Goal: Task Accomplishment & Management: Manage account settings

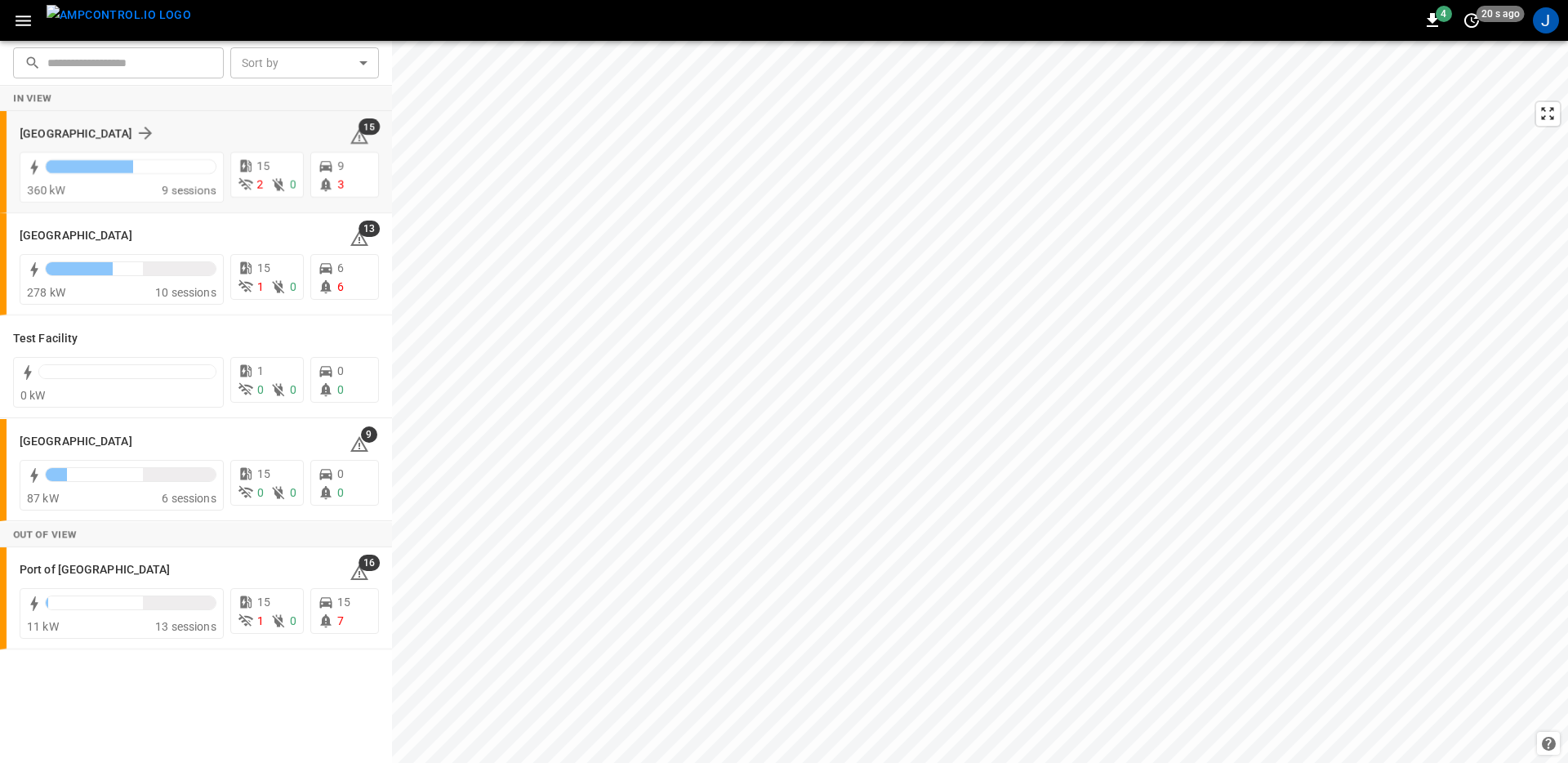
click at [195, 132] on div "[GEOGRAPHIC_DATA]" at bounding box center [175, 133] width 310 height 20
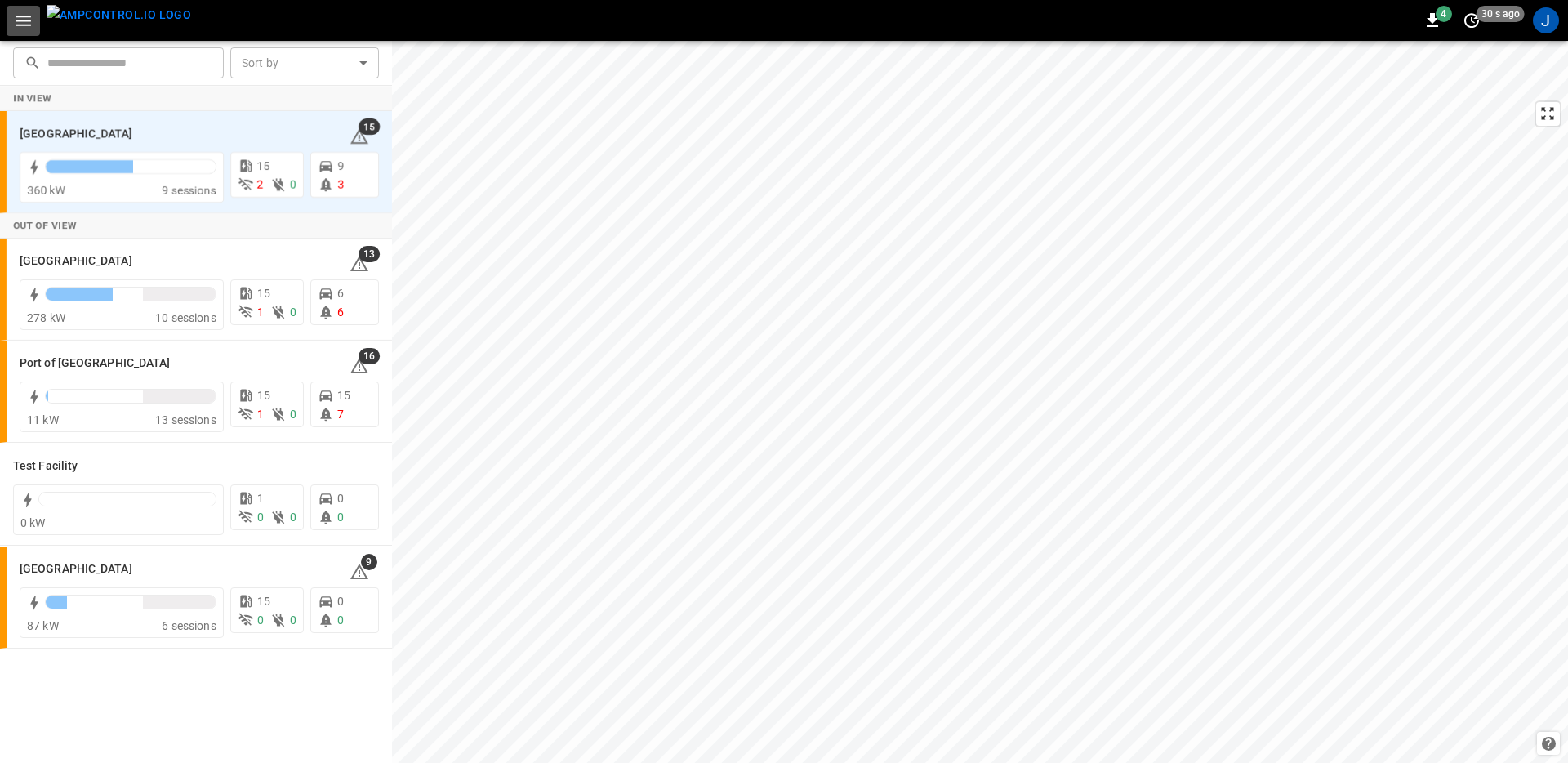
click at [25, 14] on icon "button" at bounding box center [22, 21] width 21 height 21
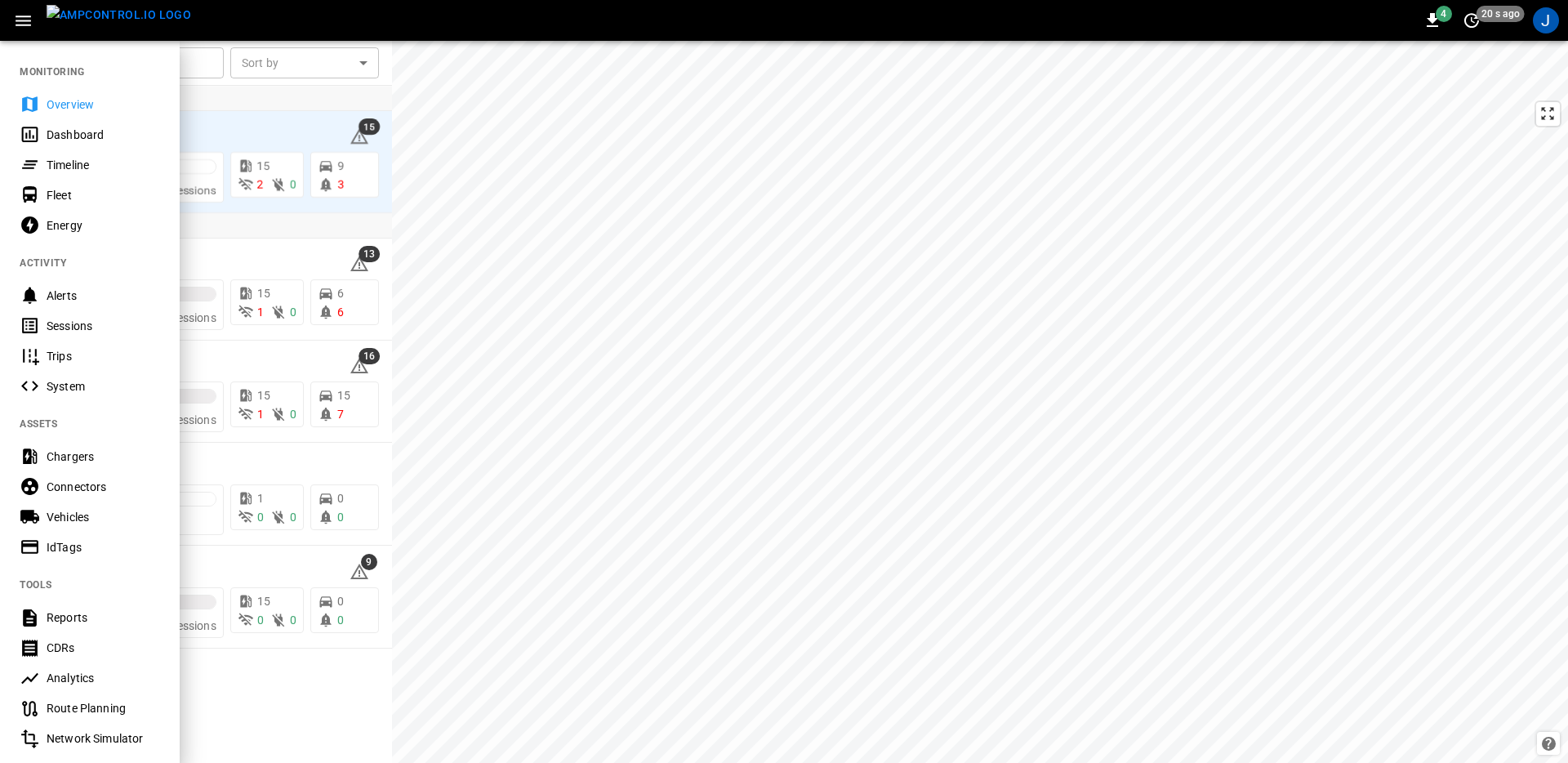
click at [237, 13] on div "4 20 s ago J" at bounding box center [784, 21] width 1568 height 41
click at [91, 127] on div "Dashboard" at bounding box center [103, 135] width 113 height 17
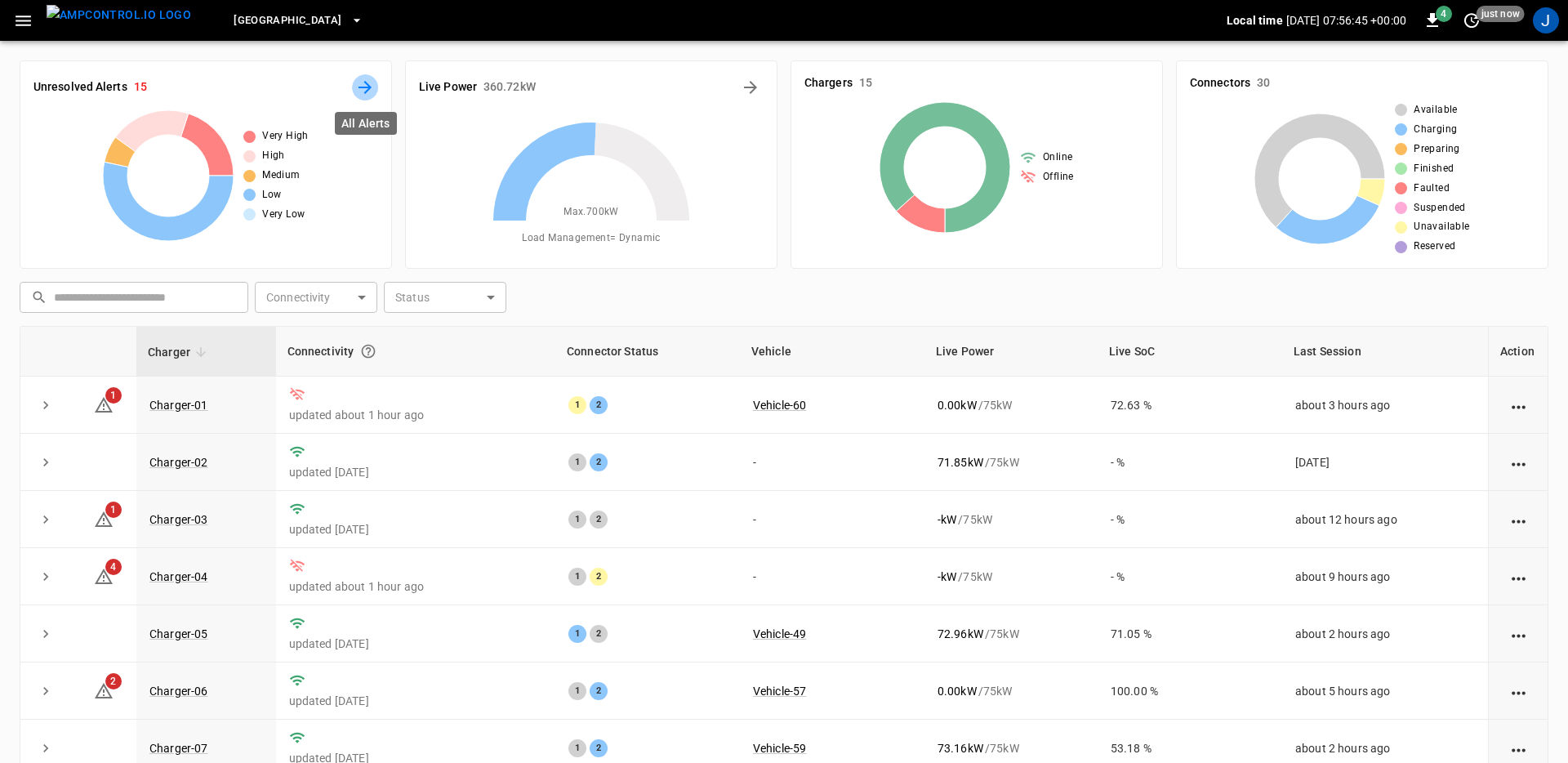
click at [365, 95] on icon "All Alerts" at bounding box center [365, 87] width 20 height 20
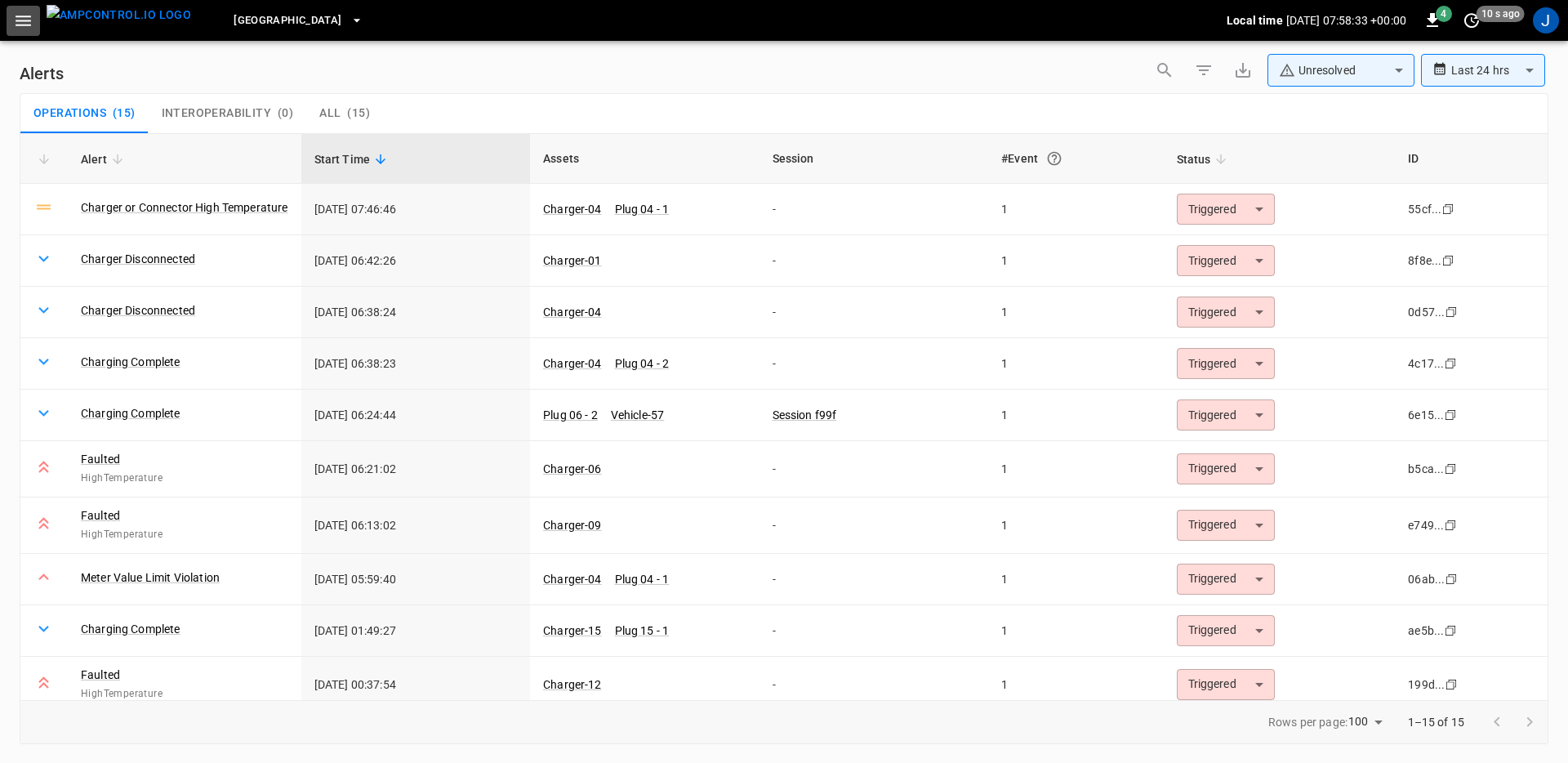
click at [18, 20] on icon "button" at bounding box center [23, 21] width 16 height 11
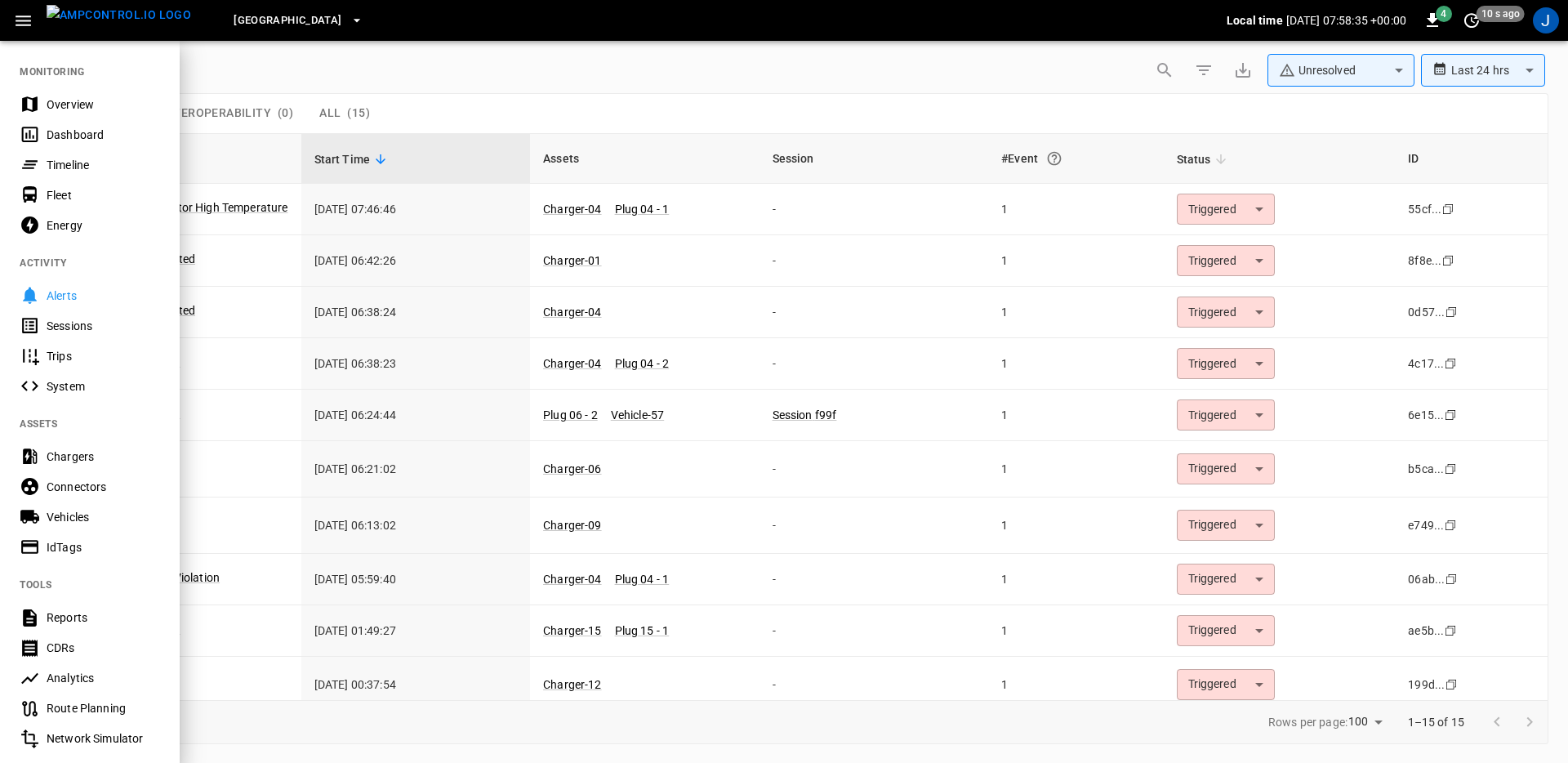
click at [61, 127] on div "Dashboard" at bounding box center [103, 135] width 113 height 17
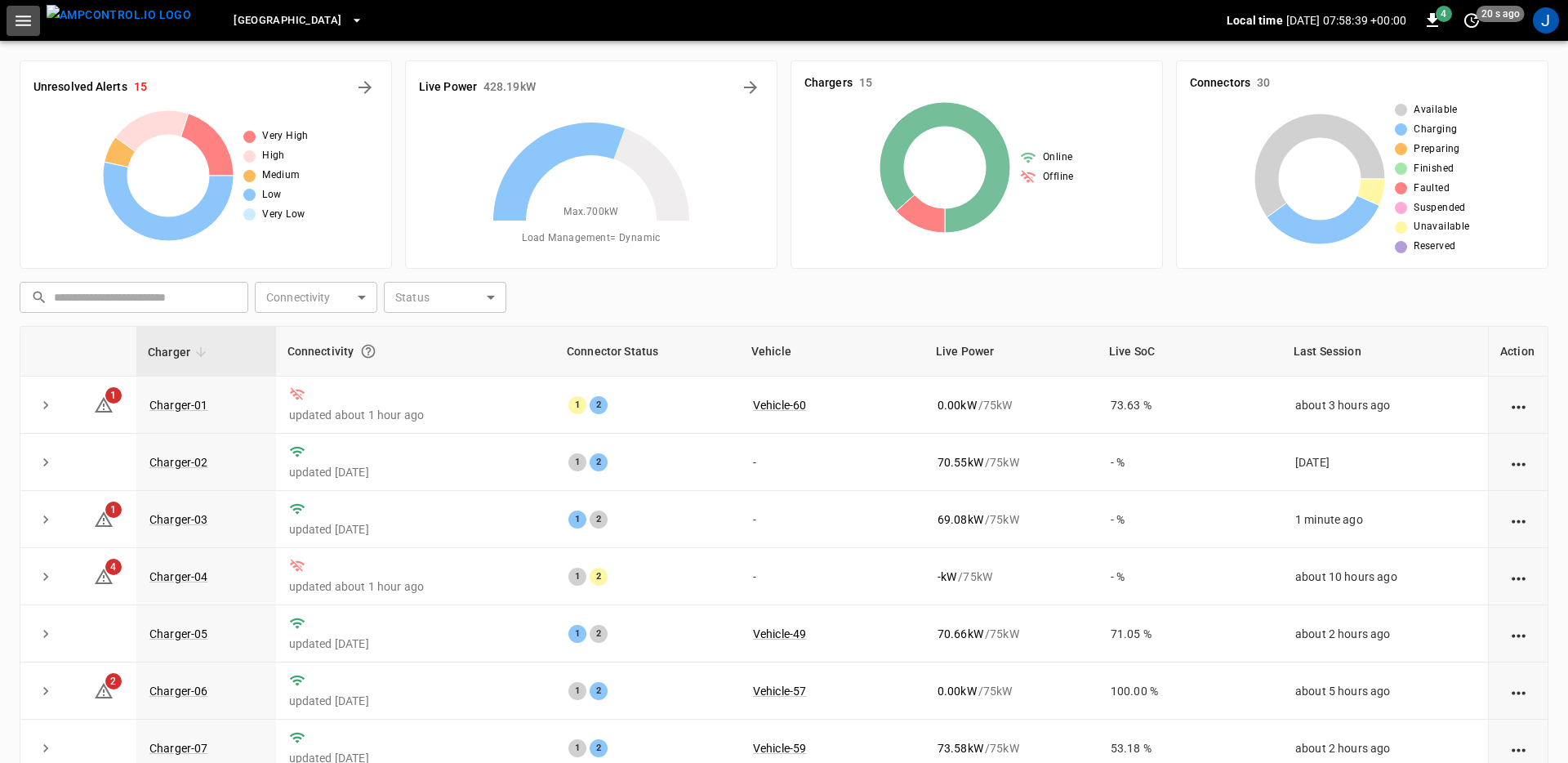
click at [27, 18] on icon "button" at bounding box center [22, 21] width 21 height 21
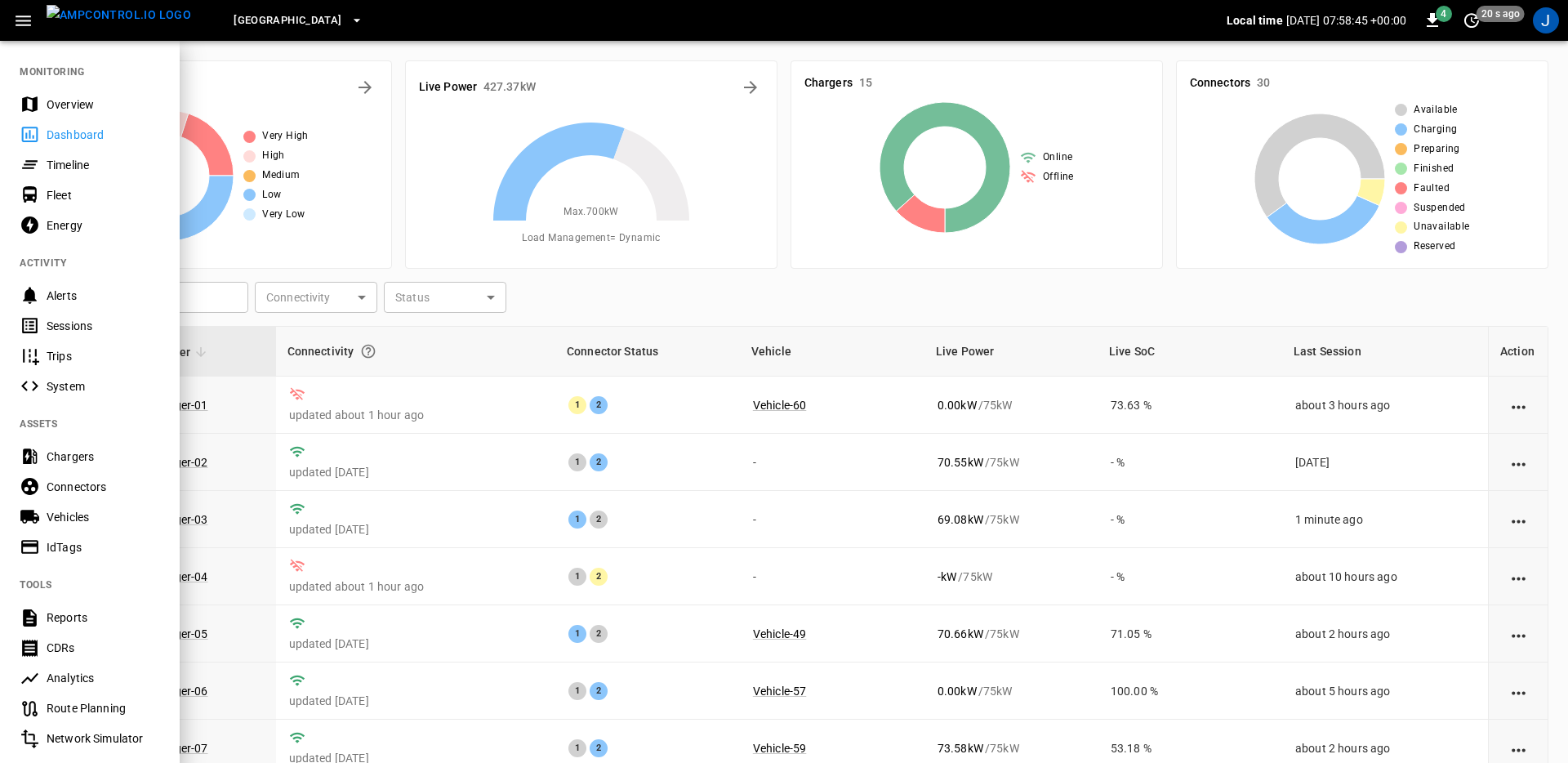
click at [89, 192] on div "Fleet" at bounding box center [103, 195] width 113 height 17
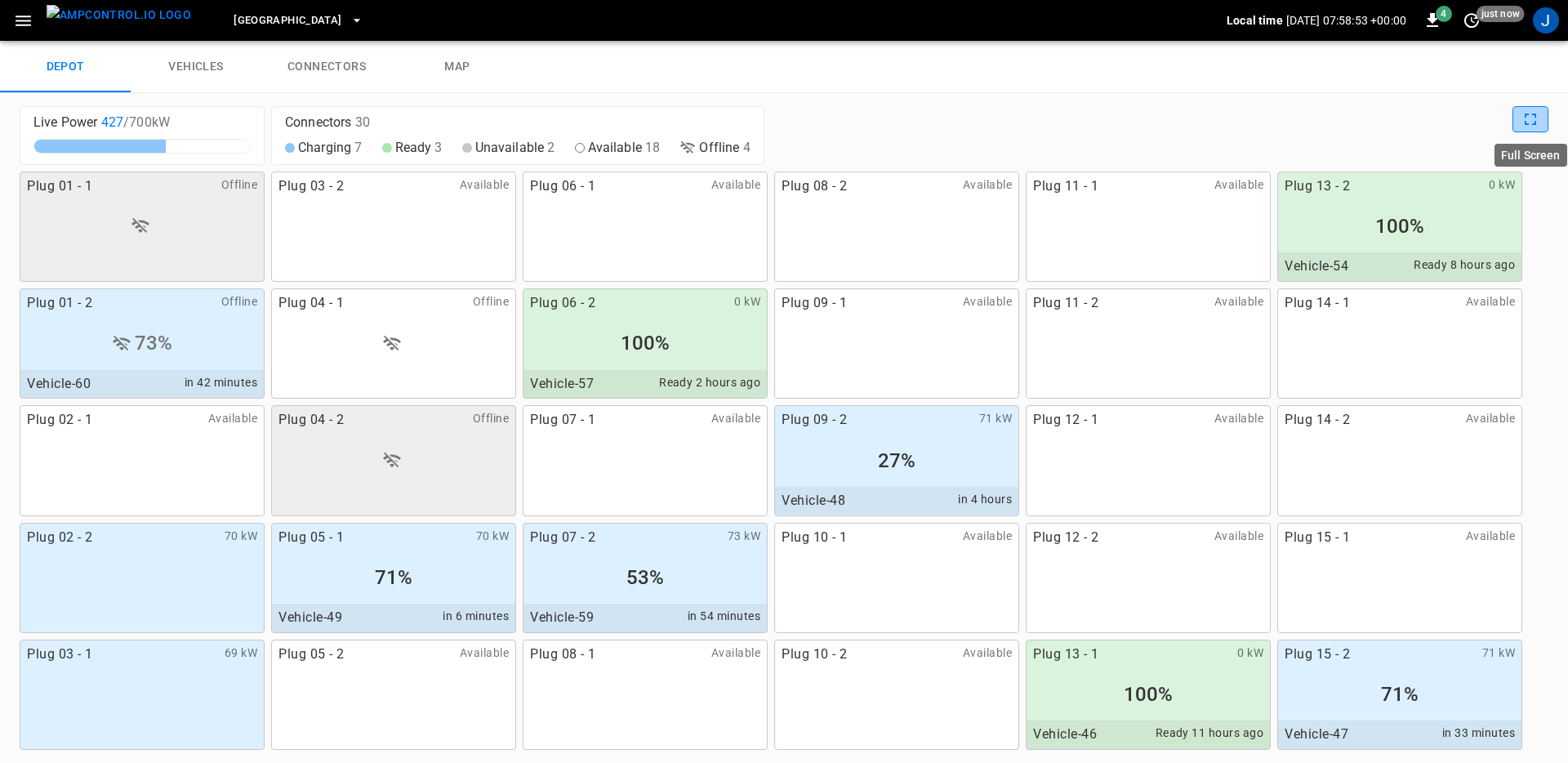
click at [1542, 123] on button "Full Screen" at bounding box center [1530, 119] width 36 height 26
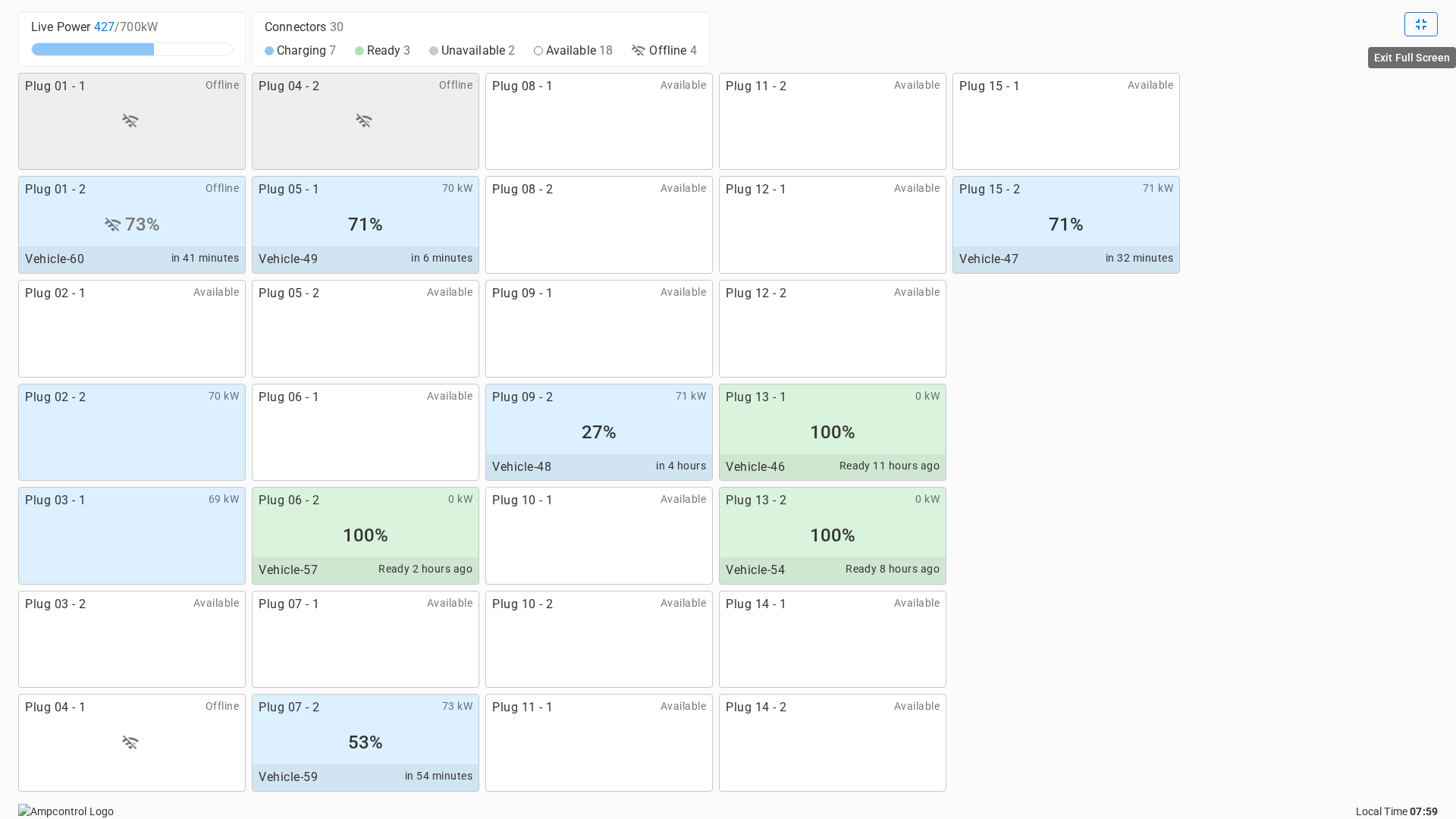
click at [1431, 30] on button "Exit Full Screen" at bounding box center [1421, 24] width 34 height 24
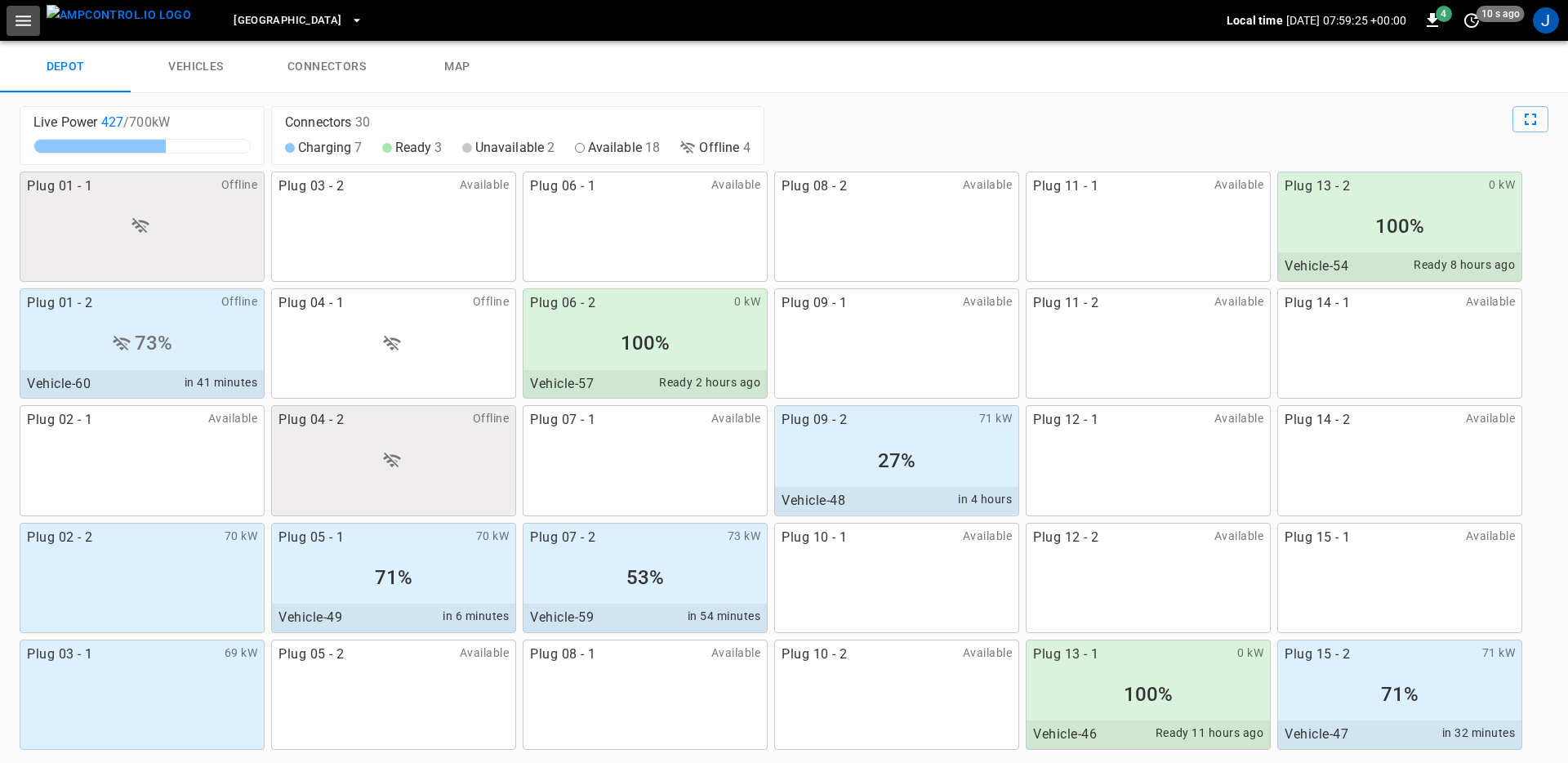
click at [23, 21] on icon "button" at bounding box center [23, 21] width 16 height 11
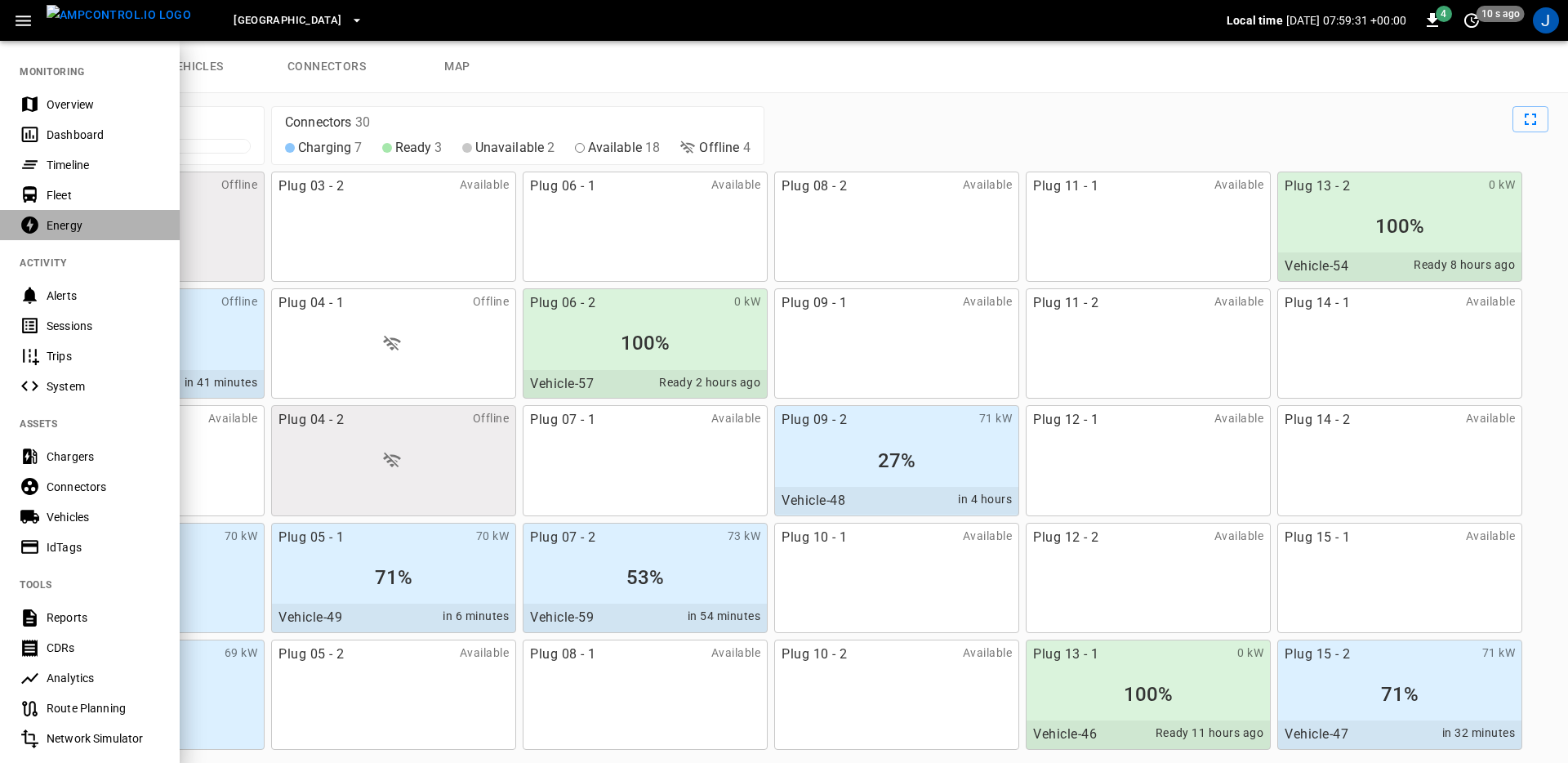
click at [78, 222] on div "Energy" at bounding box center [103, 225] width 113 height 17
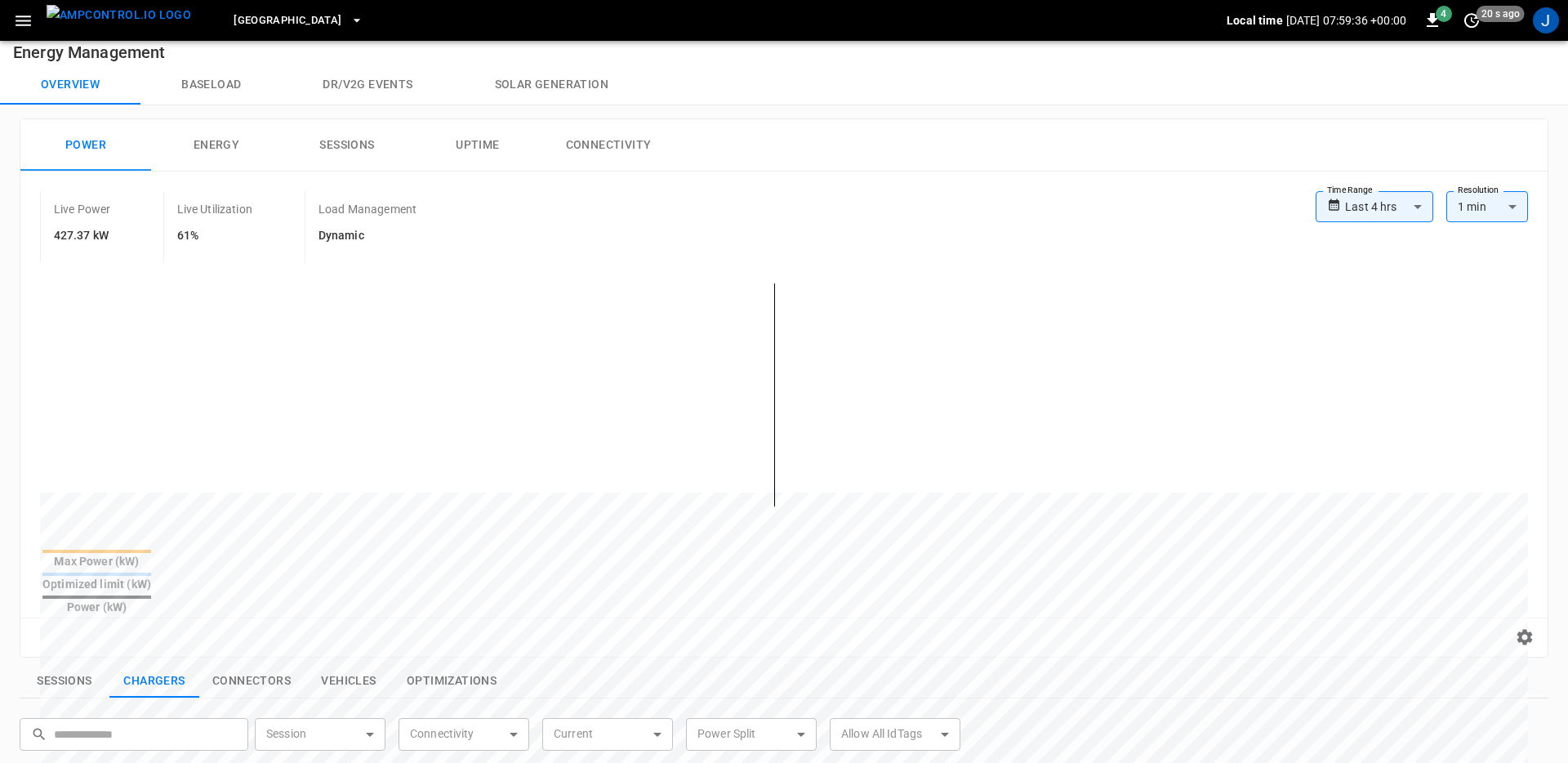
scroll to position [19, 0]
click at [1415, 197] on body "**********" at bounding box center [784, 666] width 1568 height 1371
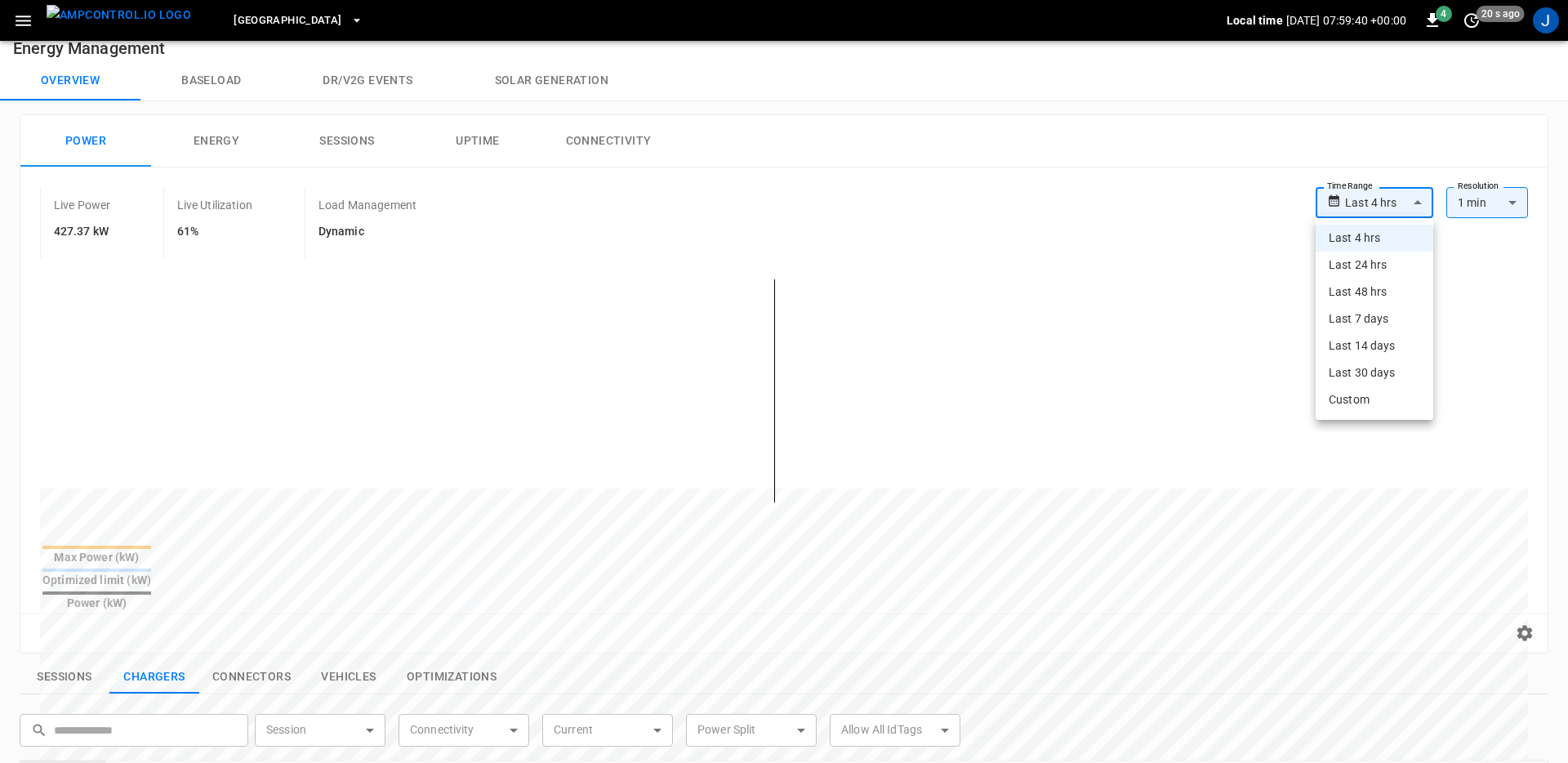
click at [1388, 269] on li "Last 24 hrs" at bounding box center [1374, 266] width 117 height 27
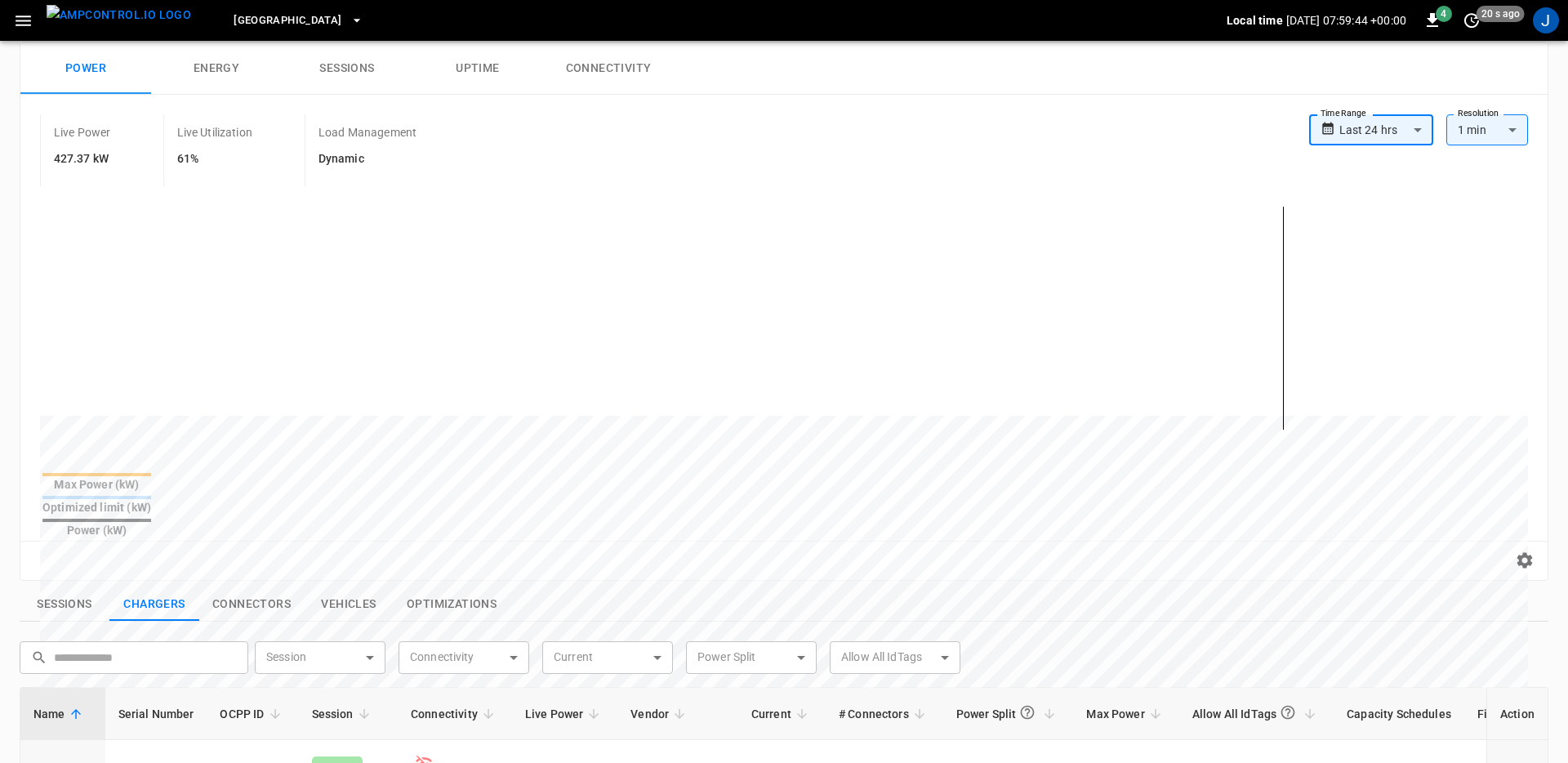
scroll to position [96, 0]
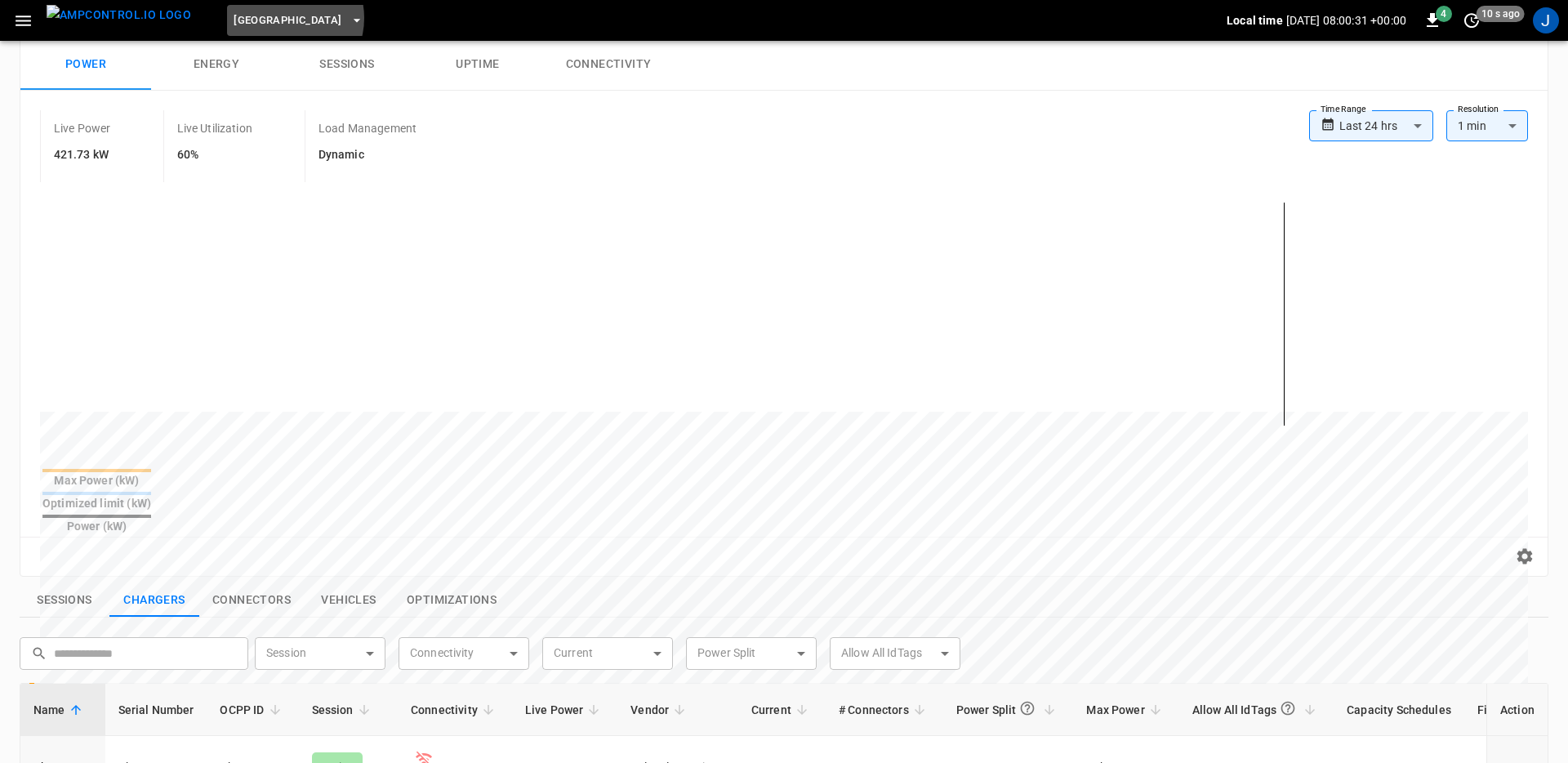
click at [254, 18] on span "Frankfurt Depot" at bounding box center [287, 21] width 107 height 19
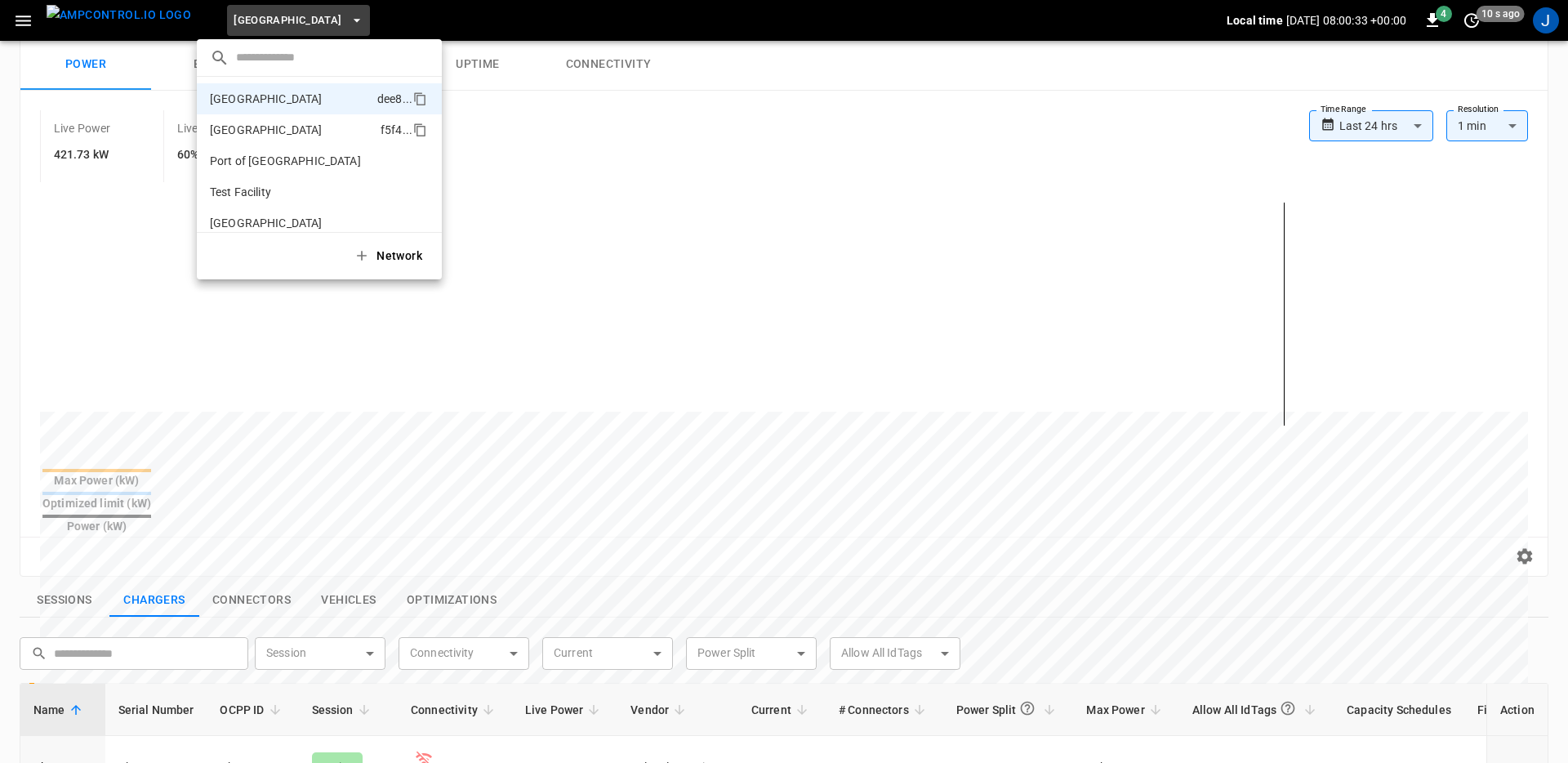
click at [287, 134] on p "Port of Barcelona" at bounding box center [292, 130] width 164 height 17
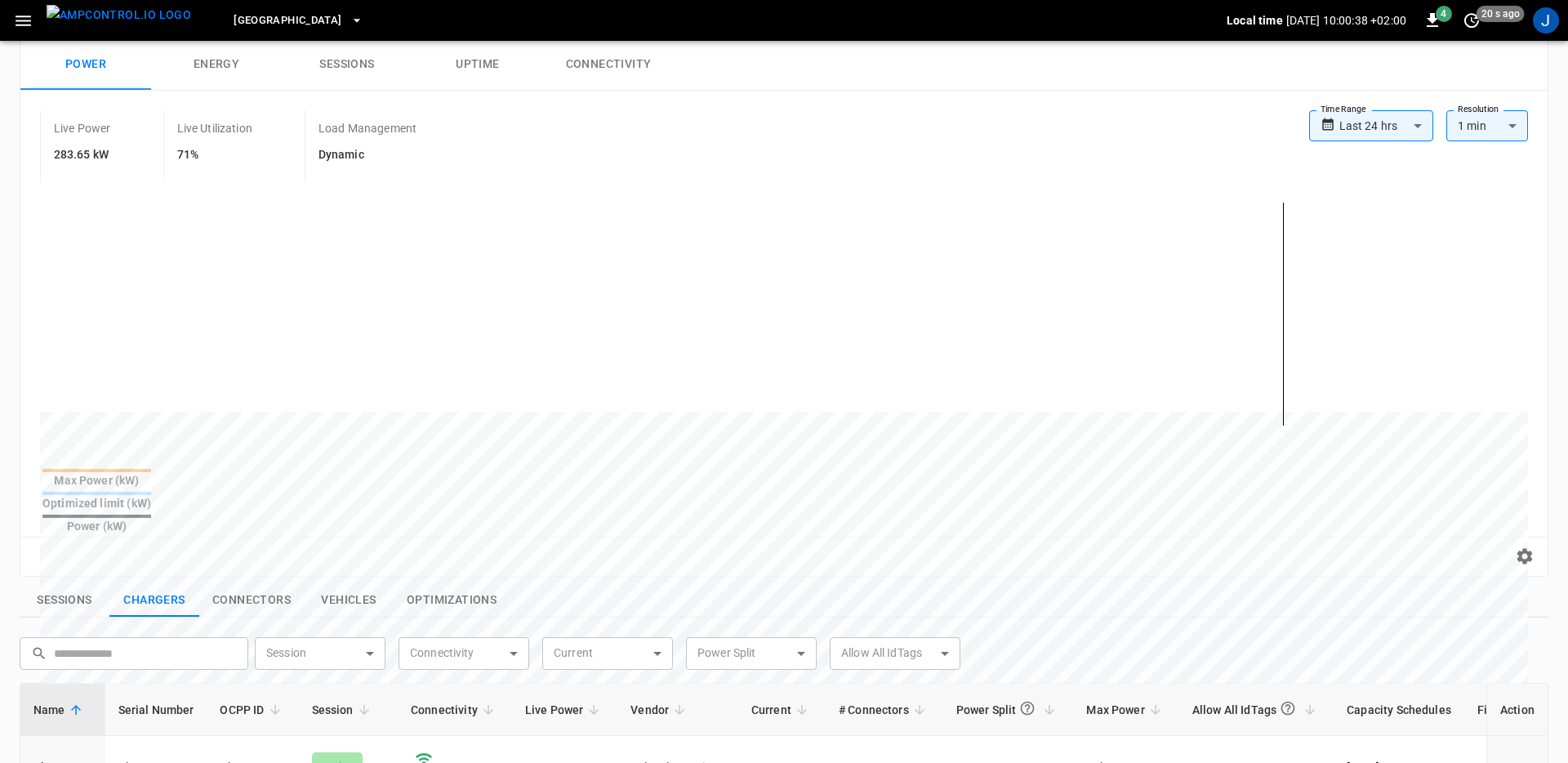
click at [304, 20] on span "Port of Barcelona" at bounding box center [287, 21] width 107 height 19
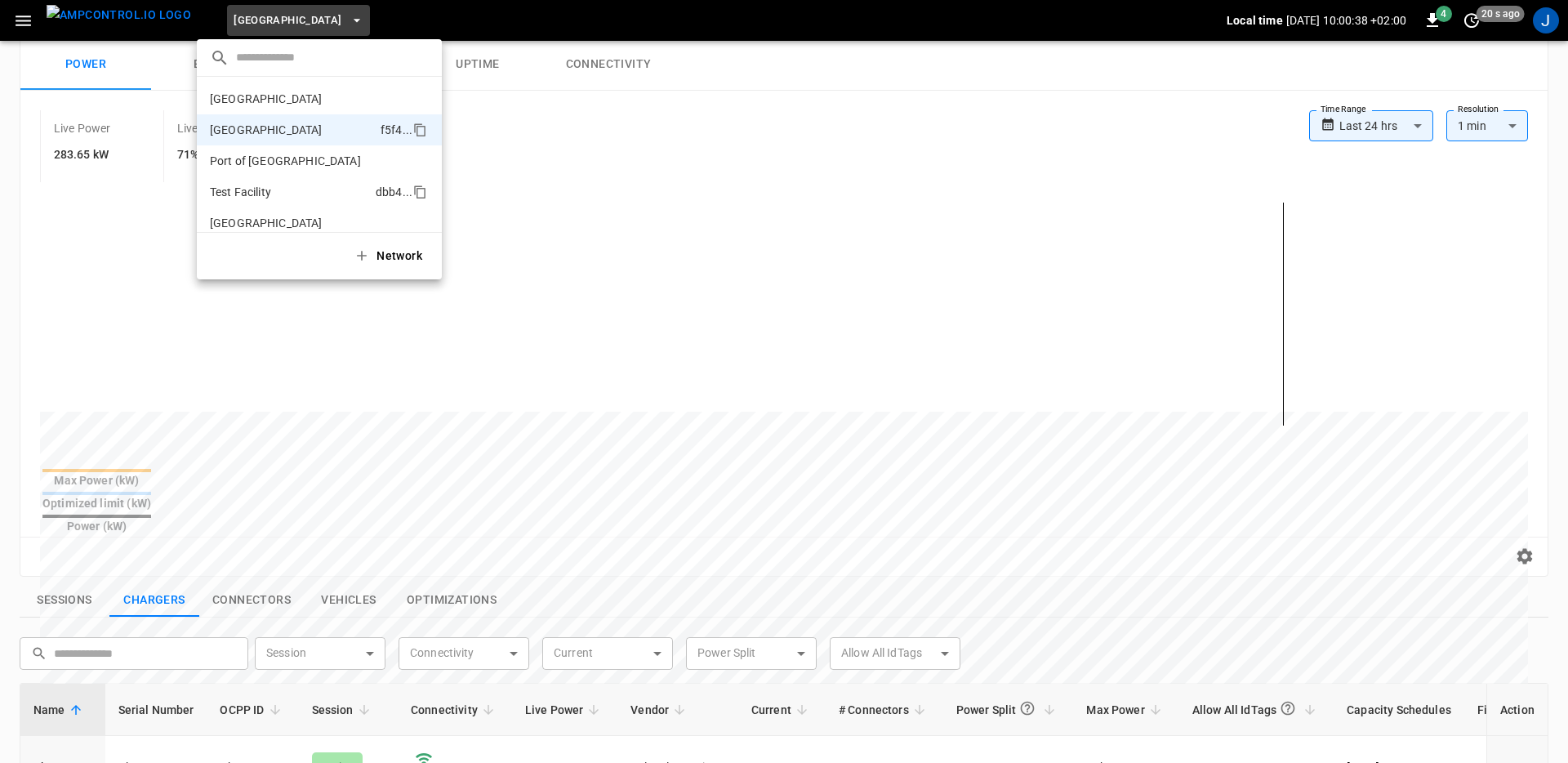
scroll to position [13, 0]
click at [302, 150] on p "Port of Long Beach" at bounding box center [289, 148] width 159 height 17
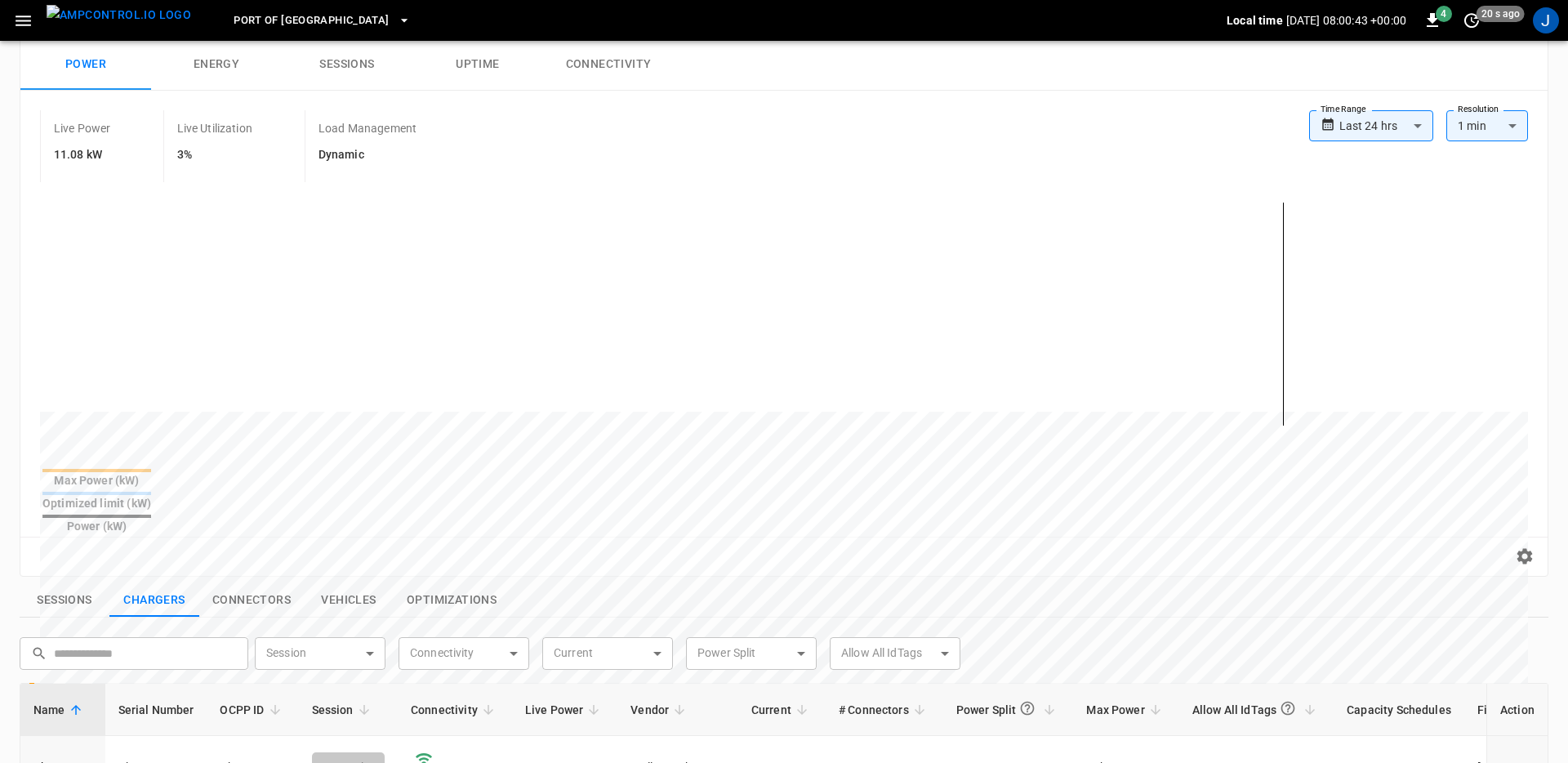
click at [1379, 116] on body "**********" at bounding box center [784, 589] width 1568 height 1371
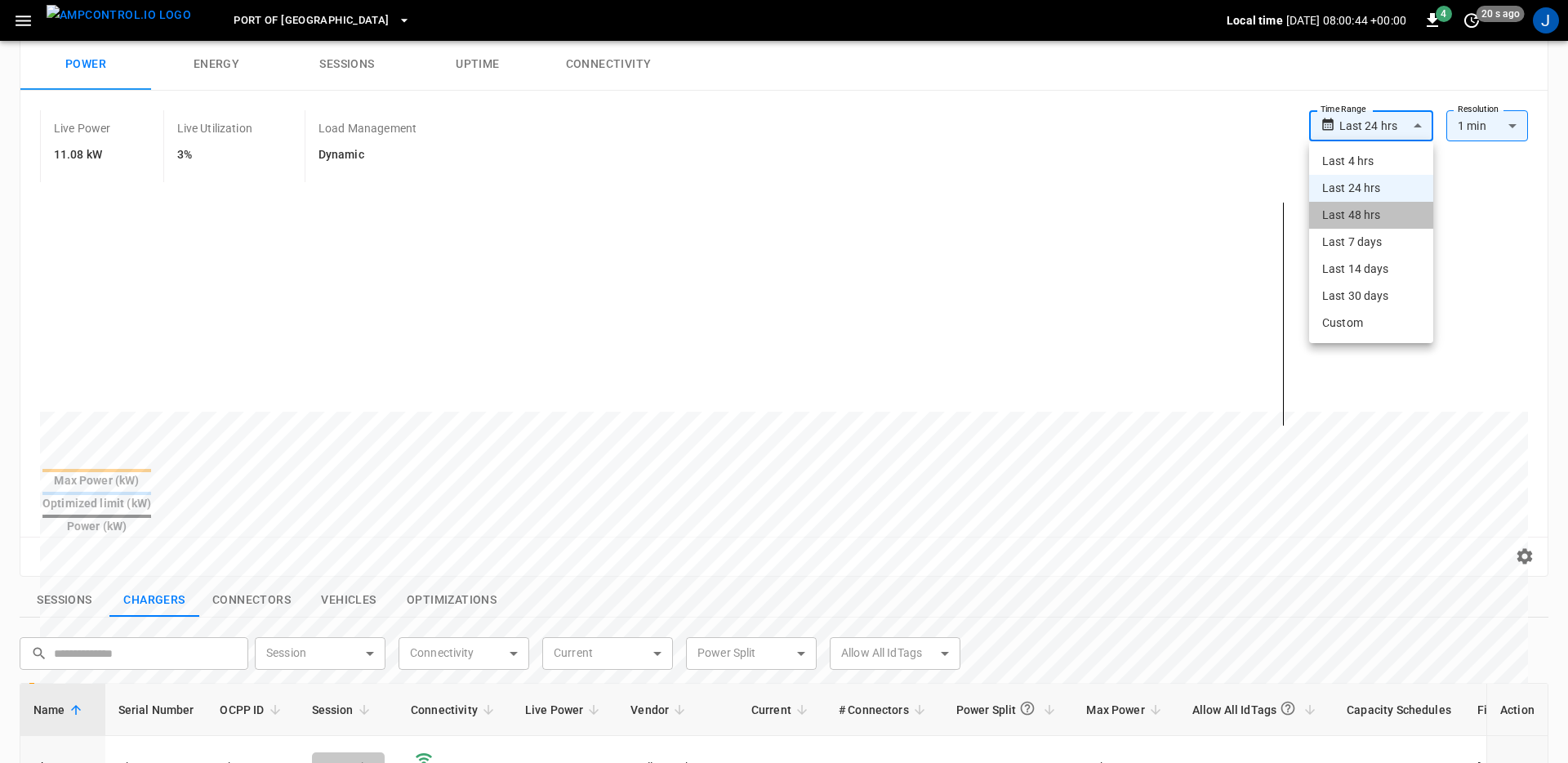
click at [1384, 228] on li "Last 48 hrs" at bounding box center [1371, 216] width 124 height 27
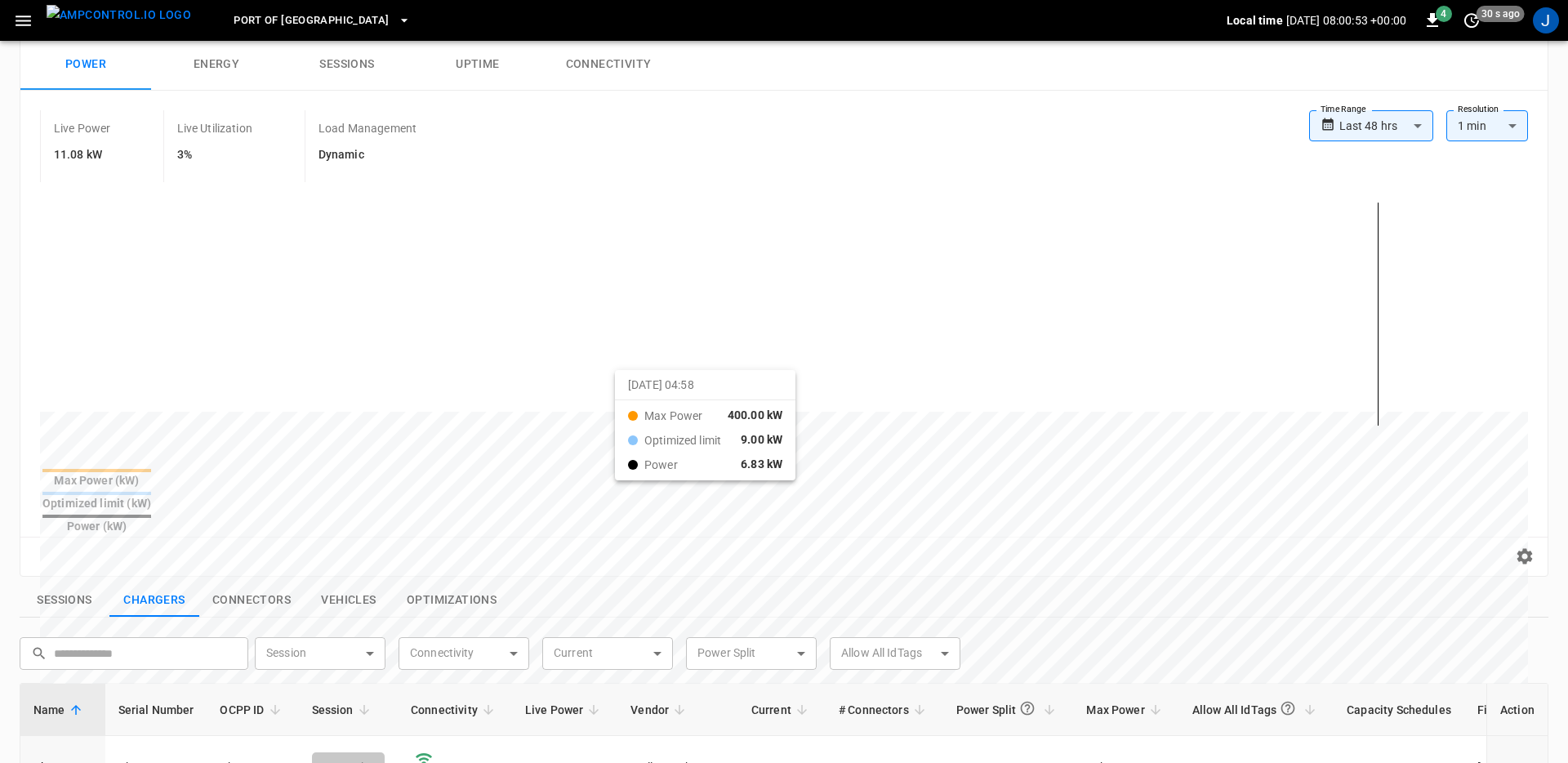
drag, startPoint x: 535, startPoint y: 392, endPoint x: 636, endPoint y: 382, distance: 101.5
click at [1359, 115] on body "**********" at bounding box center [784, 589] width 1568 height 1371
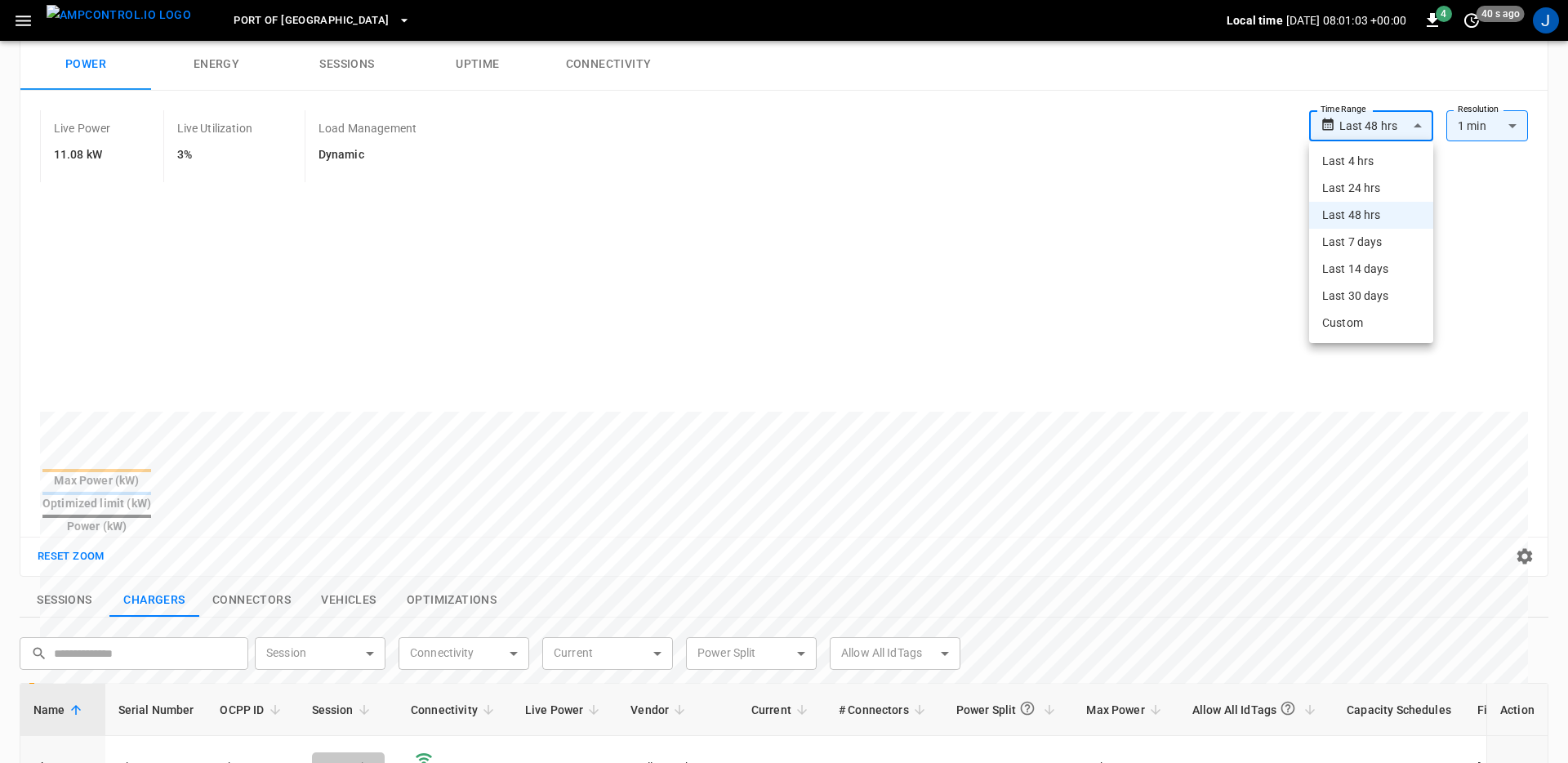
click at [1361, 185] on li "Last 24 hrs" at bounding box center [1371, 189] width 124 height 27
type input "**********"
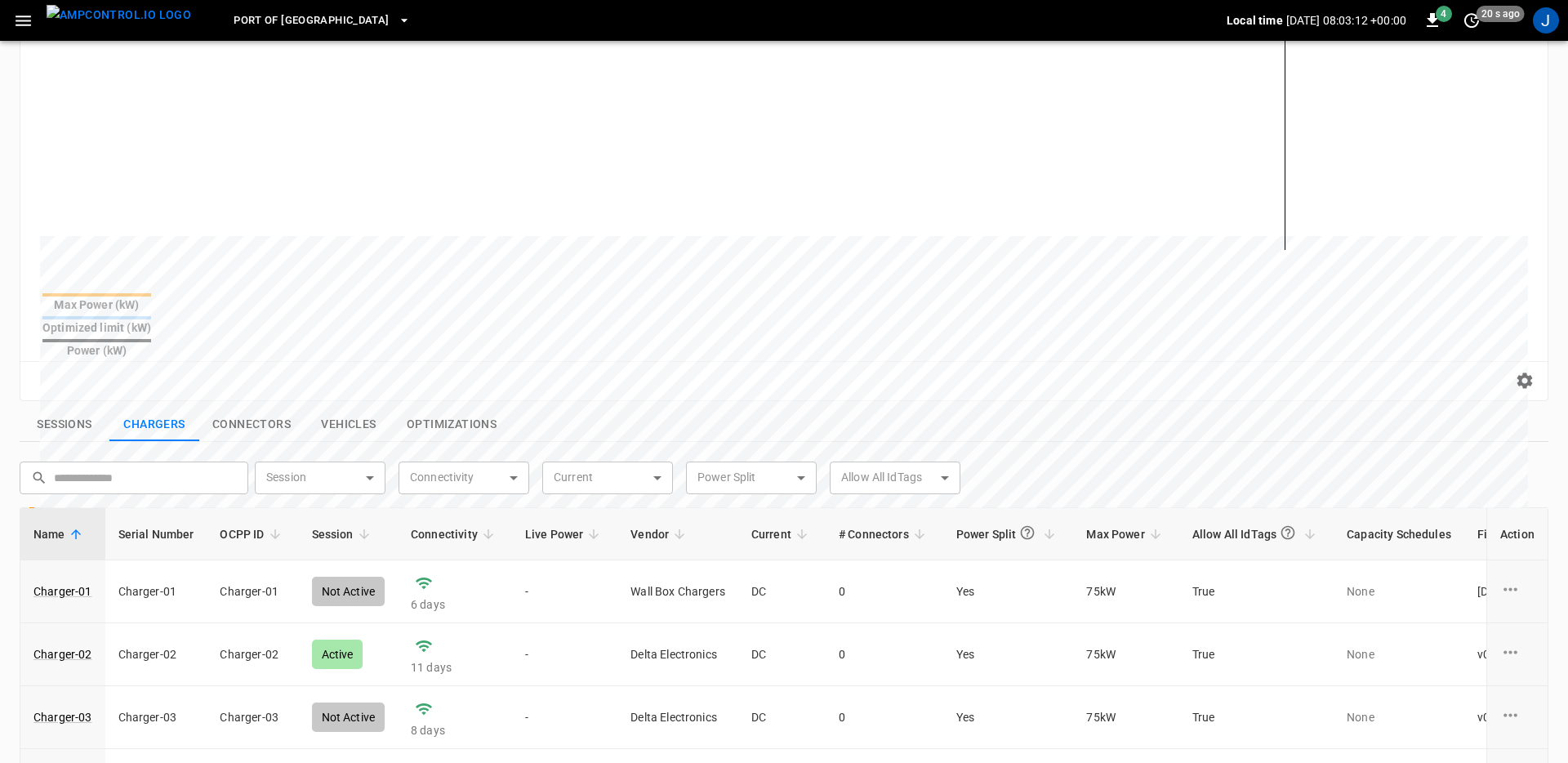
scroll to position [273, 0]
click at [81, 579] on link "Charger-01" at bounding box center [62, 590] width 65 height 22
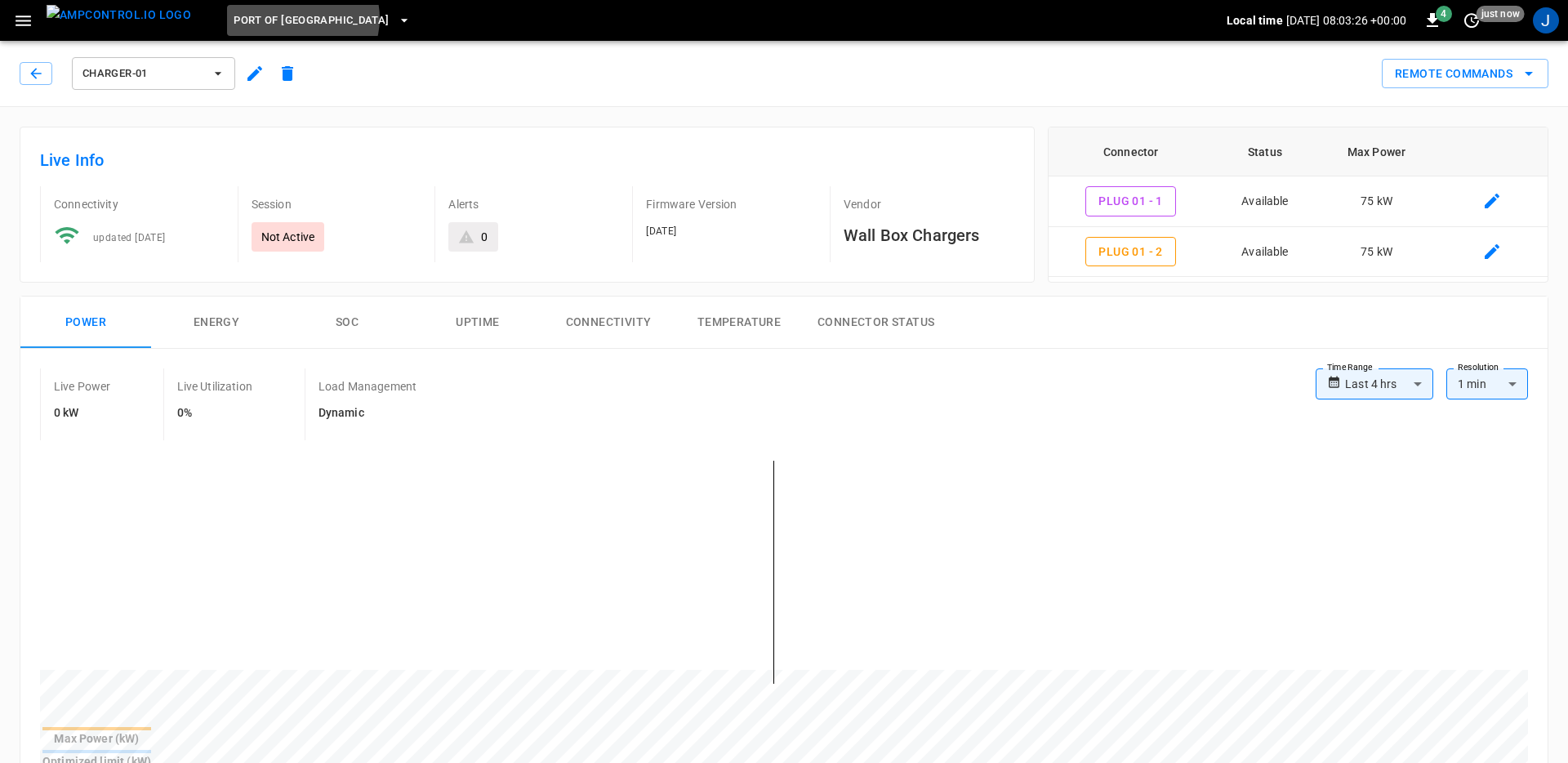
click at [269, 19] on span "Port of Long Beach" at bounding box center [310, 21] width 155 height 19
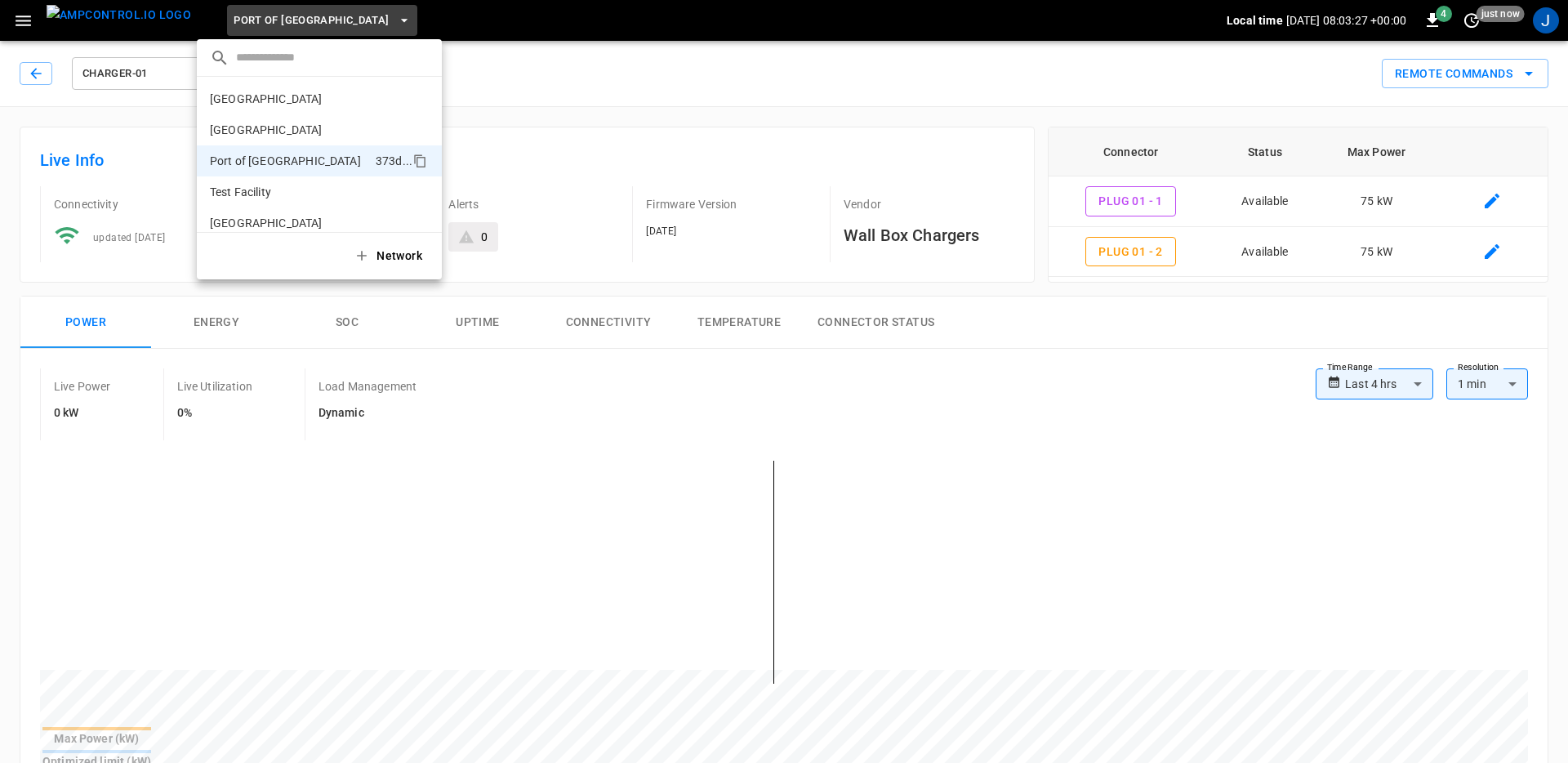
scroll to position [13, 0]
click at [287, 97] on li "Frankfurt Depot dee8 ..." at bounding box center [319, 86] width 245 height 31
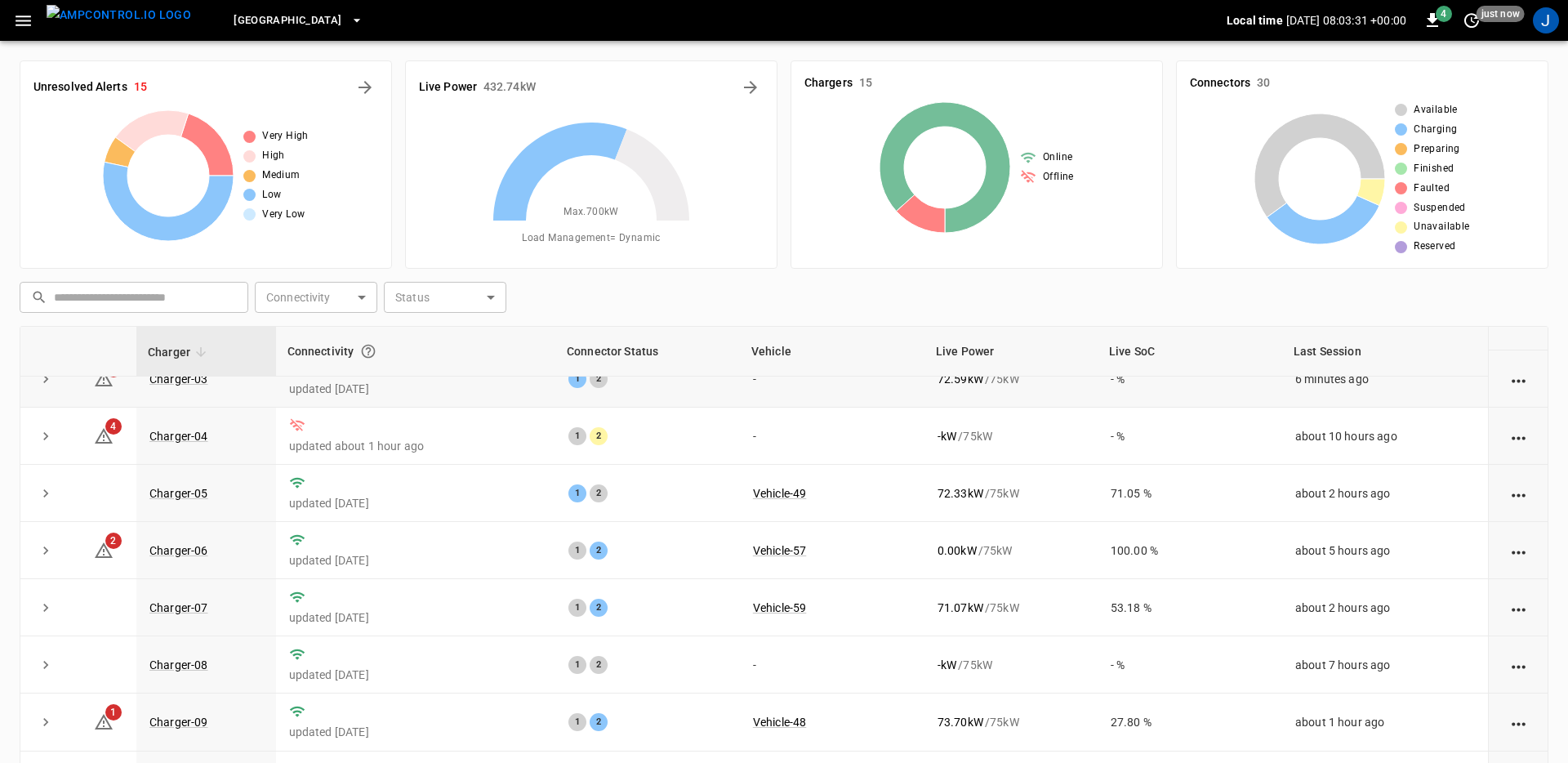
scroll to position [148, 0]
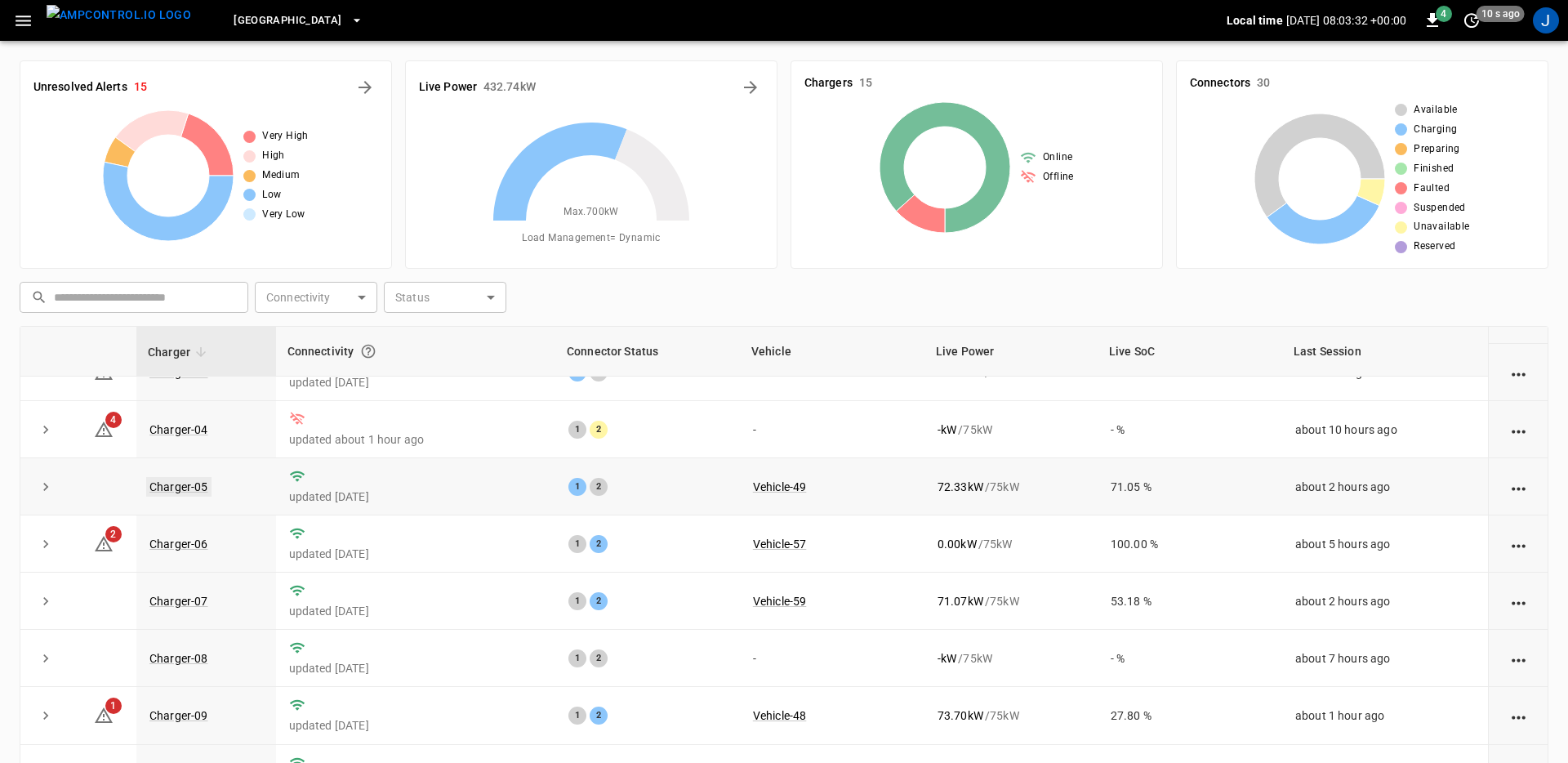
click at [180, 491] on link "Charger-05" at bounding box center [179, 487] width 65 height 20
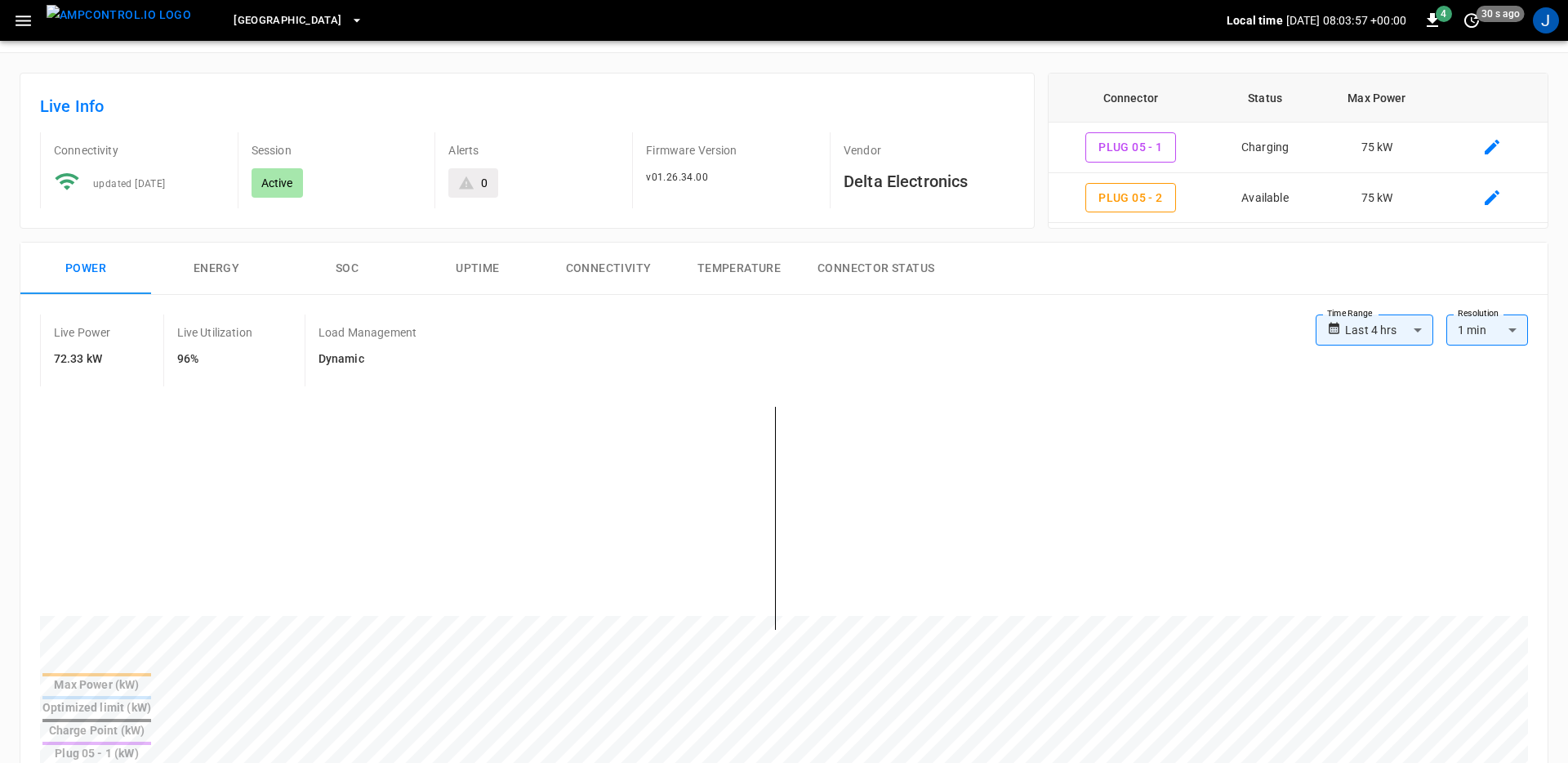
scroll to position [84, 0]
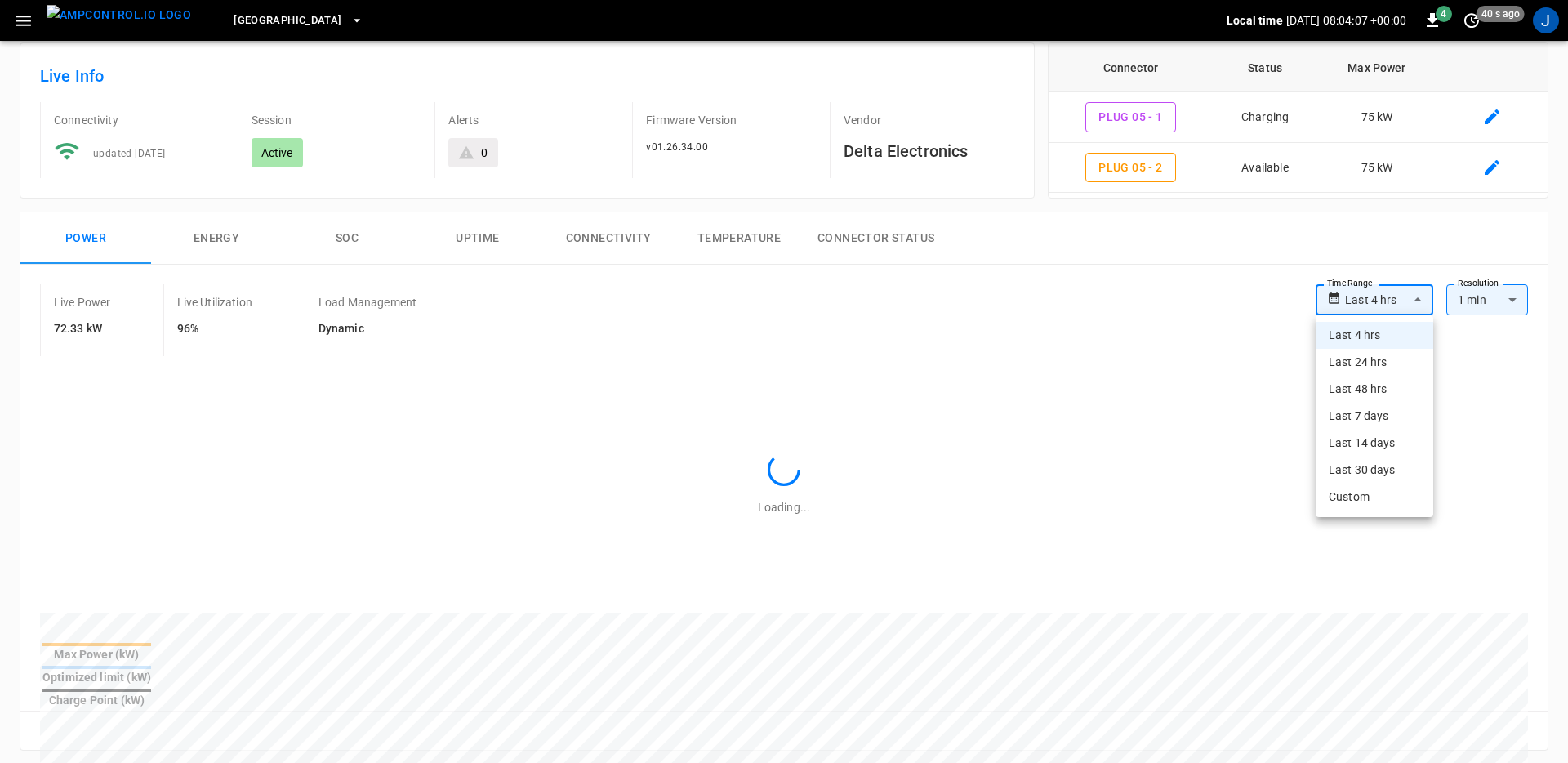
click at [1390, 302] on body "**********" at bounding box center [784, 702] width 1568 height 1574
click at [1359, 361] on li "Last 24 hrs" at bounding box center [1374, 362] width 117 height 27
type input "**********"
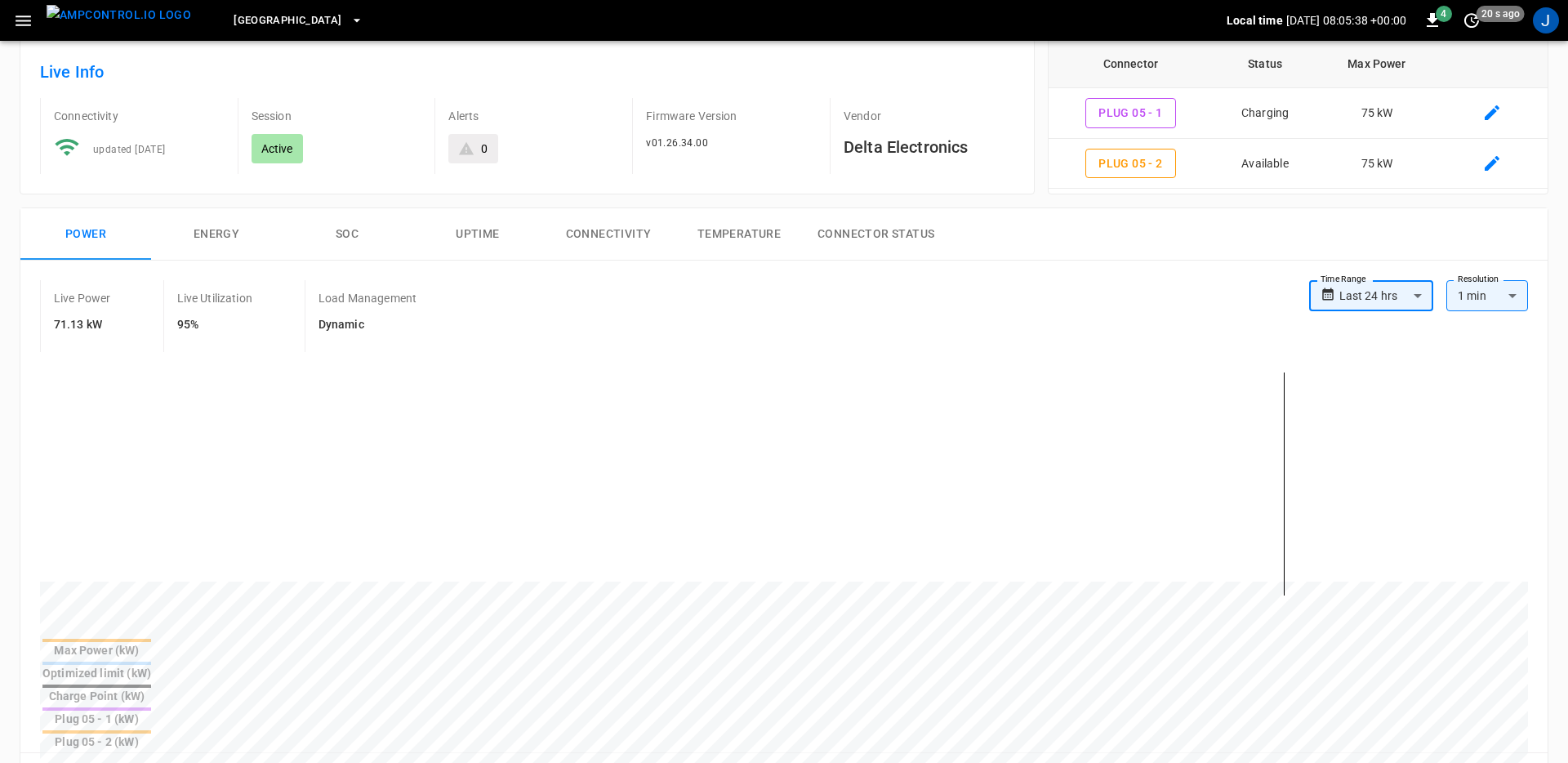
scroll to position [76, 0]
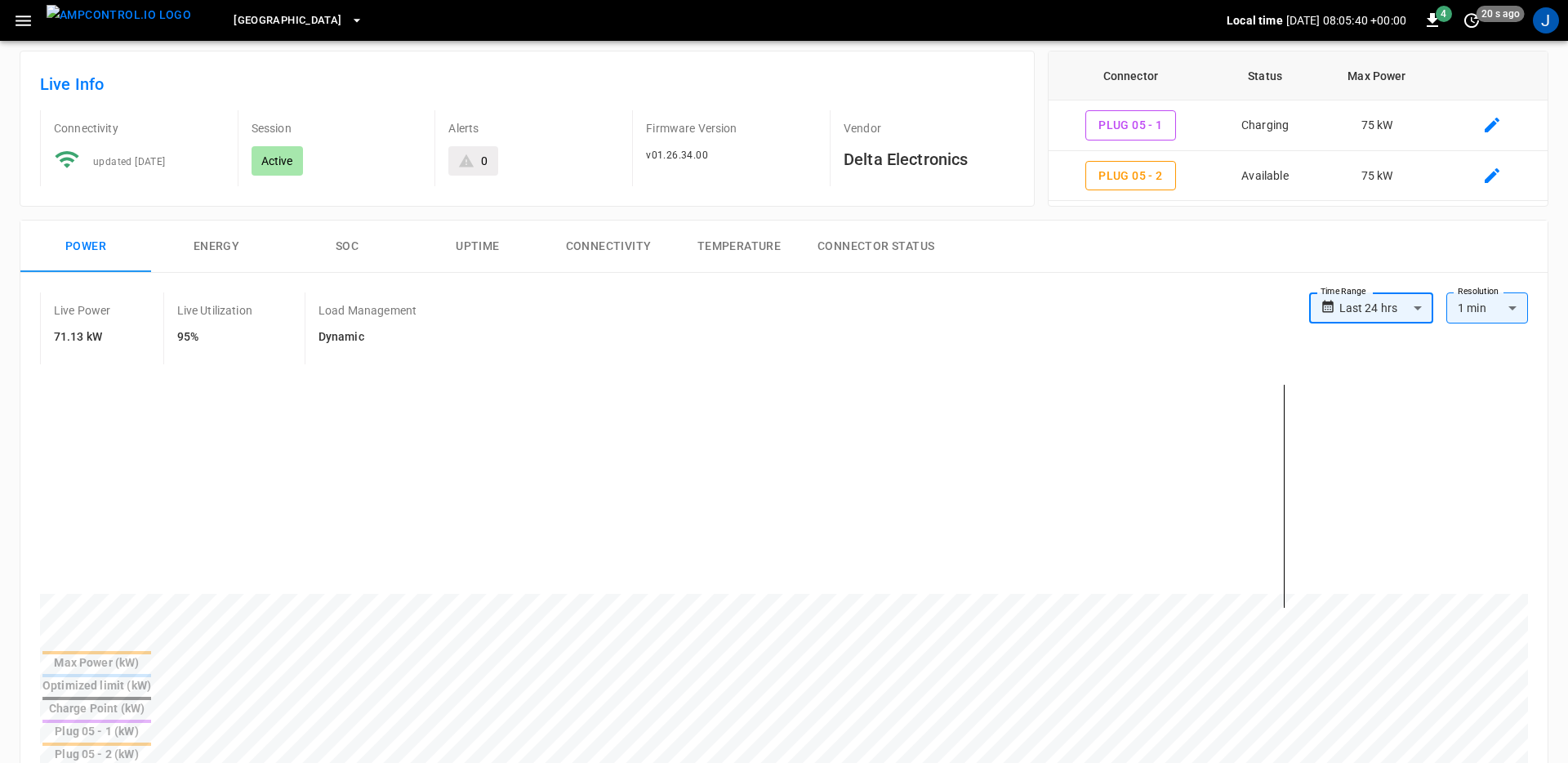
click at [22, 17] on icon "button" at bounding box center [23, 21] width 16 height 11
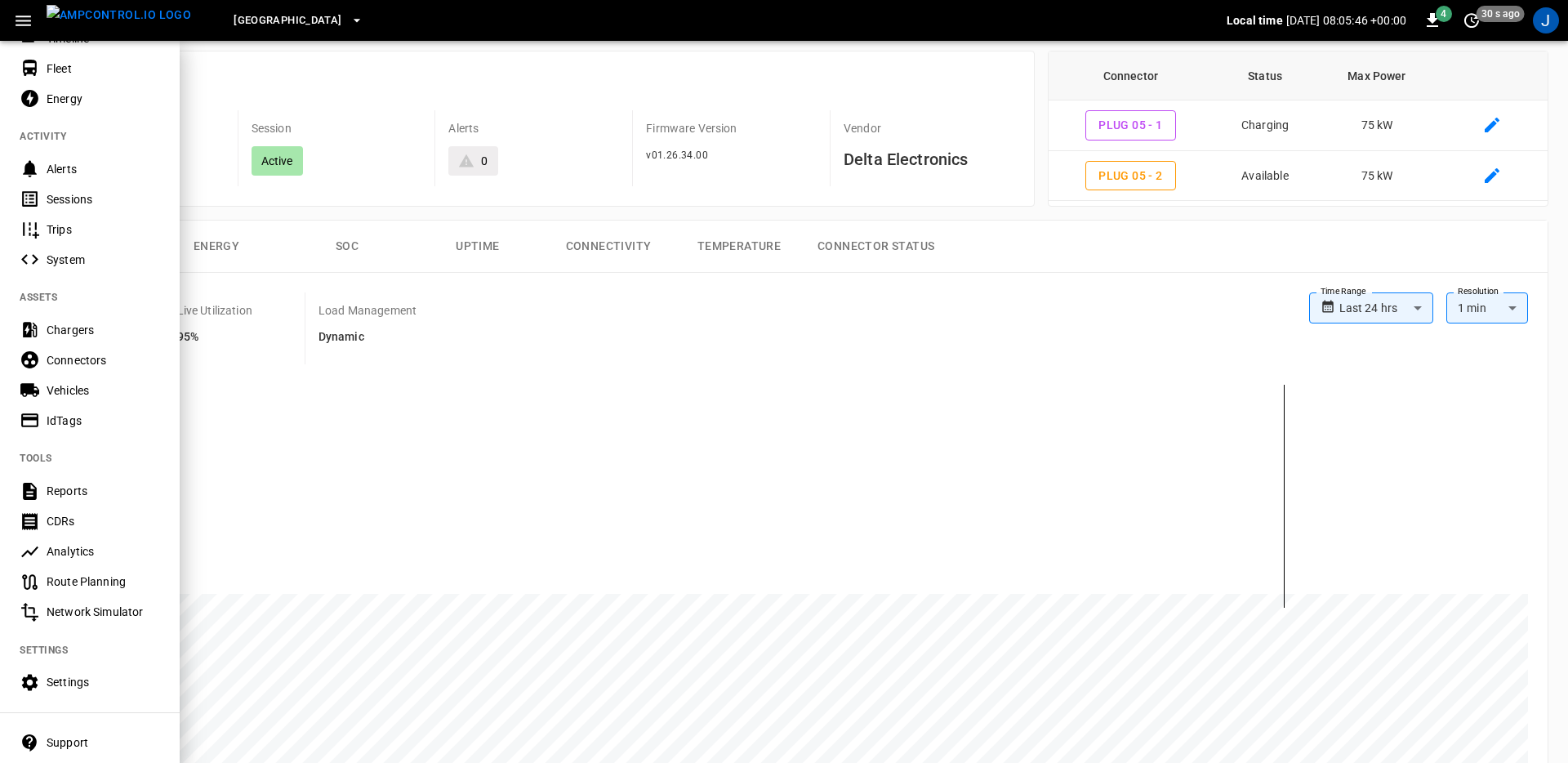
scroll to position [133, 0]
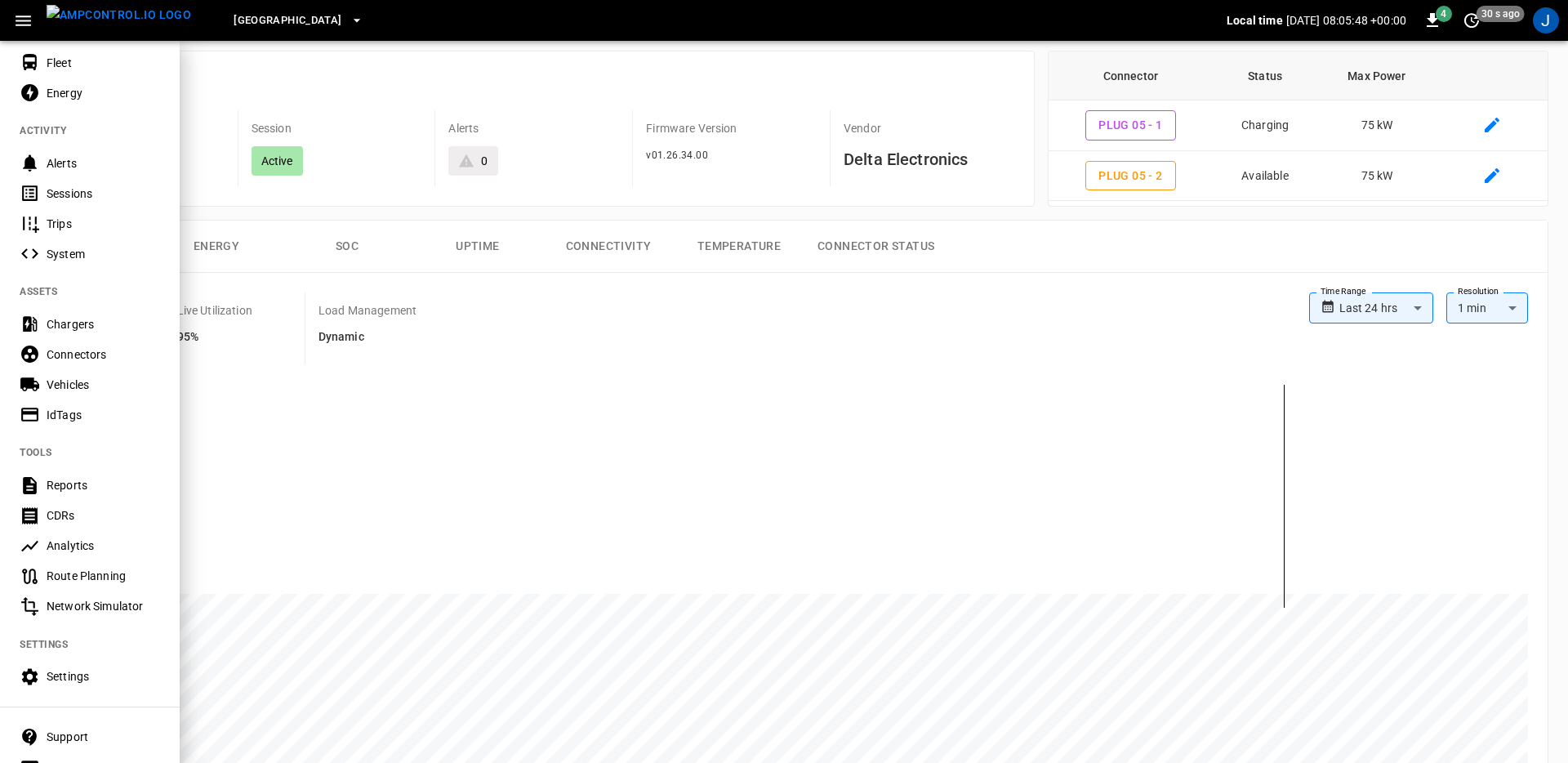
click at [376, 192] on div at bounding box center [784, 381] width 1568 height 763
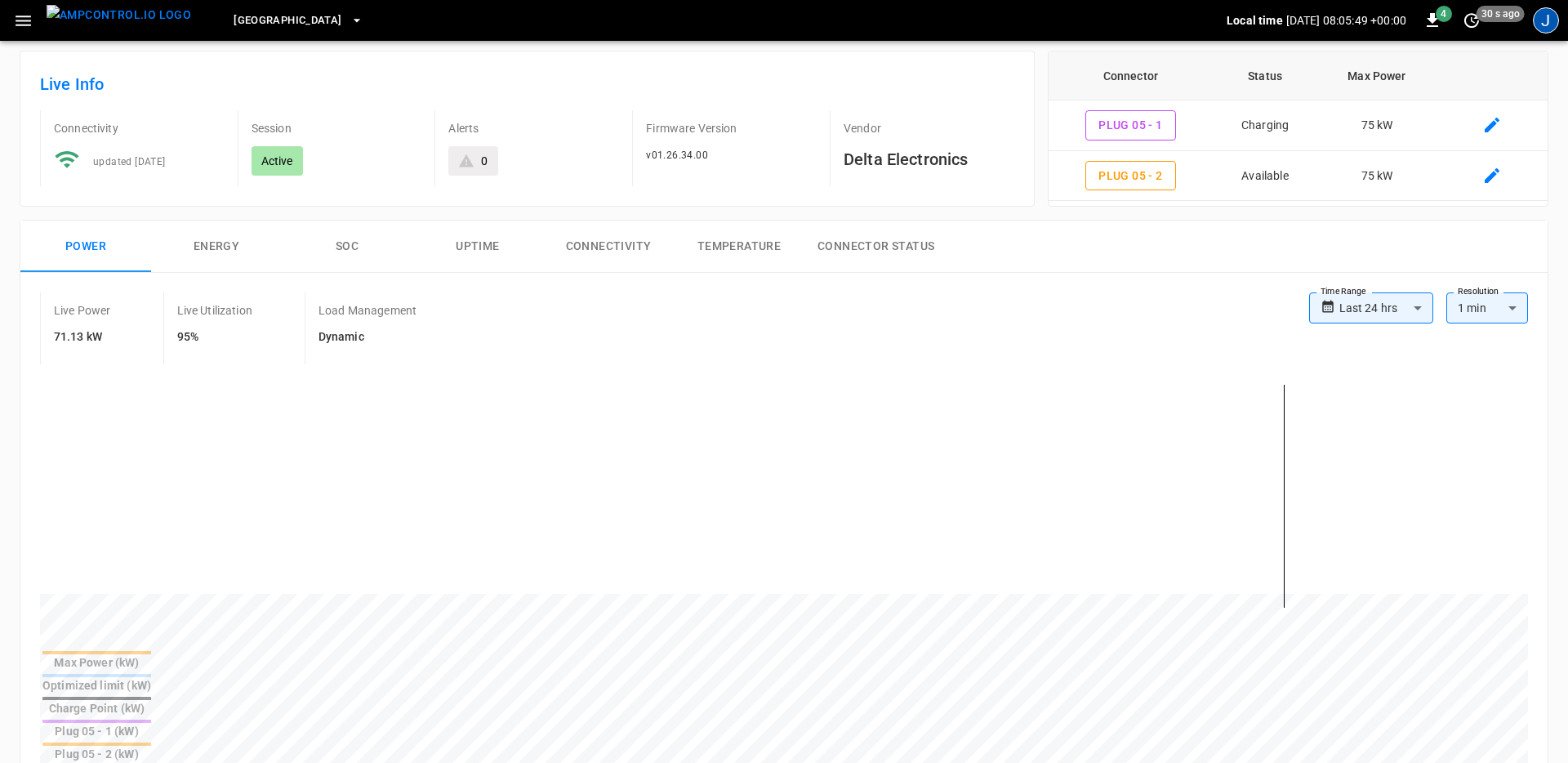
click at [1550, 22] on div "J" at bounding box center [1546, 21] width 26 height 26
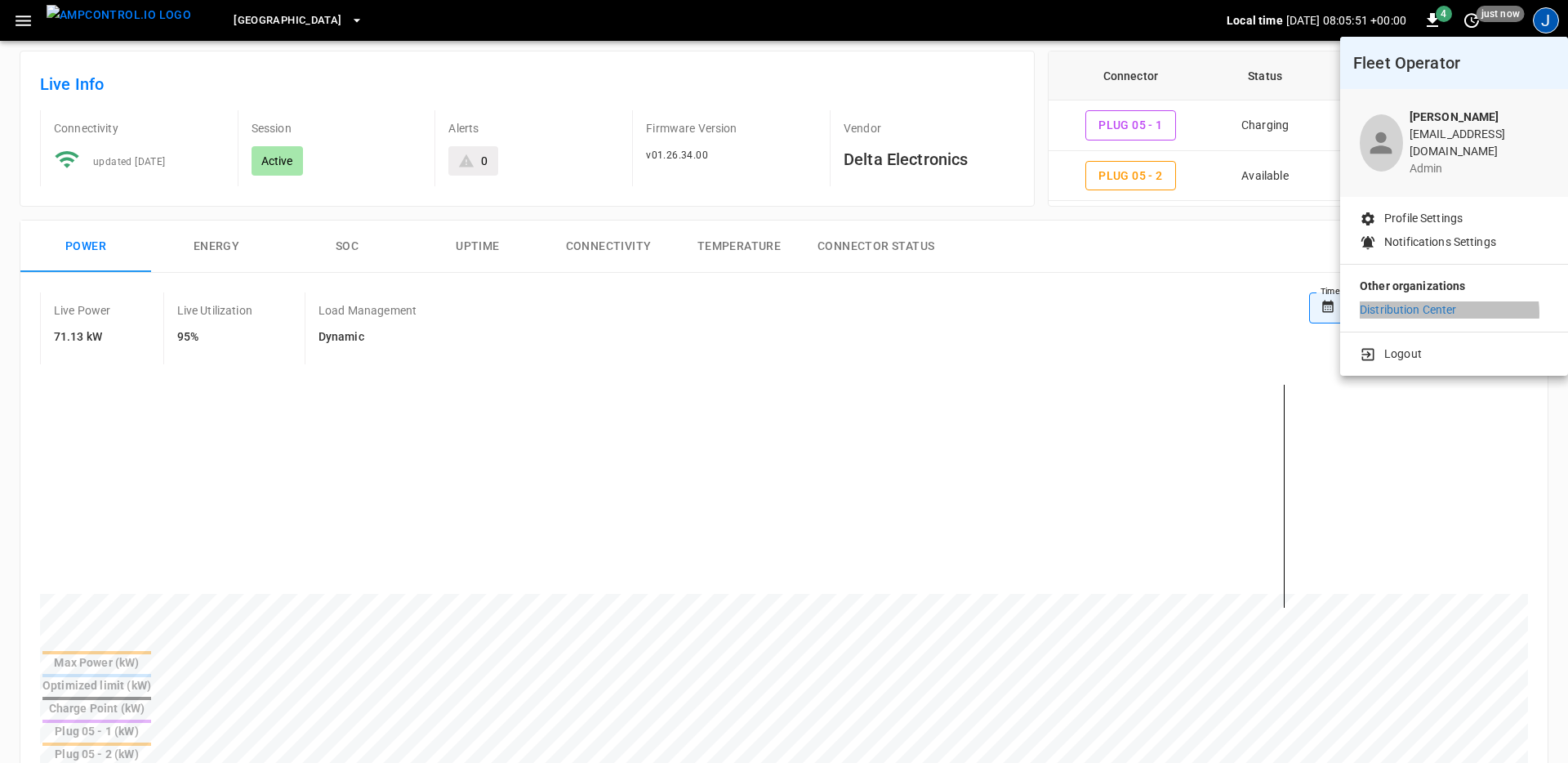
click at [1449, 302] on p "Distribution Center" at bounding box center [1409, 311] width 98 height 18
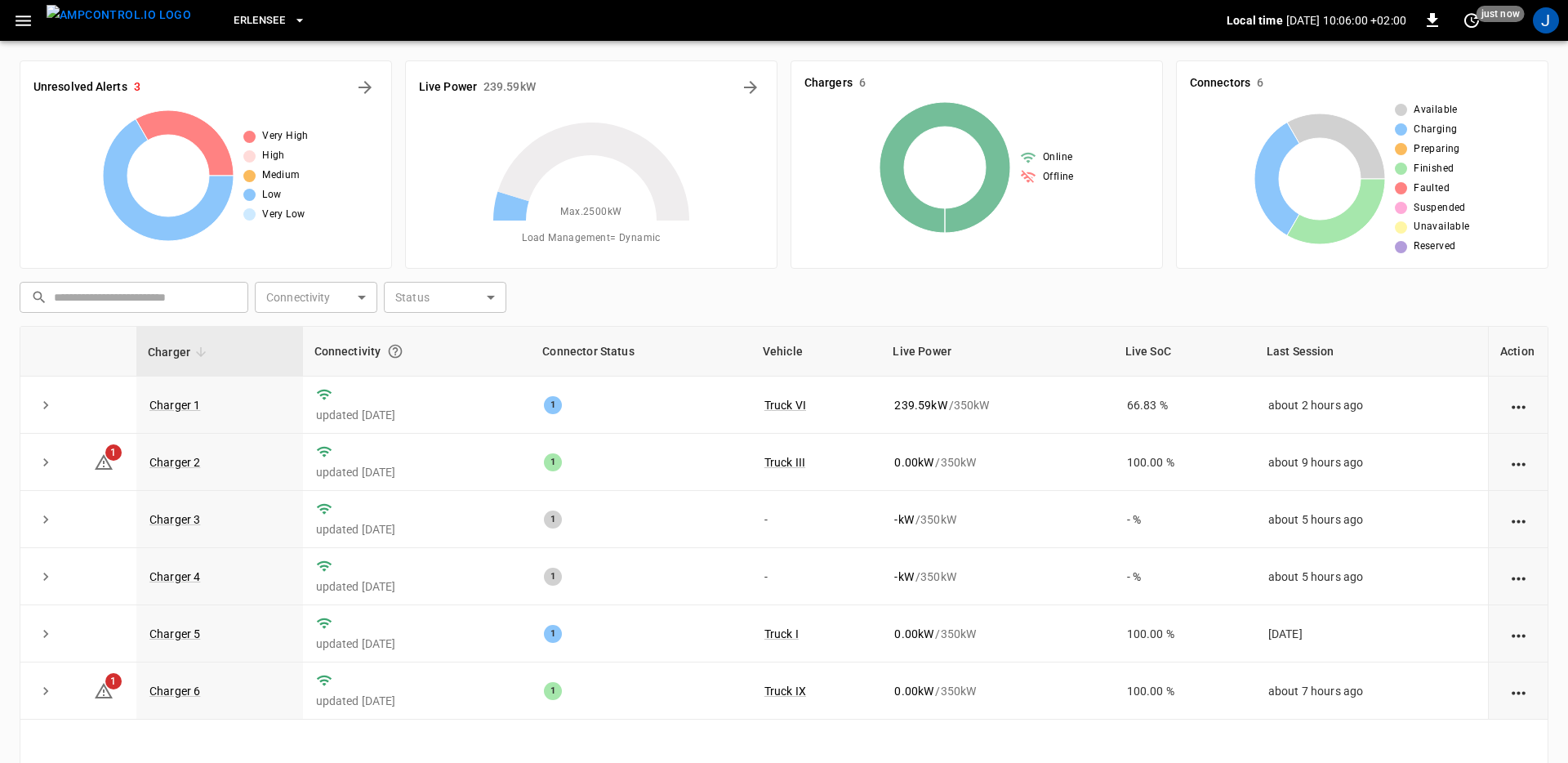
click at [292, 23] on icon "button" at bounding box center [300, 21] width 17 height 17
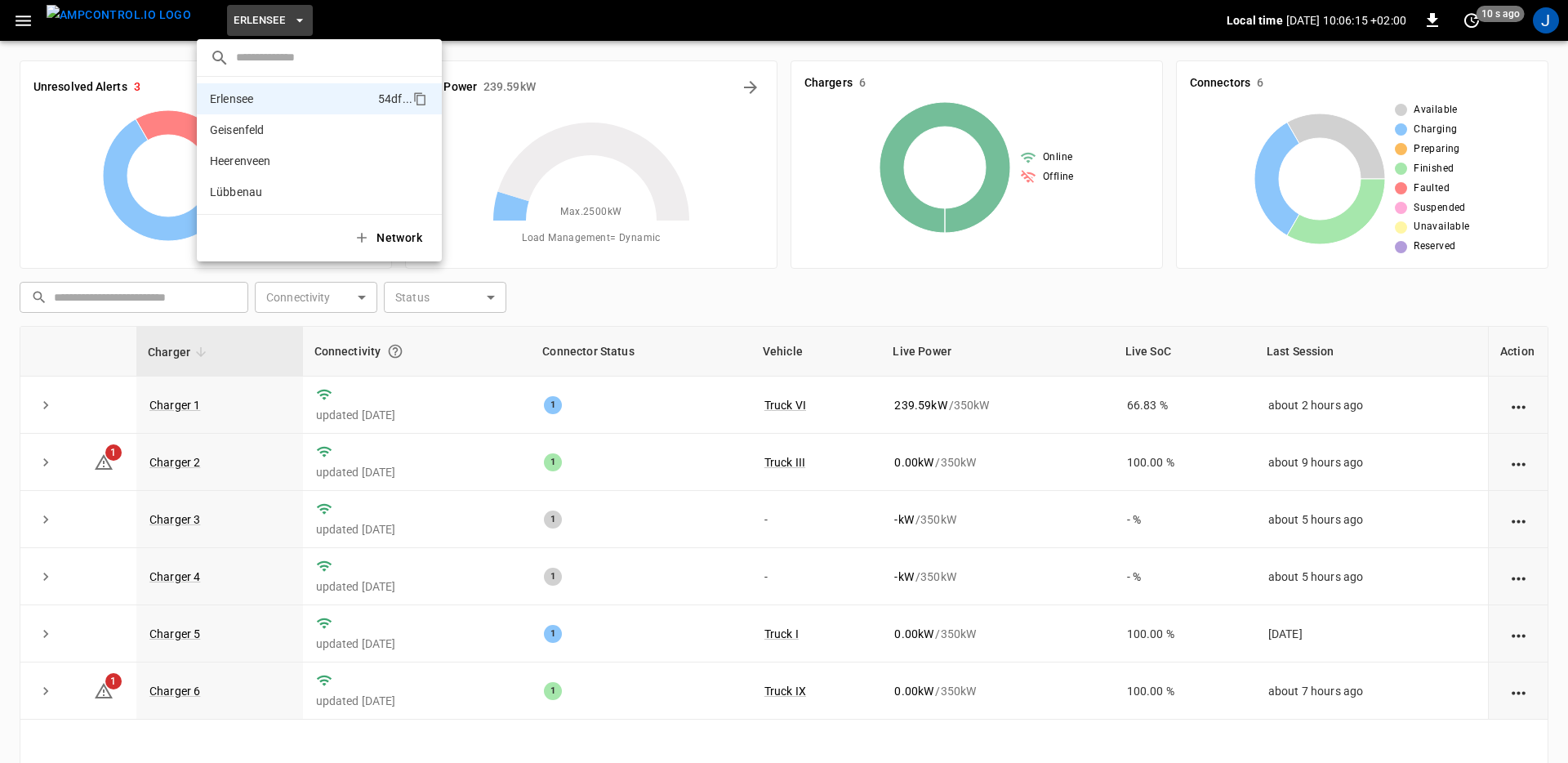
click at [1552, 10] on div at bounding box center [784, 381] width 1568 height 763
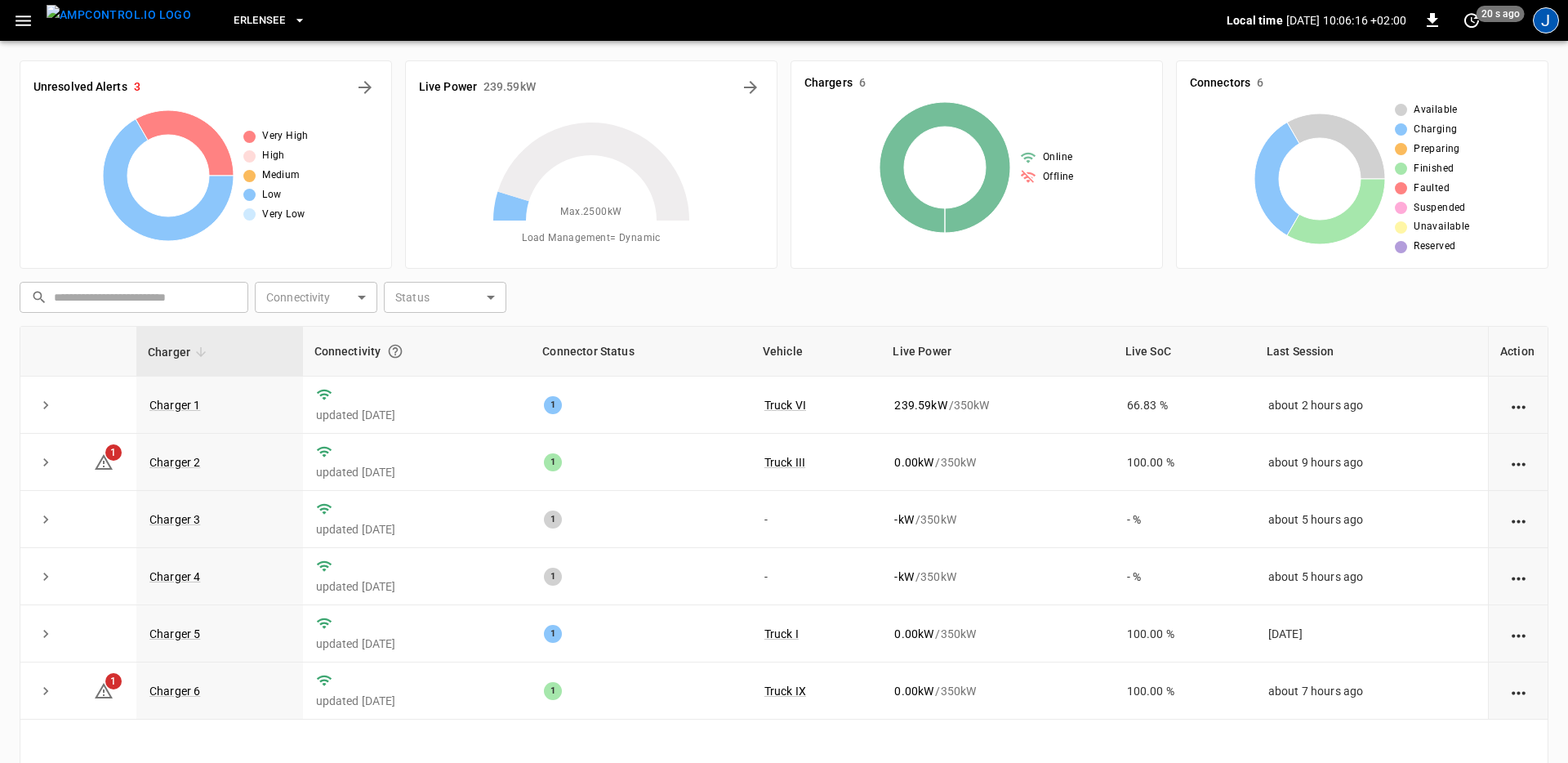
click at [1552, 24] on div "J" at bounding box center [1546, 21] width 26 height 26
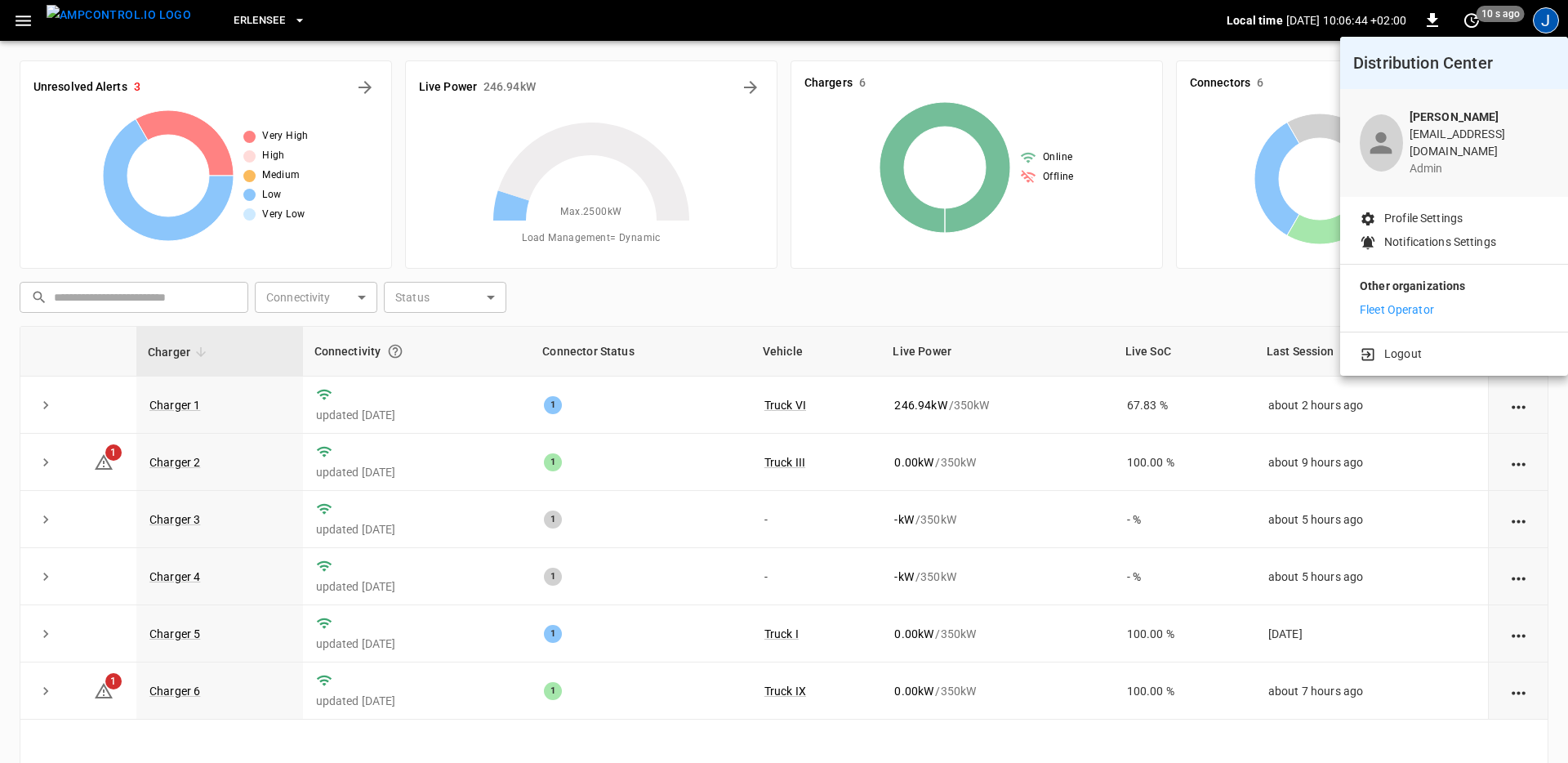
click at [1161, 297] on div at bounding box center [784, 381] width 1568 height 763
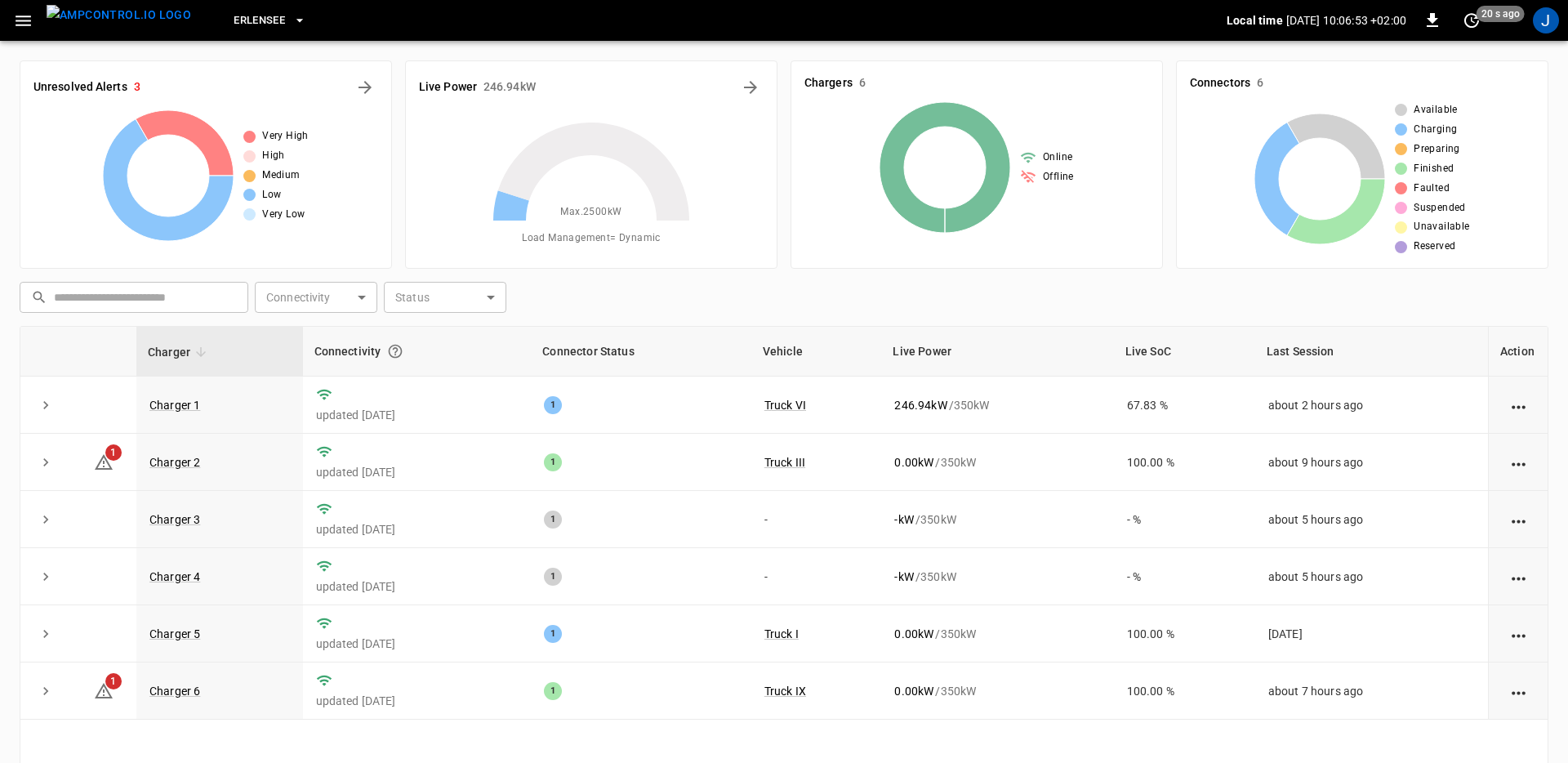
click at [598, 295] on icon at bounding box center [591, 220] width 204 height 204
click at [22, 18] on icon "button" at bounding box center [22, 21] width 21 height 21
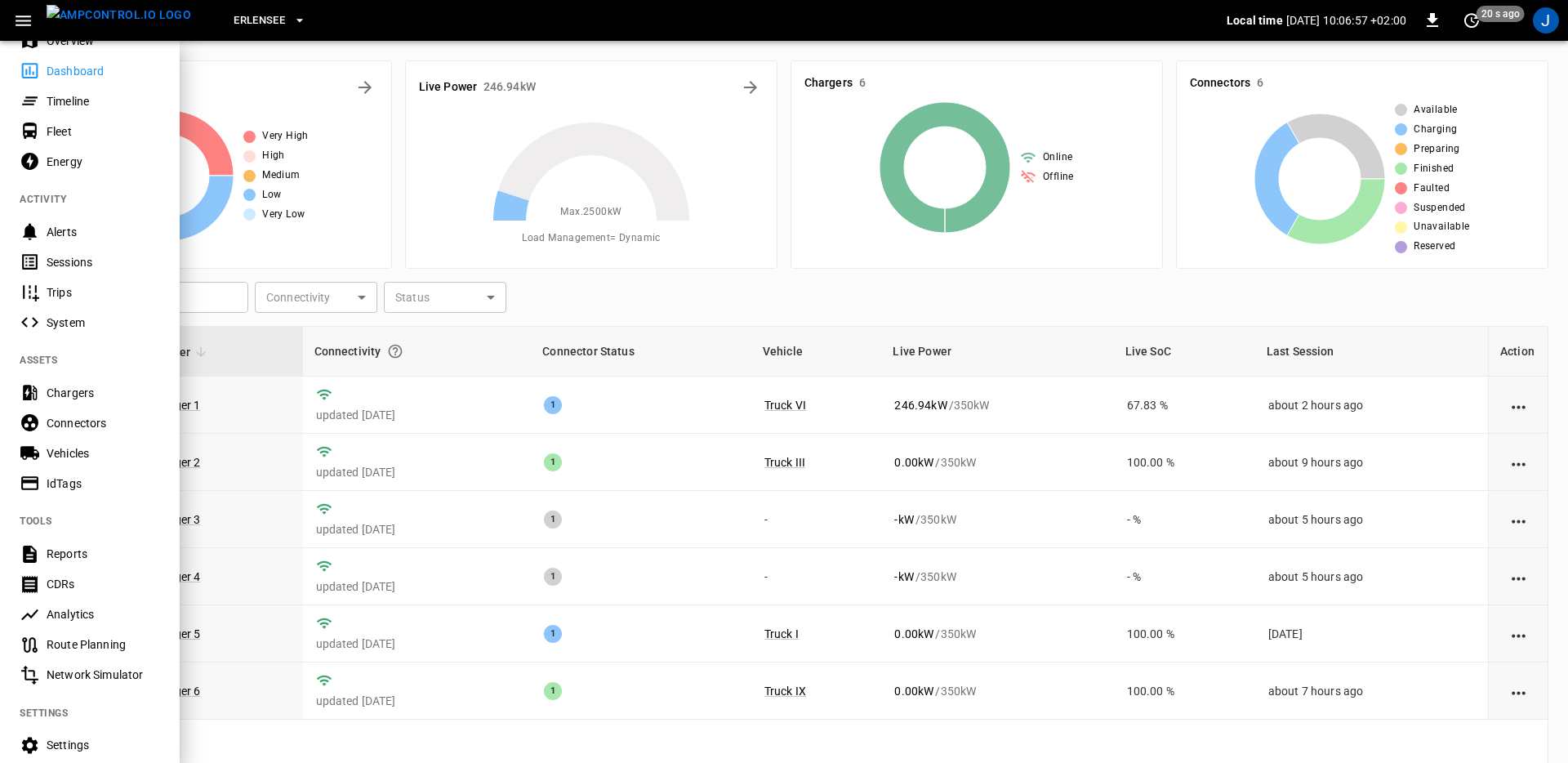
scroll to position [90, 0]
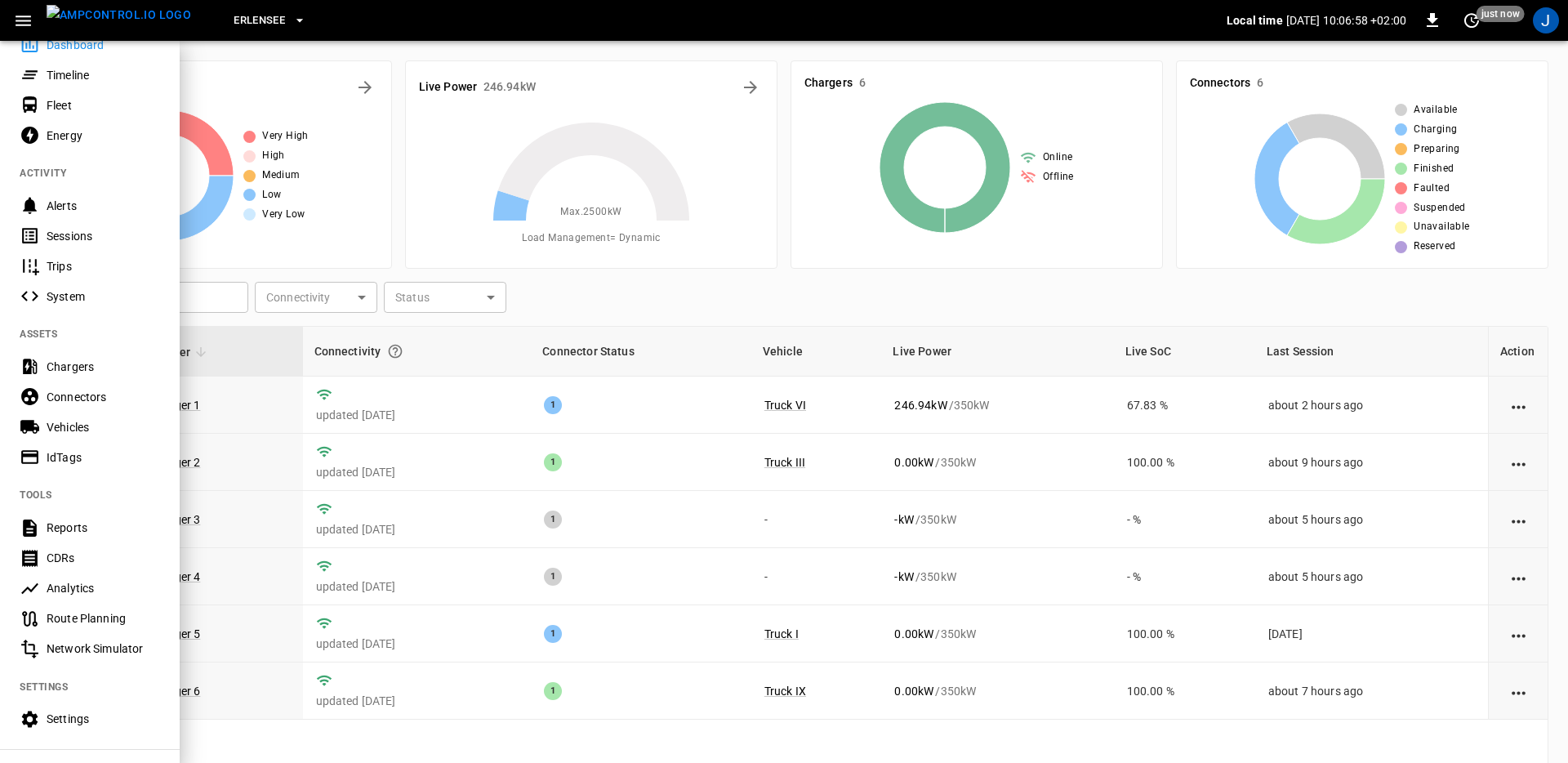
click at [86, 627] on Planning-listitem "Route Planning" at bounding box center [90, 618] width 180 height 30
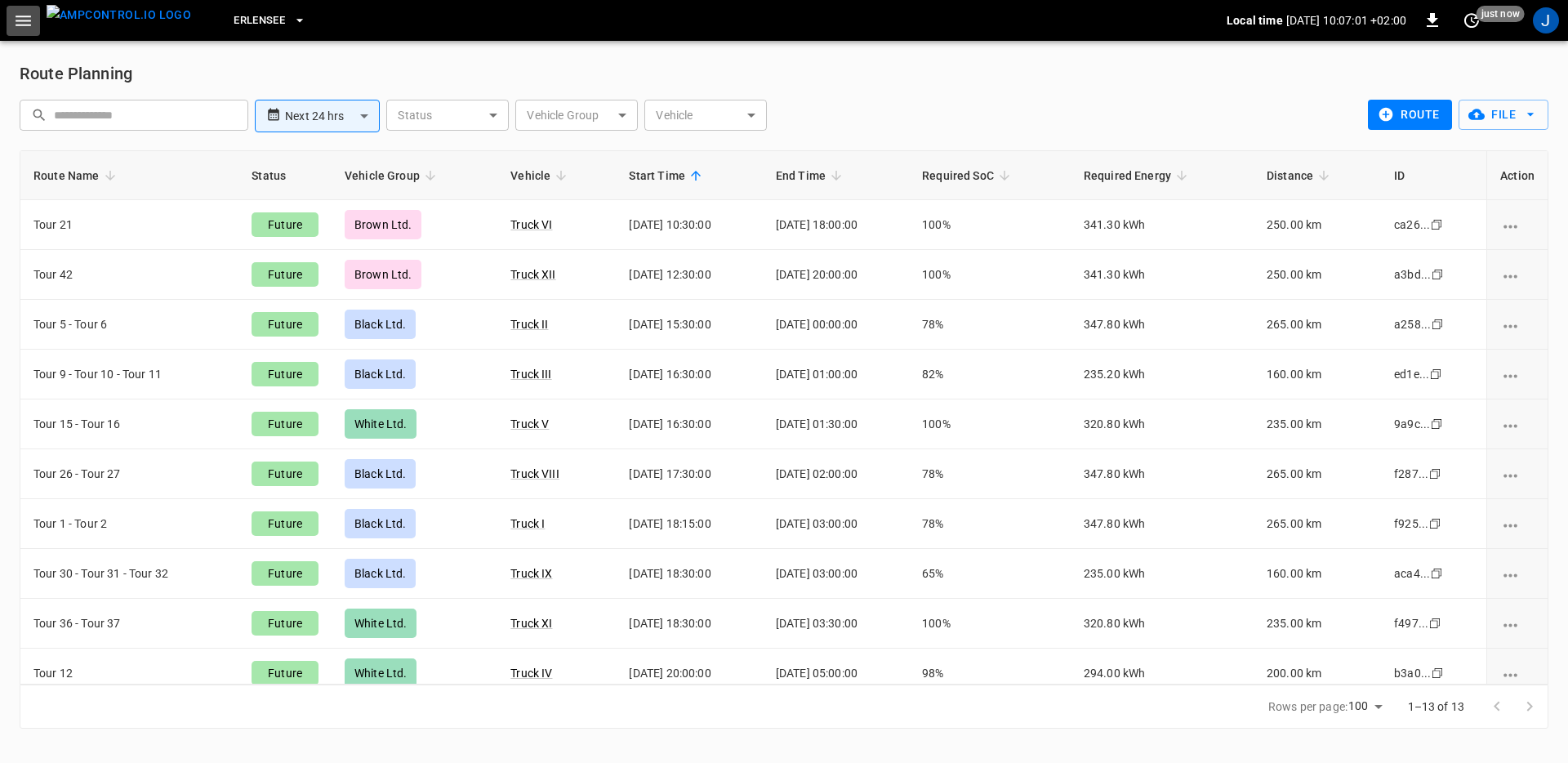
click at [10, 22] on button "button" at bounding box center [23, 21] width 33 height 30
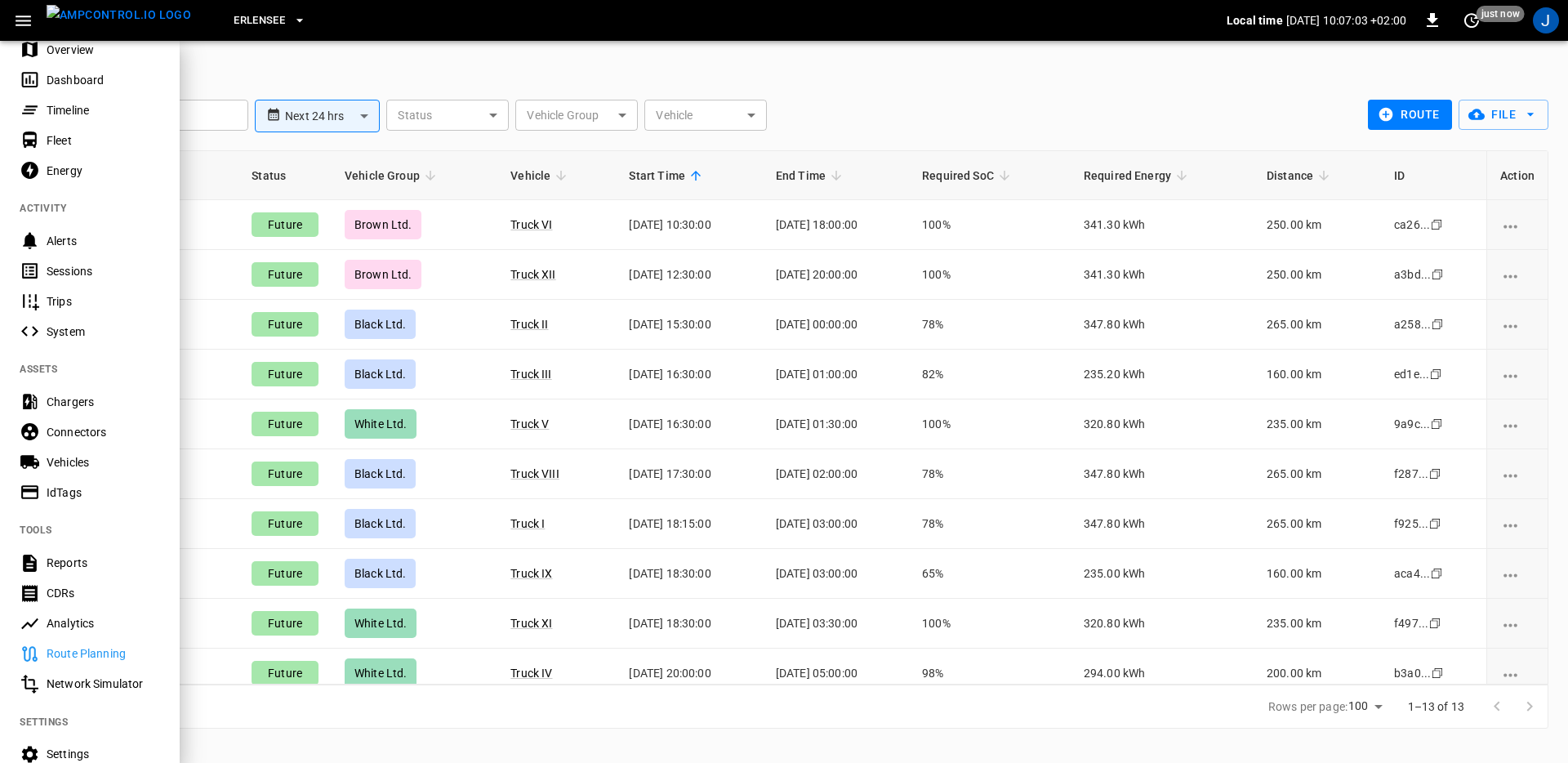
scroll to position [70, 0]
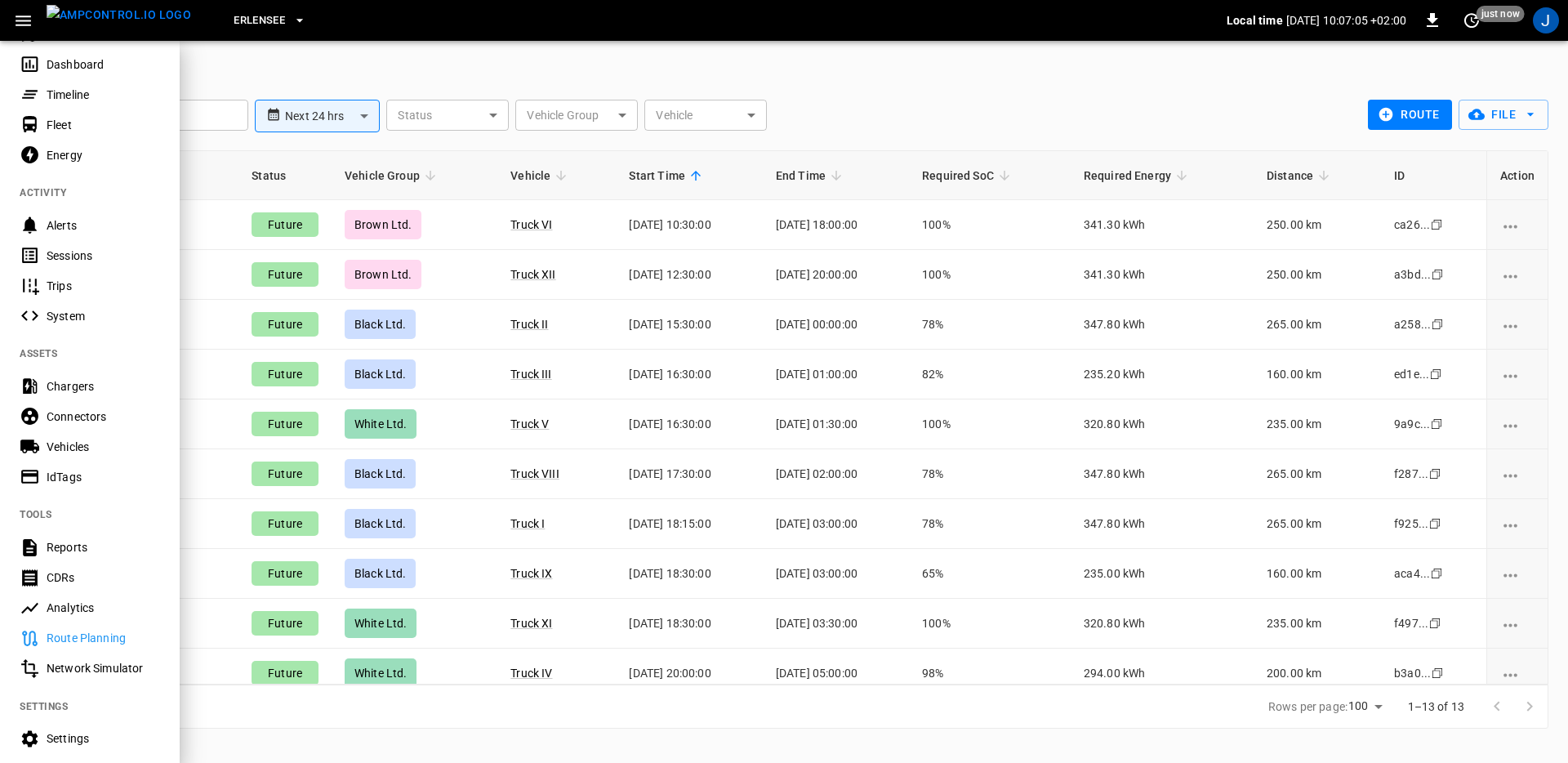
click at [911, 118] on div at bounding box center [784, 381] width 1568 height 763
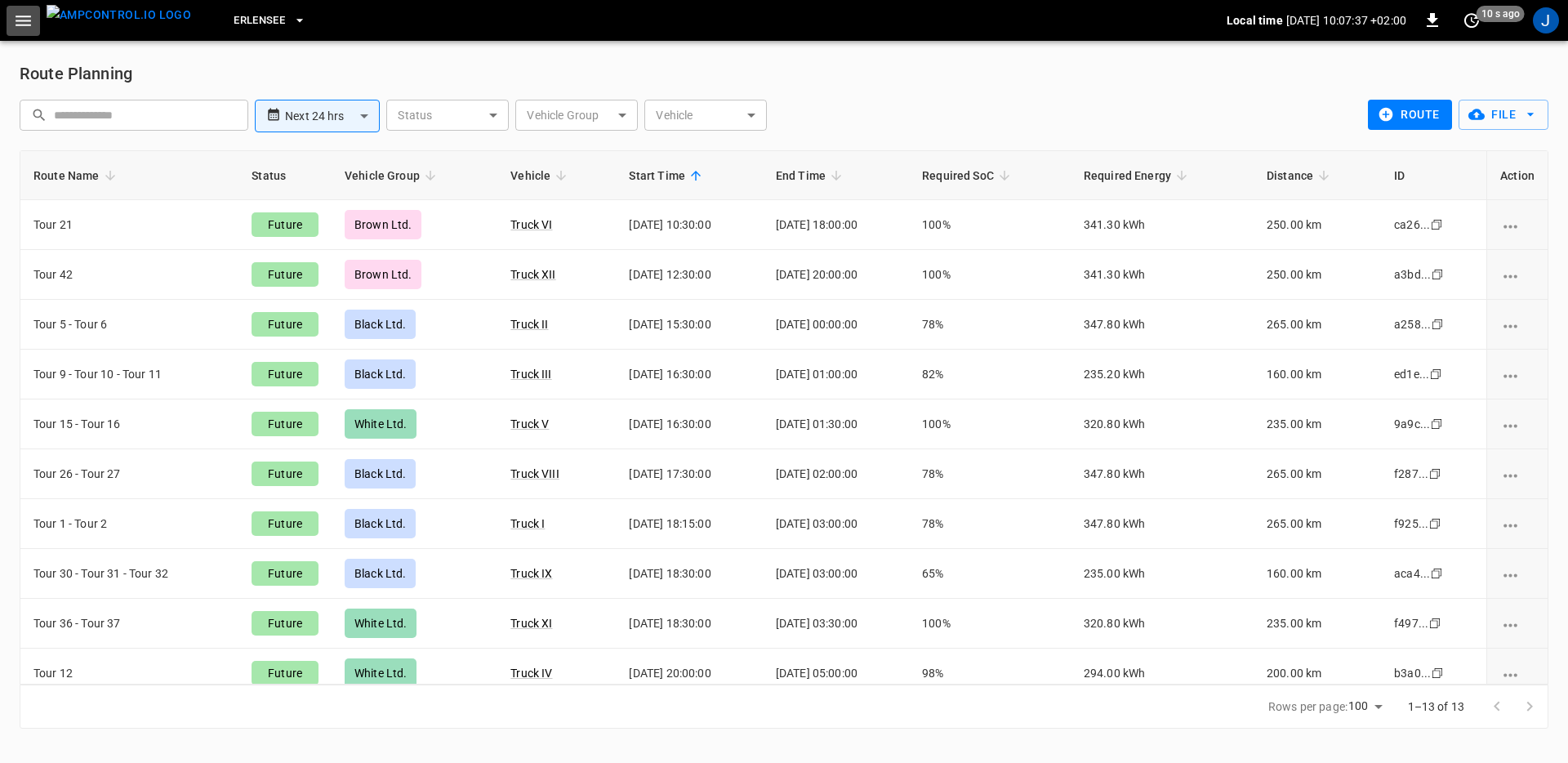
click at [21, 29] on icon "button" at bounding box center [22, 21] width 21 height 21
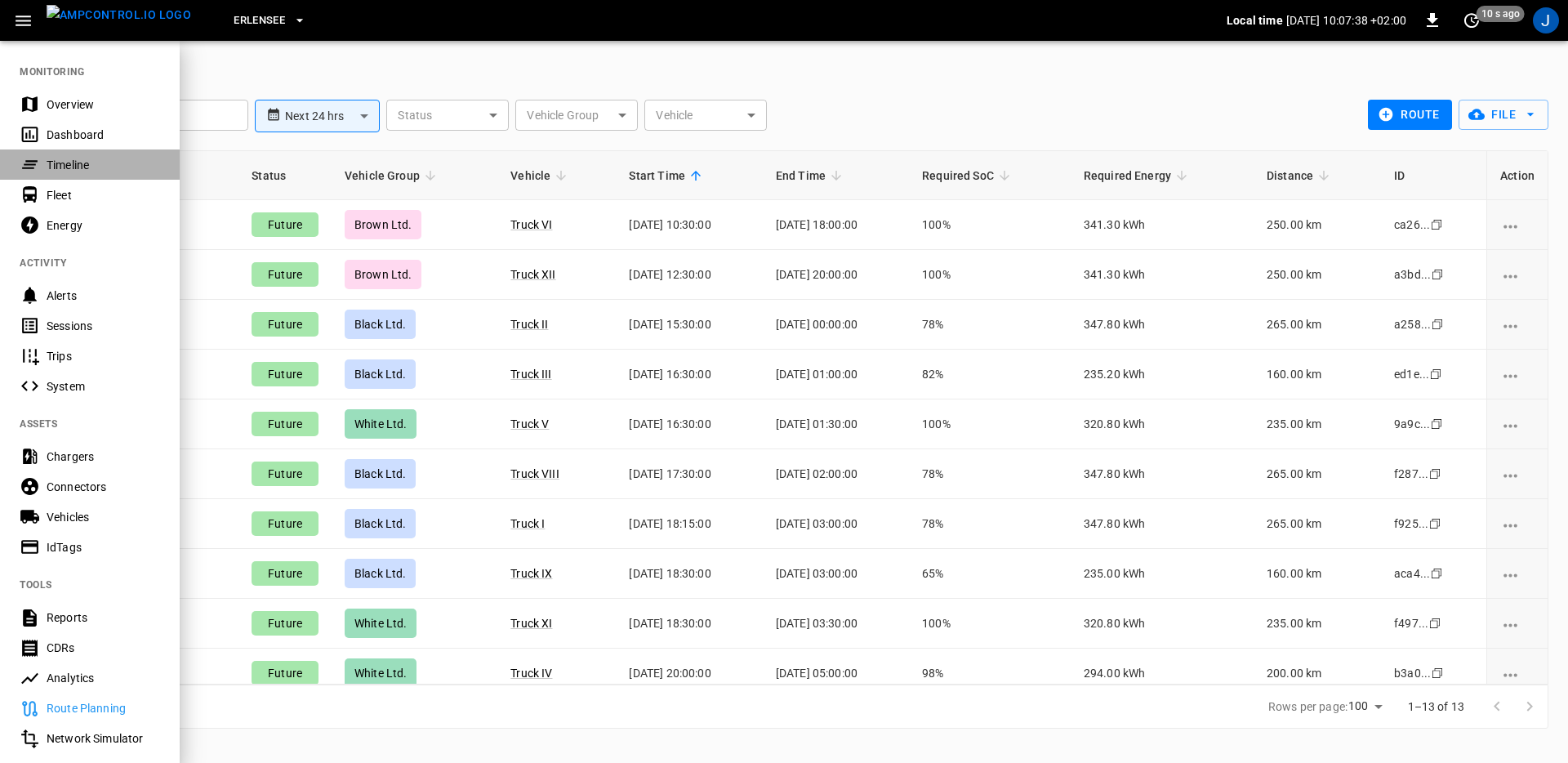
click at [62, 162] on div "Timeline" at bounding box center [103, 165] width 113 height 17
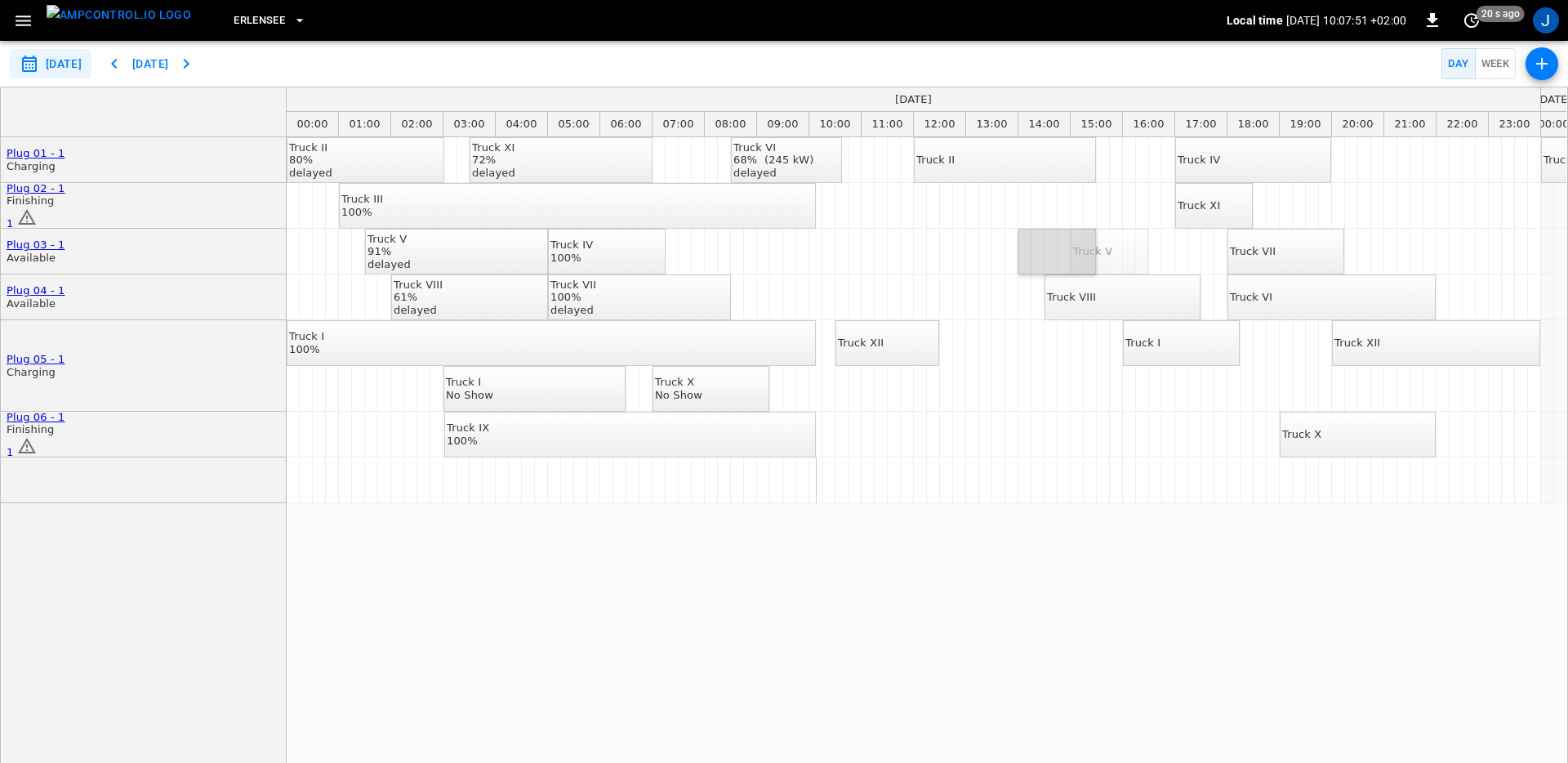
drag, startPoint x: 1102, startPoint y: 260, endPoint x: 1059, endPoint y: 260, distance: 43.0
drag, startPoint x: 887, startPoint y: 442, endPoint x: 1010, endPoint y: 442, distance: 123.0
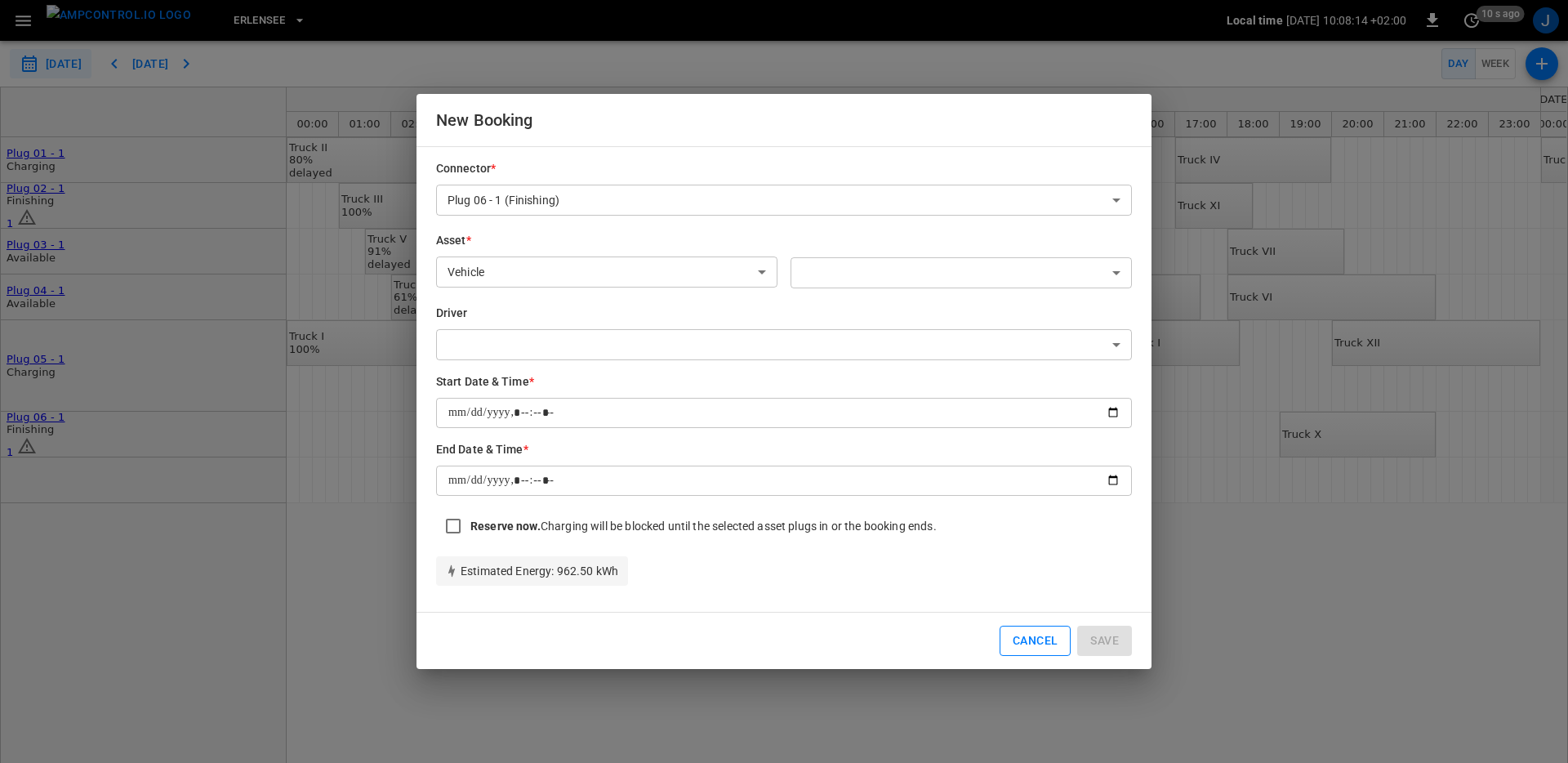
click at [1021, 639] on button "Cancel" at bounding box center [1035, 641] width 71 height 30
type input "**********"
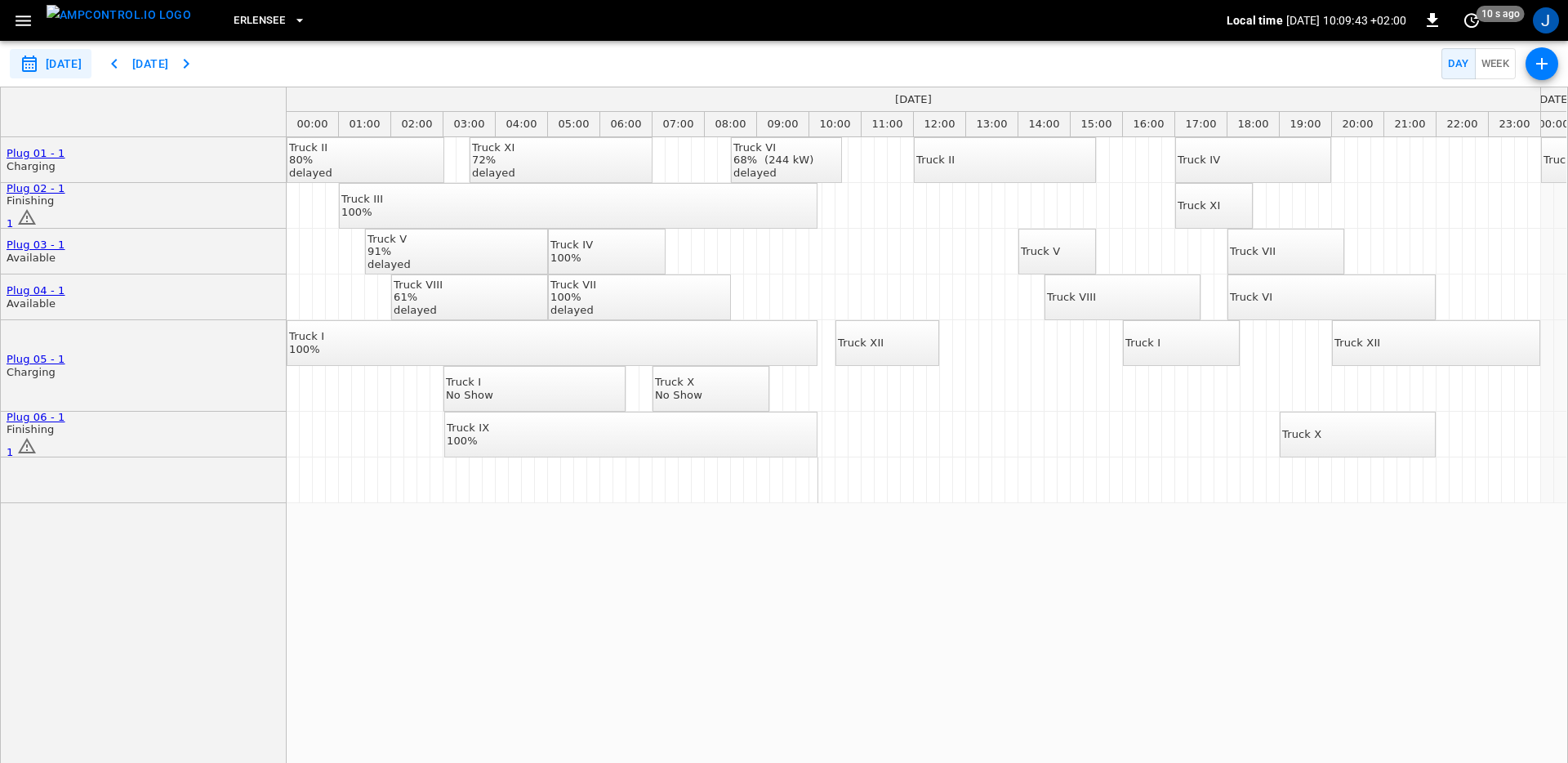
click at [24, 22] on icon "button" at bounding box center [22, 21] width 21 height 21
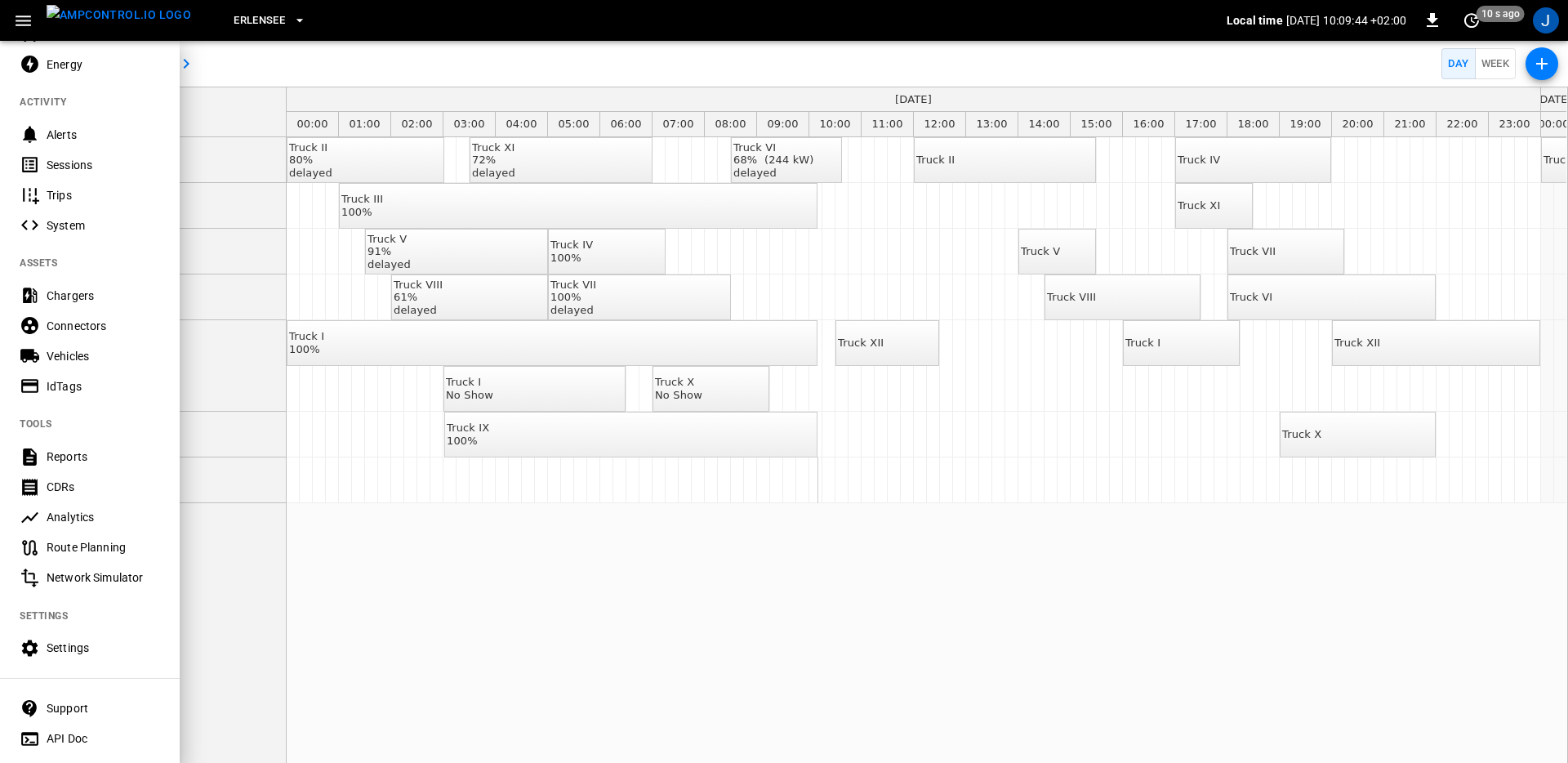
scroll to position [201, 0]
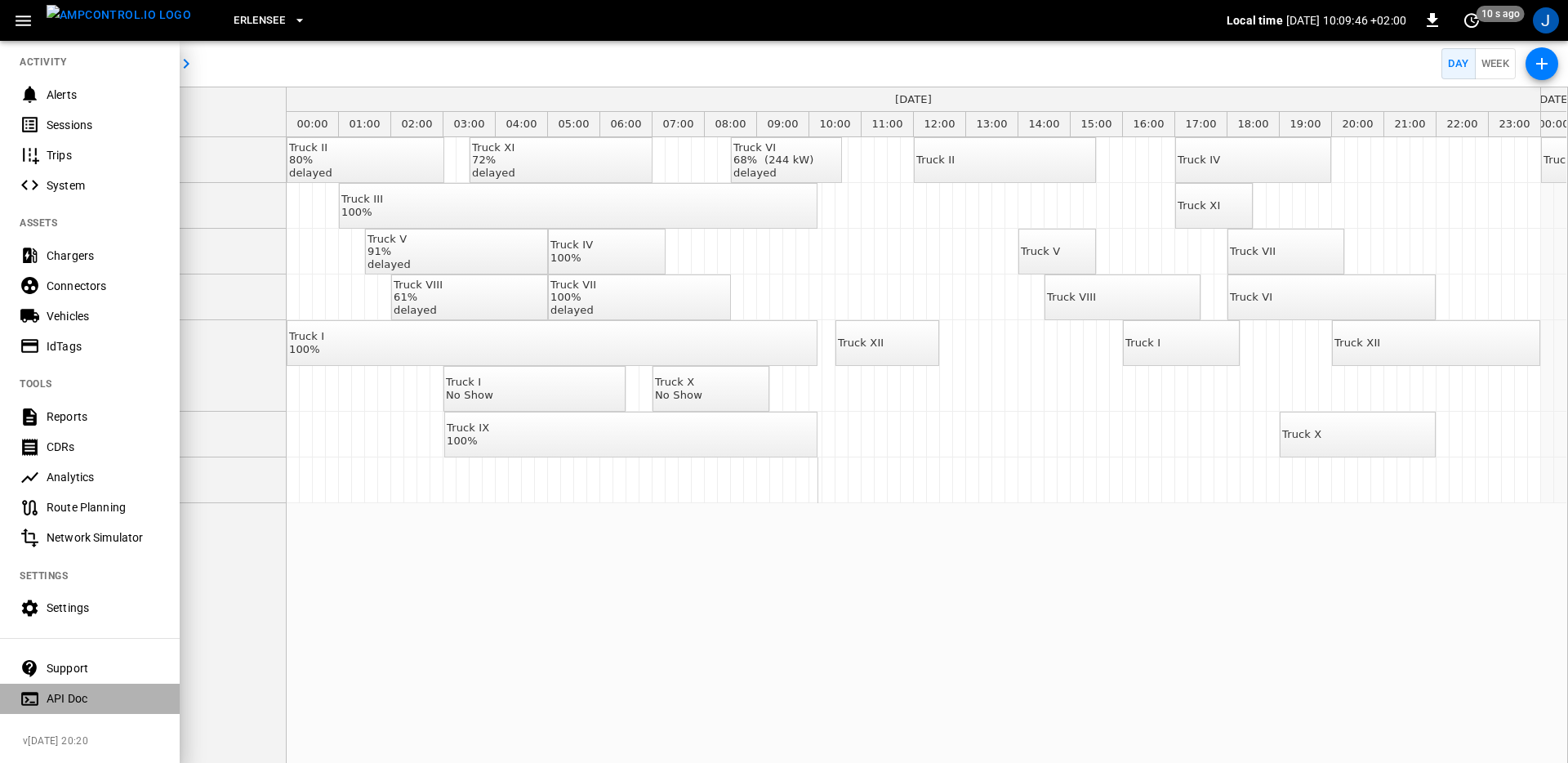
click at [60, 704] on div "API Doc" at bounding box center [103, 699] width 113 height 17
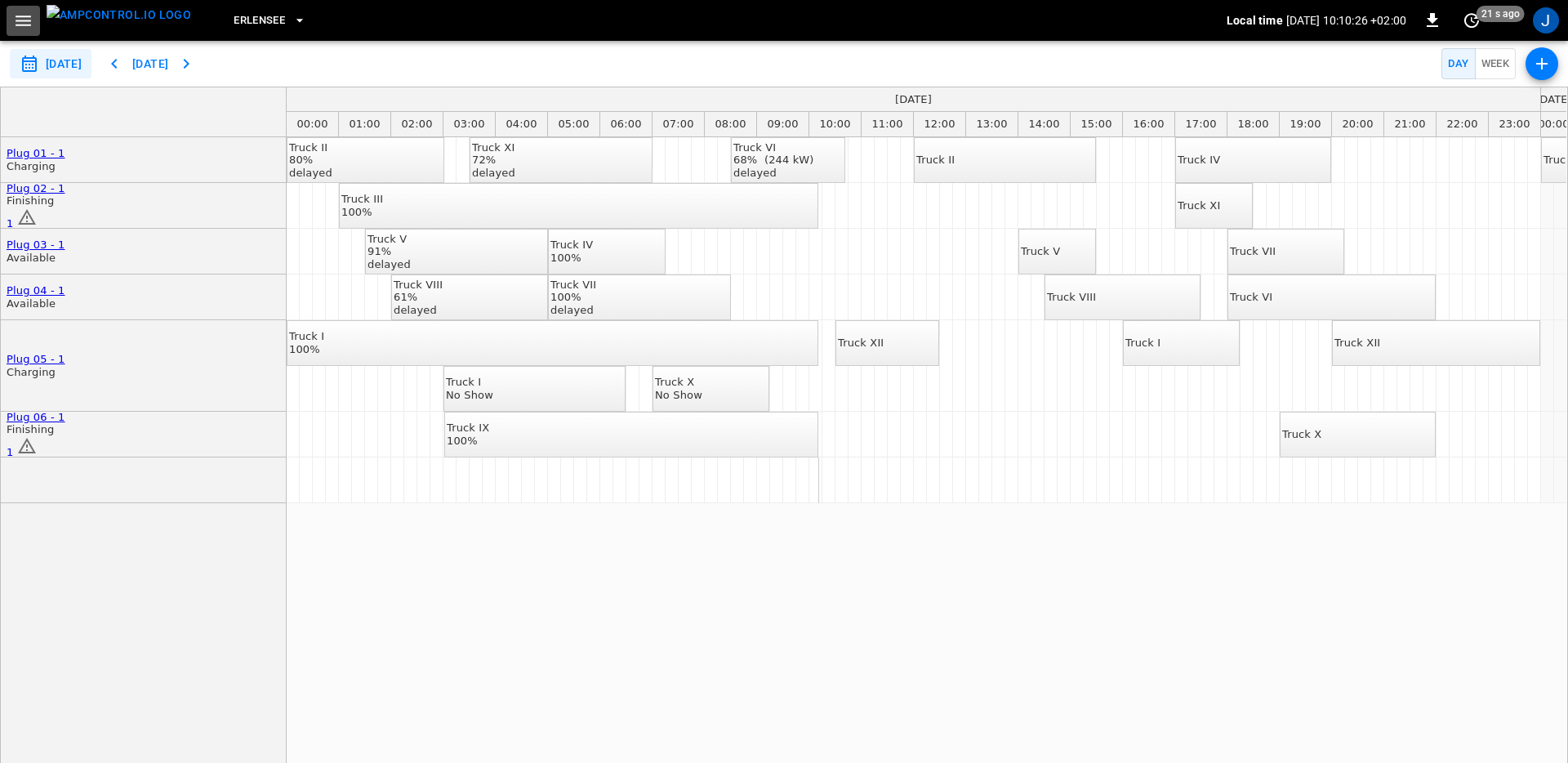
click at [27, 19] on icon "button" at bounding box center [23, 21] width 16 height 11
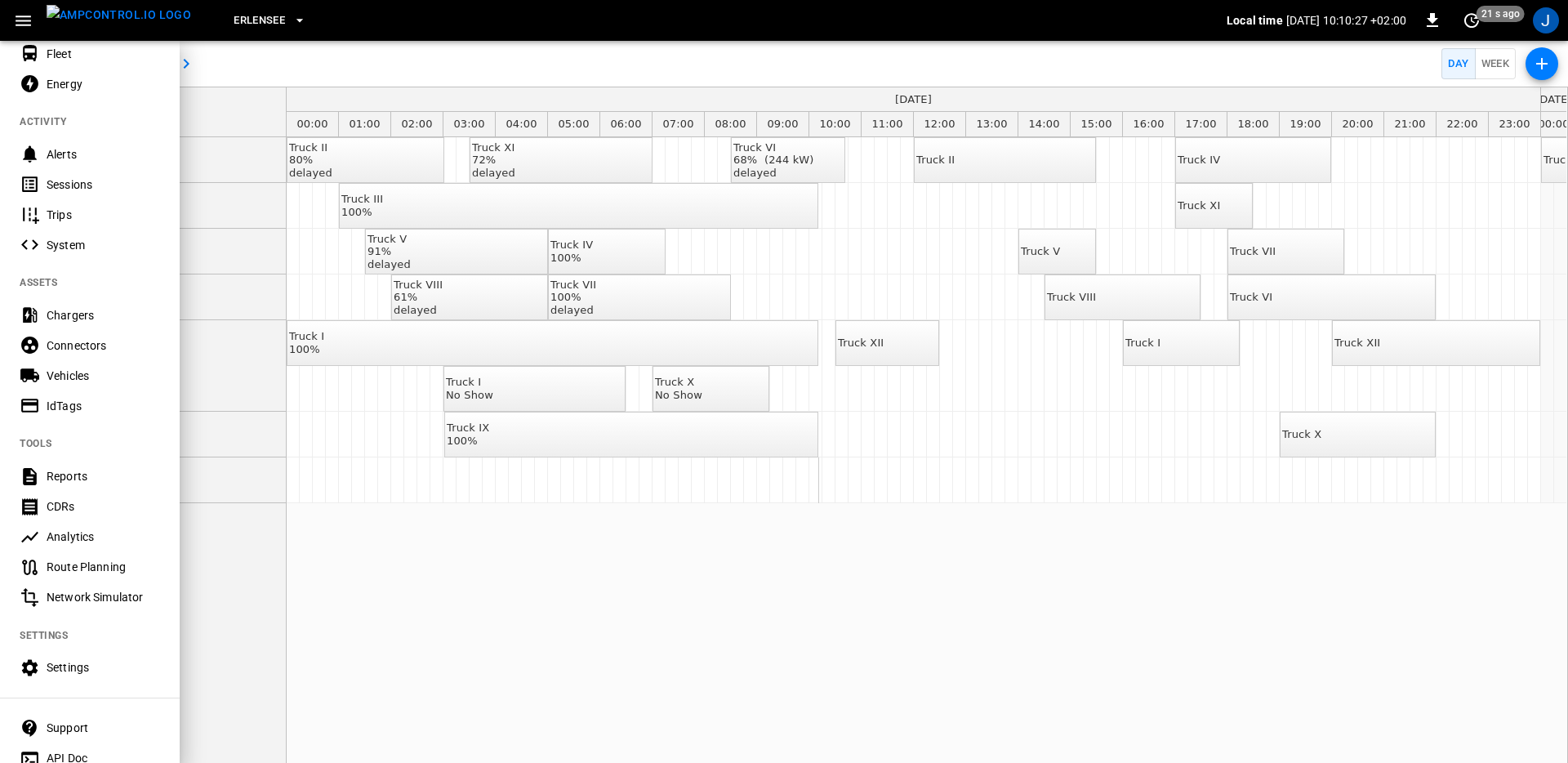
scroll to position [143, 0]
click at [56, 672] on div "Settings" at bounding box center [103, 665] width 113 height 17
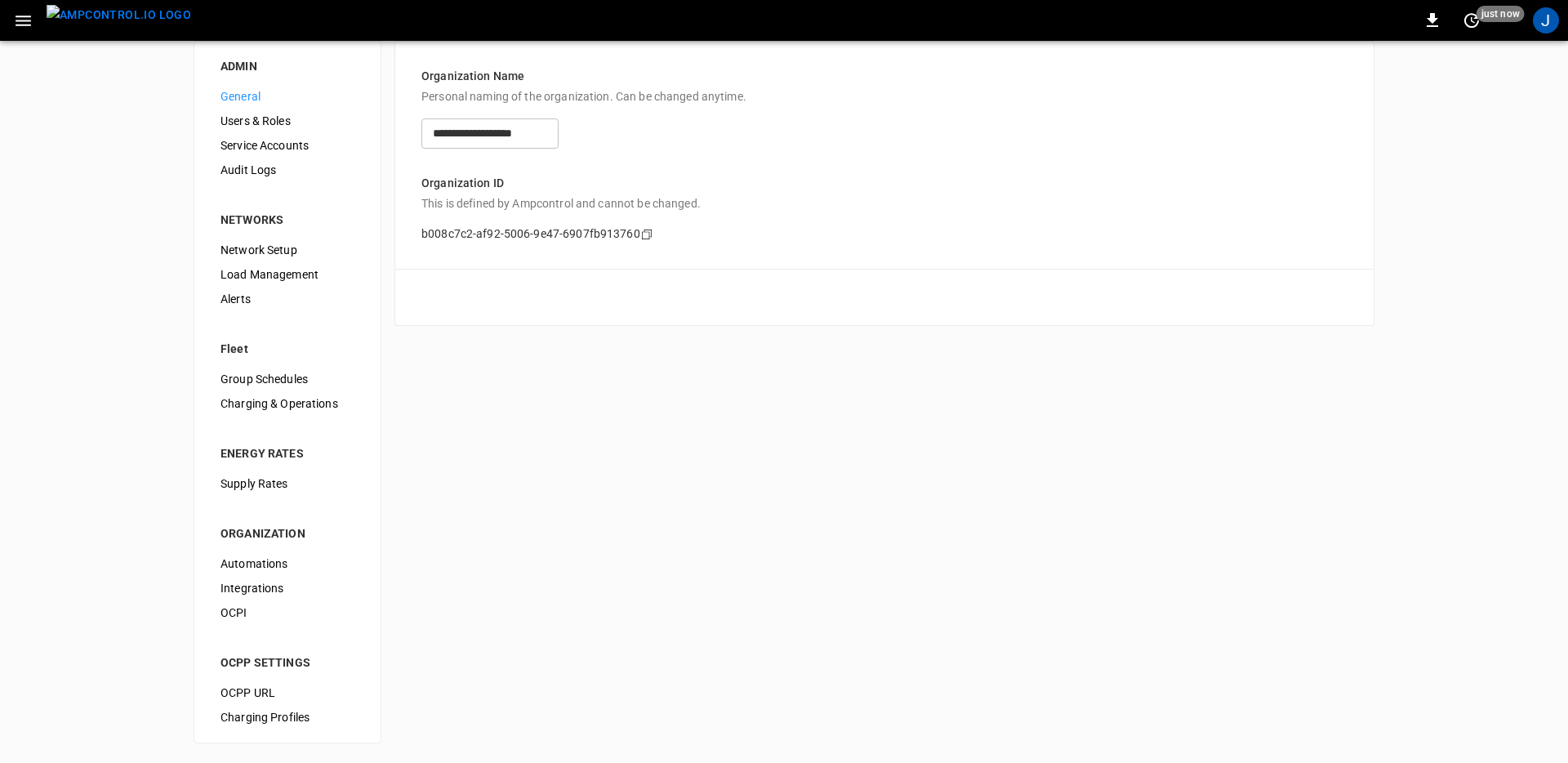
scroll to position [9, 0]
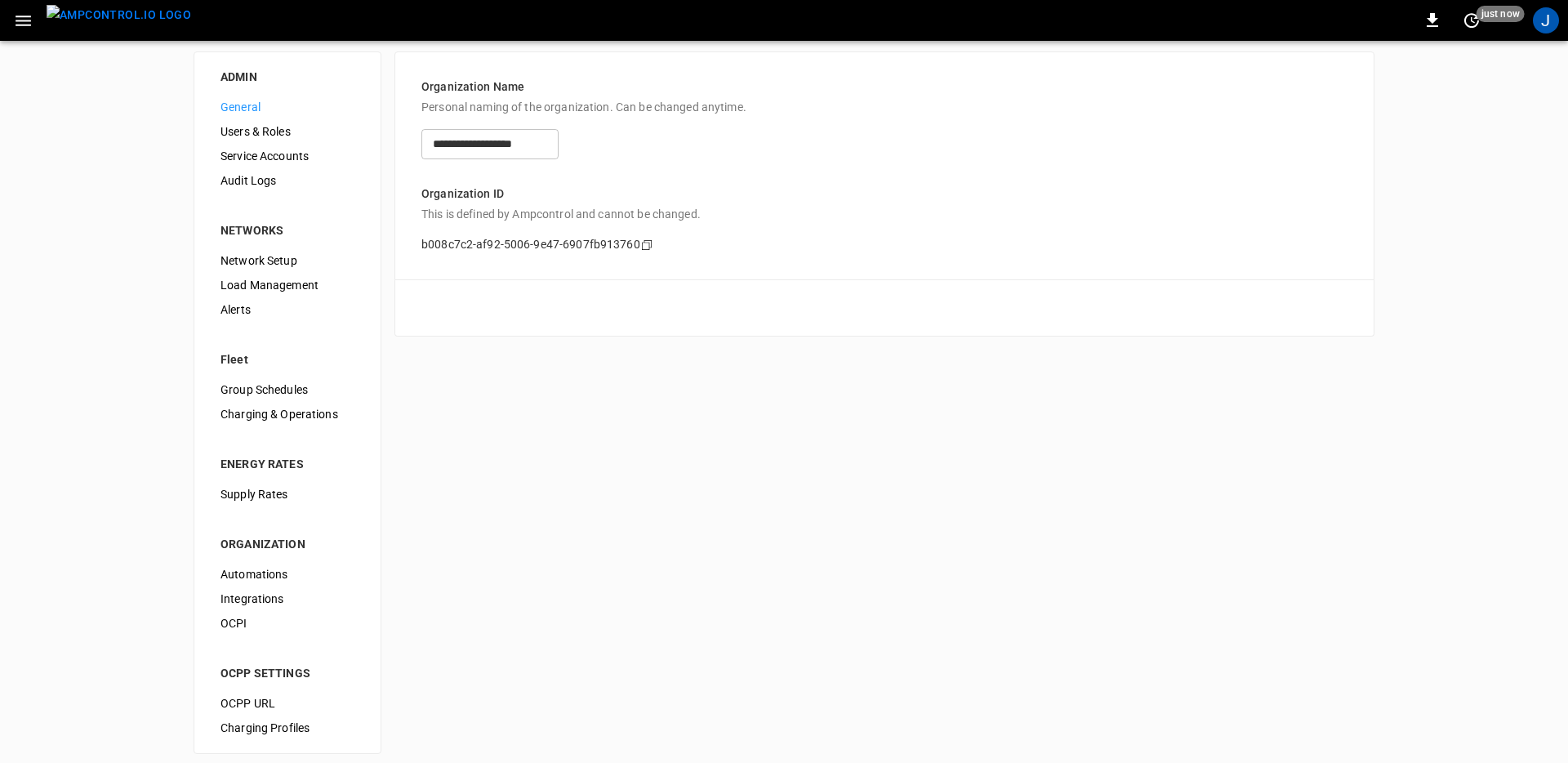
click at [233, 597] on span "Integrations" at bounding box center [287, 600] width 134 height 18
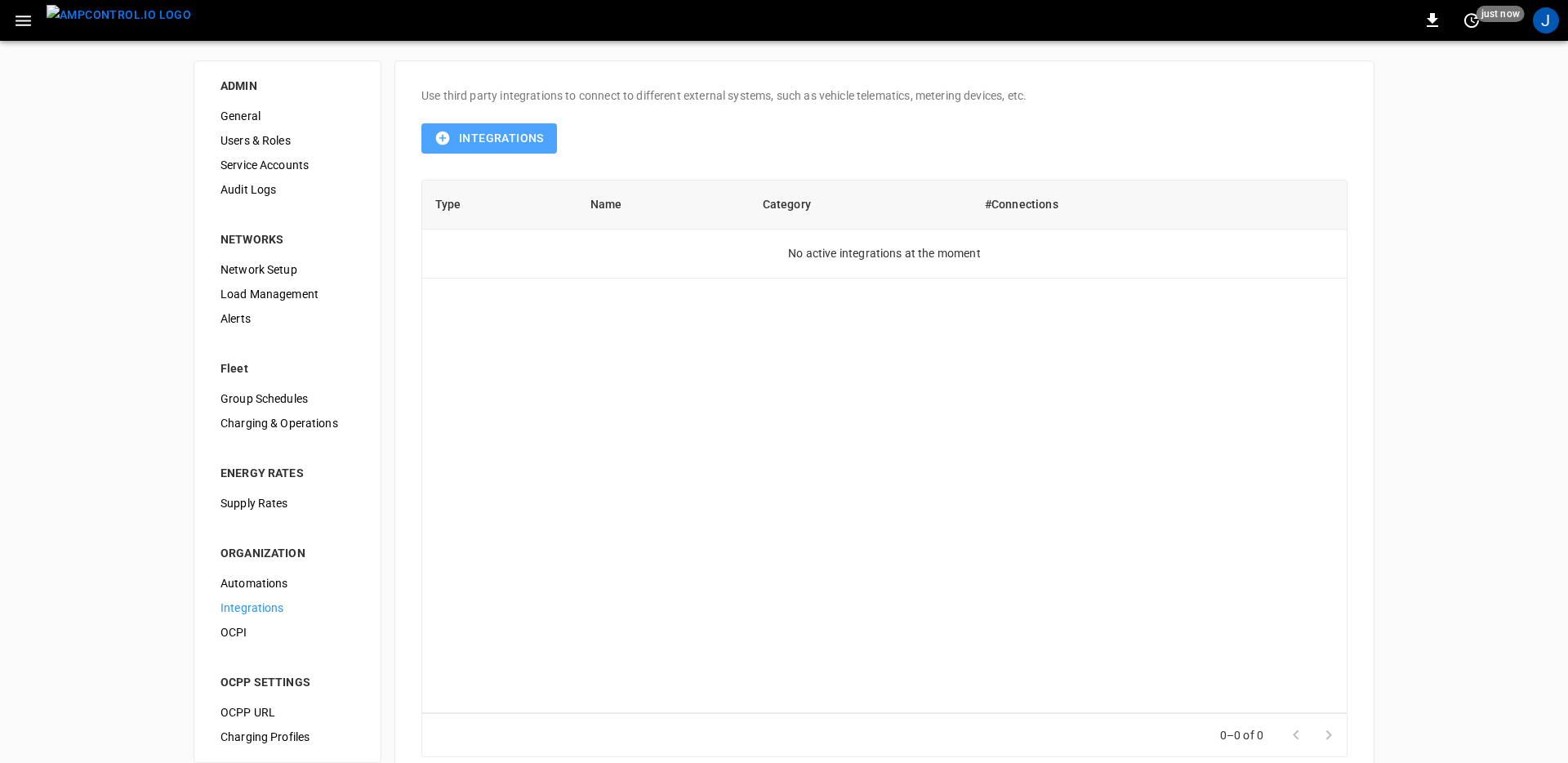
click at [512, 131] on button "Integrations" at bounding box center [489, 138] width 136 height 30
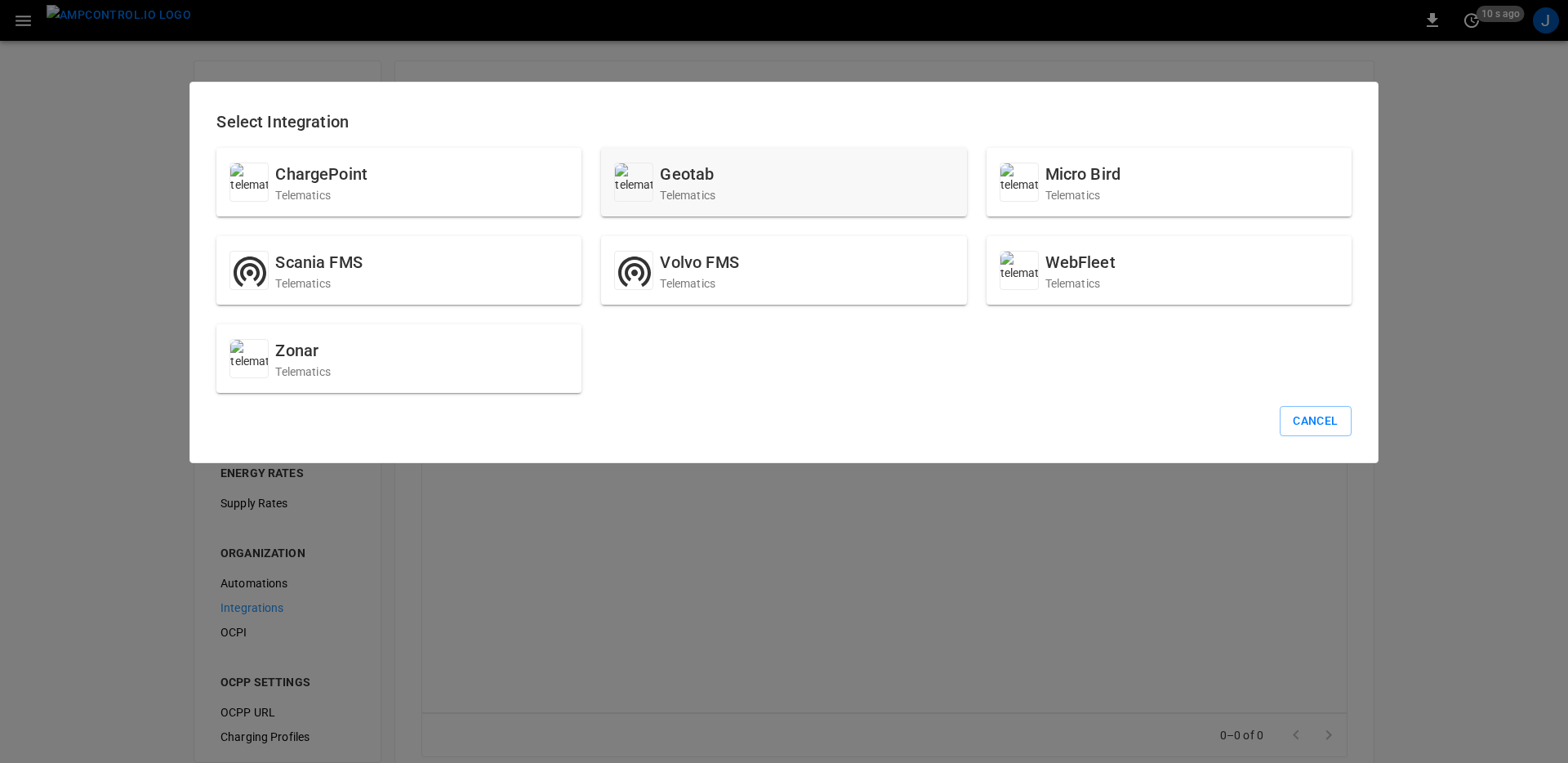
click at [729, 180] on div "Geotab Telematics" at bounding box center [784, 182] width 365 height 68
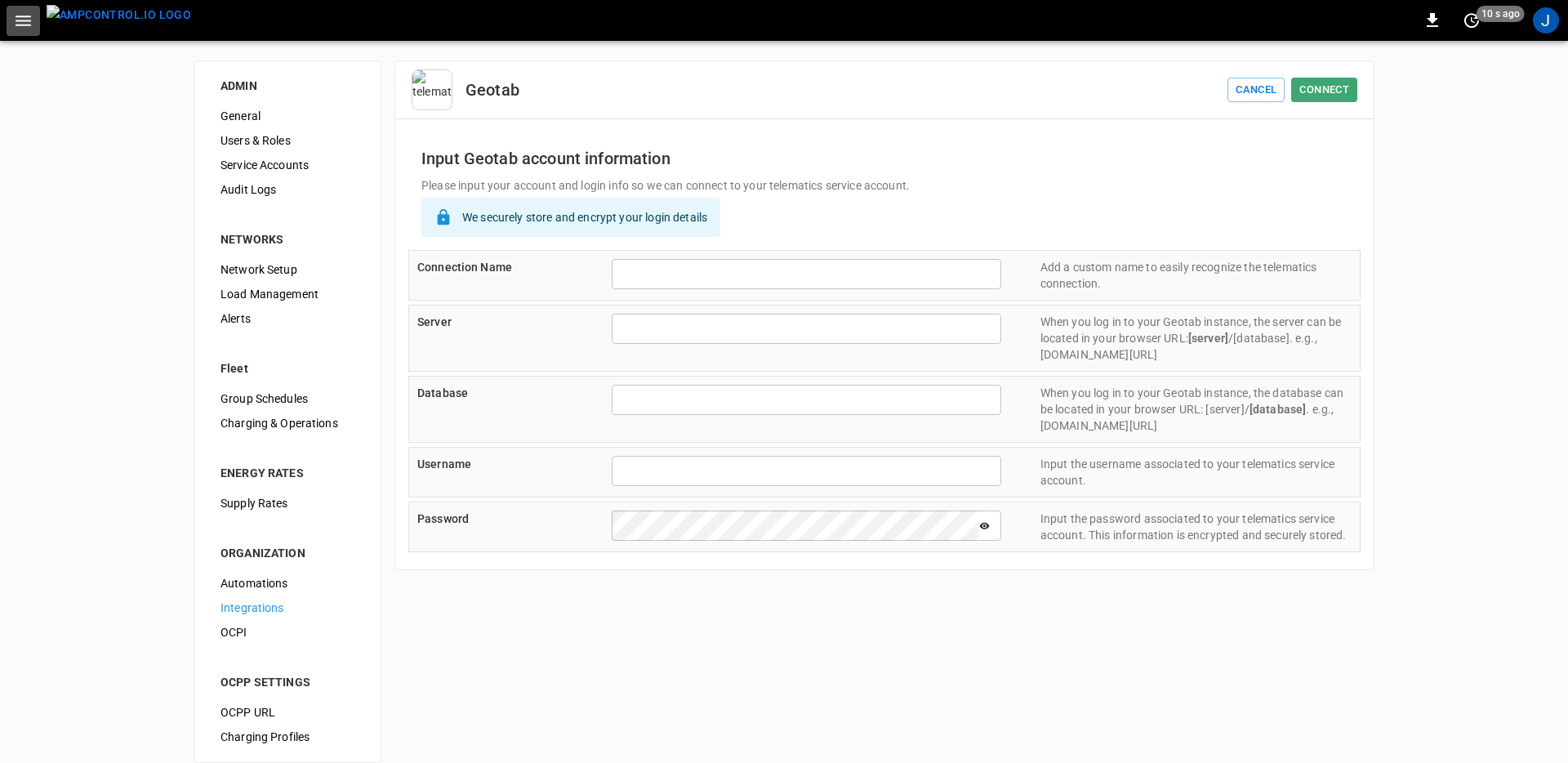
click at [21, 16] on icon "button" at bounding box center [23, 21] width 16 height 11
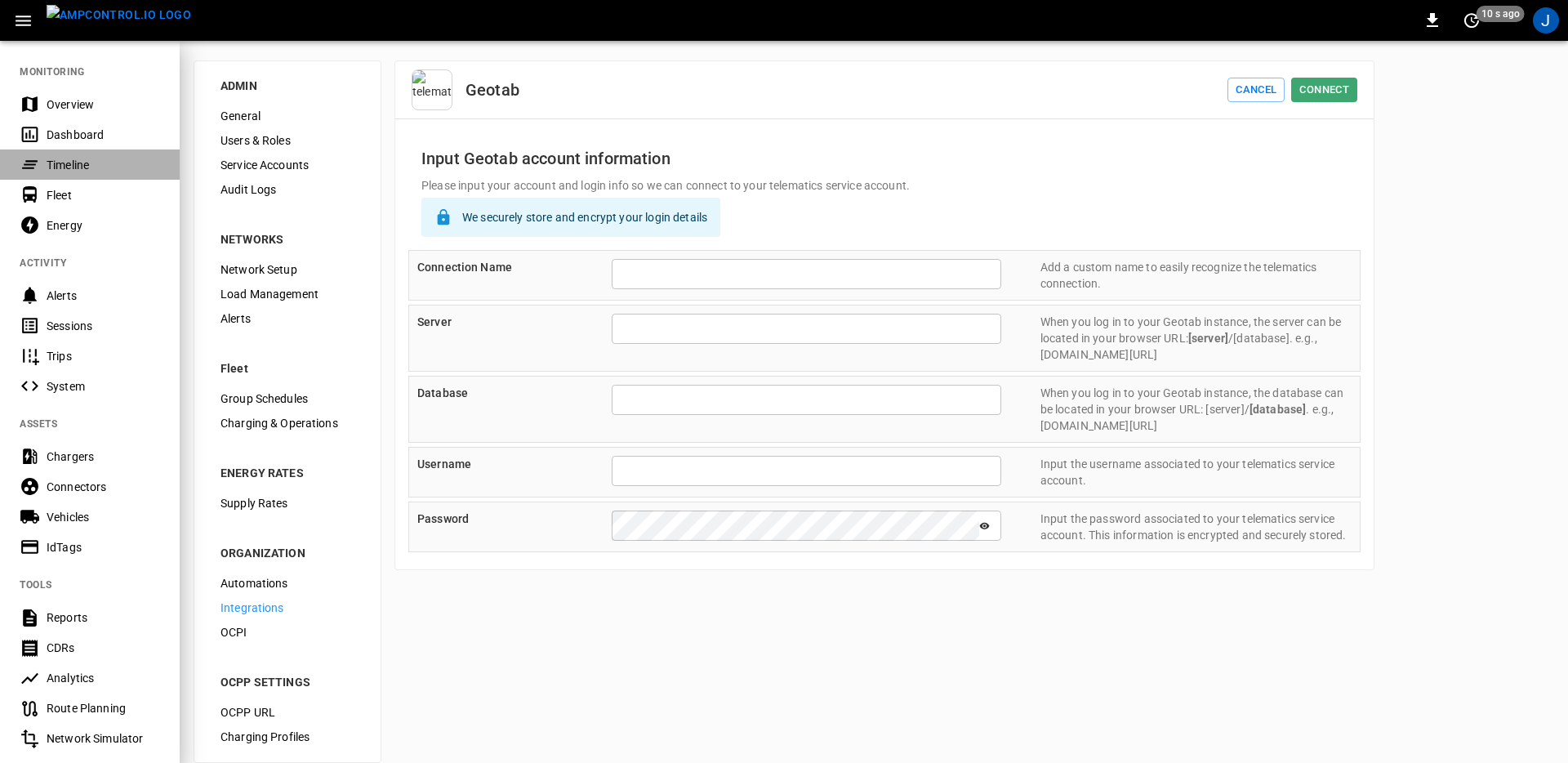
click at [58, 164] on div "Timeline" at bounding box center [103, 165] width 113 height 17
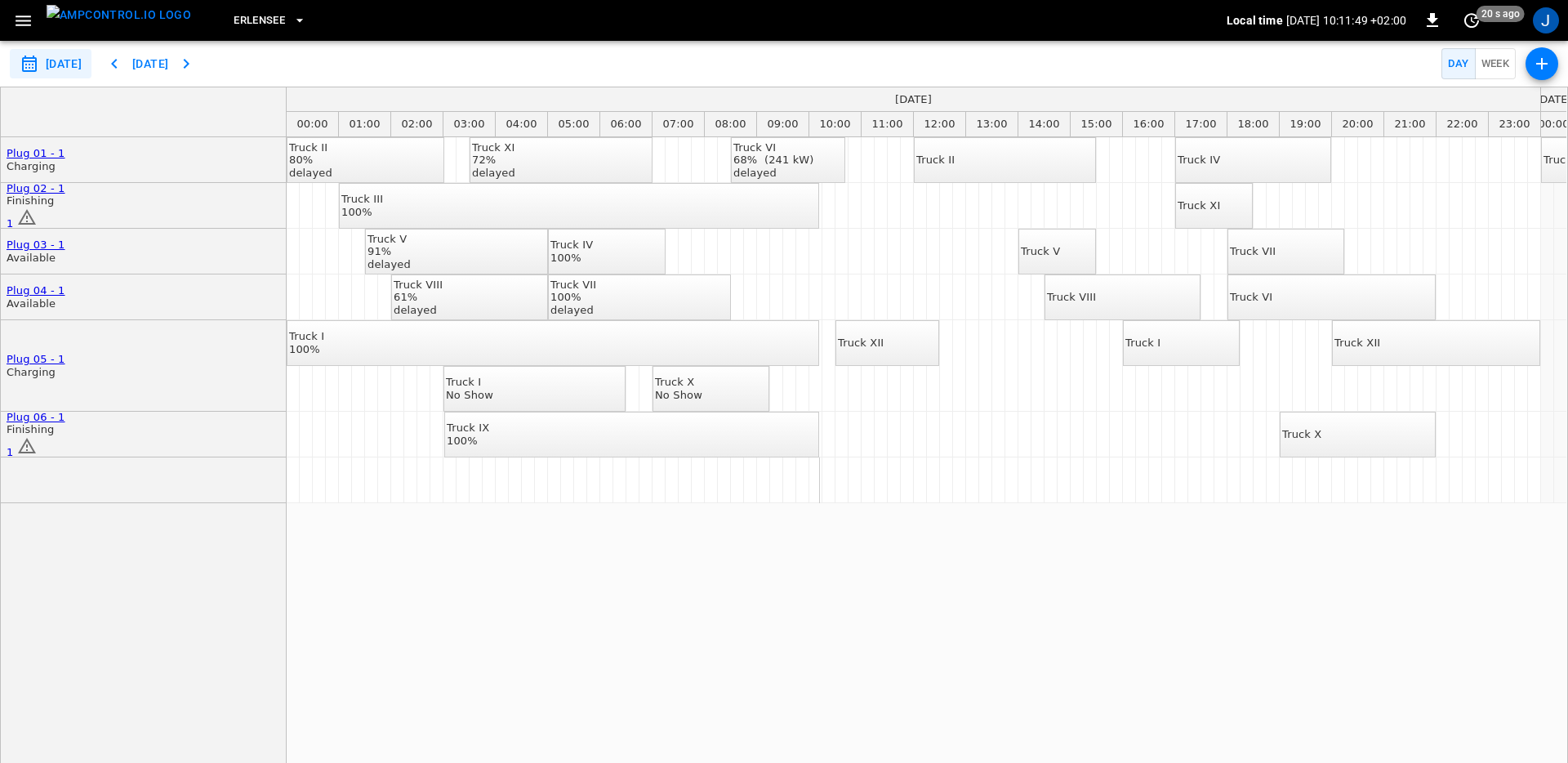
click at [884, 337] on div "Truck XII" at bounding box center [860, 343] width 46 height 13
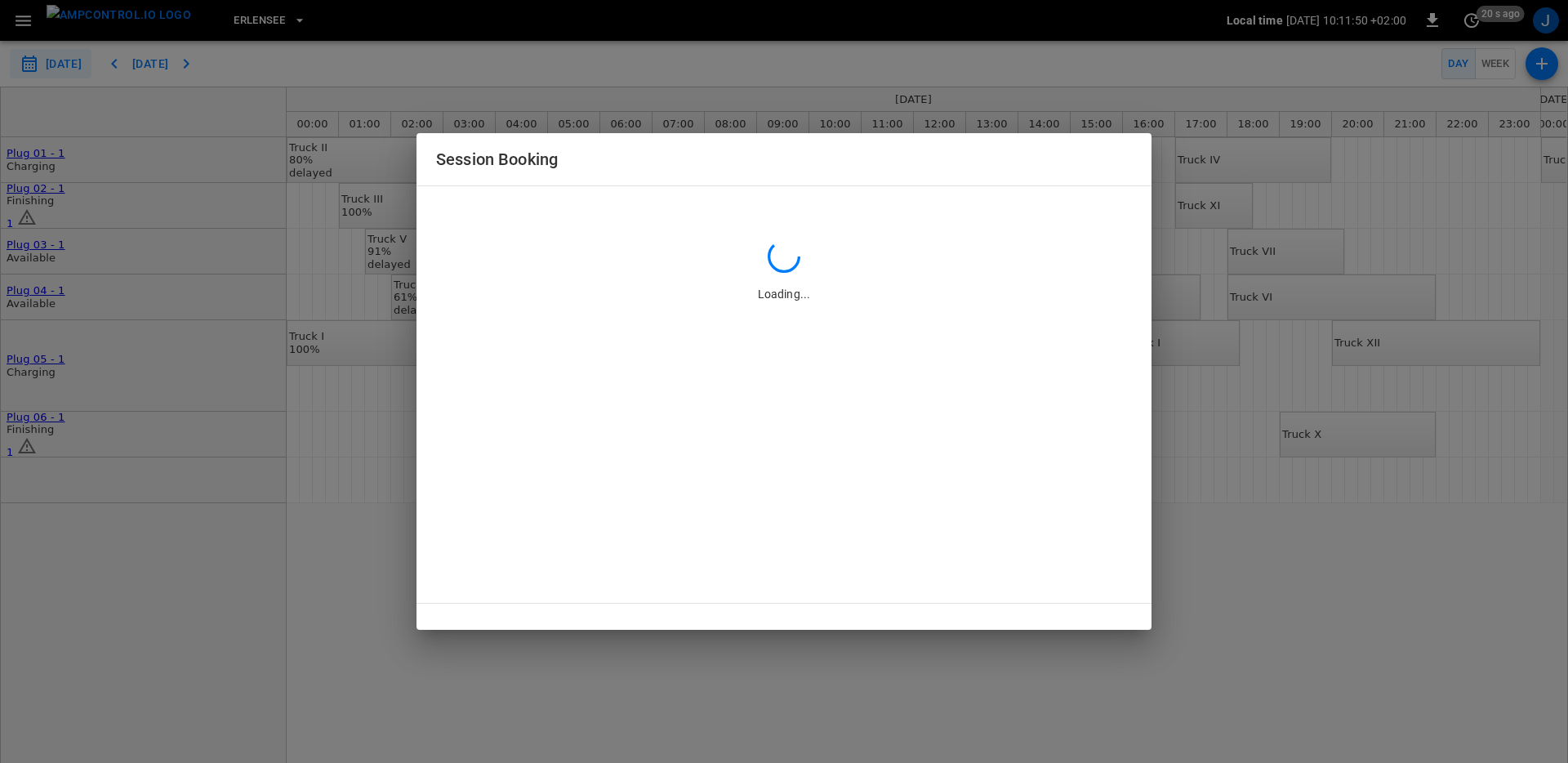
type input "**********"
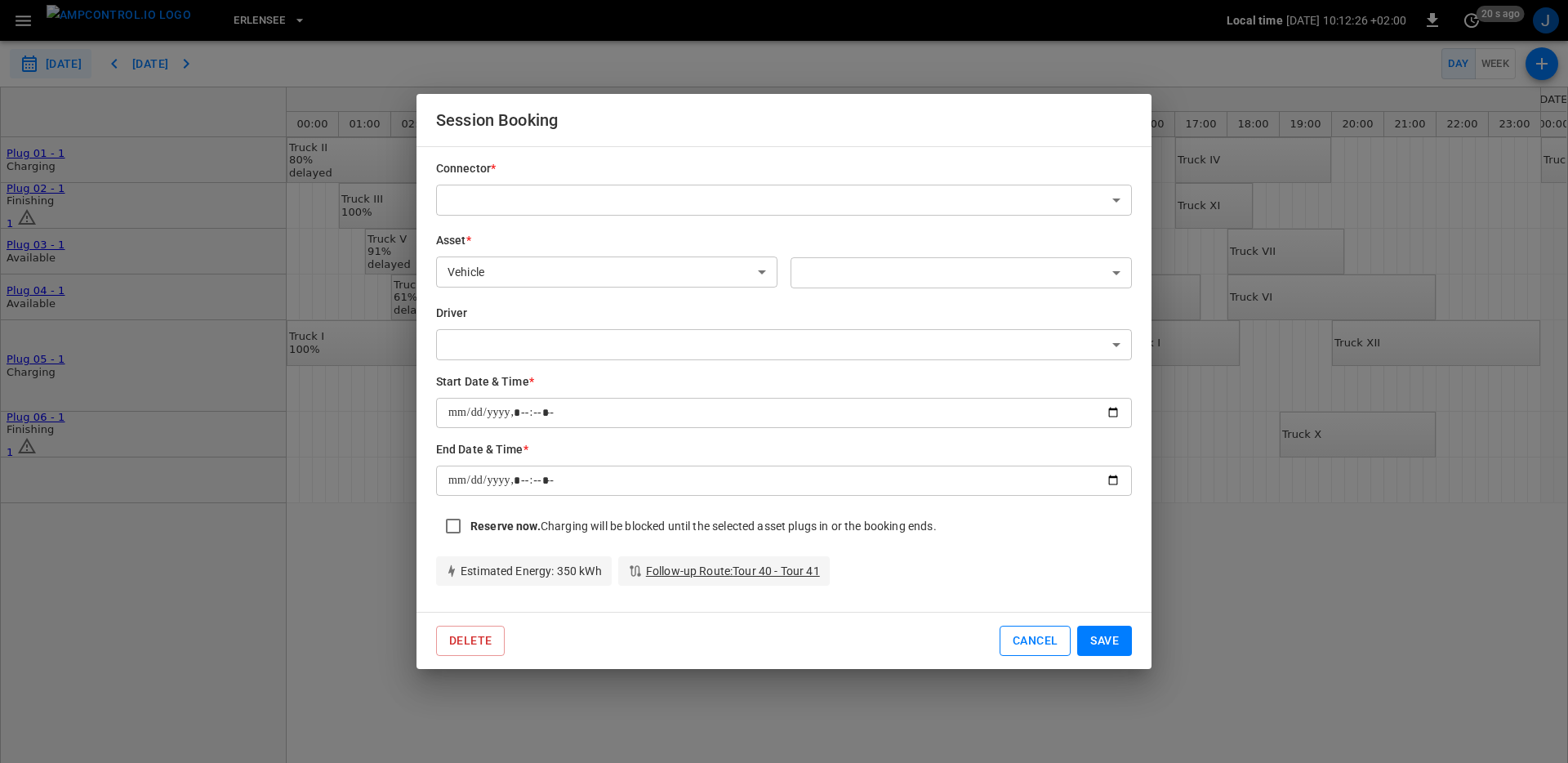
type input "**********"
click at [1014, 640] on button "Cancel" at bounding box center [1035, 641] width 71 height 30
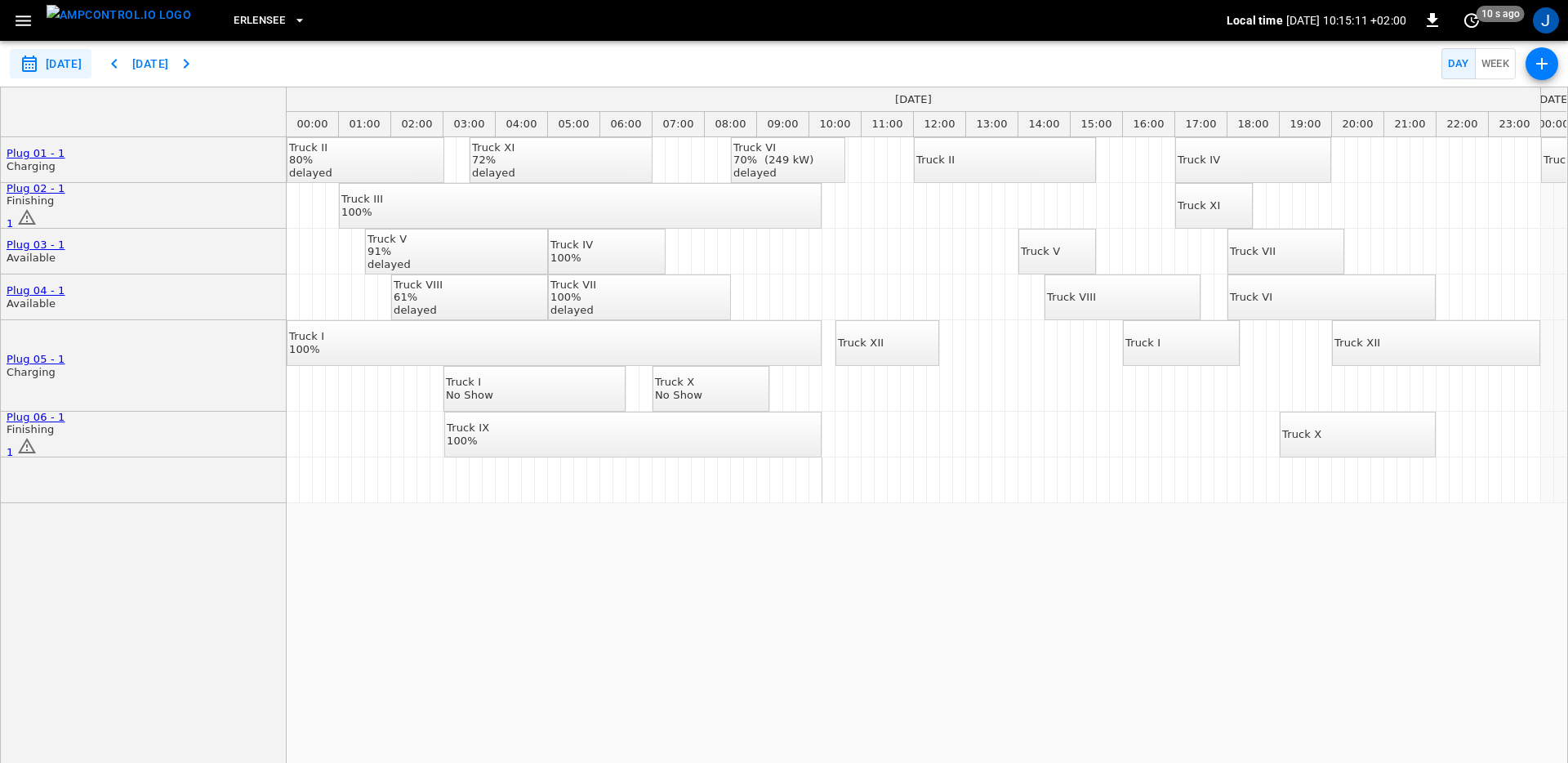
click at [25, 15] on icon "button" at bounding box center [22, 21] width 21 height 21
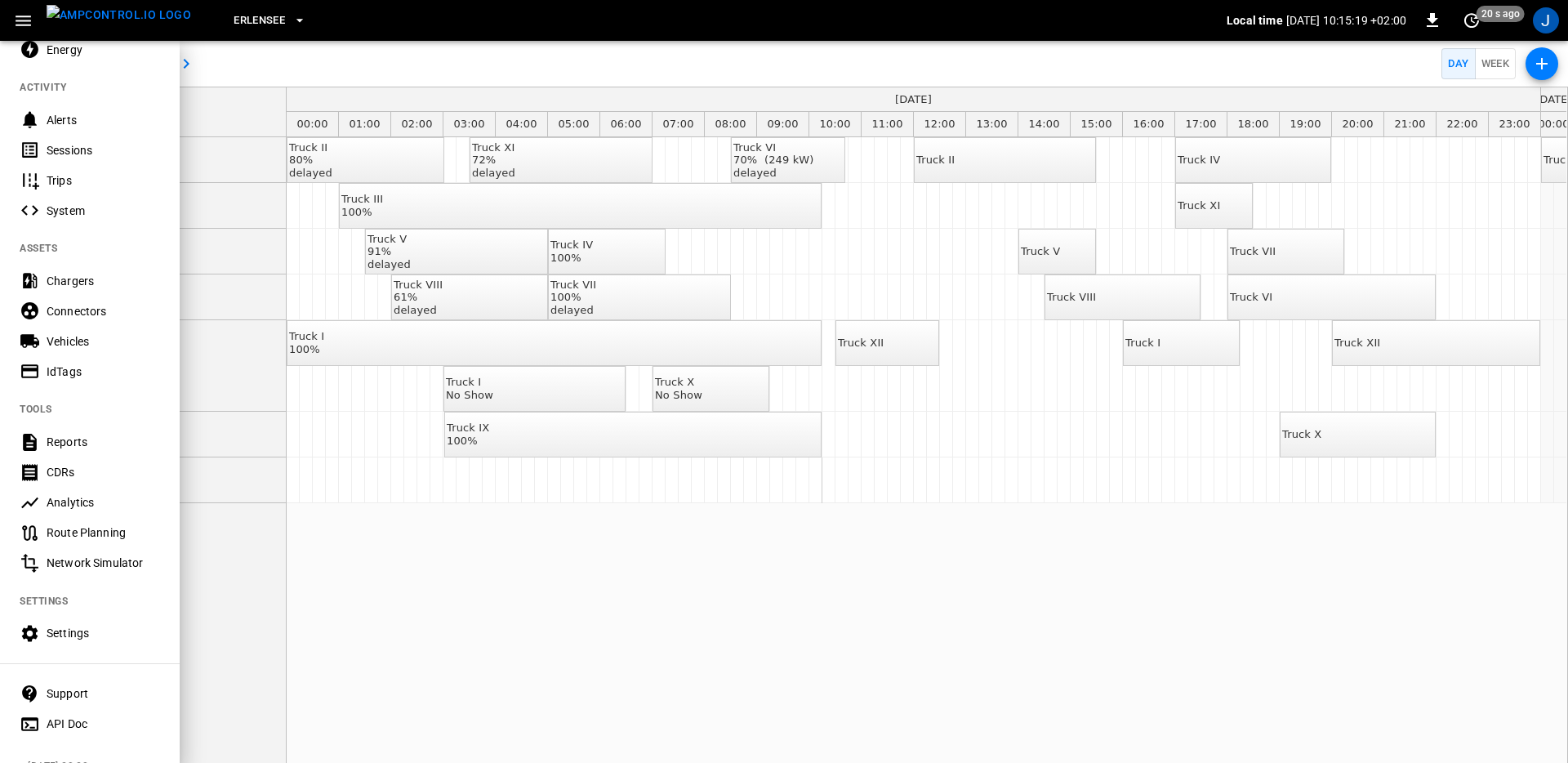
scroll to position [201, 0]
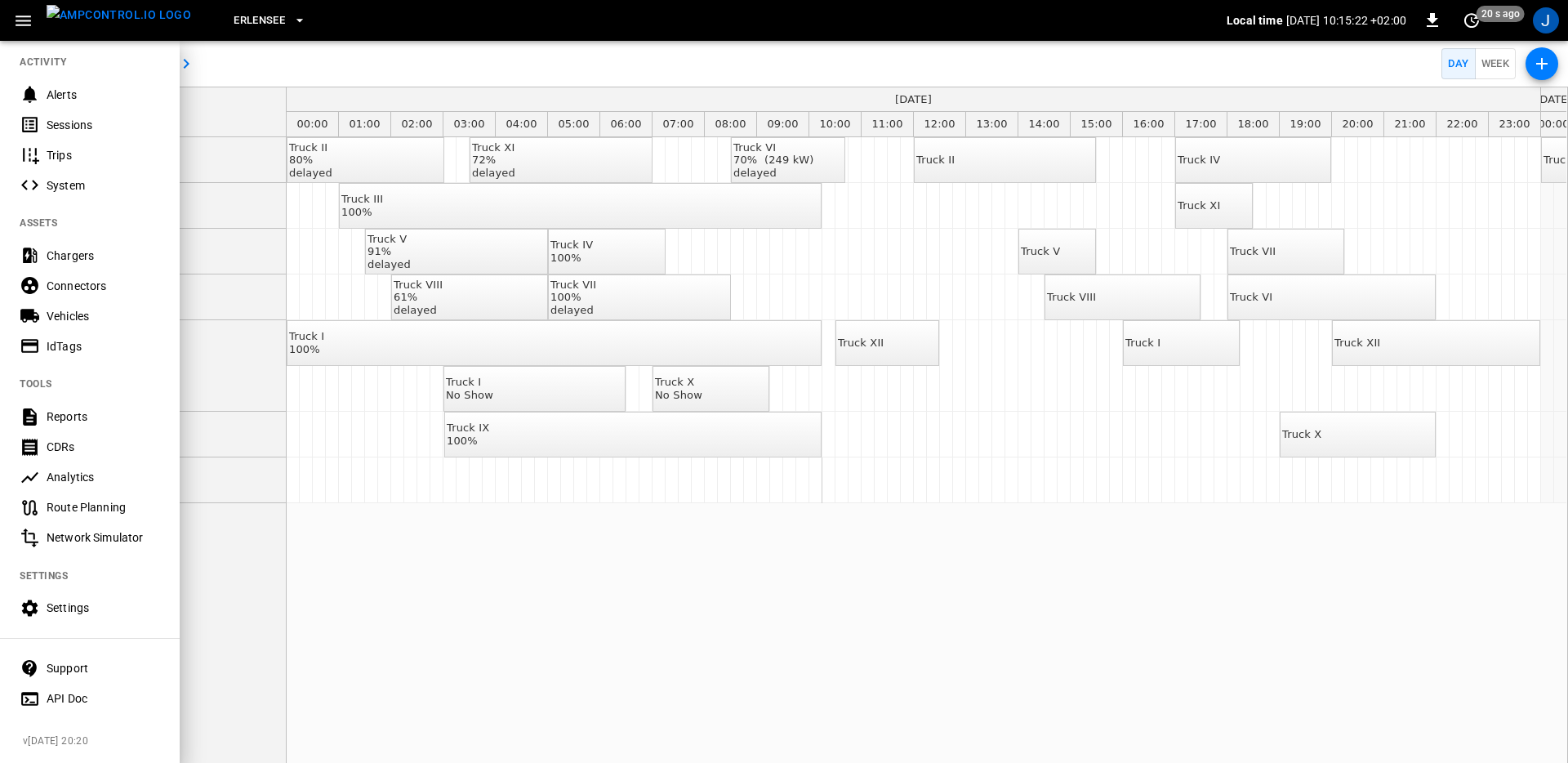
click at [67, 610] on div "Settings" at bounding box center [103, 608] width 113 height 17
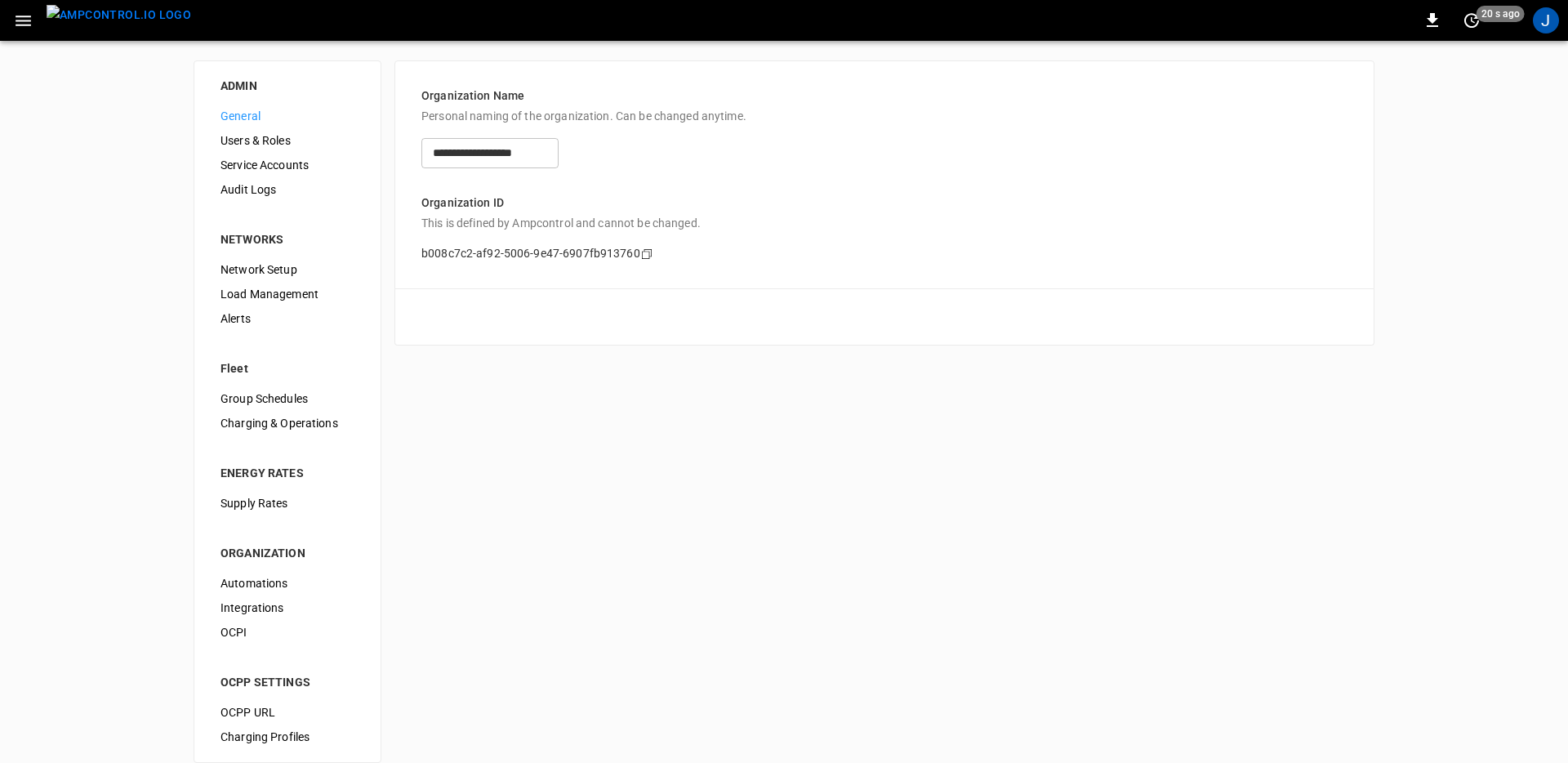
scroll to position [20, 0]
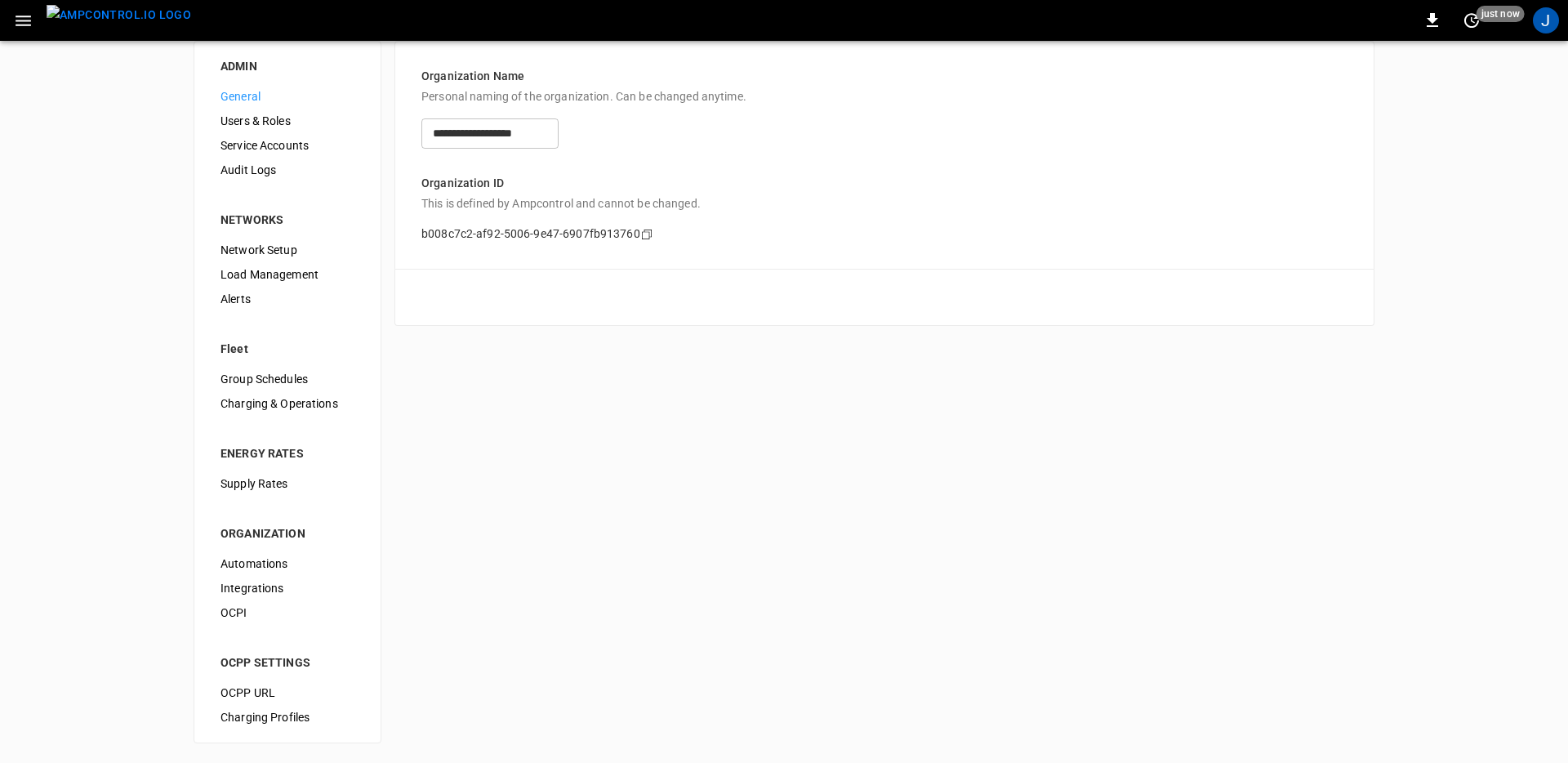
click at [274, 270] on span "Load Management" at bounding box center [287, 276] width 134 height 18
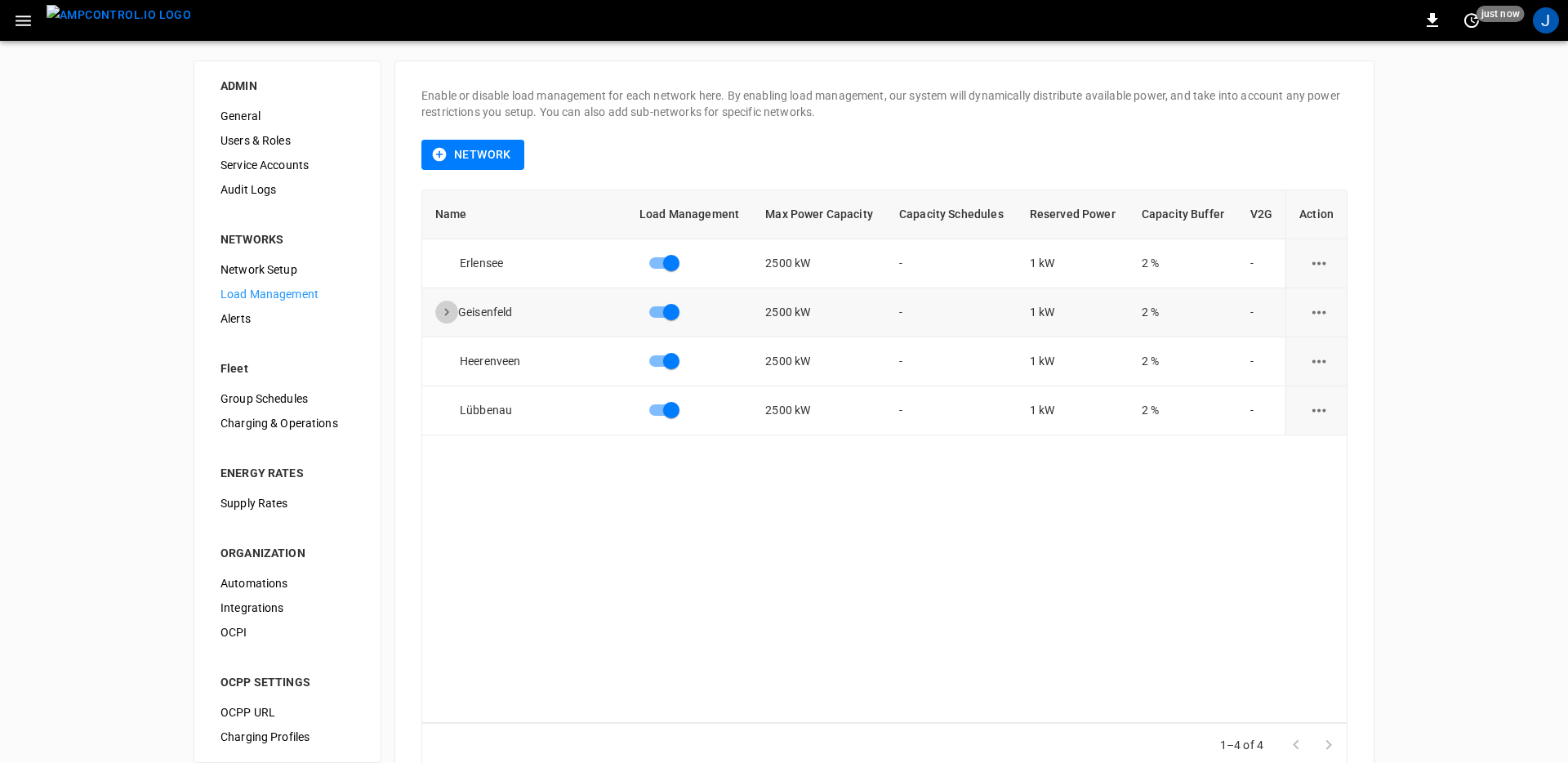
click at [447, 313] on icon "expand row" at bounding box center [446, 313] width 5 height 8
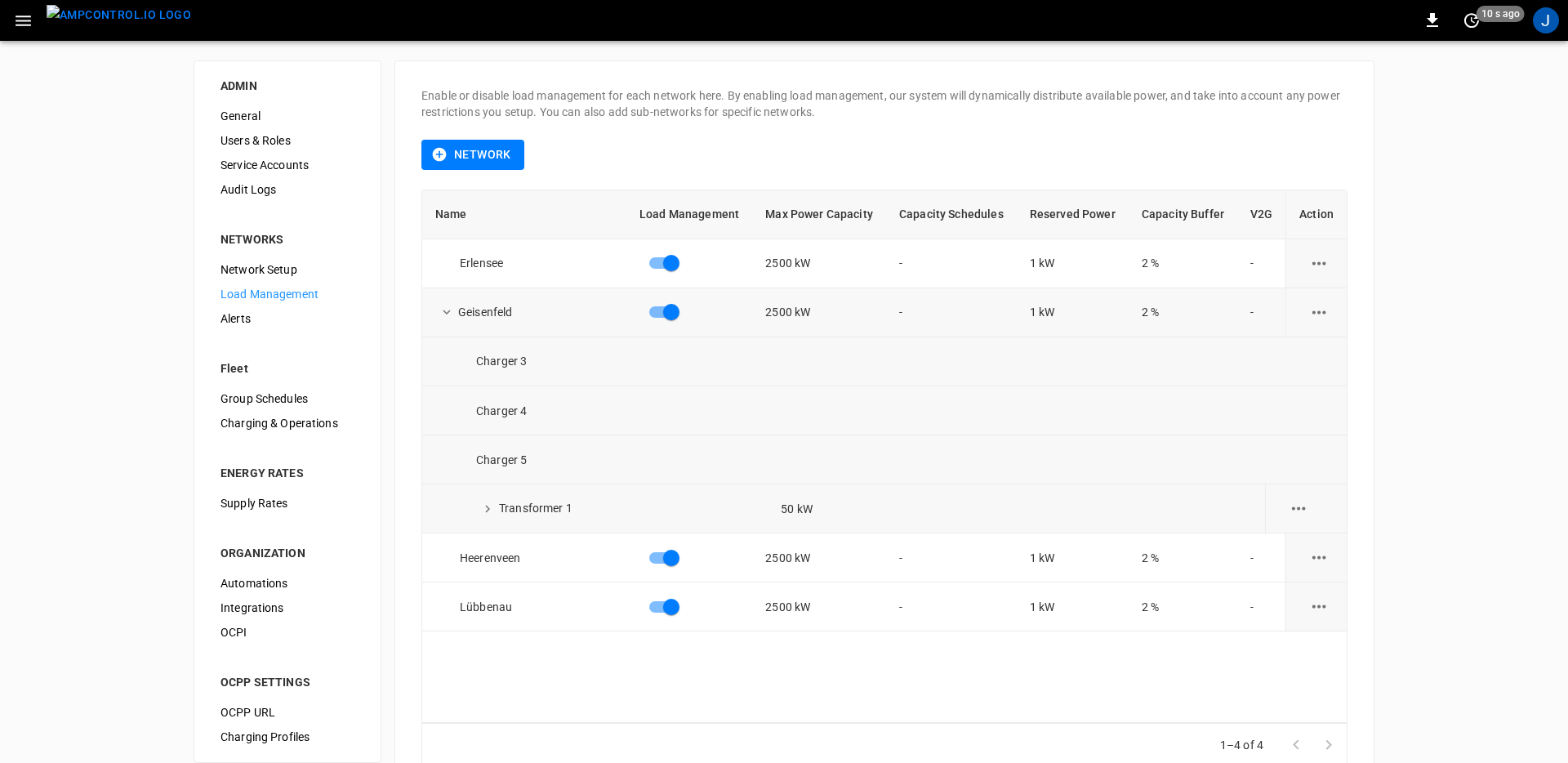
click at [487, 510] on icon "expand row" at bounding box center [487, 509] width 5 height 8
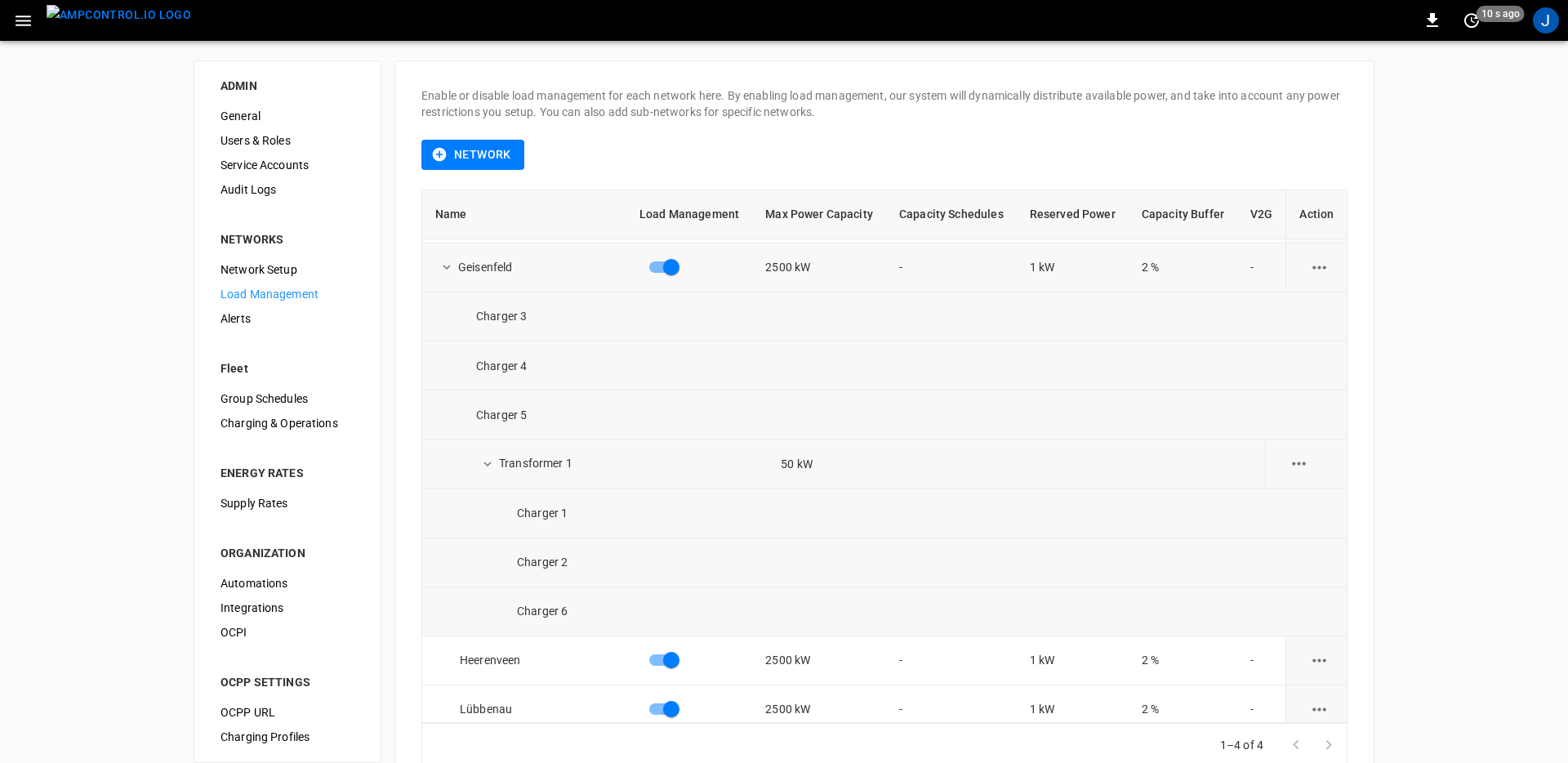
scroll to position [48, 0]
click at [1312, 265] on icon "load management options" at bounding box center [1319, 264] width 14 height 3
click at [1314, 299] on li "Edit" at bounding box center [1348, 306] width 116 height 27
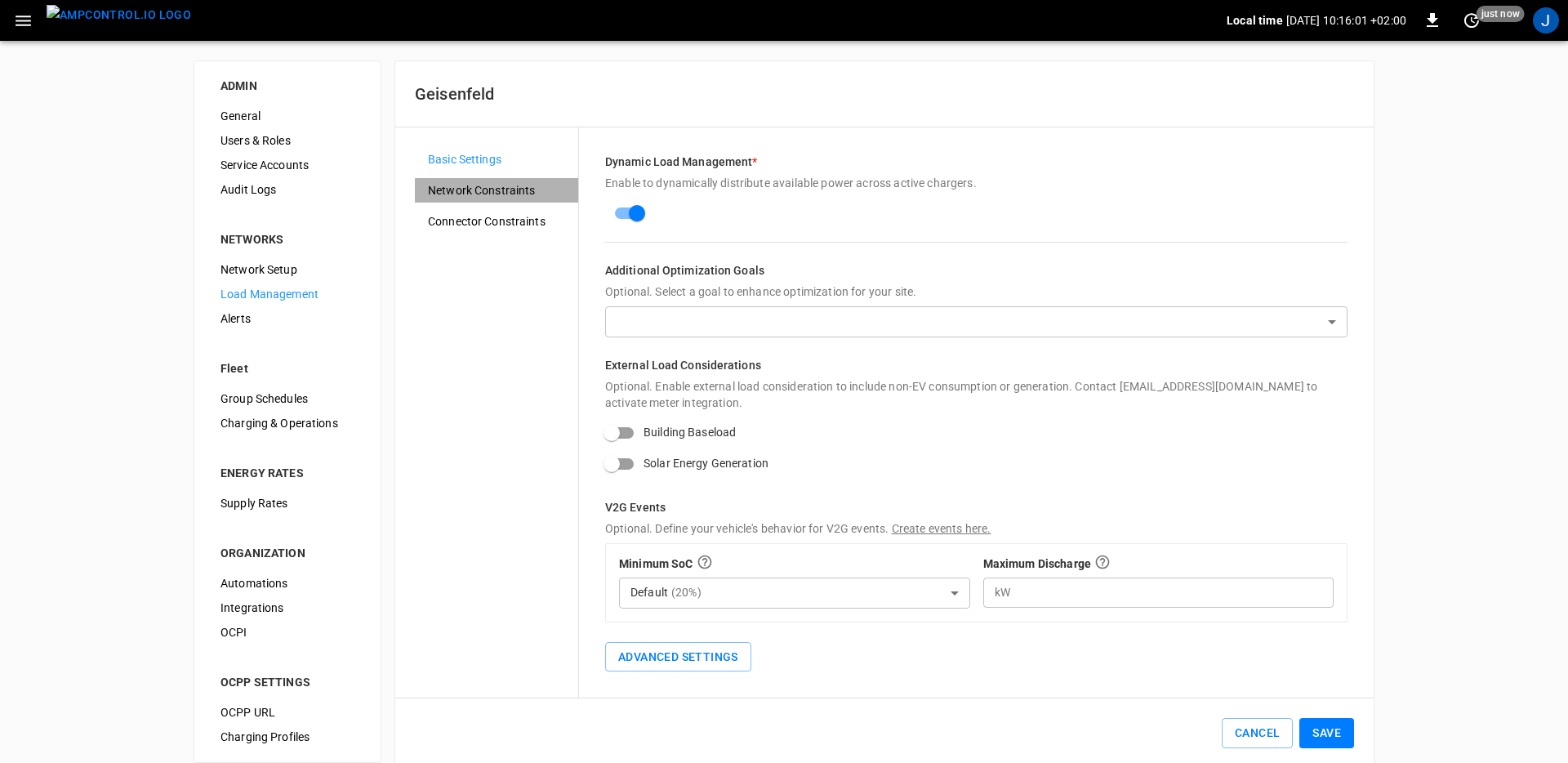
click at [522, 191] on span "Network Constraints" at bounding box center [496, 191] width 138 height 18
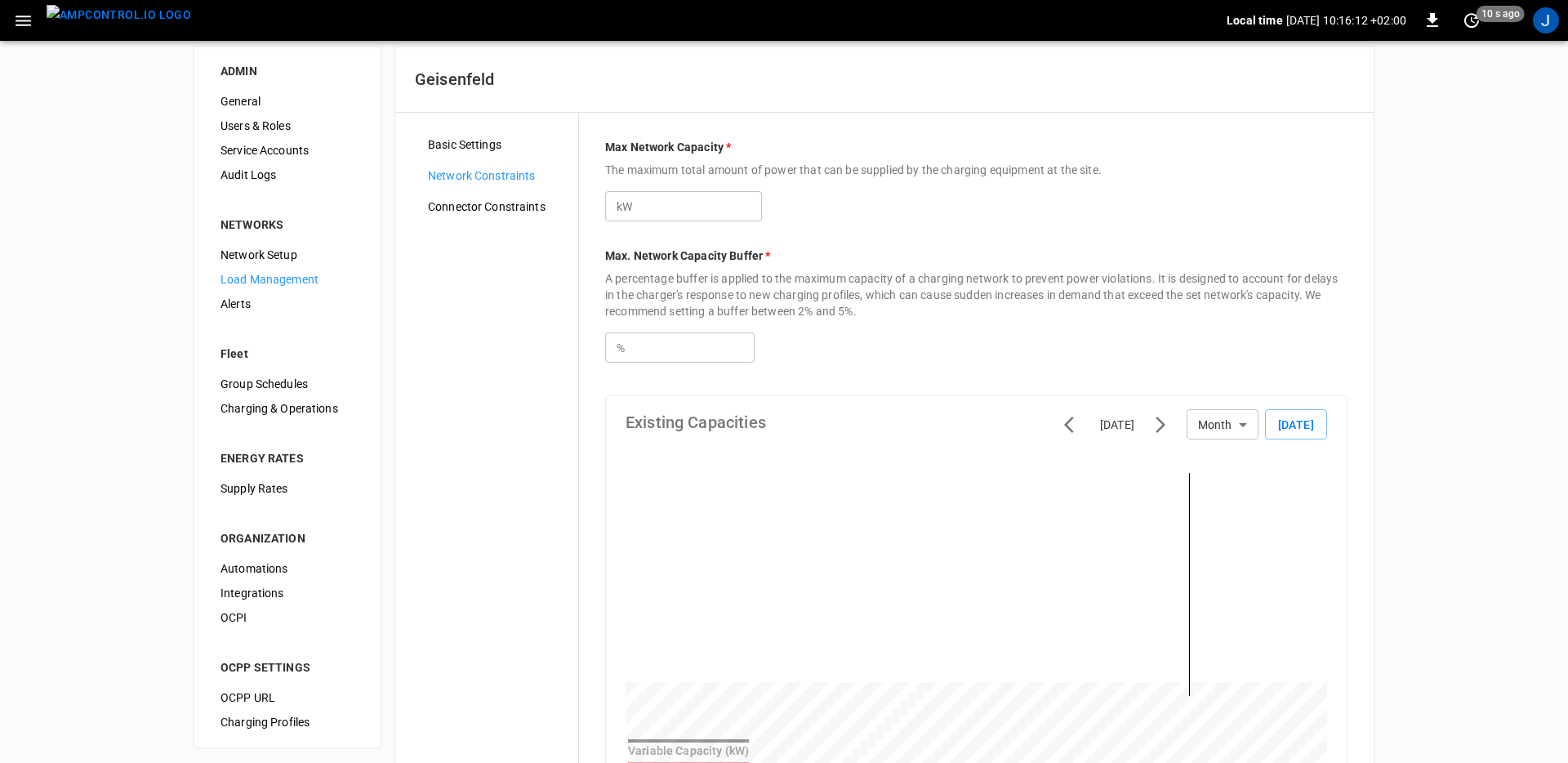
scroll to position [13, 0]
click at [464, 208] on span "Connector Constraints" at bounding box center [496, 209] width 138 height 18
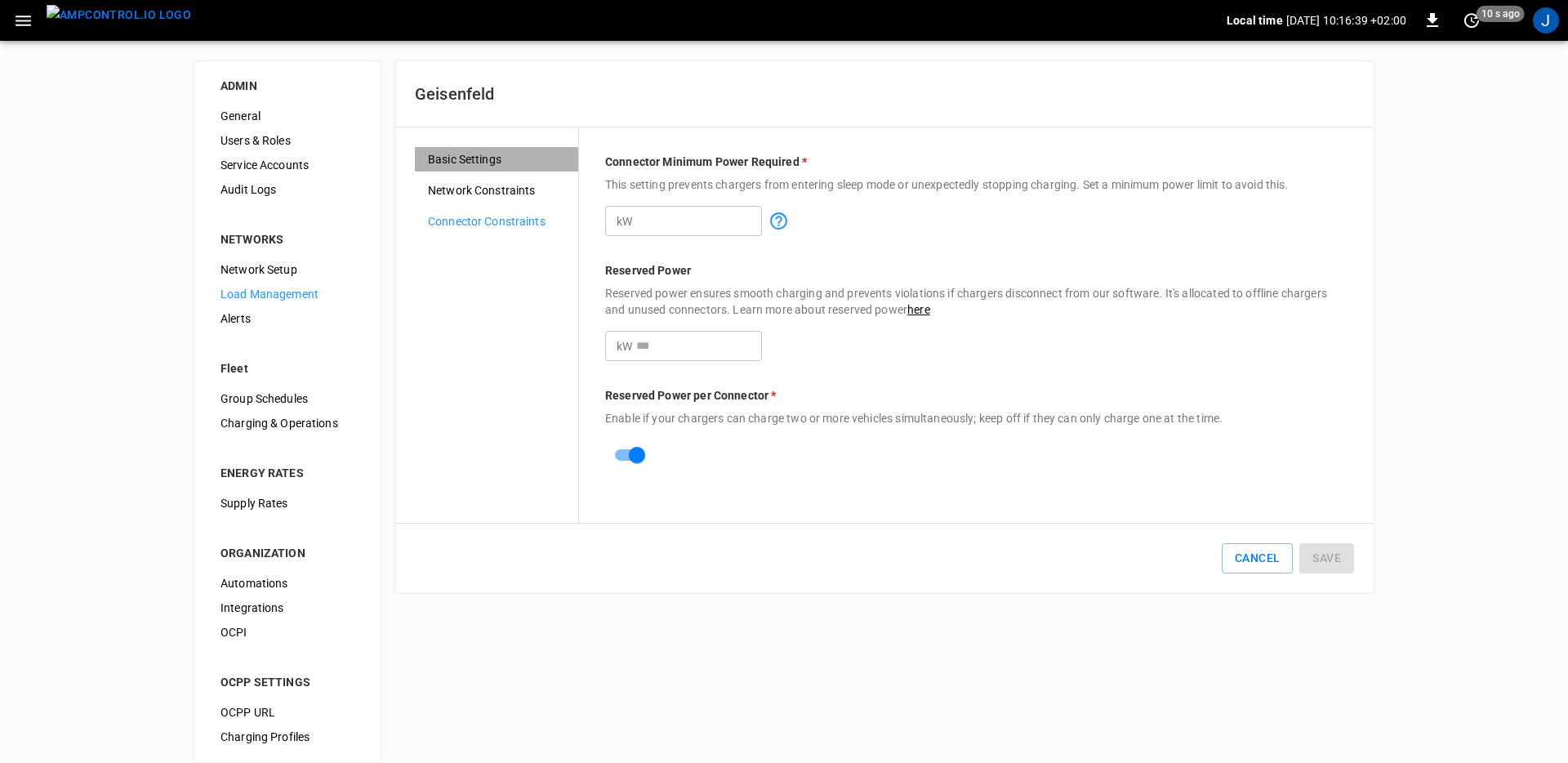
click at [487, 162] on span "Basic Settings" at bounding box center [496, 160] width 138 height 18
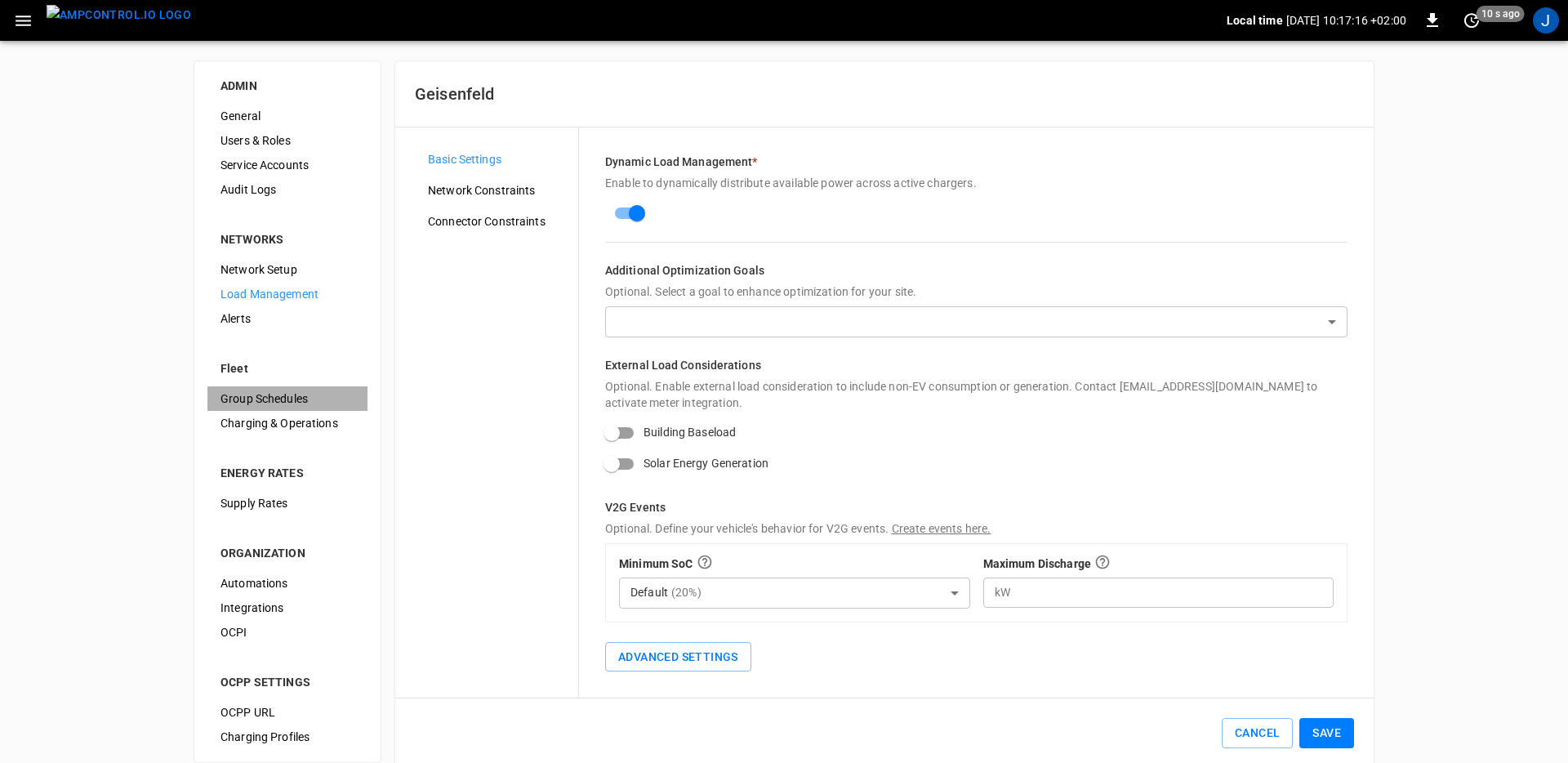
click at [255, 387] on div "Group Schedules" at bounding box center [287, 399] width 160 height 24
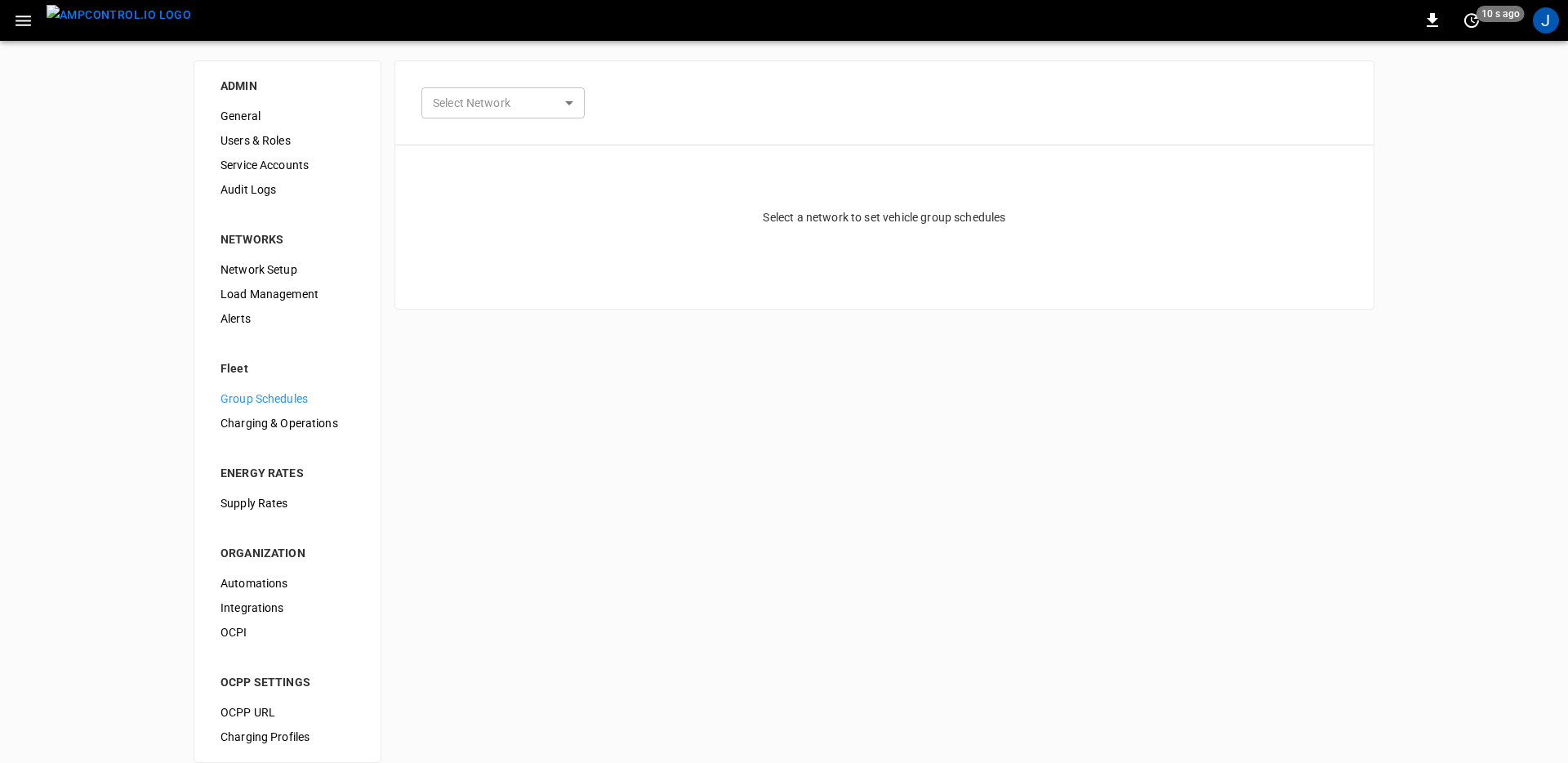
click at [549, 92] on body "0 10 s ago J ADMIN General Users & Roles Service Accounts Audit Logs NETWORKS N…" at bounding box center [784, 391] width 1568 height 783
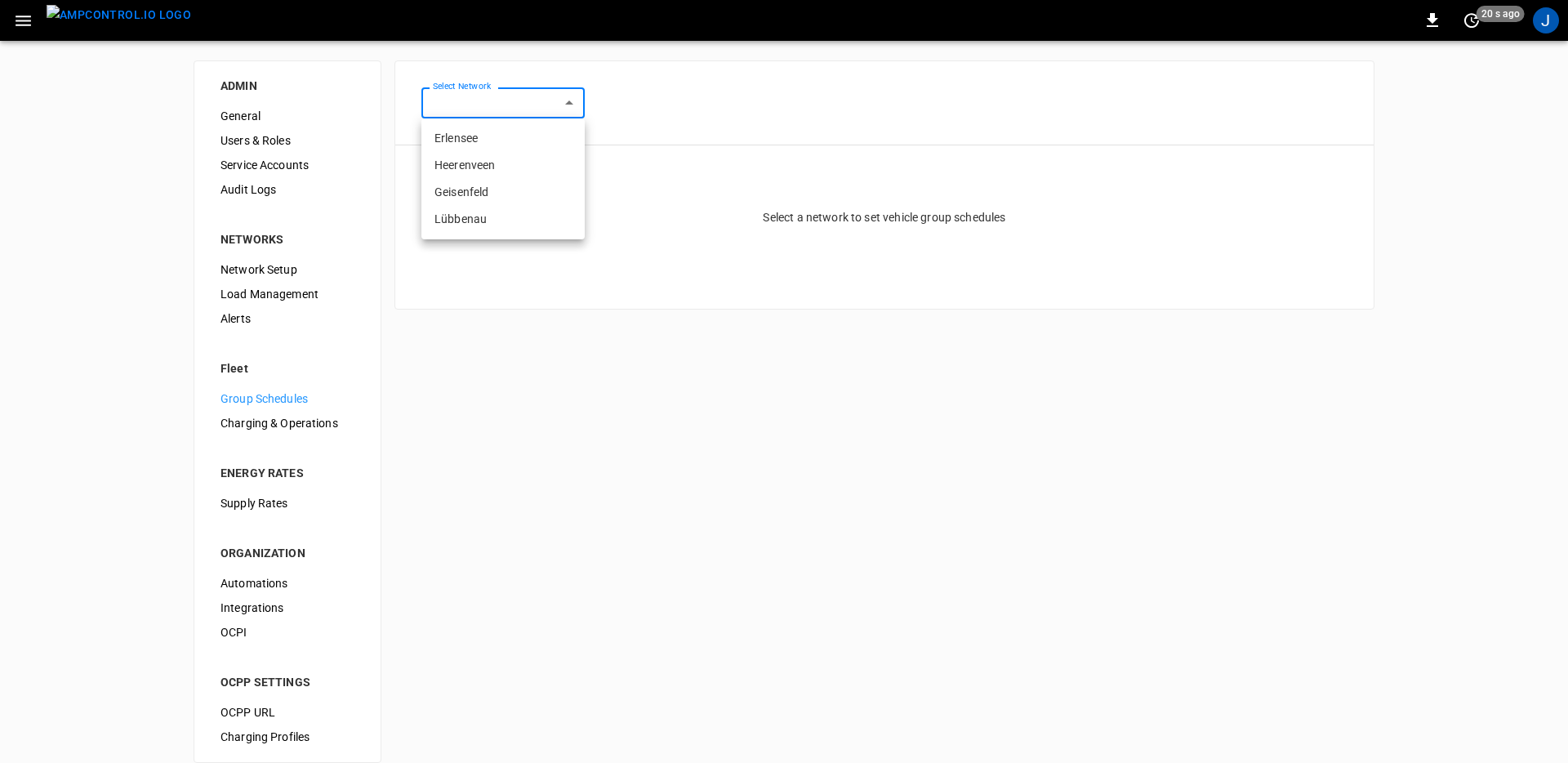
click at [520, 130] on li "Erlensee" at bounding box center [503, 139] width 163 height 27
type input "**********"
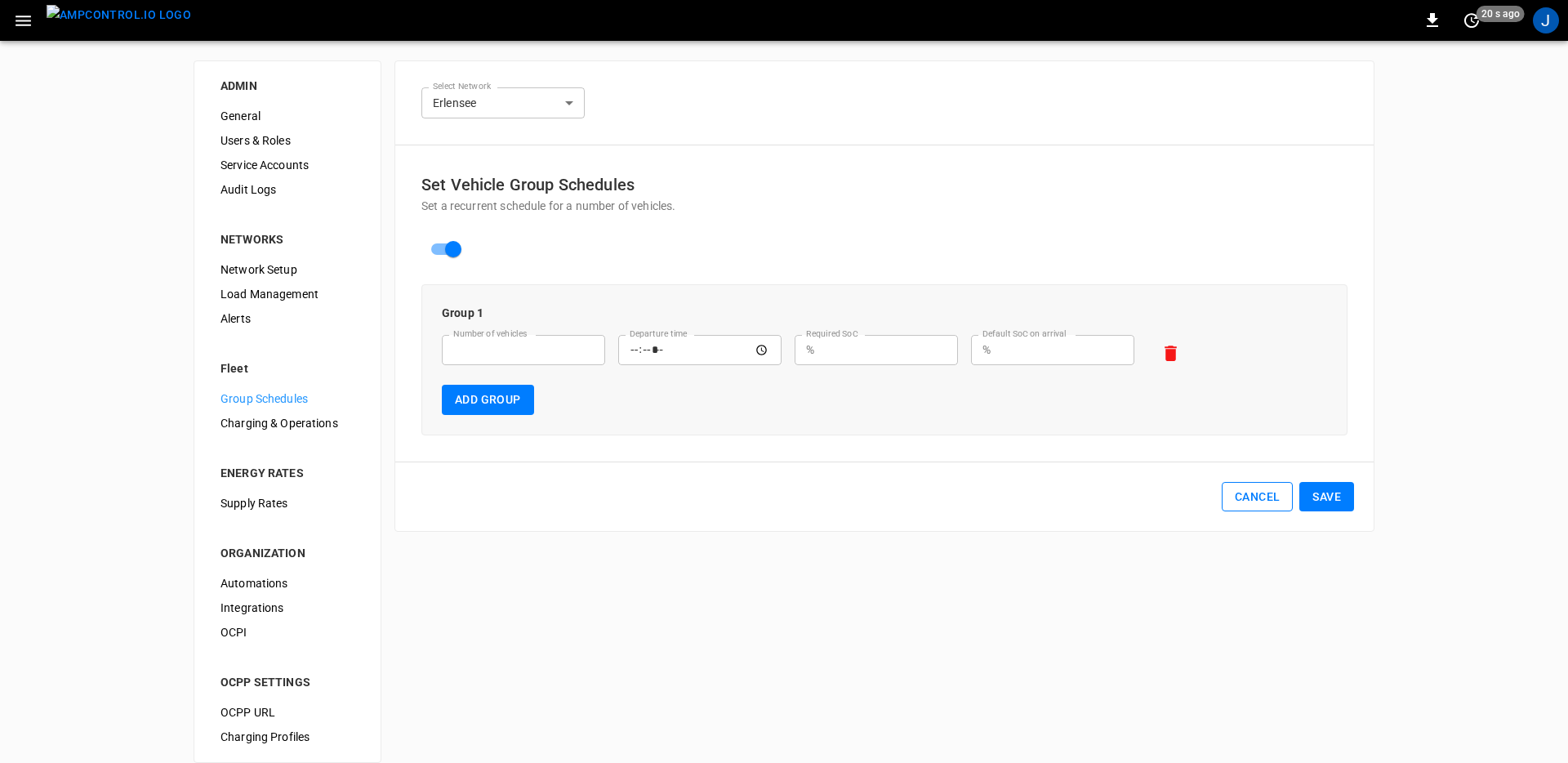
click at [1251, 495] on button "Cancel" at bounding box center [1257, 496] width 71 height 30
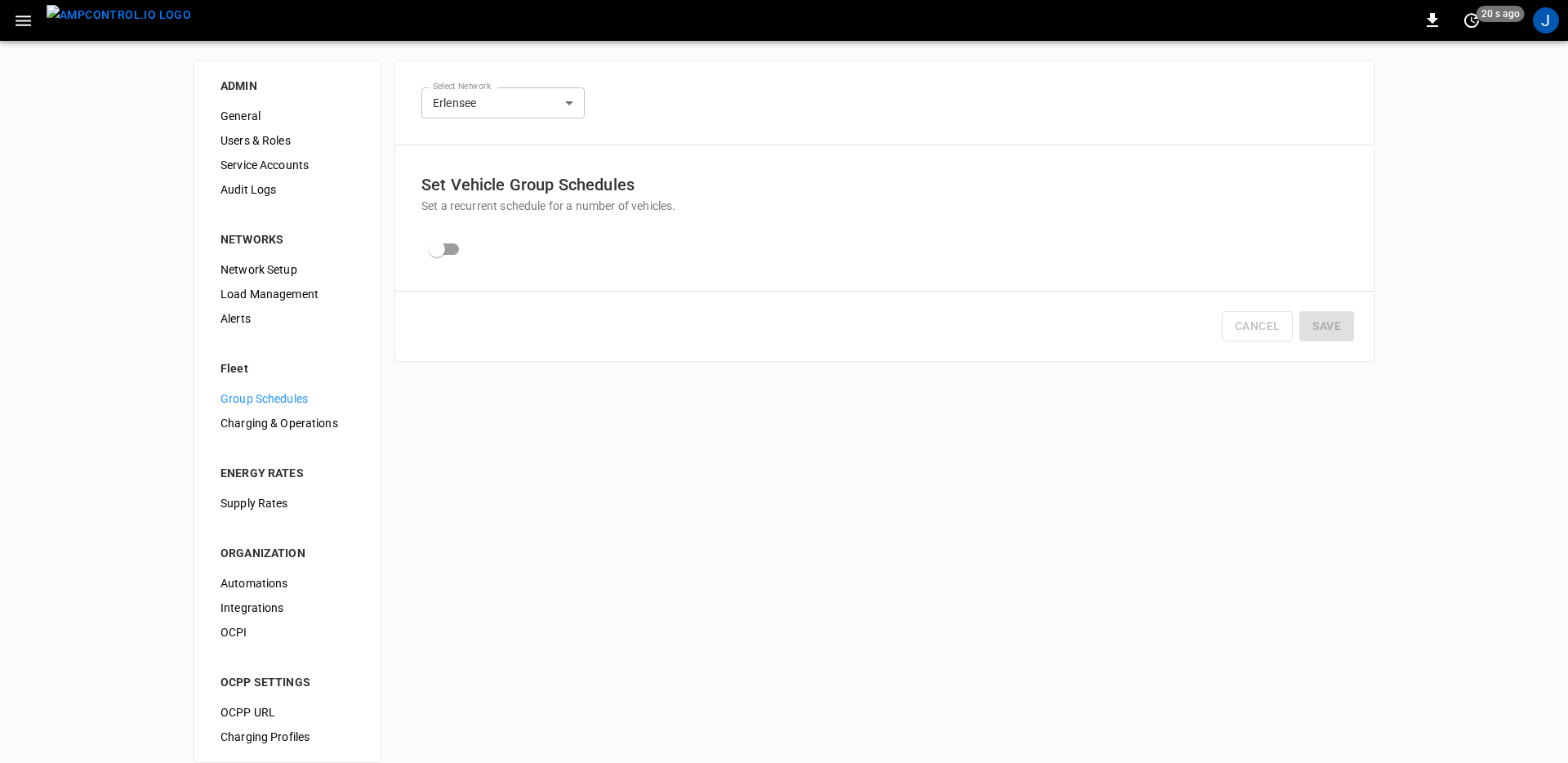
click at [249, 422] on span "Charging & Operations" at bounding box center [287, 424] width 134 height 18
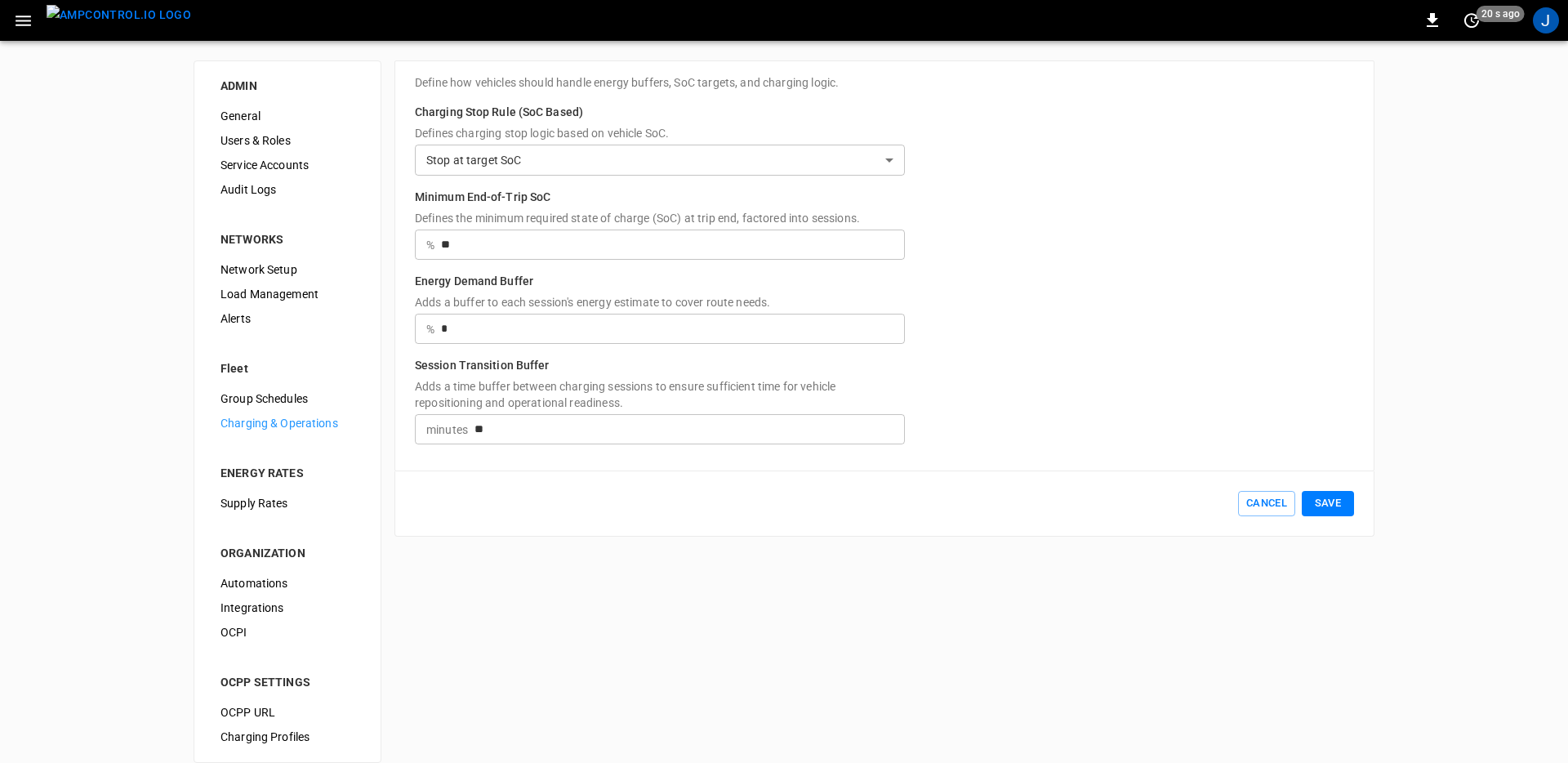
click at [896, 166] on body "**********" at bounding box center [784, 391] width 1568 height 783
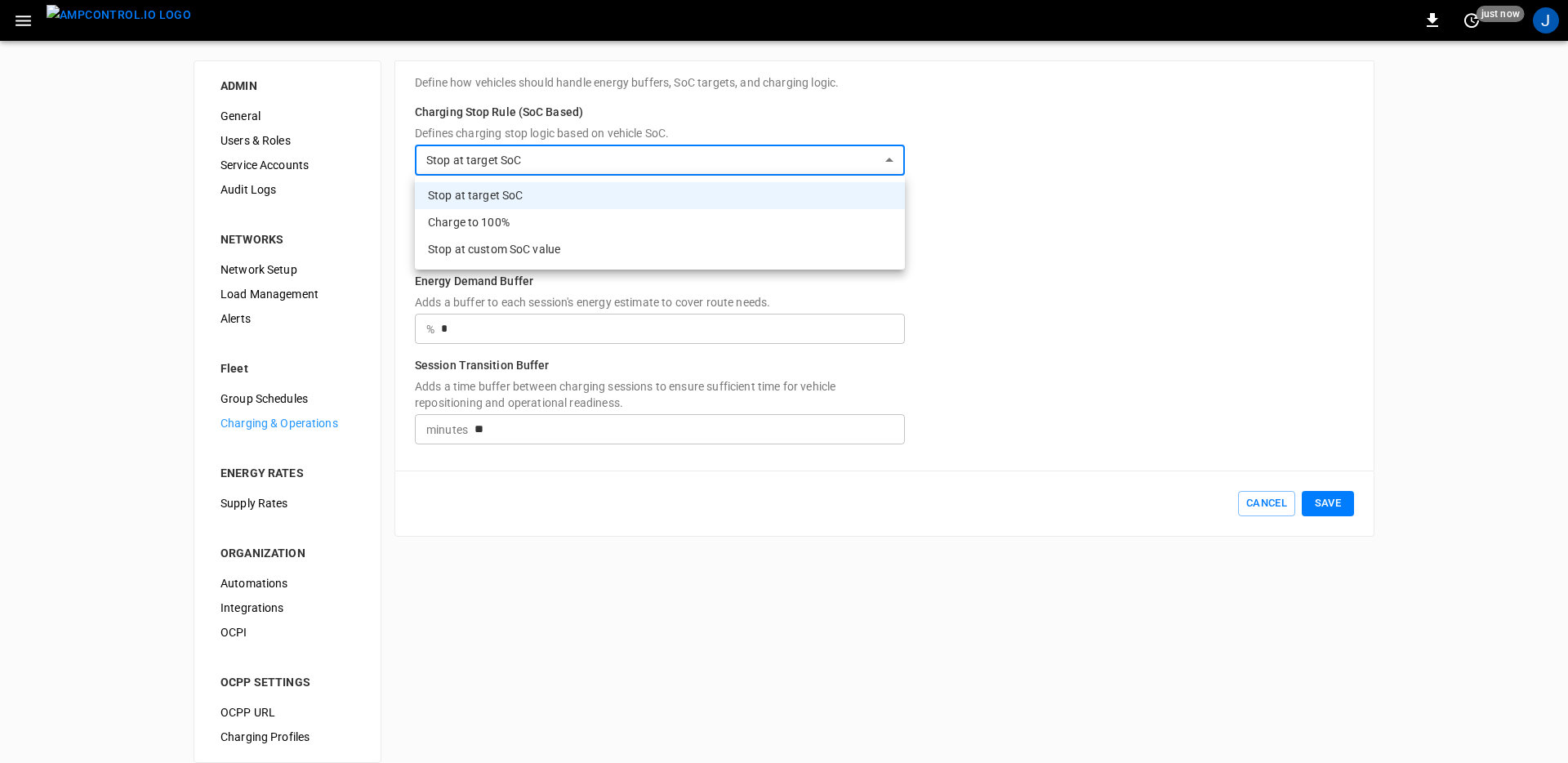
click at [967, 162] on div at bounding box center [784, 381] width 1568 height 763
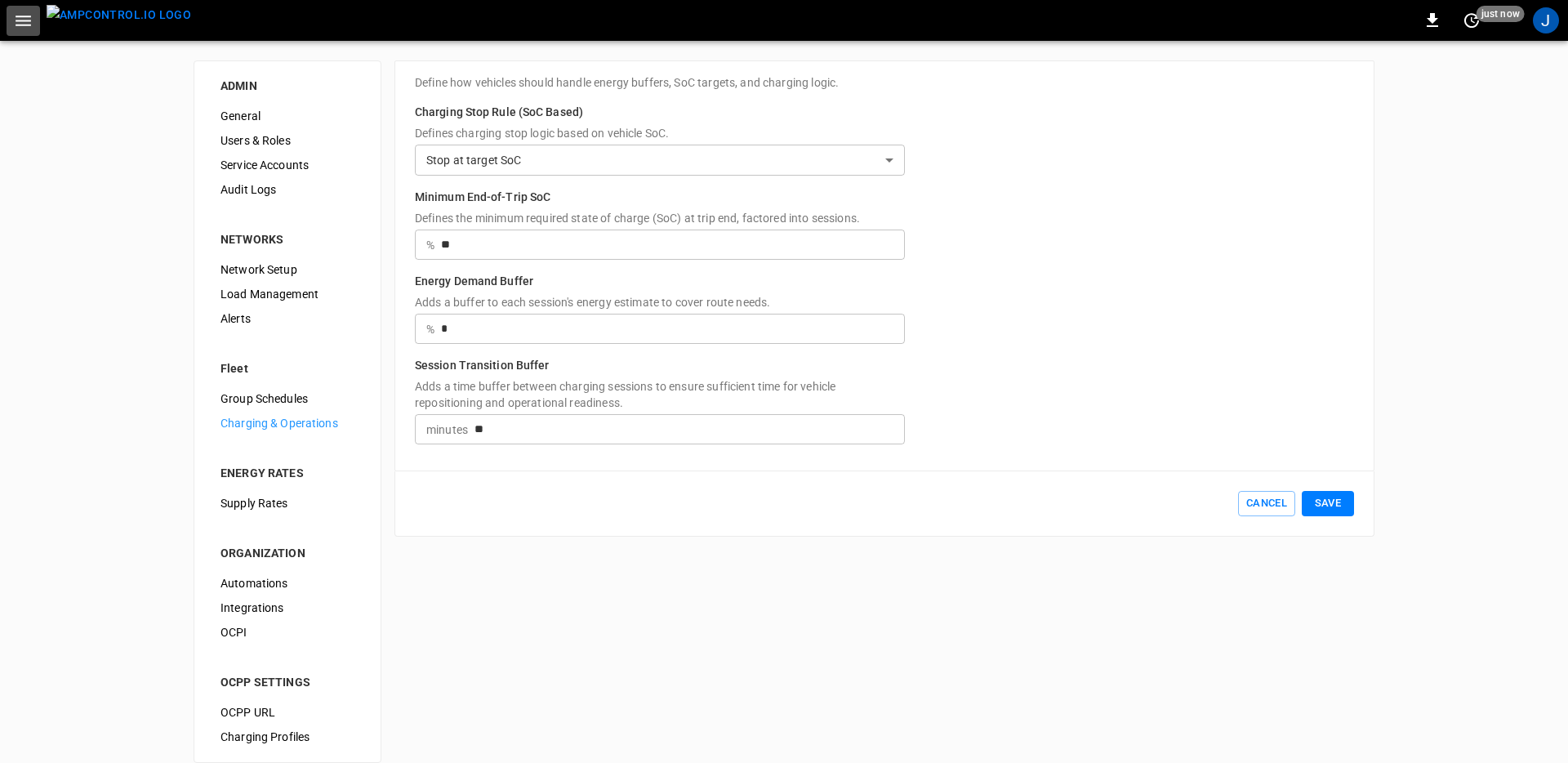
click at [24, 21] on icon "button" at bounding box center [22, 21] width 21 height 21
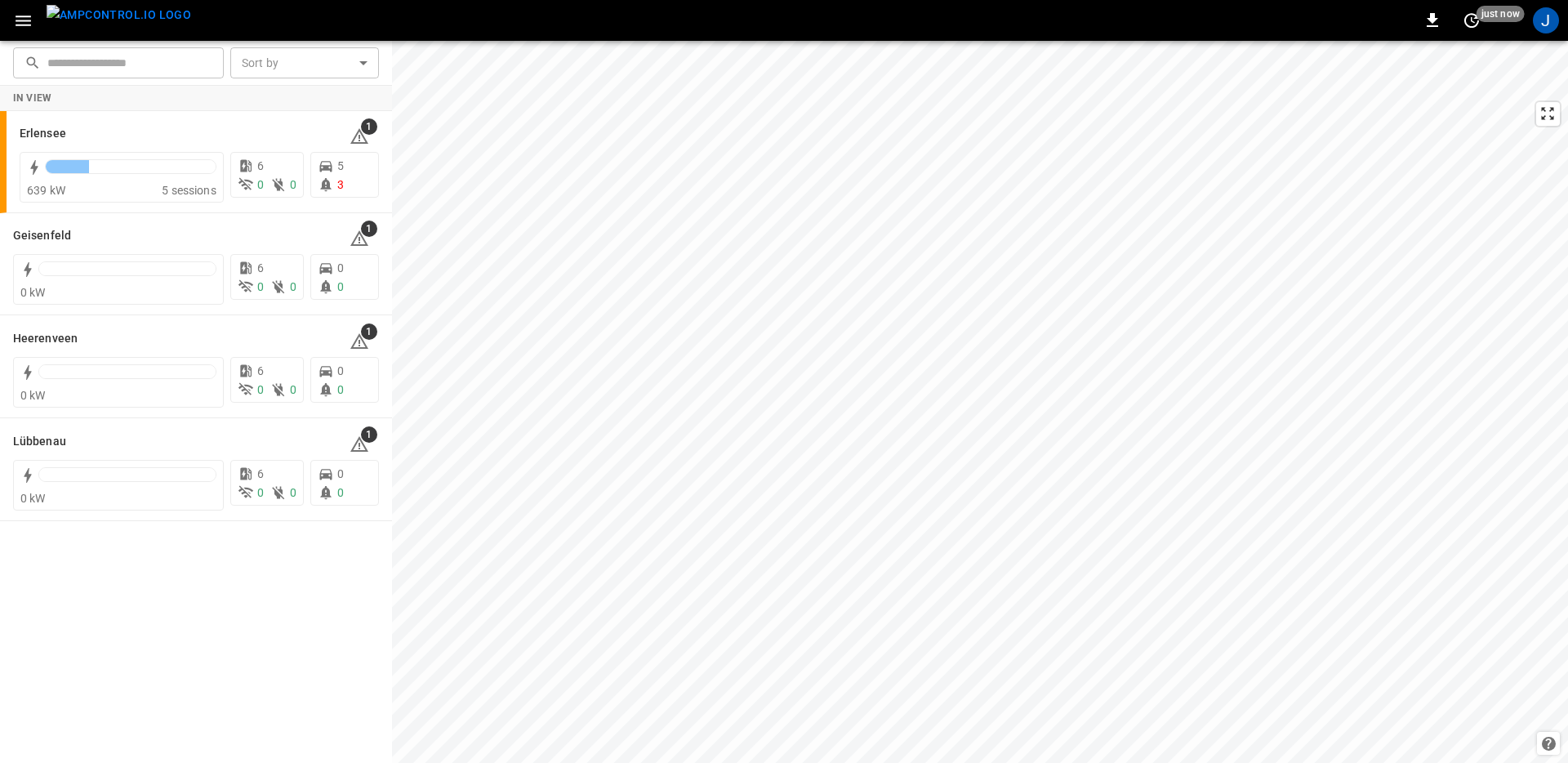
click at [25, 31] on button "button" at bounding box center [23, 21] width 33 height 30
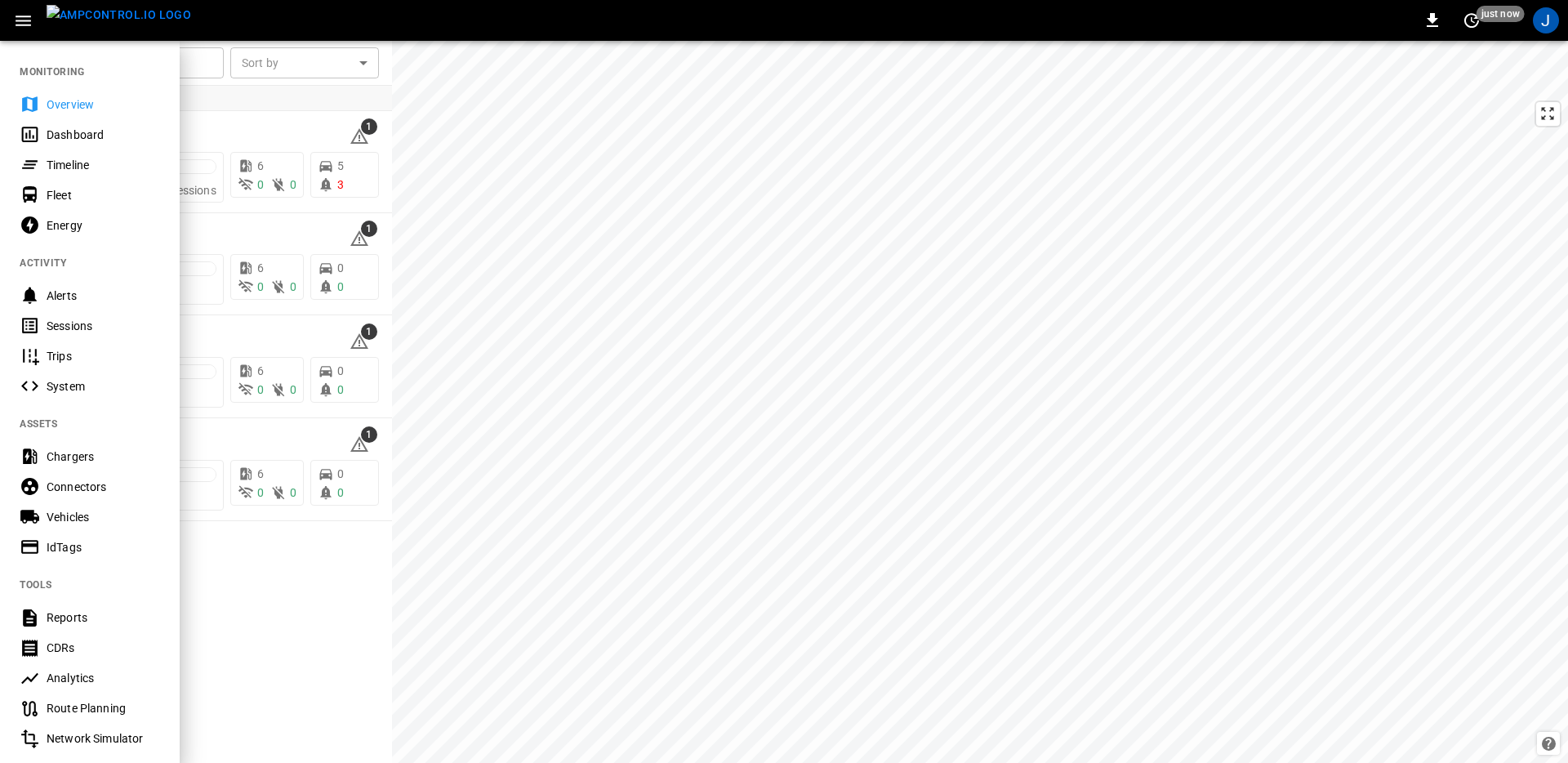
click at [56, 152] on div "Timeline" at bounding box center [90, 164] width 180 height 30
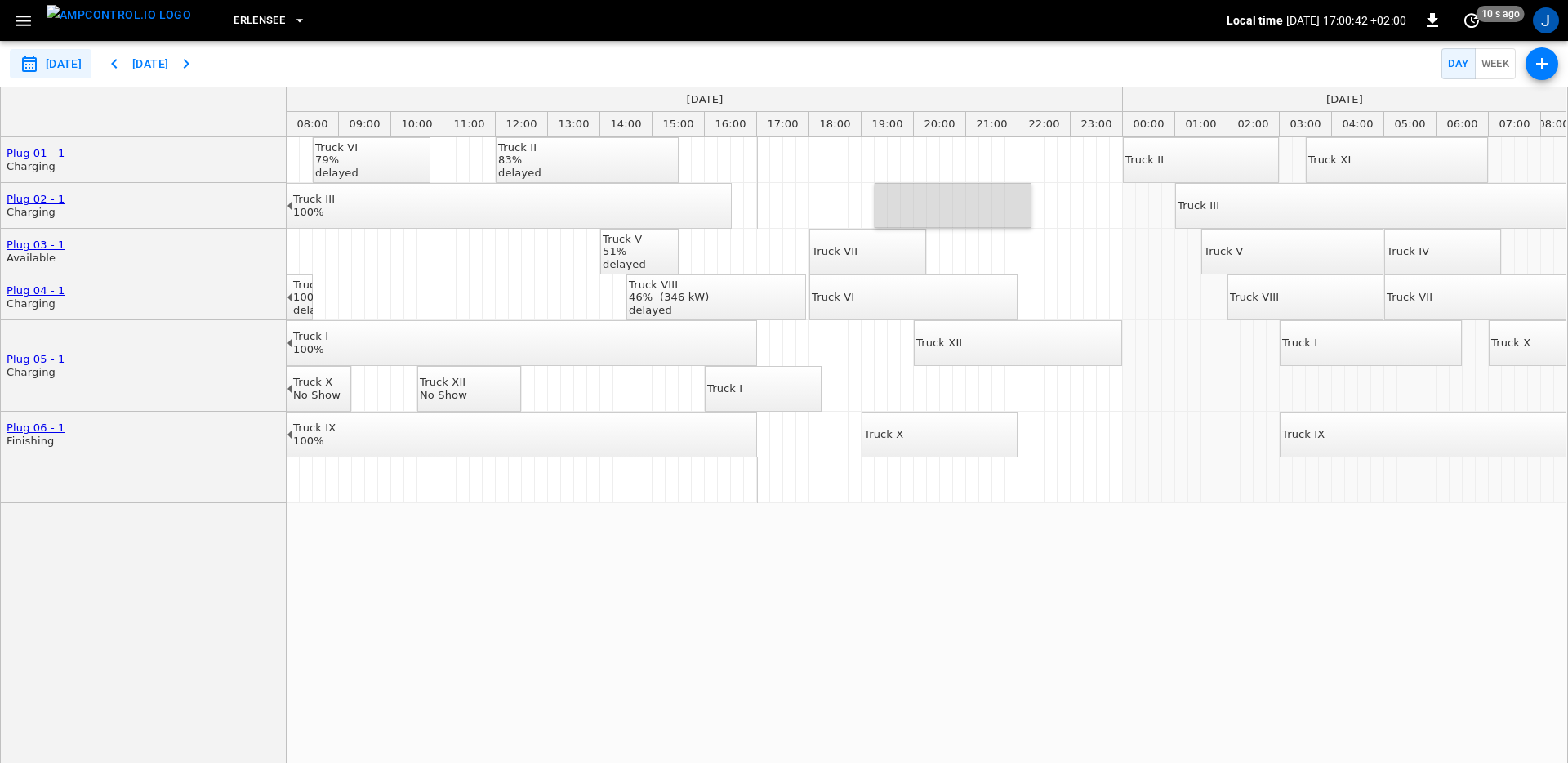
drag, startPoint x: 882, startPoint y: 202, endPoint x: 1040, endPoint y: 202, distance: 158.0
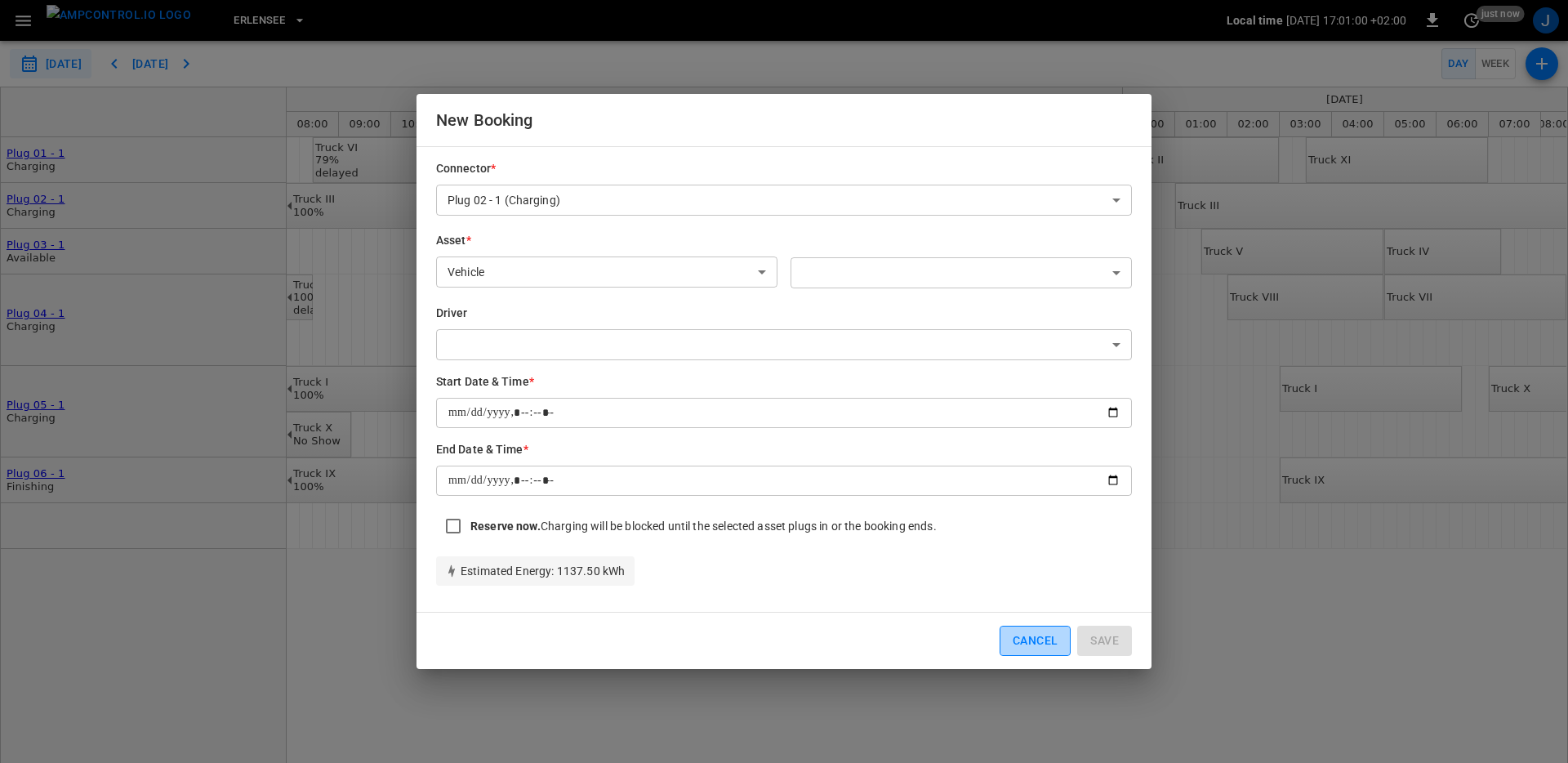
click at [1018, 639] on button "Cancel" at bounding box center [1035, 641] width 71 height 30
type input "**********"
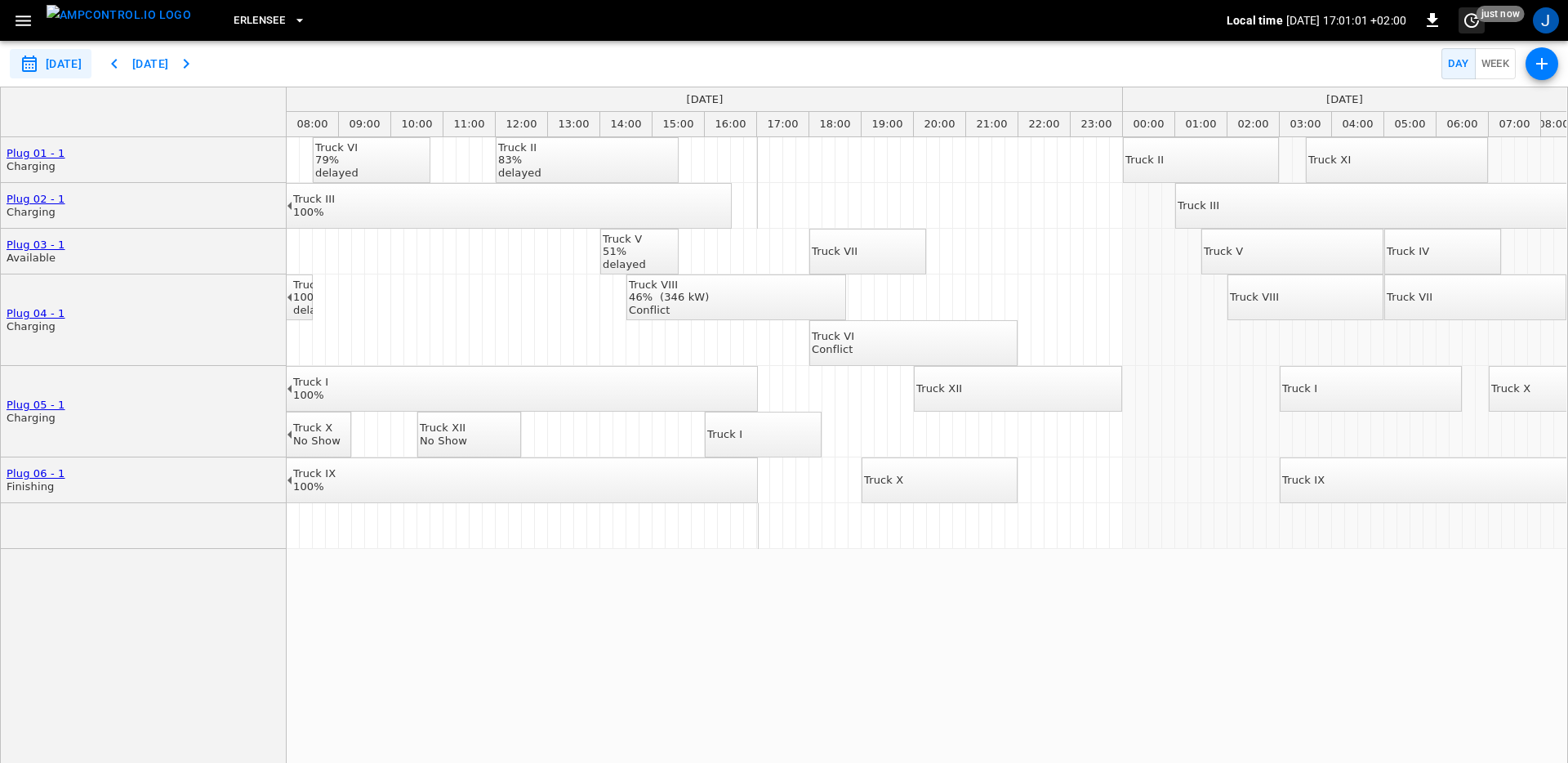
click at [1470, 22] on icon "set refresh interval" at bounding box center [1471, 21] width 20 height 20
click at [1431, 68] on li "Update every 5 sec" at bounding box center [1419, 81] width 130 height 27
drag, startPoint x: 825, startPoint y: 172, endPoint x: 982, endPoint y: 169, distance: 157.0
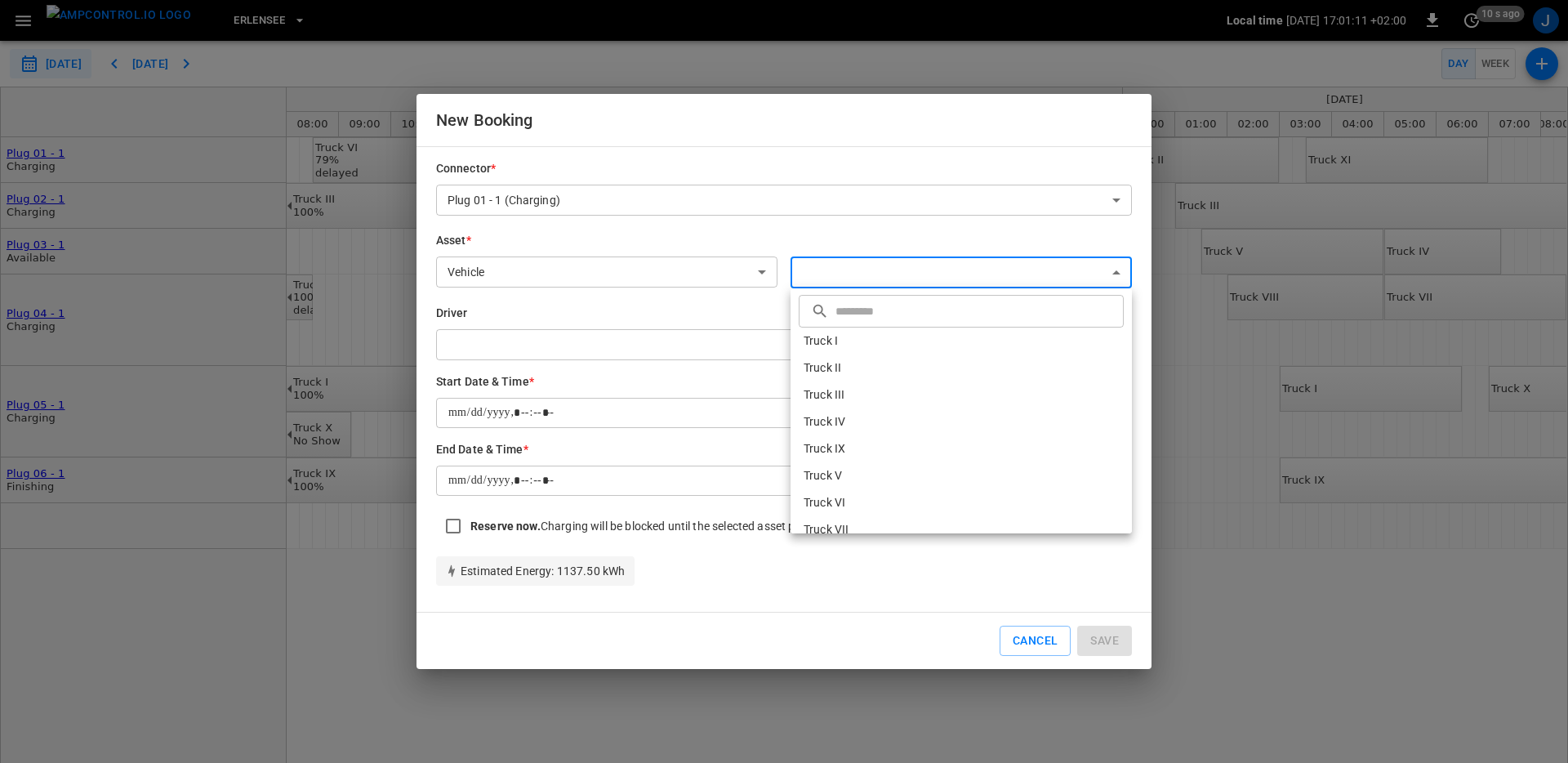
click at [854, 275] on body "**********" at bounding box center [784, 381] width 1568 height 763
click at [853, 362] on li "Truck II" at bounding box center [962, 368] width 342 height 27
type input "**********"
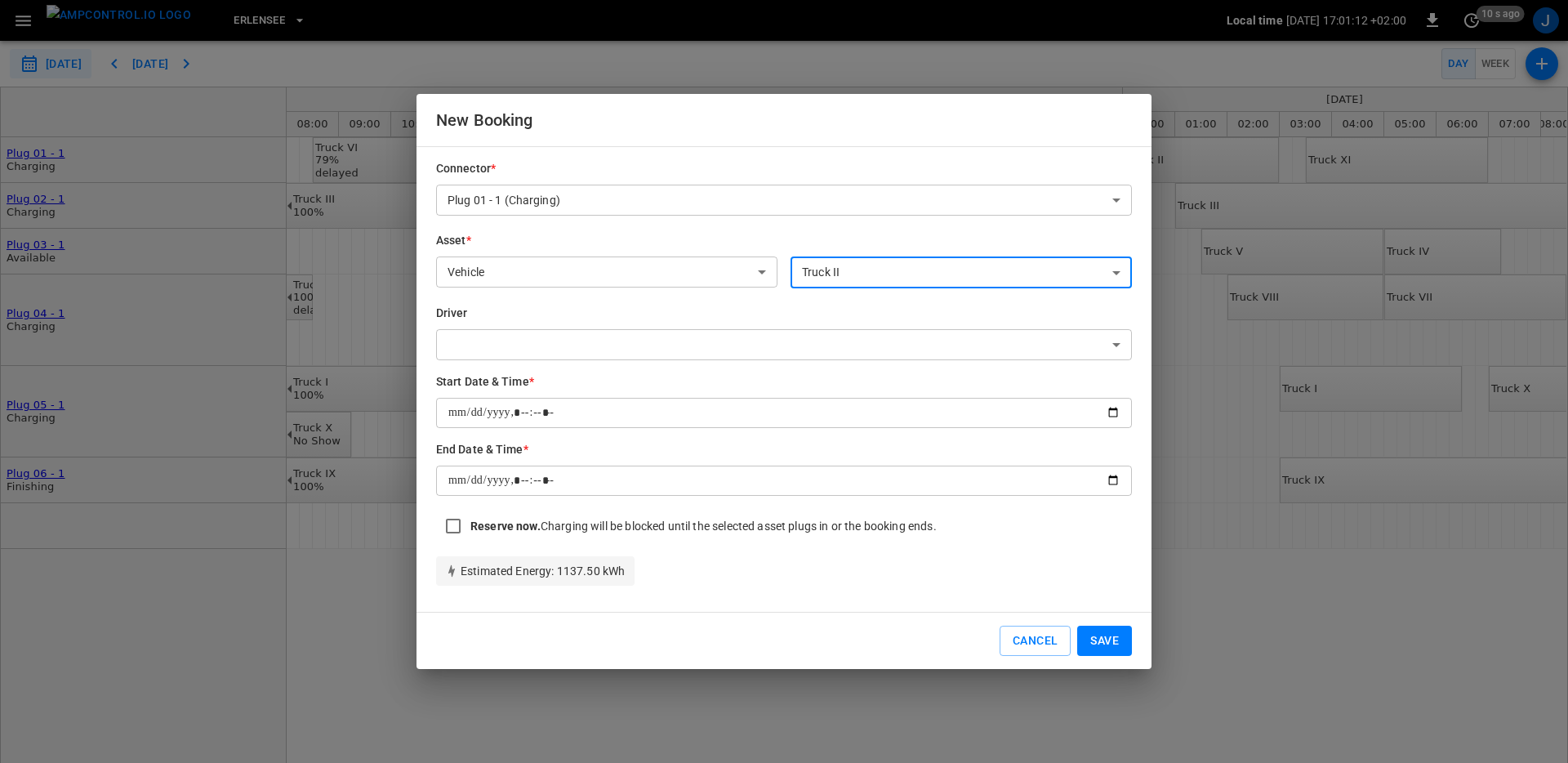
click at [741, 342] on body "**********" at bounding box center [784, 381] width 1568 height 763
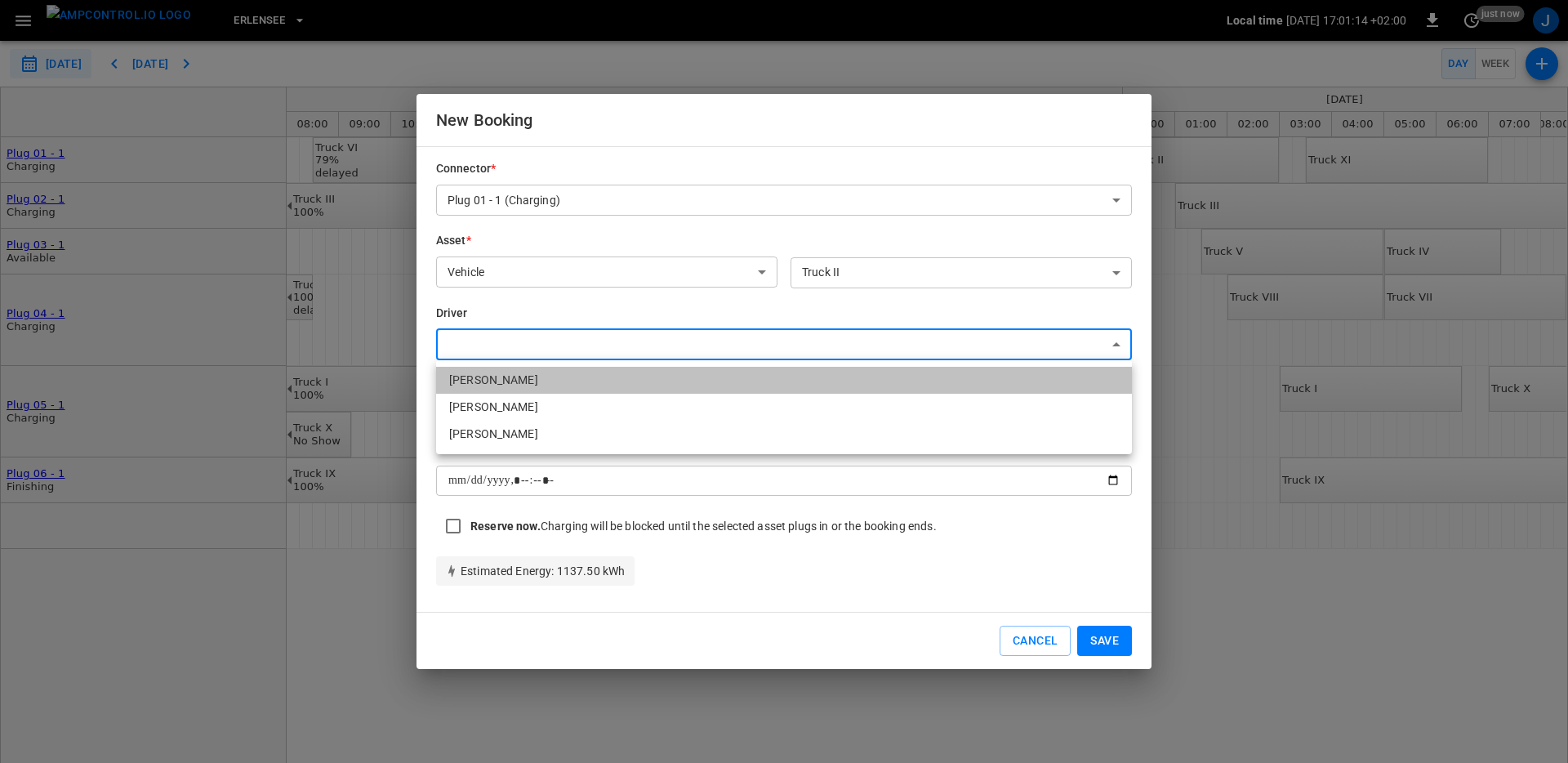
click at [722, 370] on li "Kilian Wolf" at bounding box center [784, 381] width 696 height 27
type input "**********"
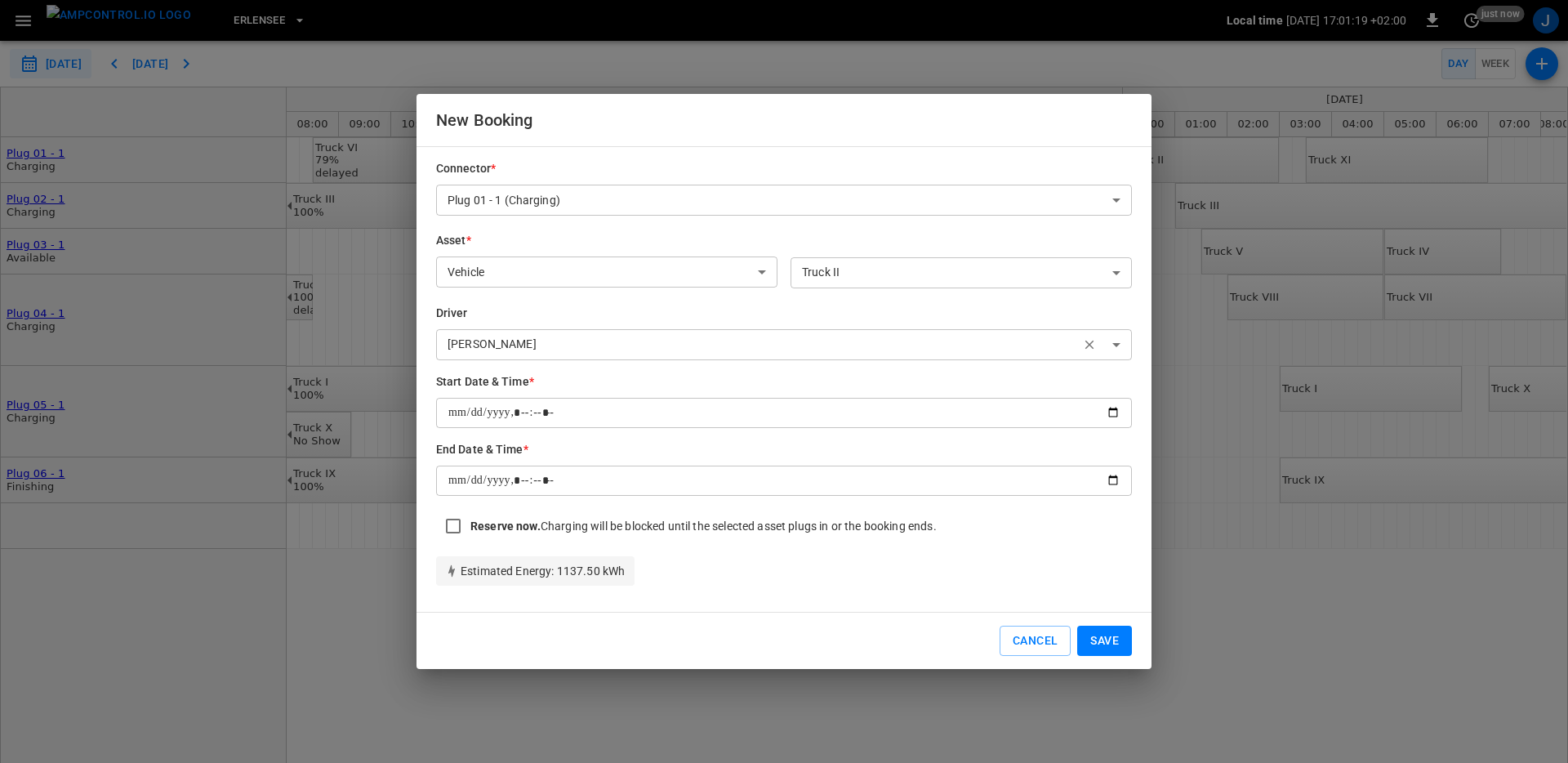
click at [729, 583] on div "Estimated Energy : 1137.50 kWh" at bounding box center [777, 564] width 709 height 42
click at [1114, 642] on button "Save" at bounding box center [1104, 641] width 55 height 30
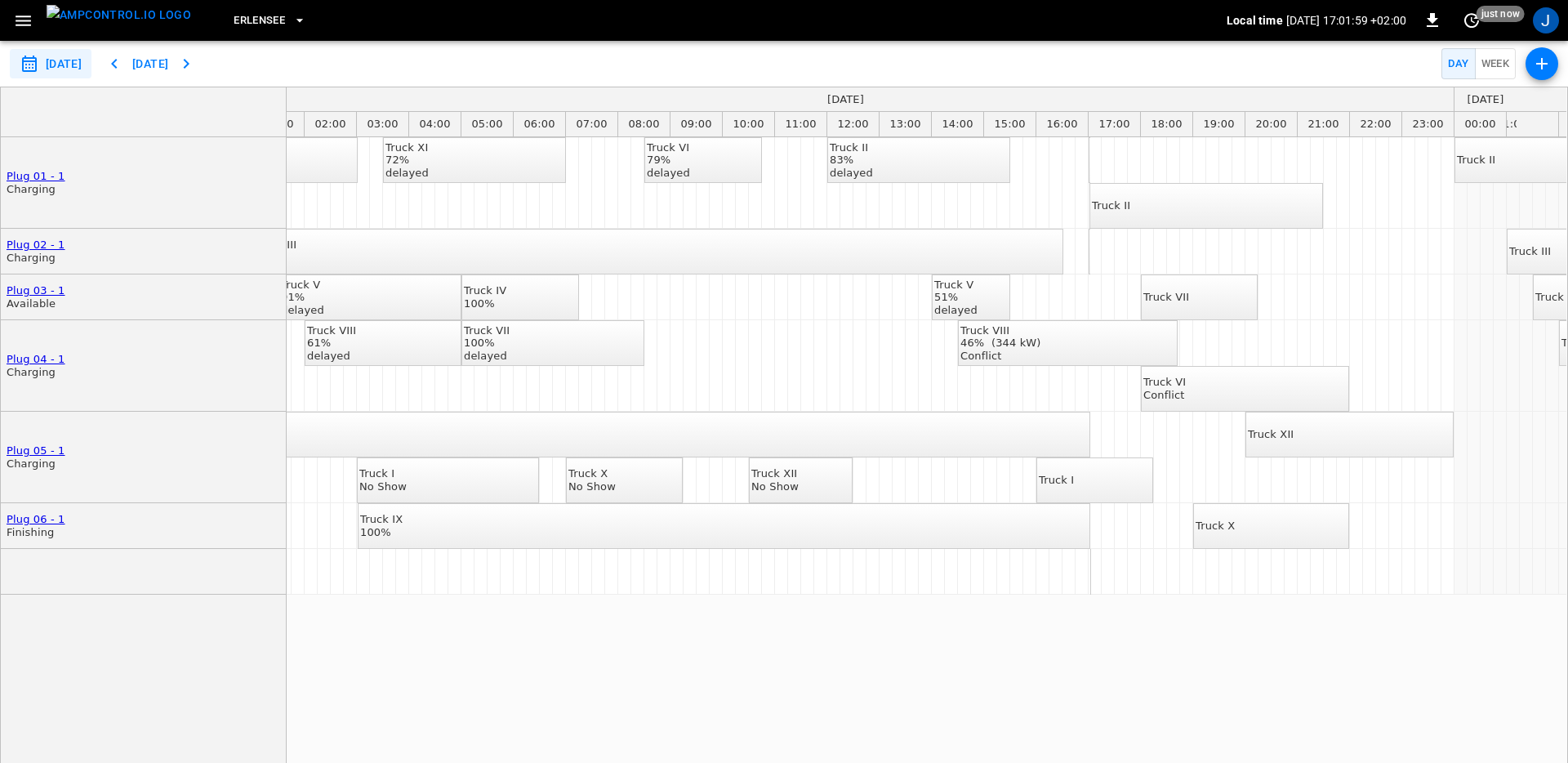
scroll to position [0, 24]
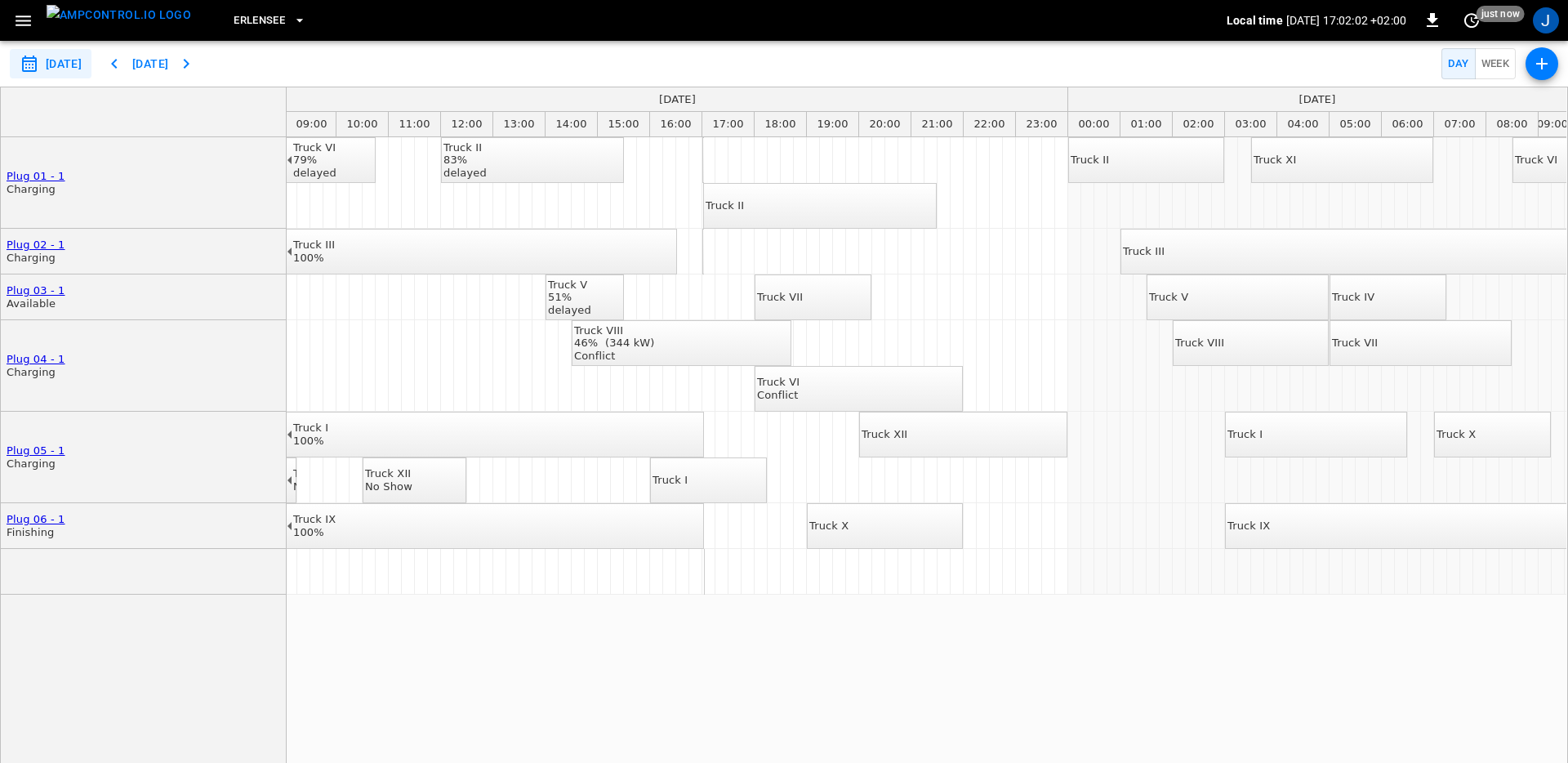
click at [744, 210] on div "Truck II" at bounding box center [724, 205] width 38 height 13
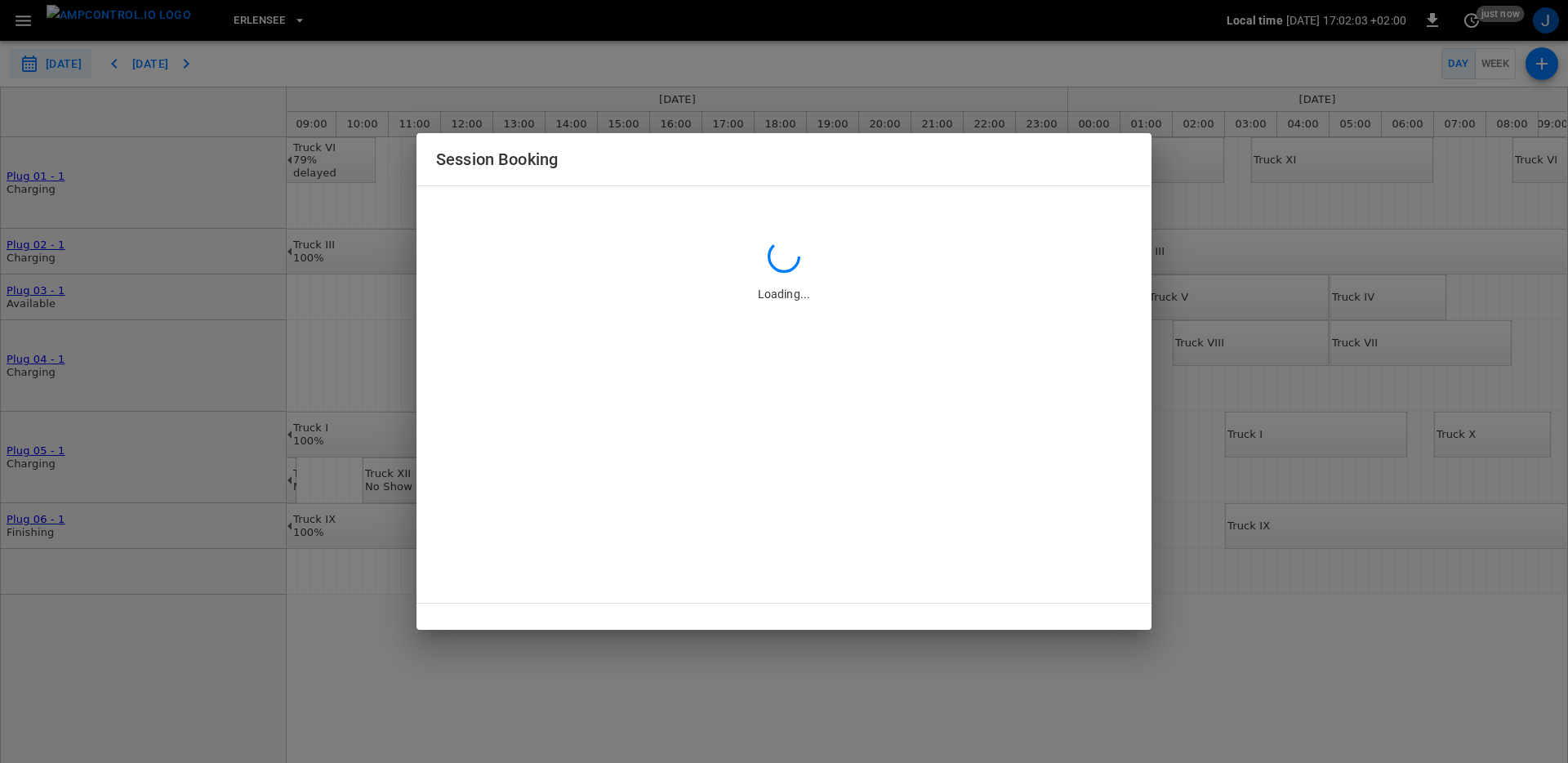
type input "**********"
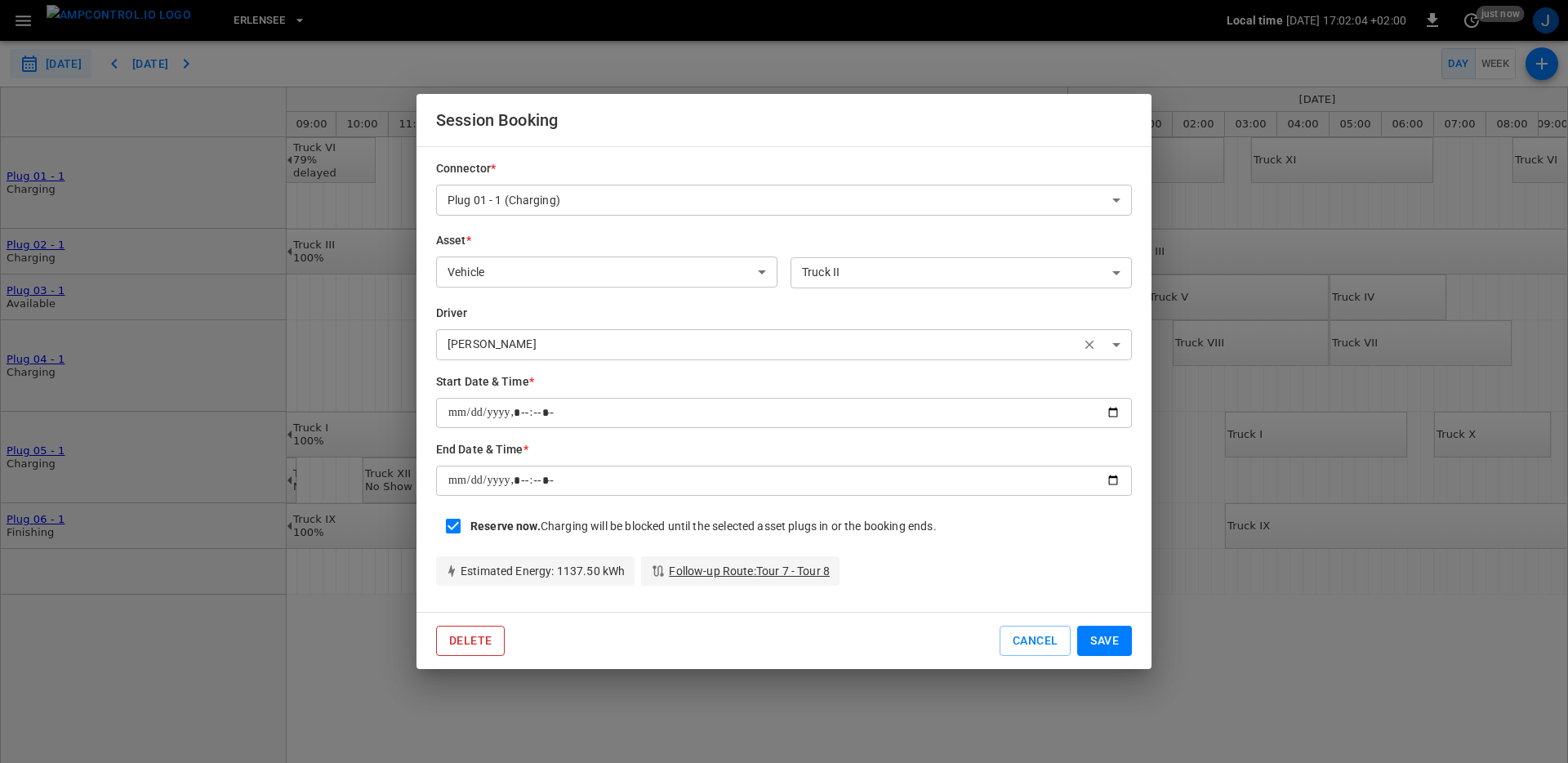
click at [461, 635] on button "Delete" at bounding box center [471, 641] width 68 height 30
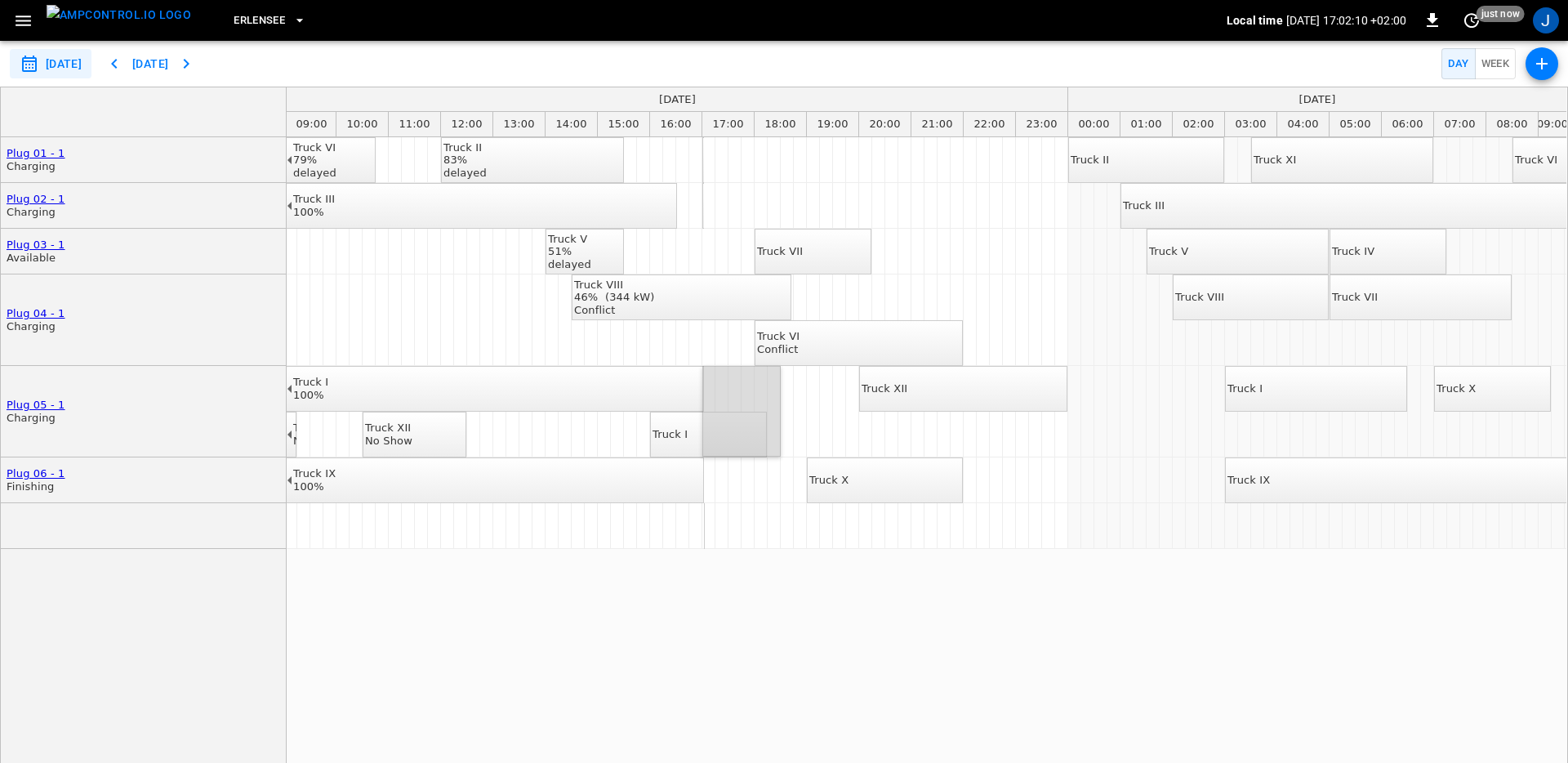
drag, startPoint x: 712, startPoint y: 389, endPoint x: 777, endPoint y: 389, distance: 65.0
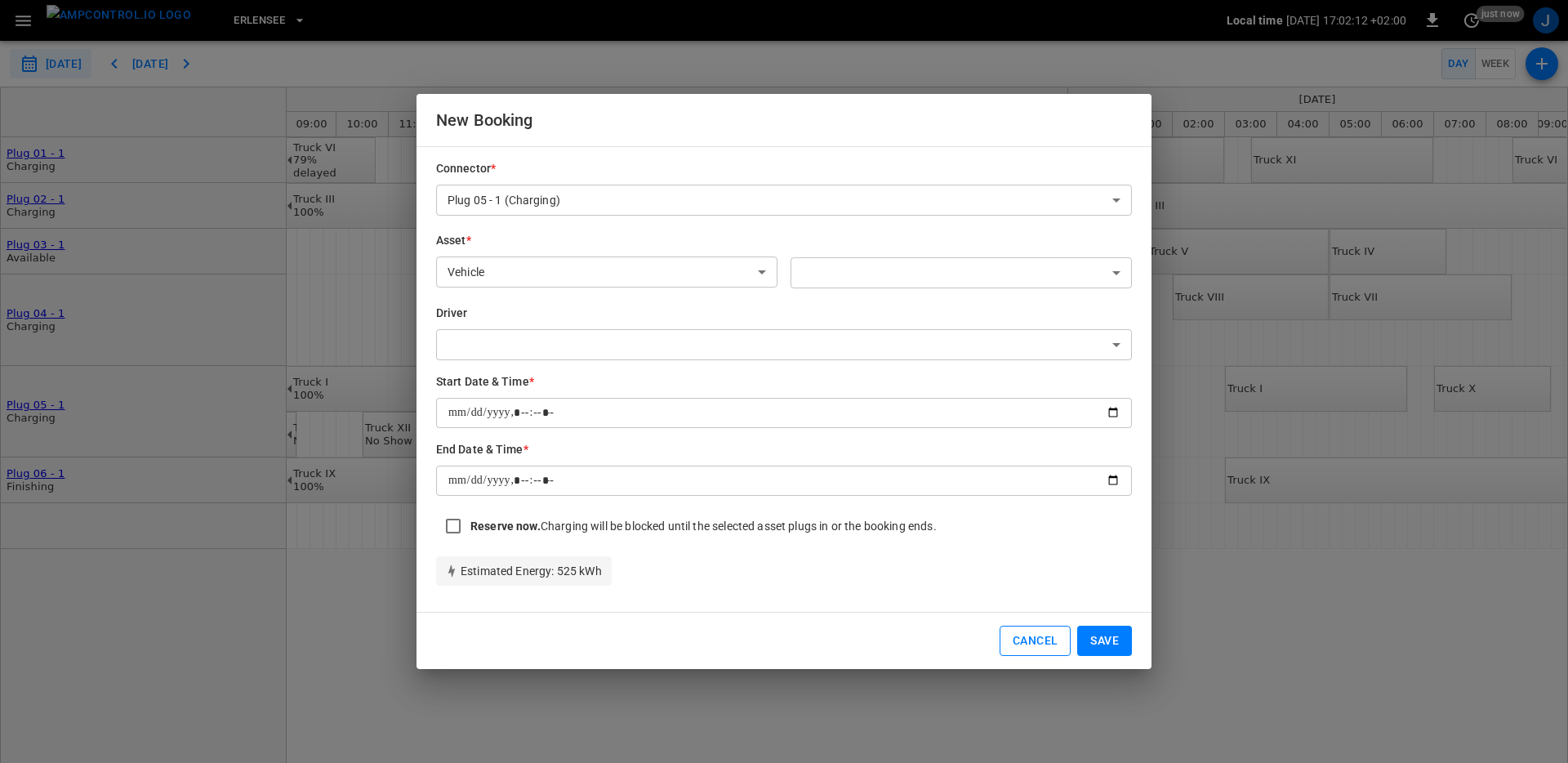
click at [1029, 639] on button "Cancel" at bounding box center [1035, 641] width 71 height 30
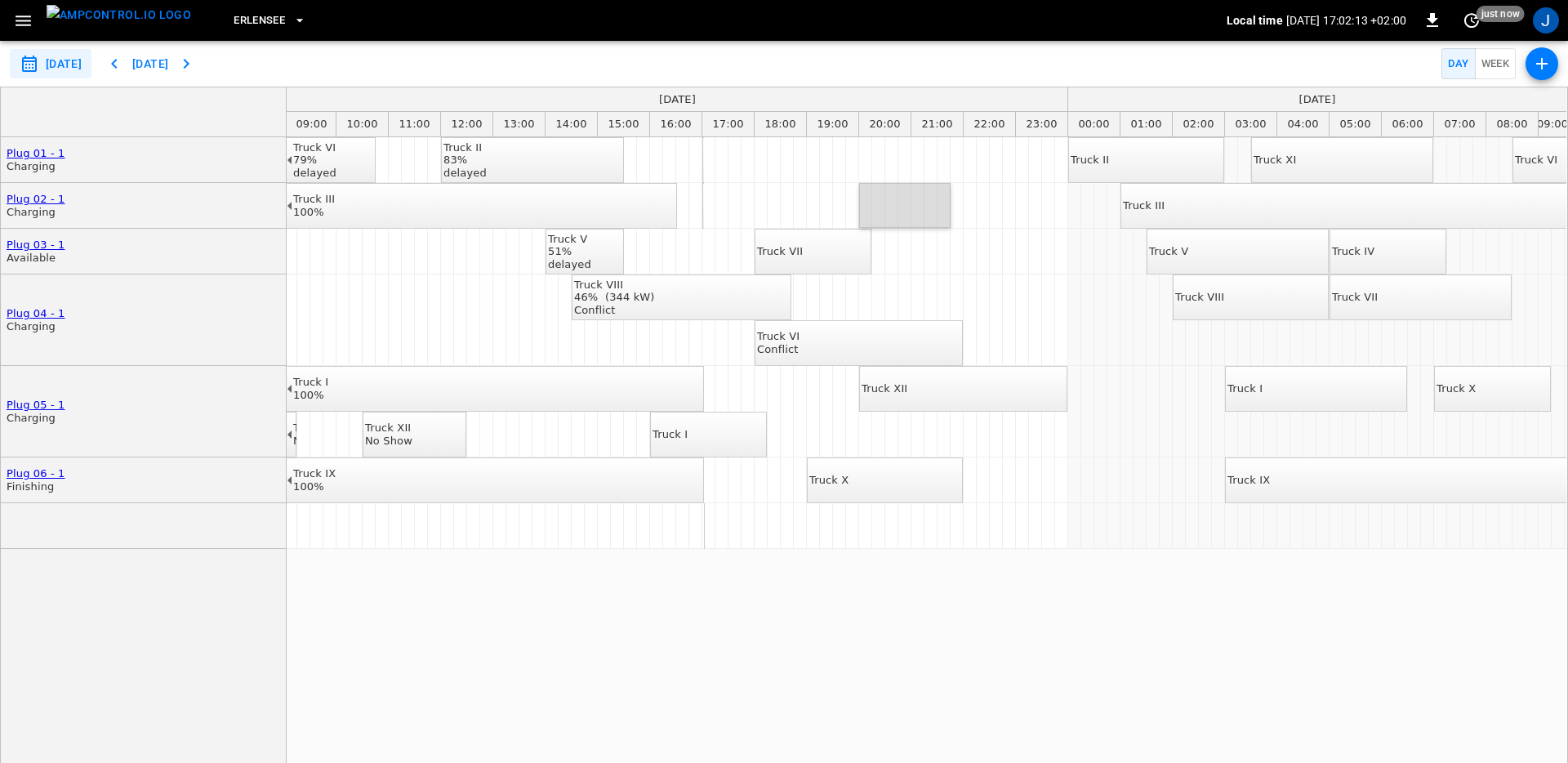
drag, startPoint x: 871, startPoint y: 208, endPoint x: 991, endPoint y: 208, distance: 120.0
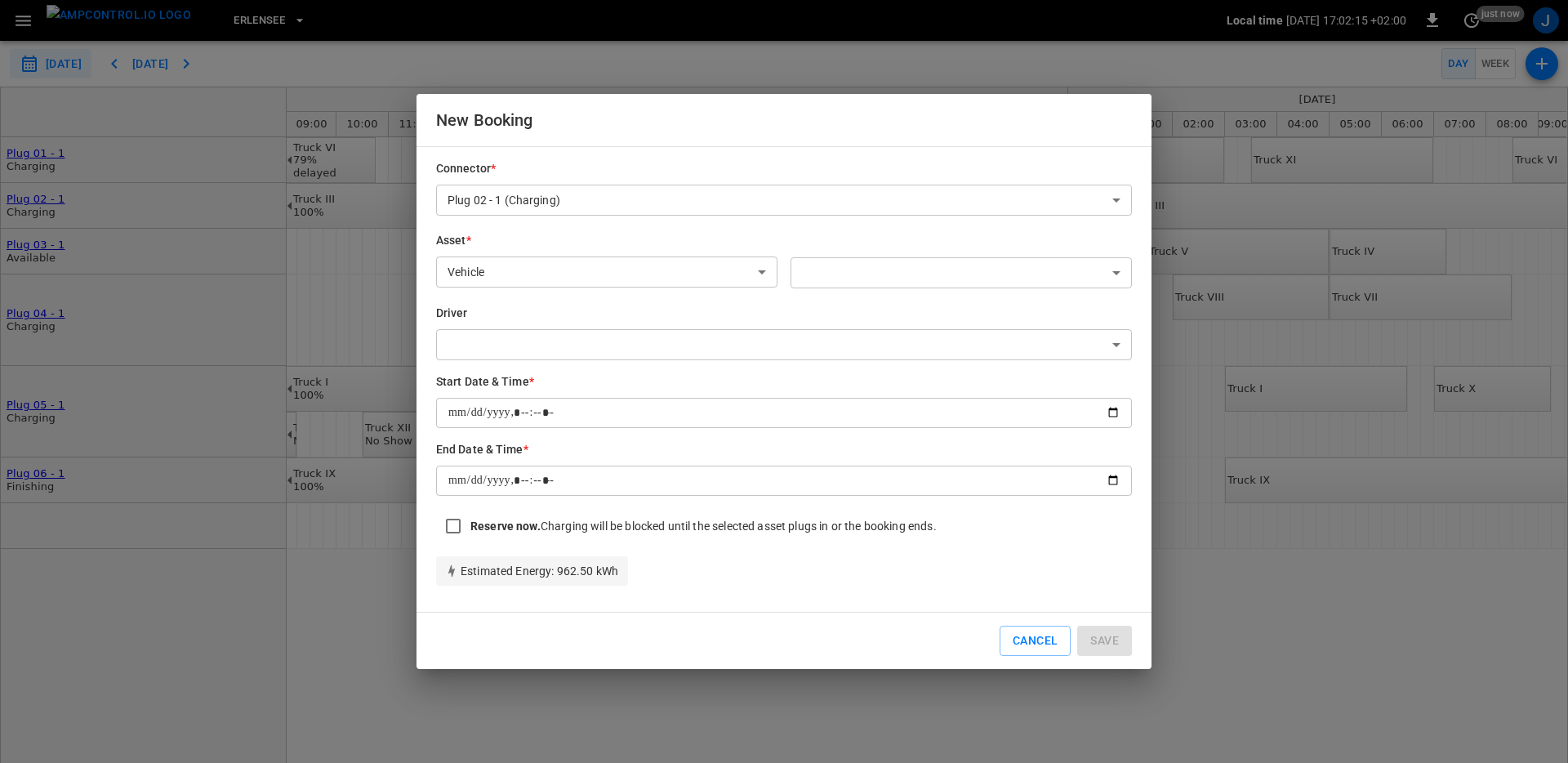
click at [836, 262] on body "**********" at bounding box center [784, 381] width 1568 height 763
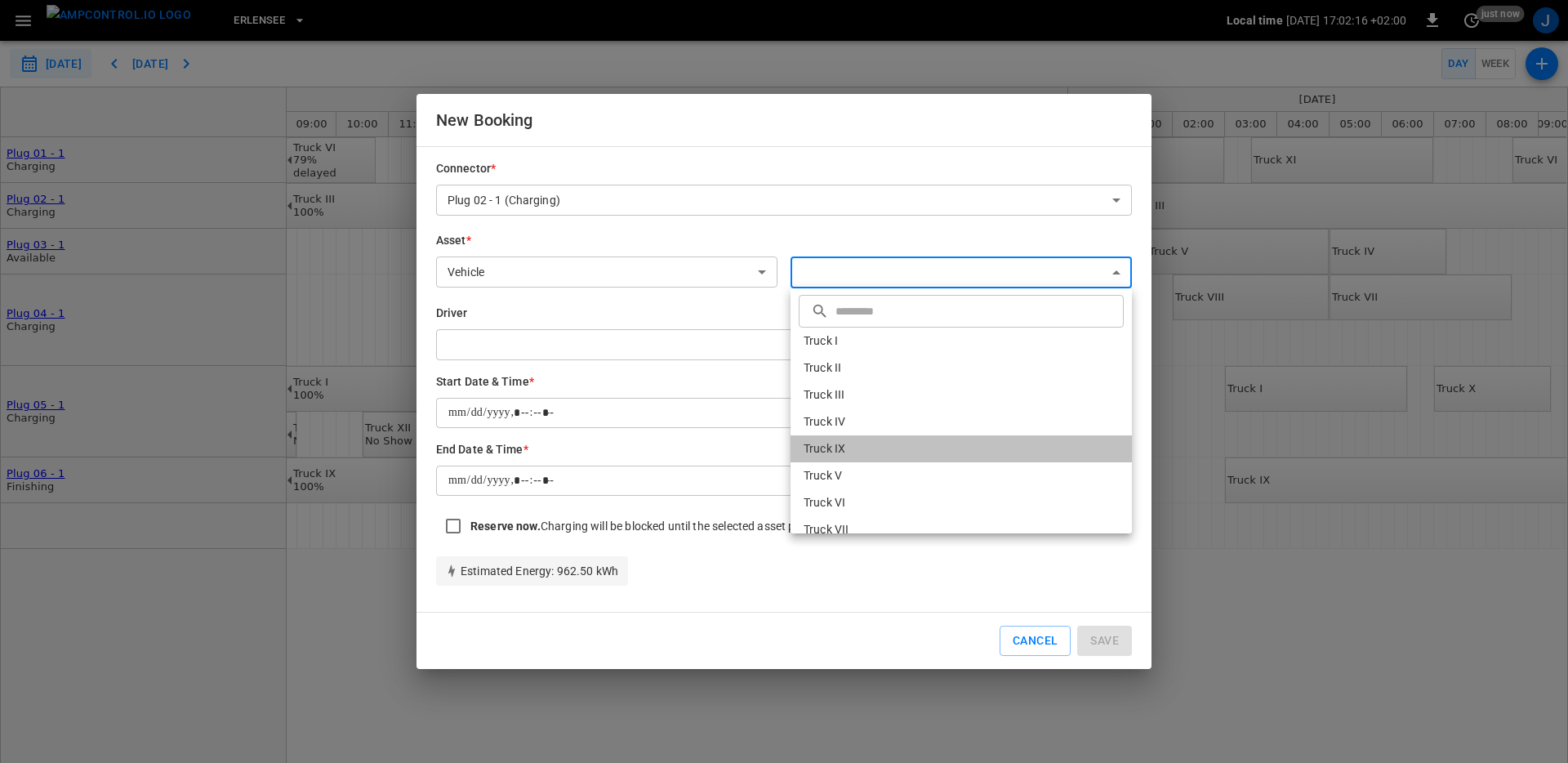
click at [838, 442] on li "Truck IX" at bounding box center [962, 449] width 342 height 27
type input "**********"
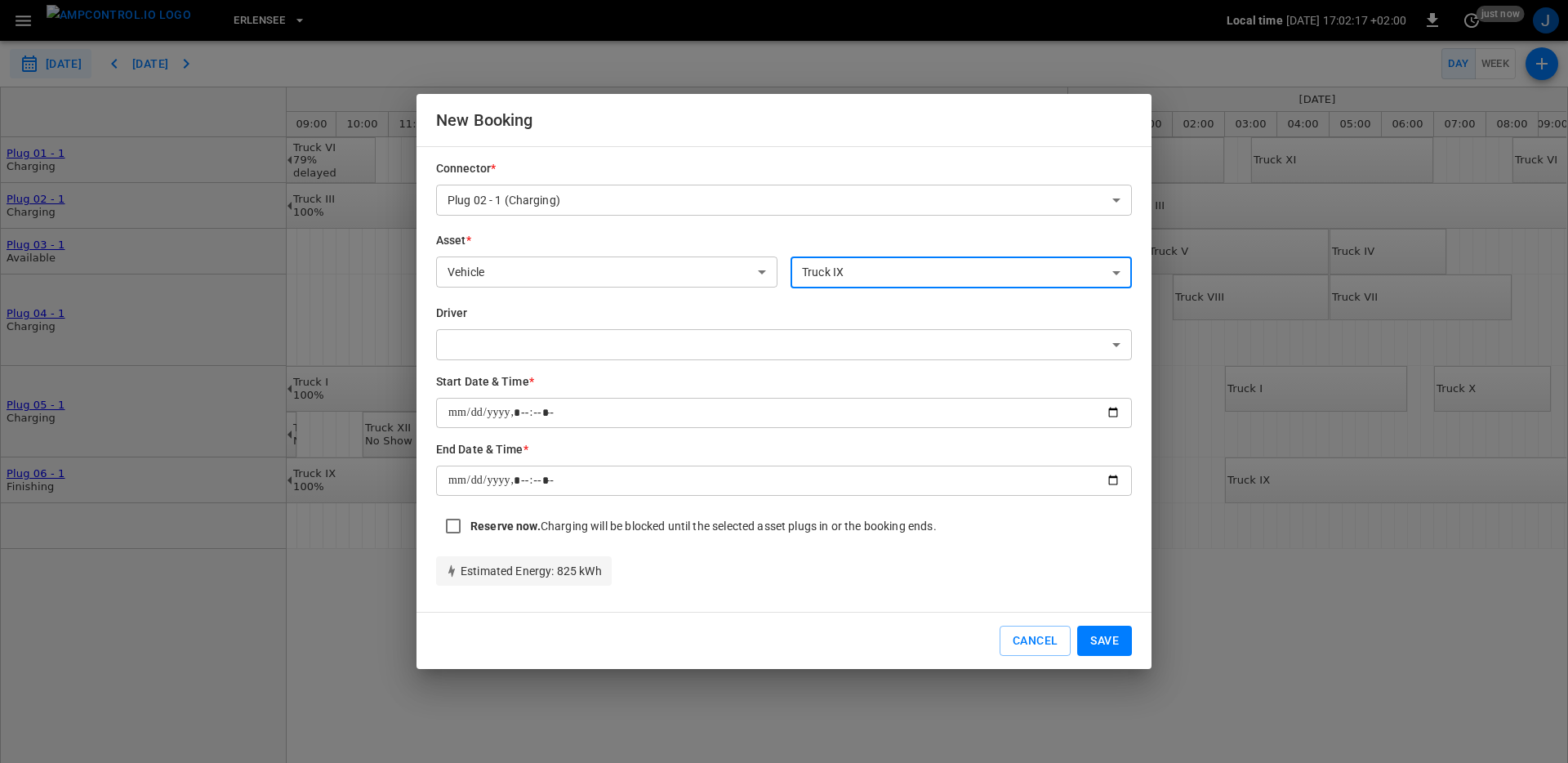
click at [660, 353] on body "**********" at bounding box center [784, 381] width 1568 height 763
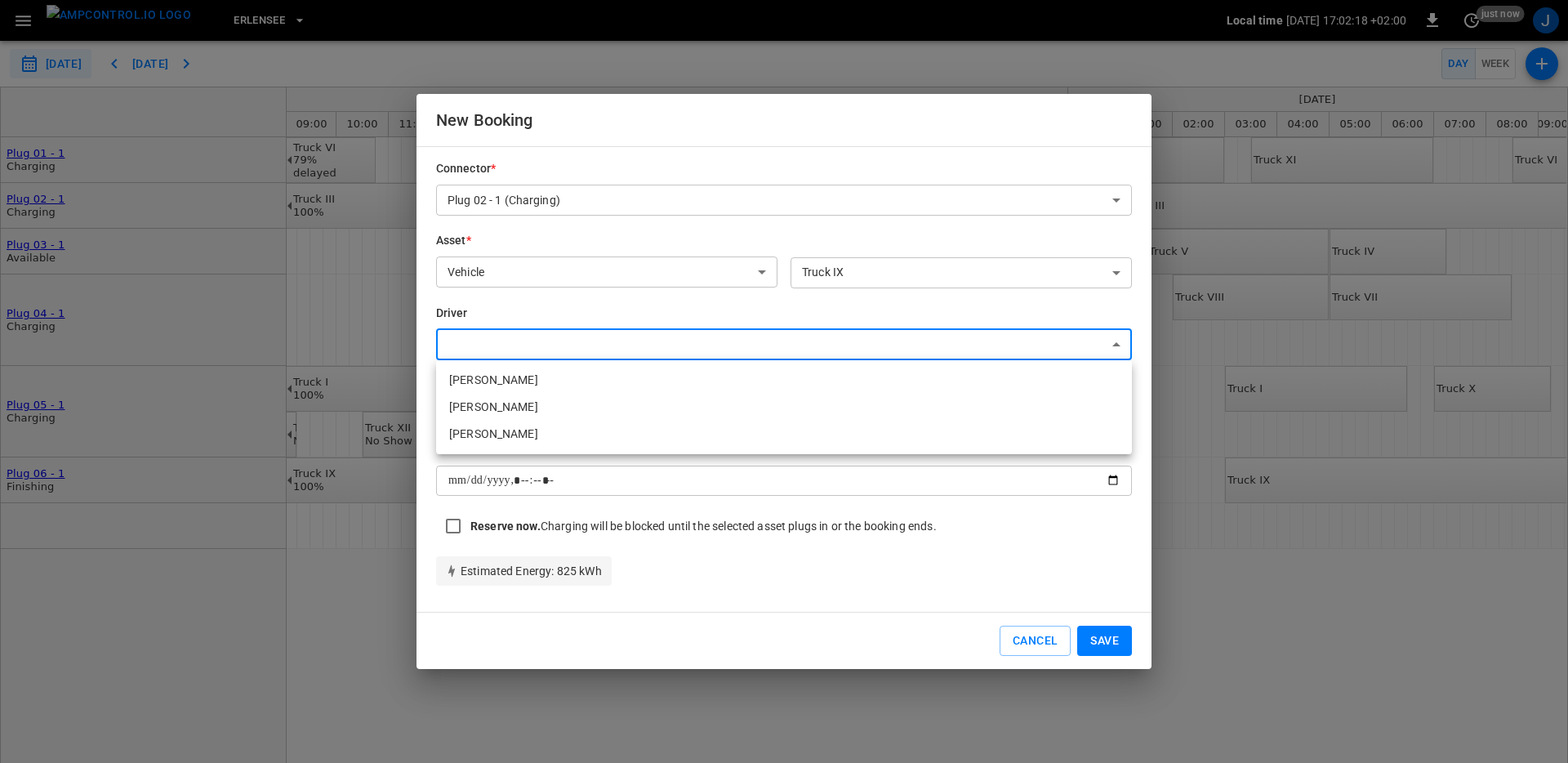
click at [639, 398] on li "John Smith" at bounding box center [784, 407] width 696 height 27
type input "**********"
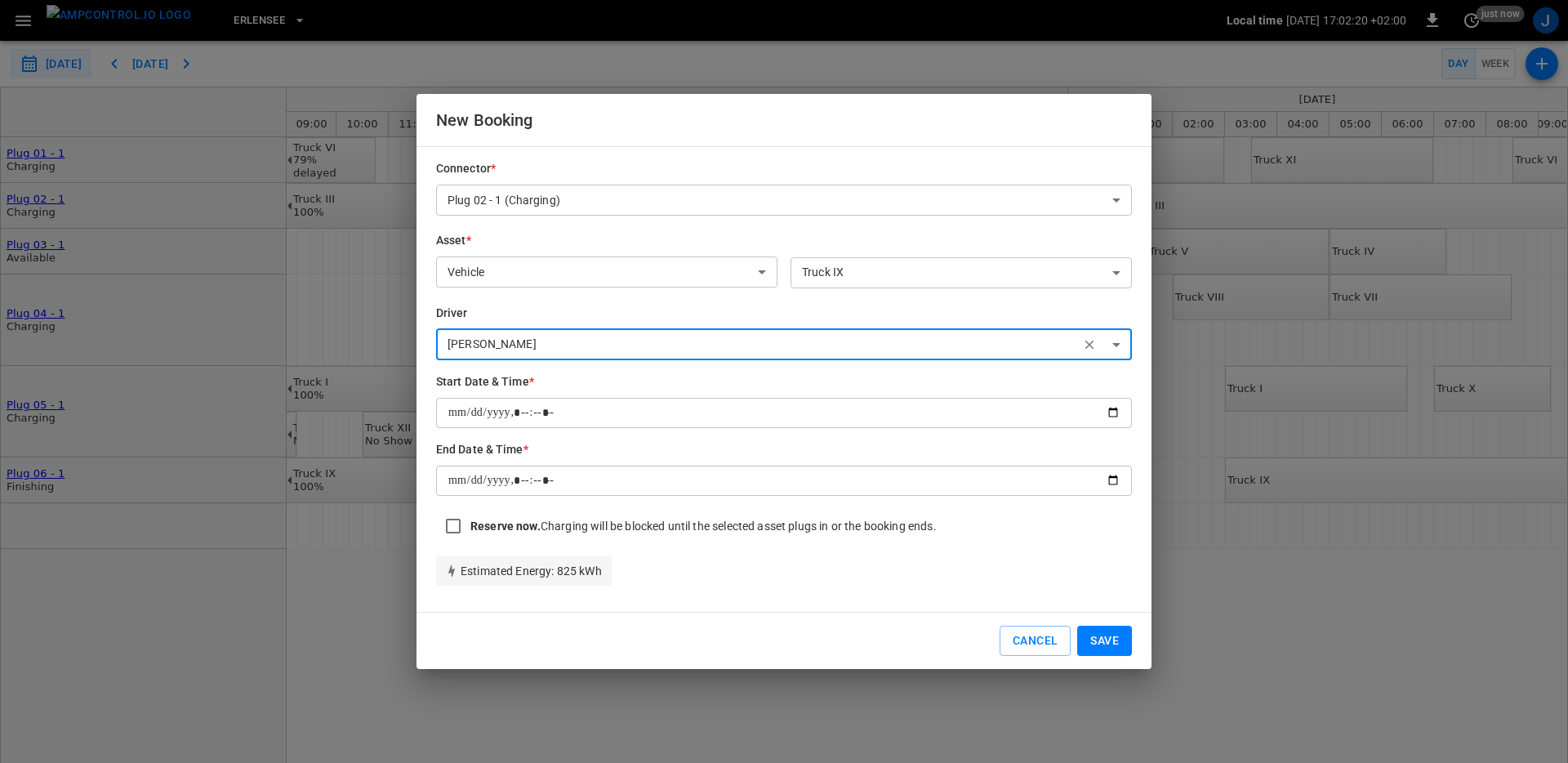
click at [733, 472] on input "datetime-local" at bounding box center [784, 481] width 696 height 30
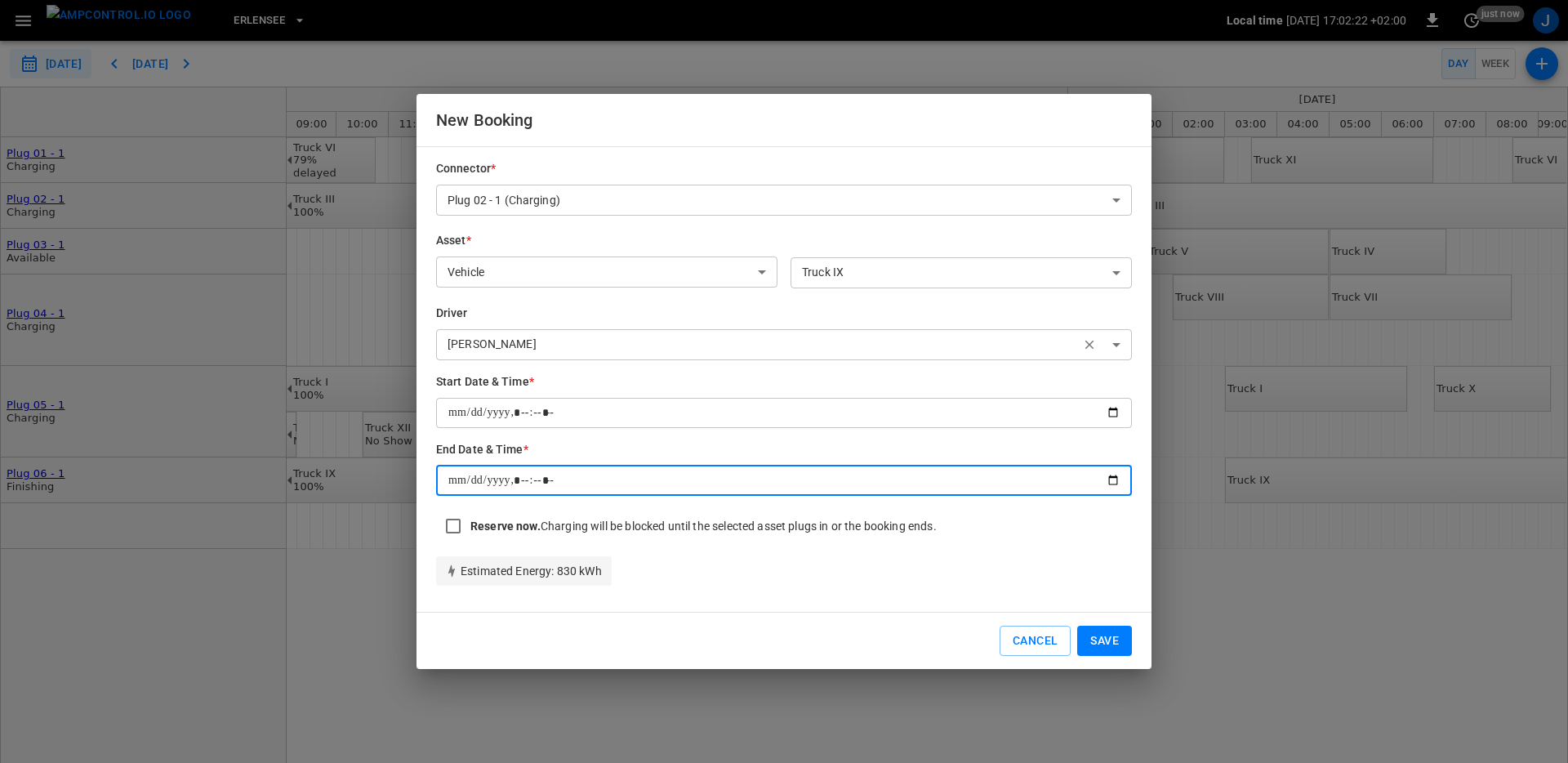
type input "**********"
click at [1121, 647] on button "Save" at bounding box center [1104, 641] width 55 height 30
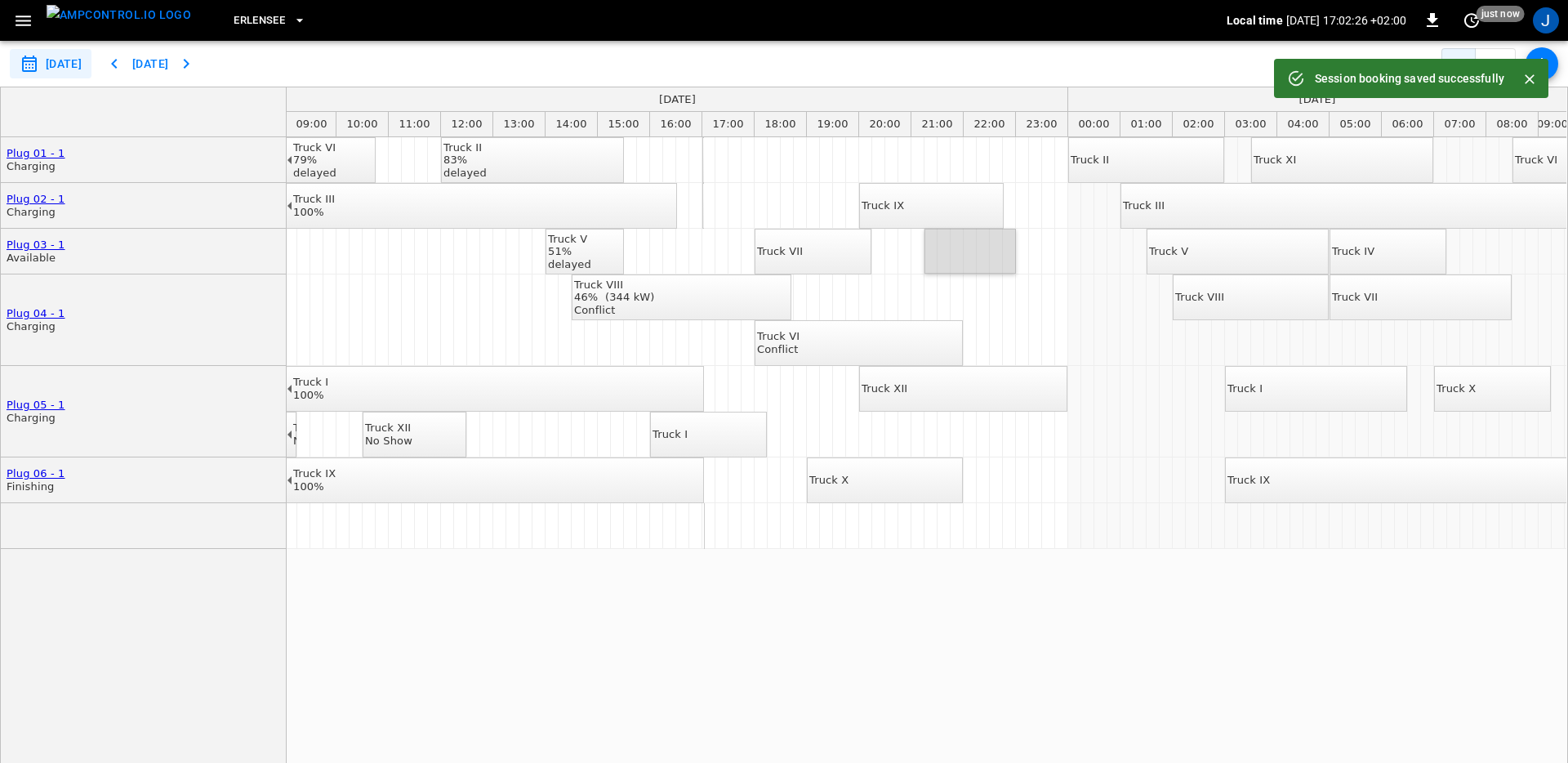
drag, startPoint x: 925, startPoint y: 258, endPoint x: 1036, endPoint y: 262, distance: 111.1
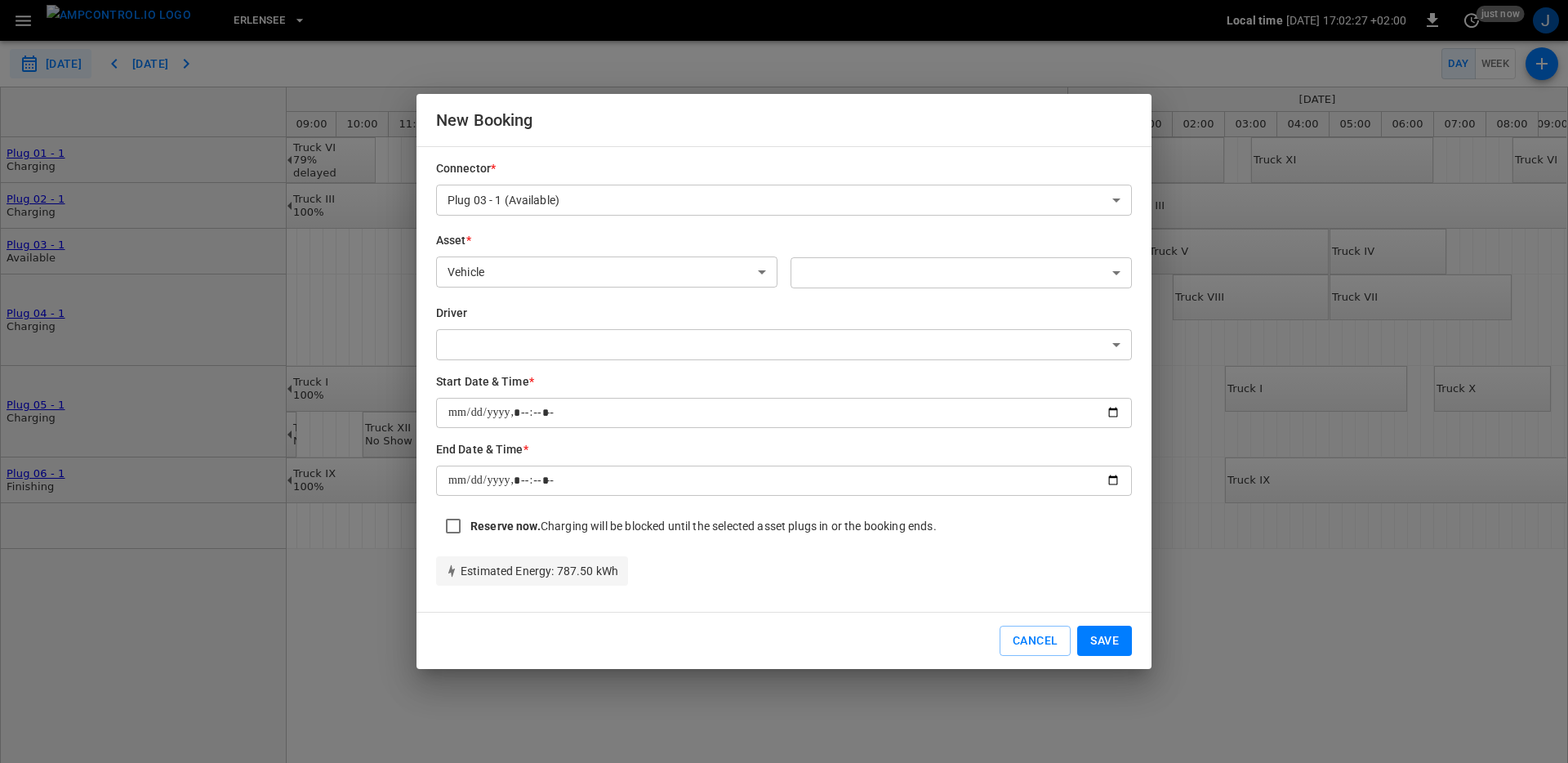
click at [930, 262] on body "**********" at bounding box center [784, 381] width 1568 height 763
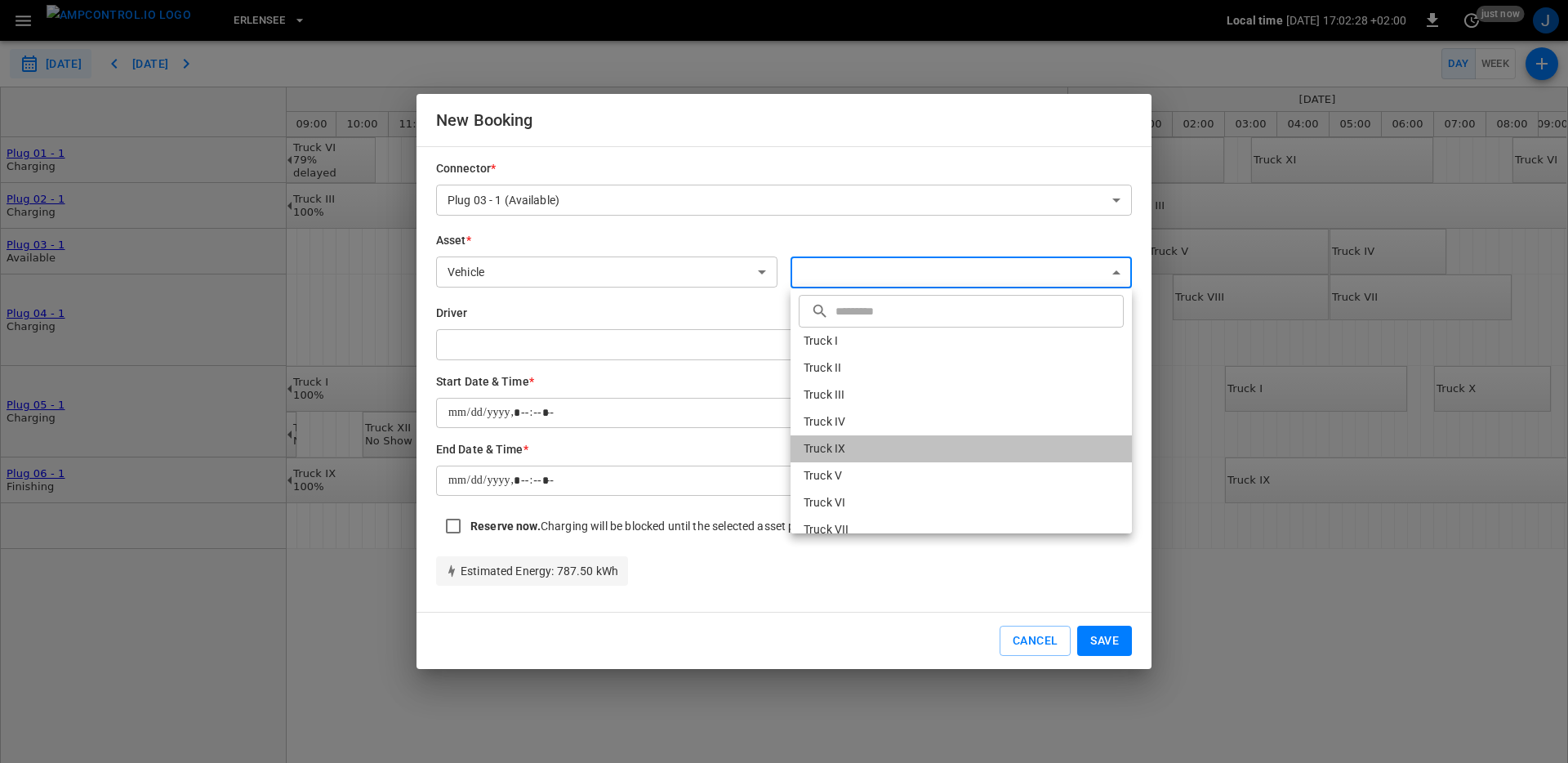
click at [883, 452] on li "Truck IX" at bounding box center [962, 449] width 342 height 27
type input "**********"
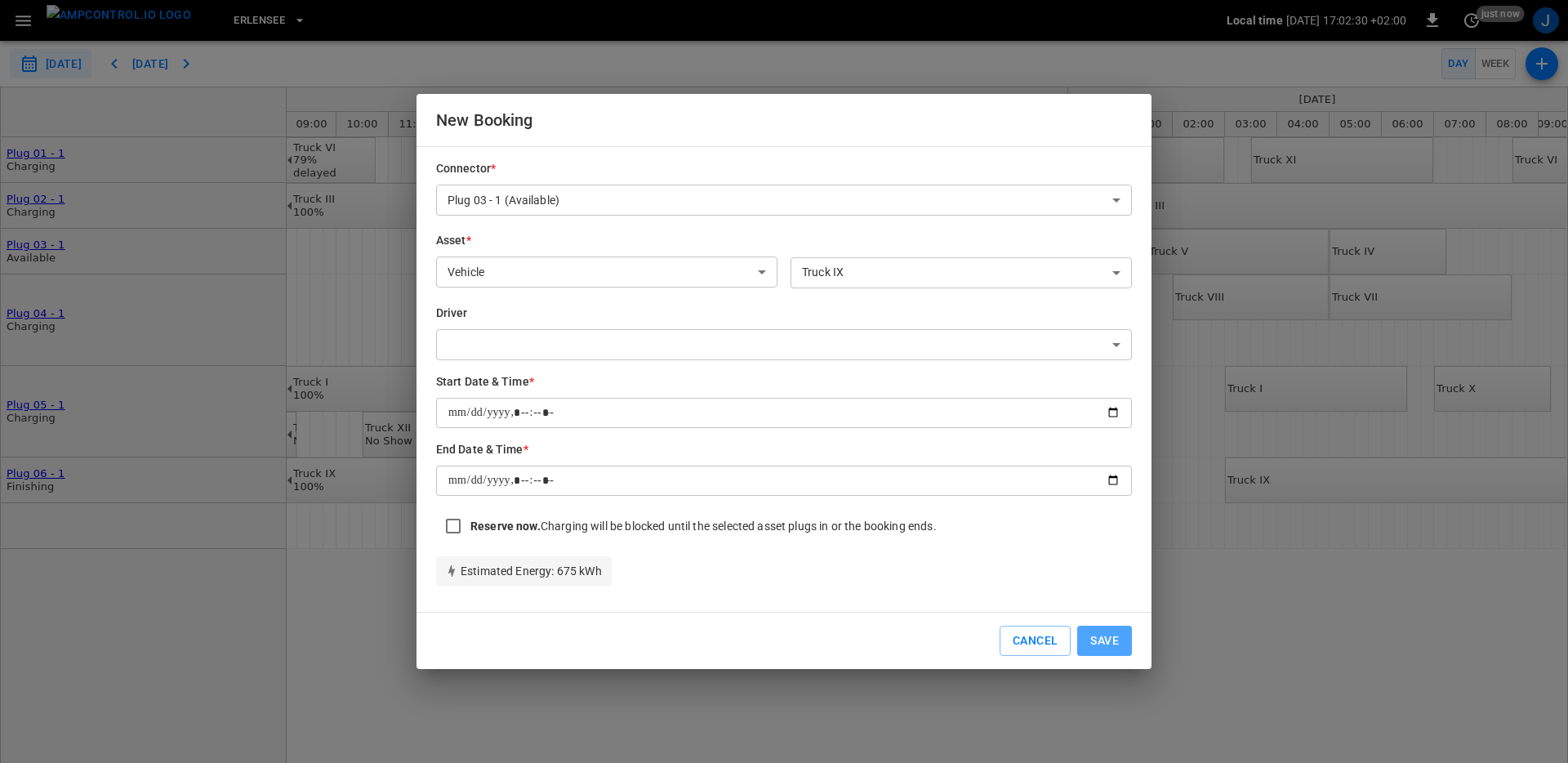
click at [1122, 655] on button "Save" at bounding box center [1104, 641] width 55 height 30
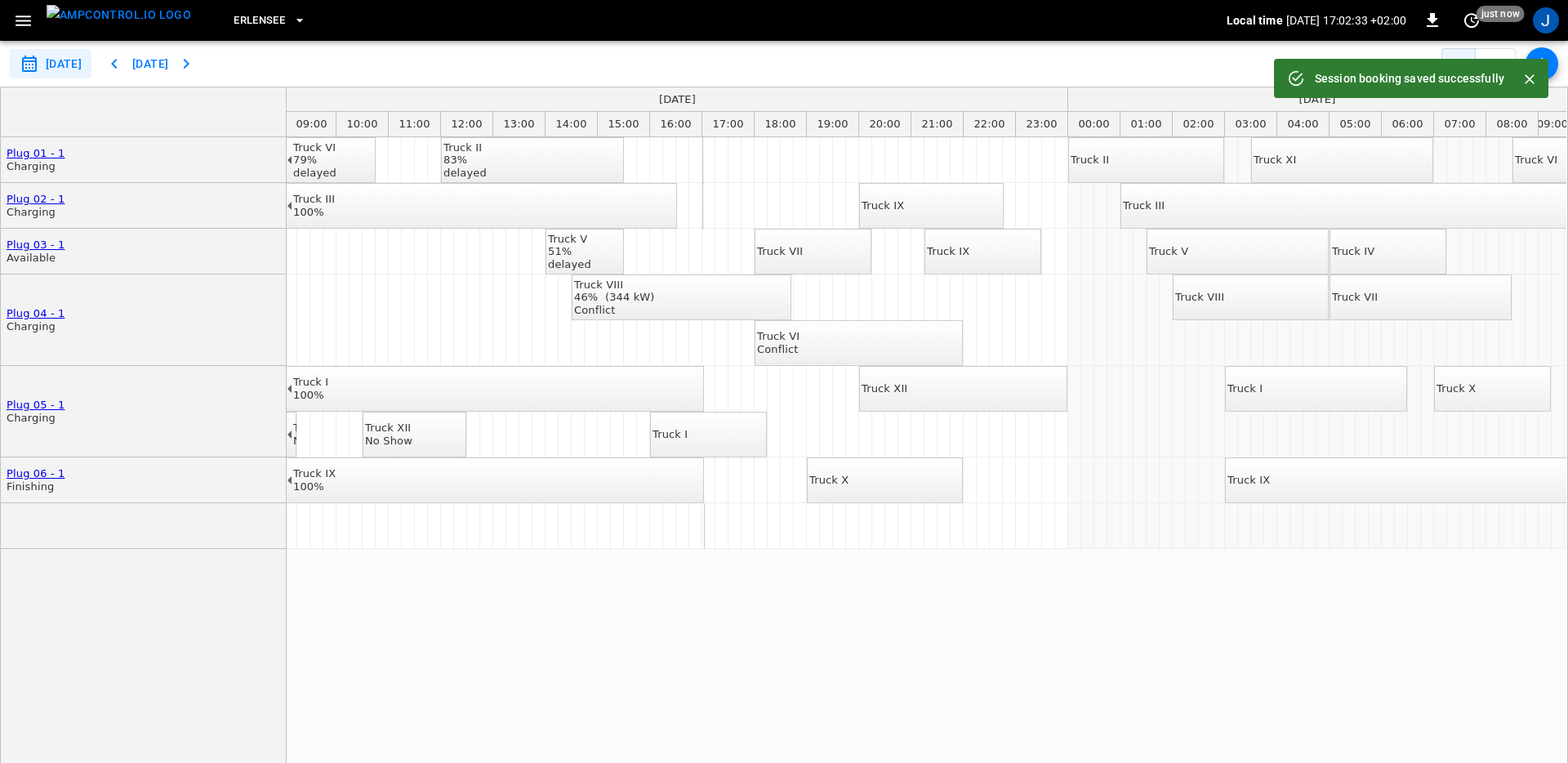
click at [970, 255] on div "Truck IX" at bounding box center [947, 251] width 42 height 13
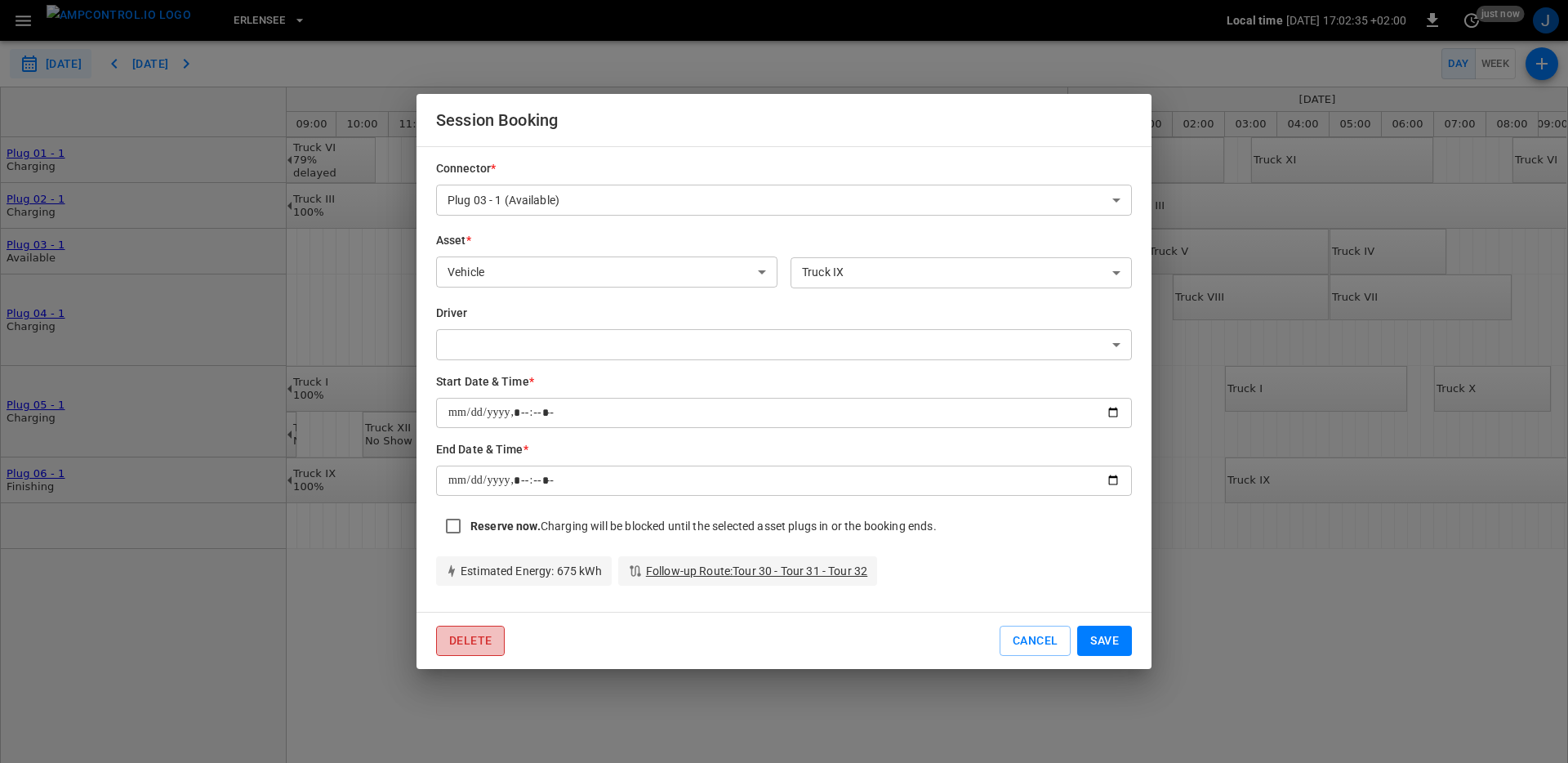
click at [476, 644] on button "Delete" at bounding box center [471, 641] width 68 height 30
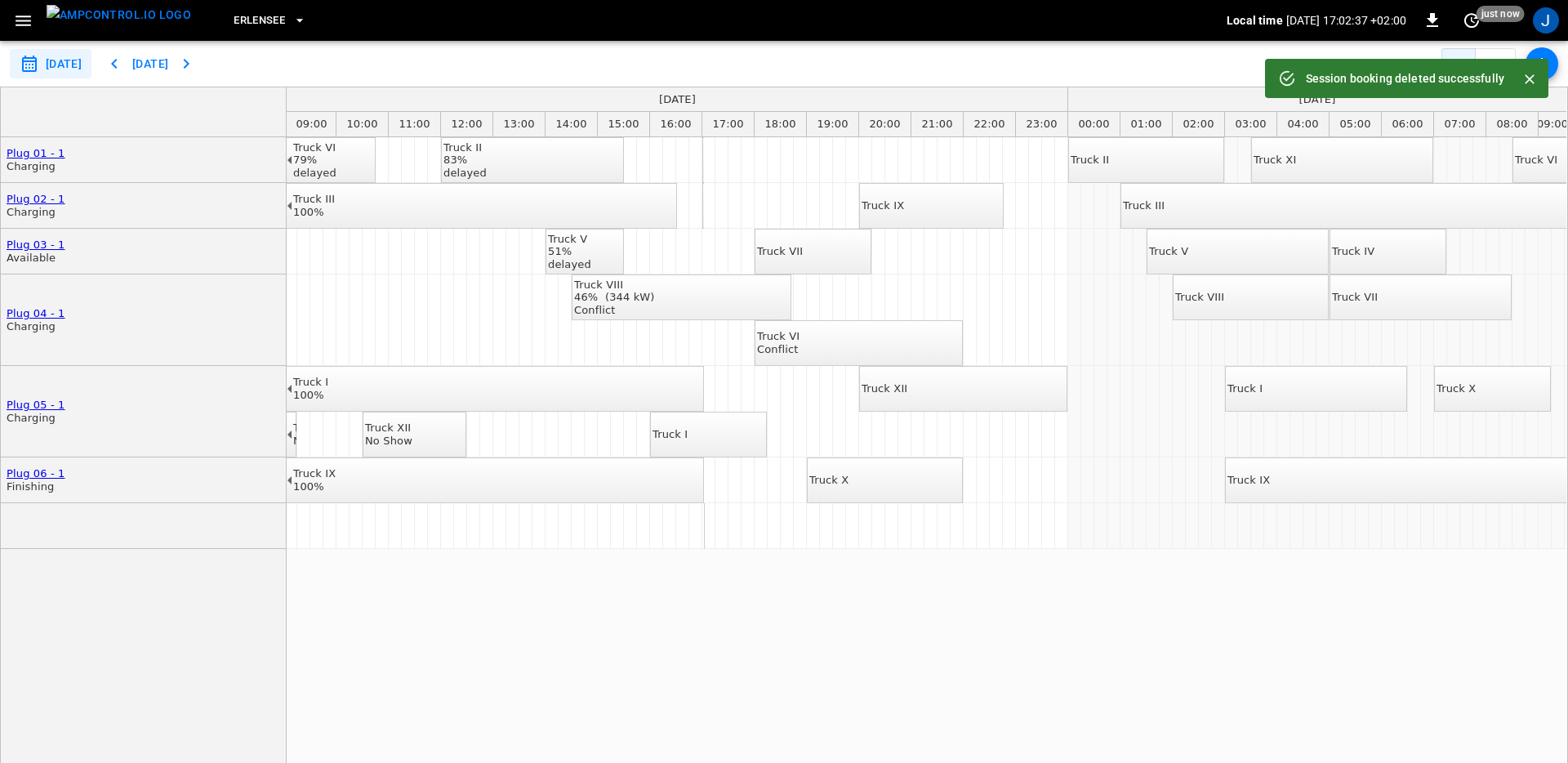
click at [565, 246] on div "Truck V" at bounding box center [569, 238] width 43 height 13
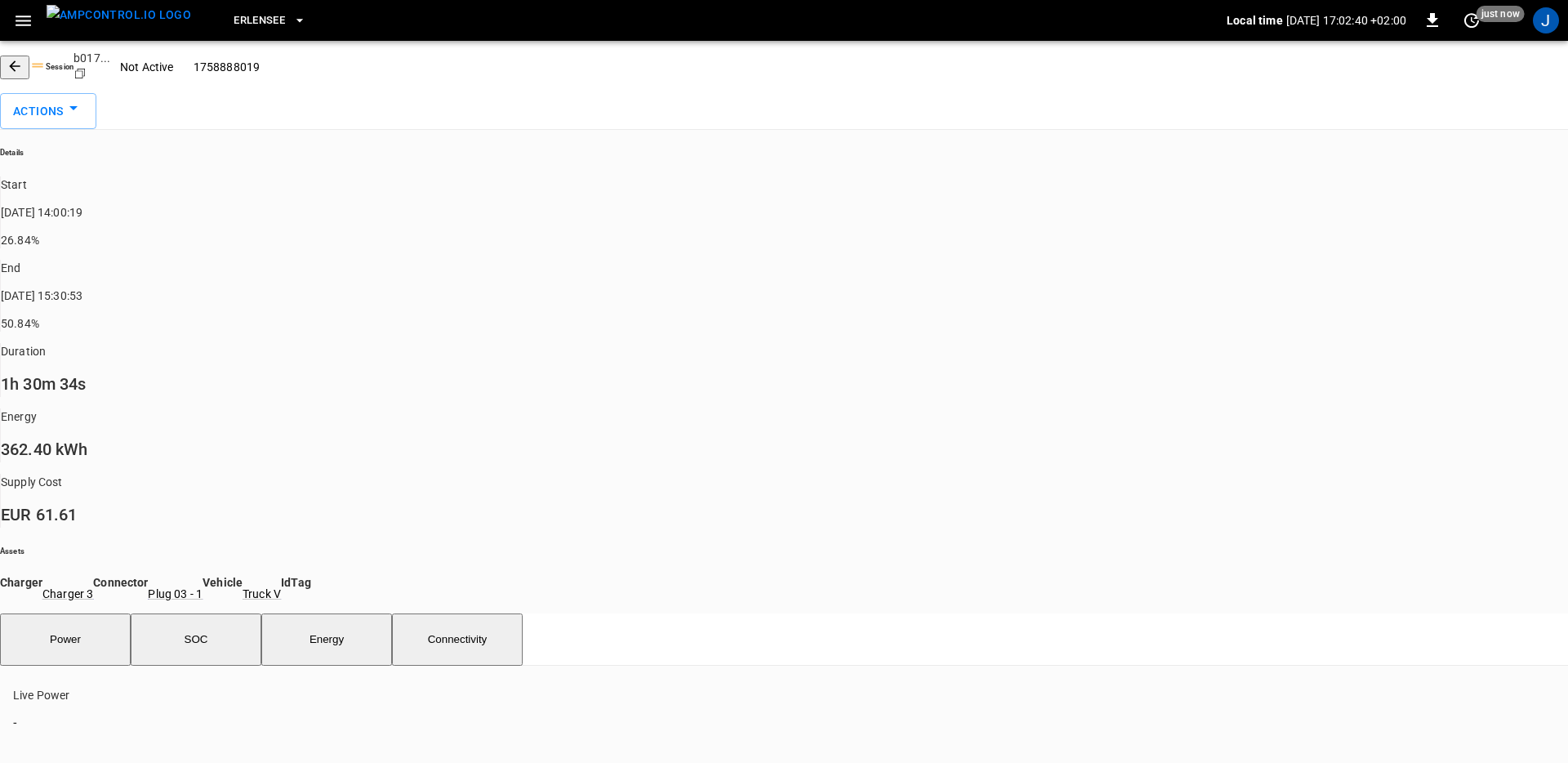
click at [20, 64] on icon "button" at bounding box center [14, 65] width 11 height 11
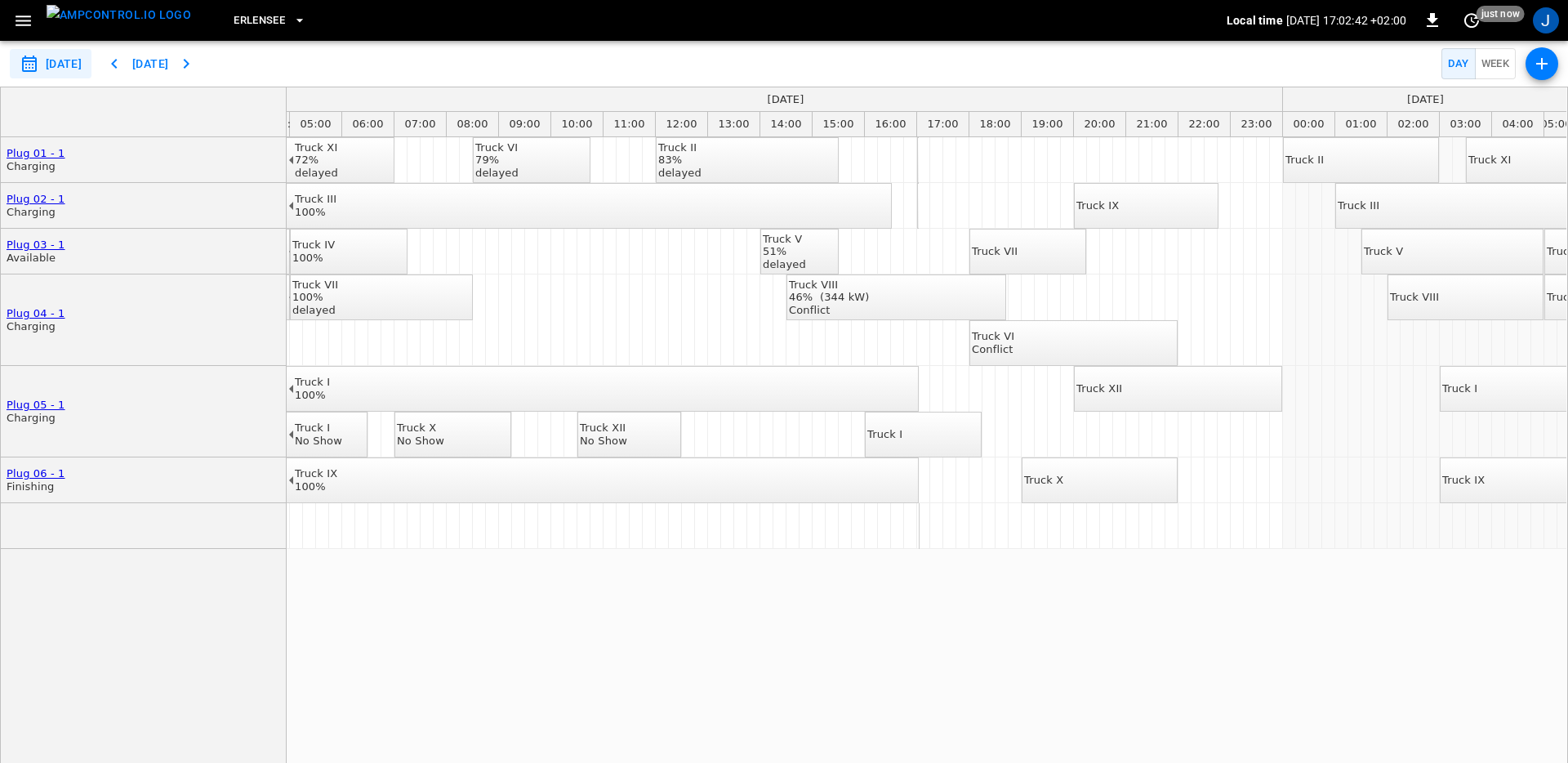
scroll to position [0, 287]
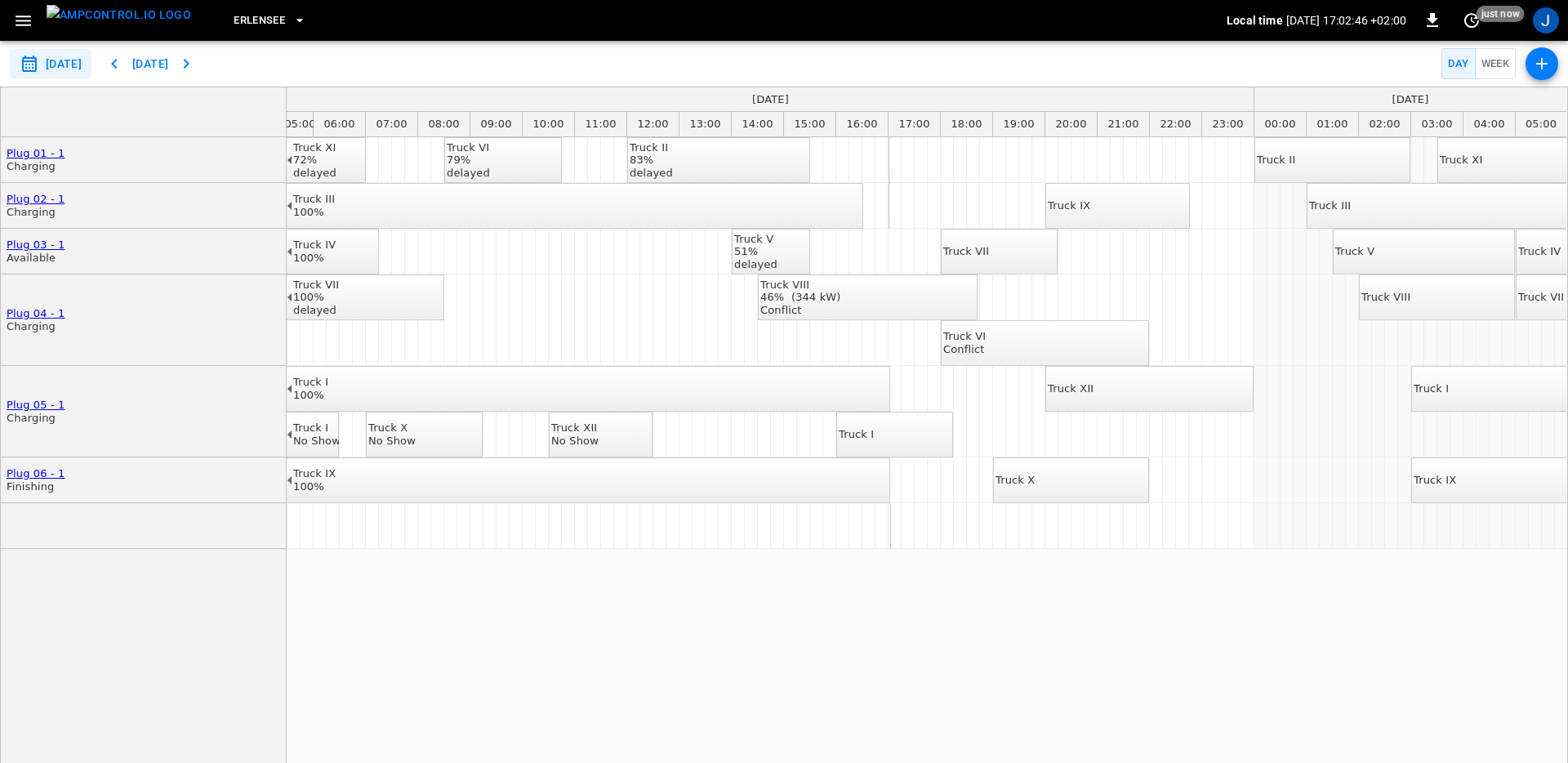
click at [578, 594] on div "Truck II 80% delayed Truck XI 72% delayed Truck VI 79% delayed Truck II 83% del…" at bounding box center [927, 459] width 1280 height 644
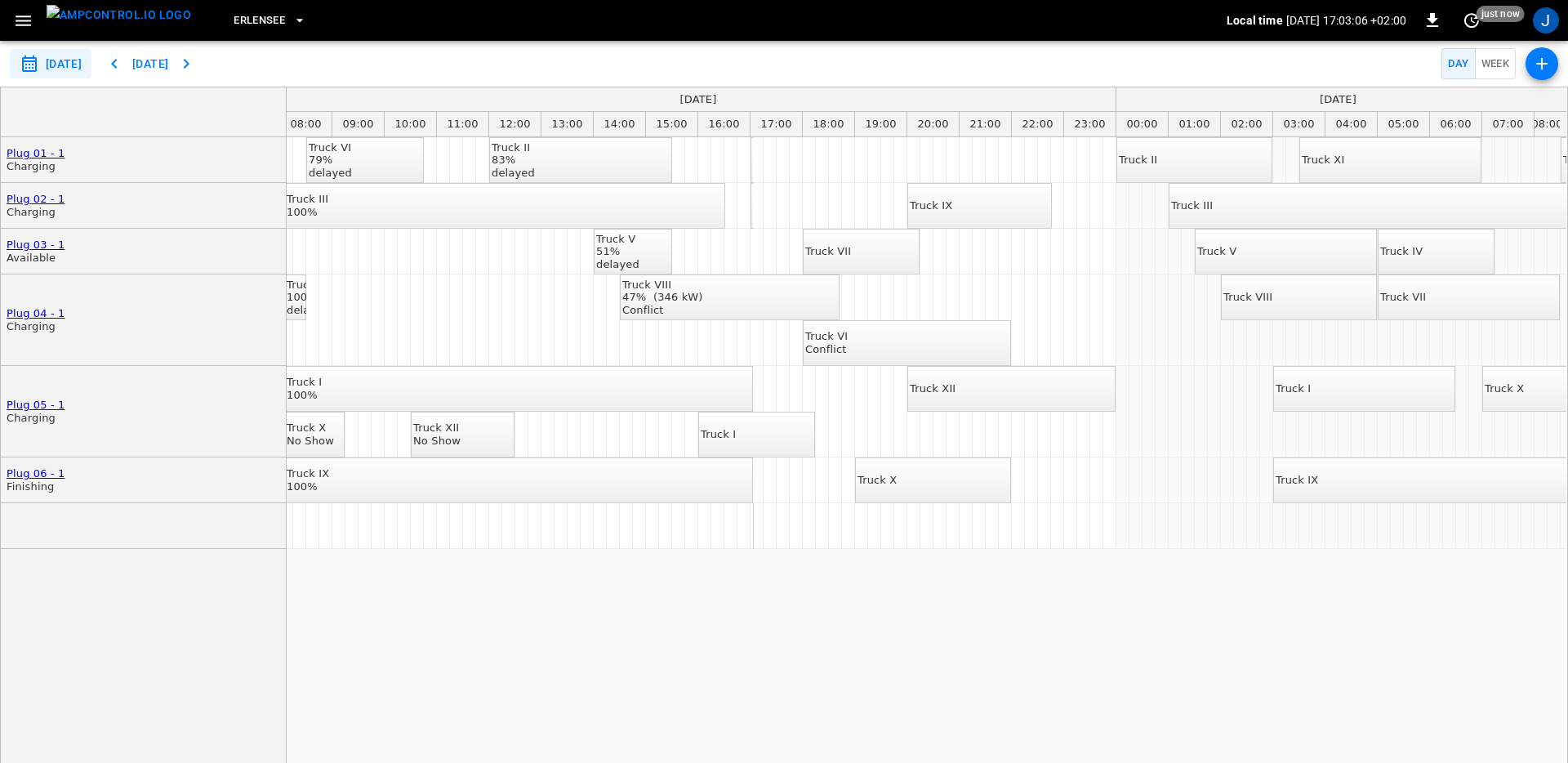
scroll to position [0, 455]
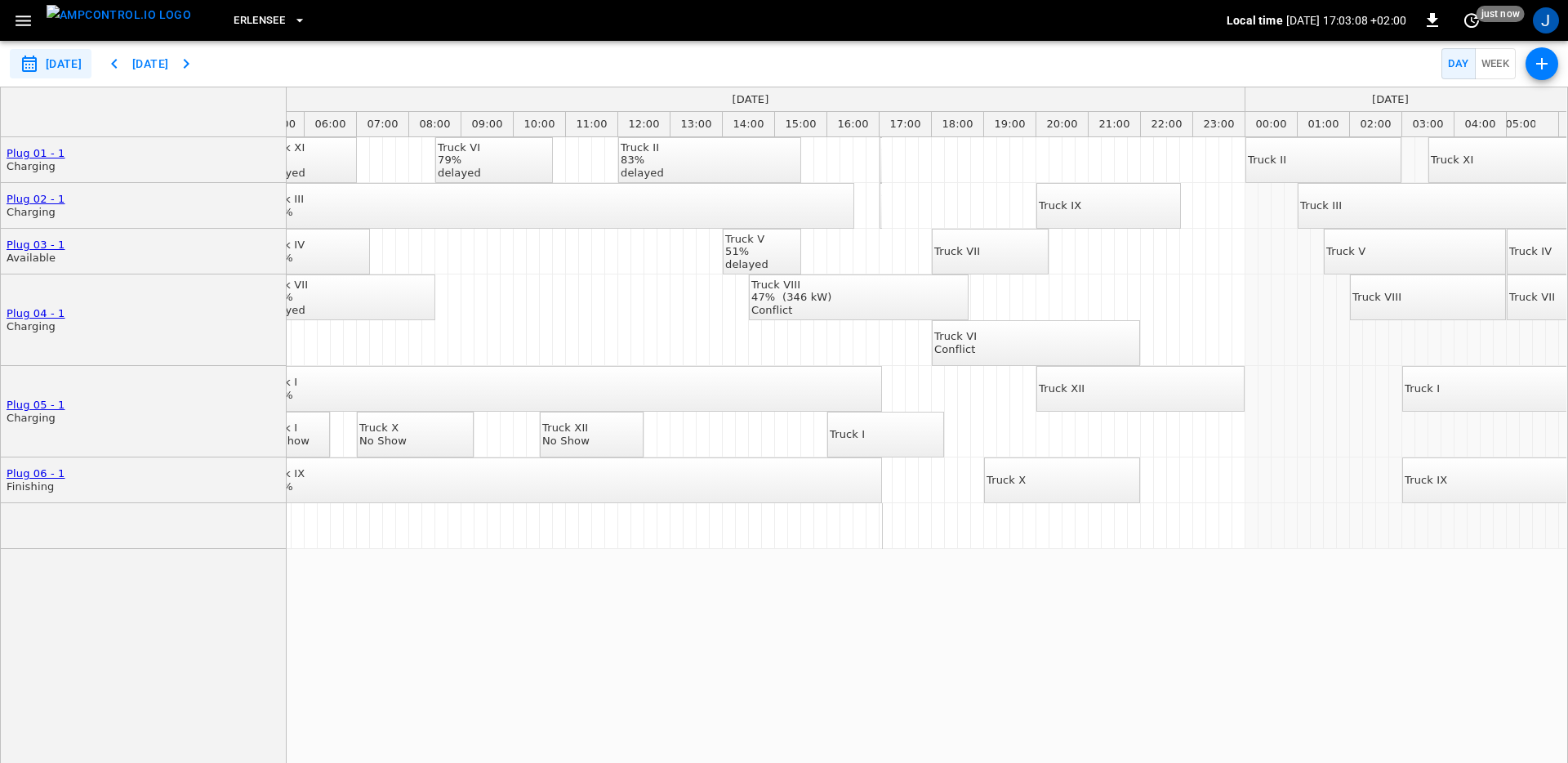
scroll to position [0, 209]
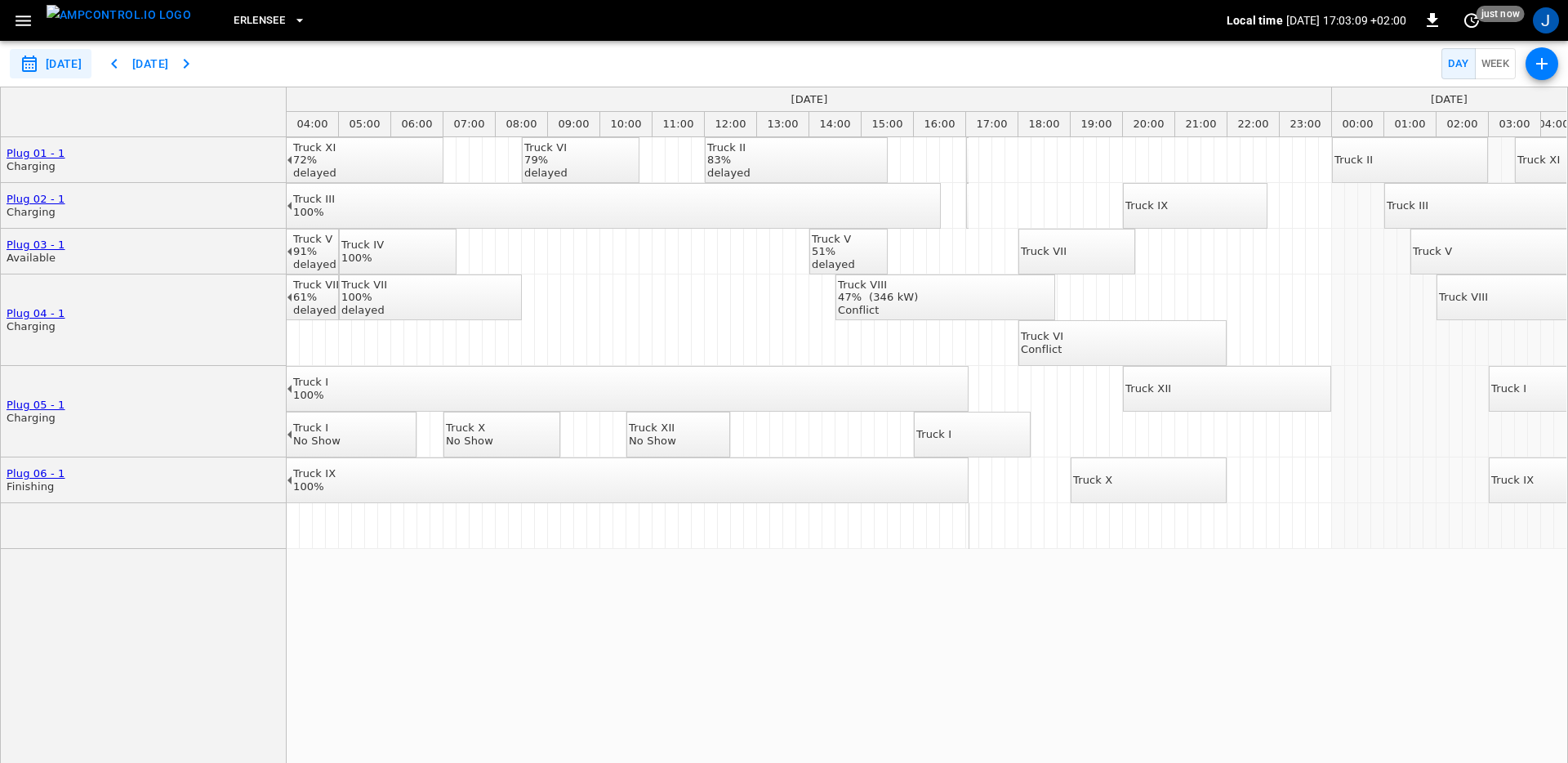
click at [751, 167] on div "delayed" at bounding box center [728, 173] width 43 height 13
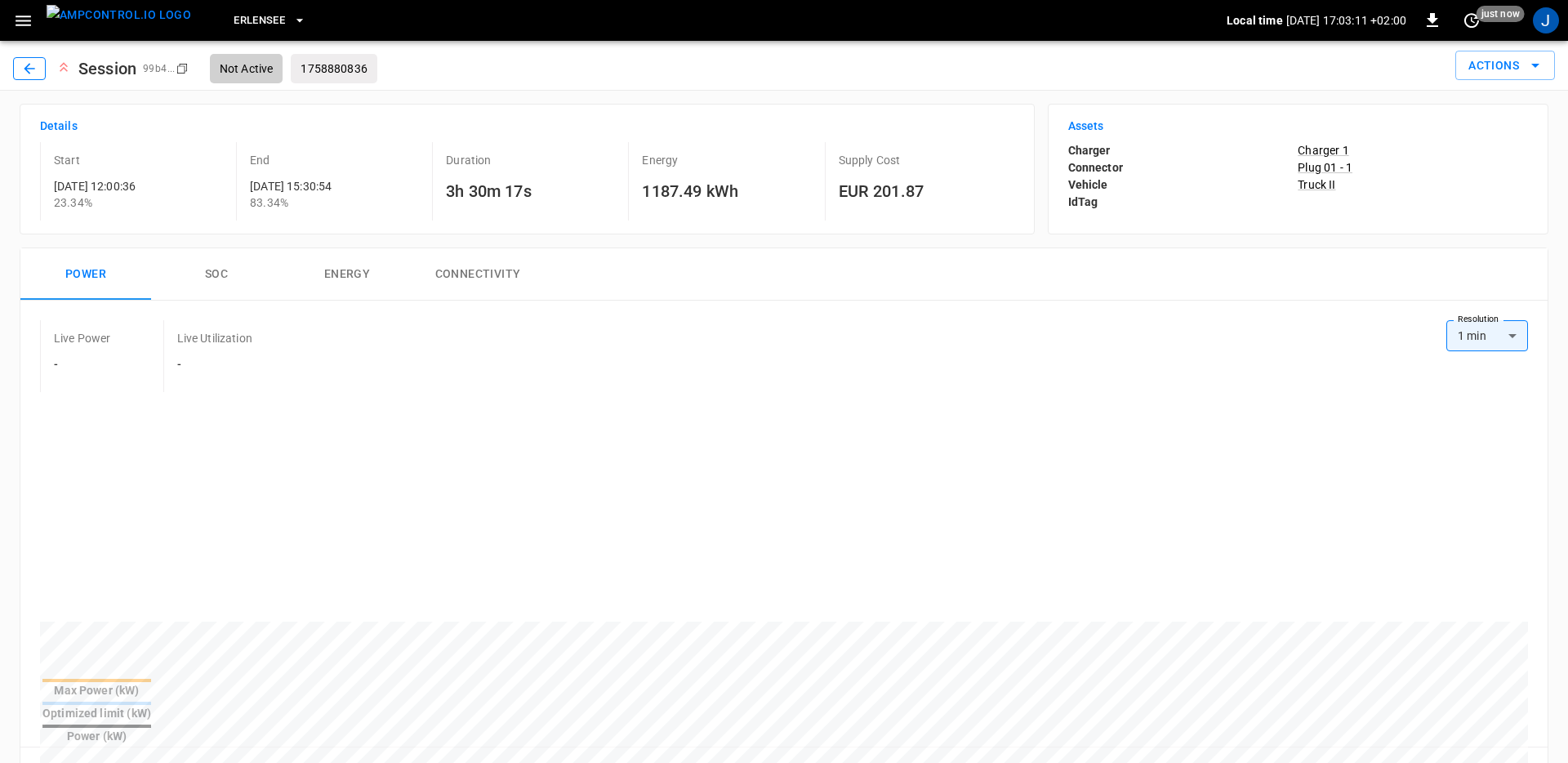
click at [31, 72] on icon "button" at bounding box center [29, 68] width 17 height 17
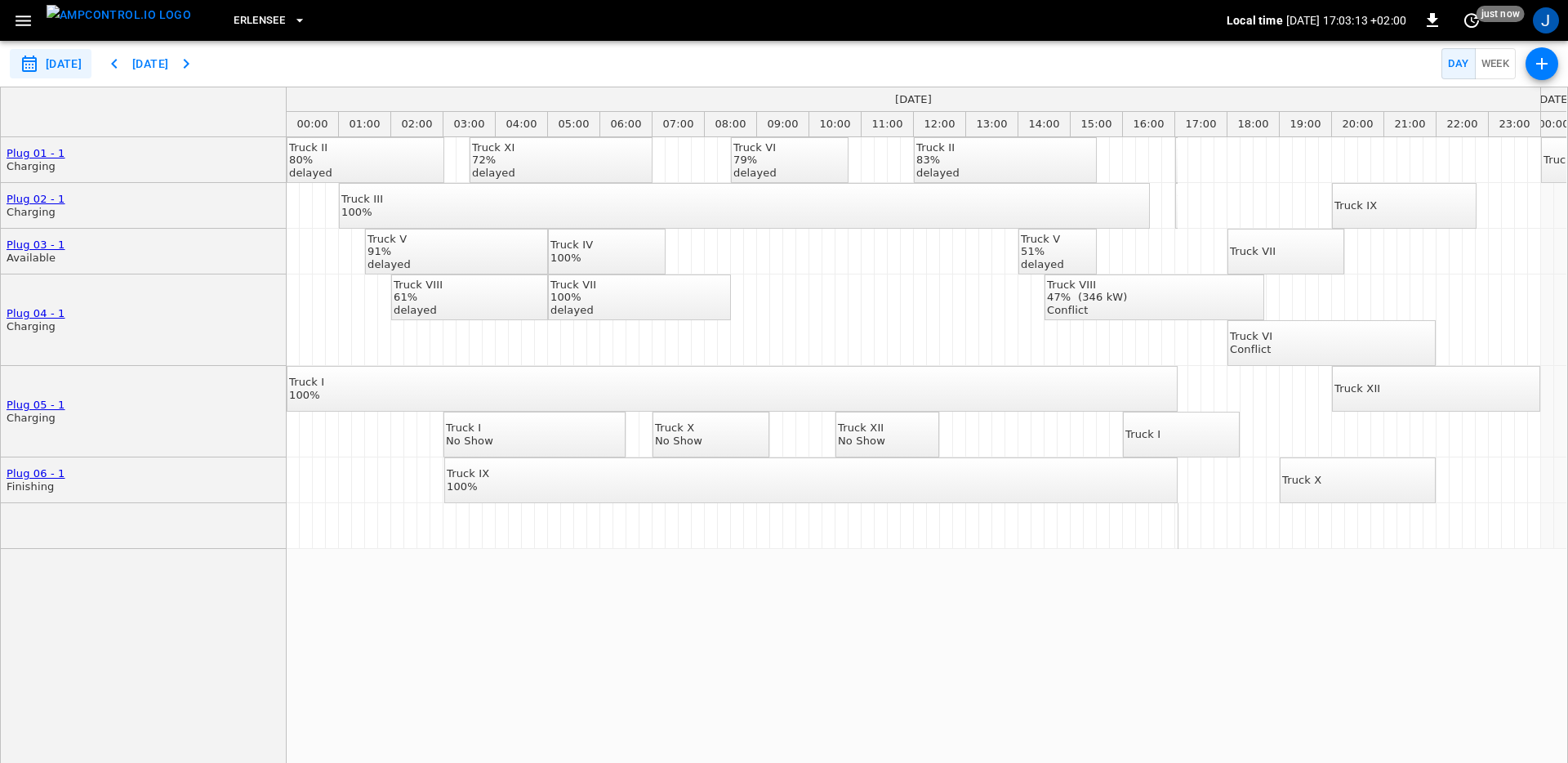
click at [429, 640] on div "Truck II 80% delayed Truck XI 72% delayed Truck VI 79% delayed Truck II 83% del…" at bounding box center [927, 459] width 1280 height 644
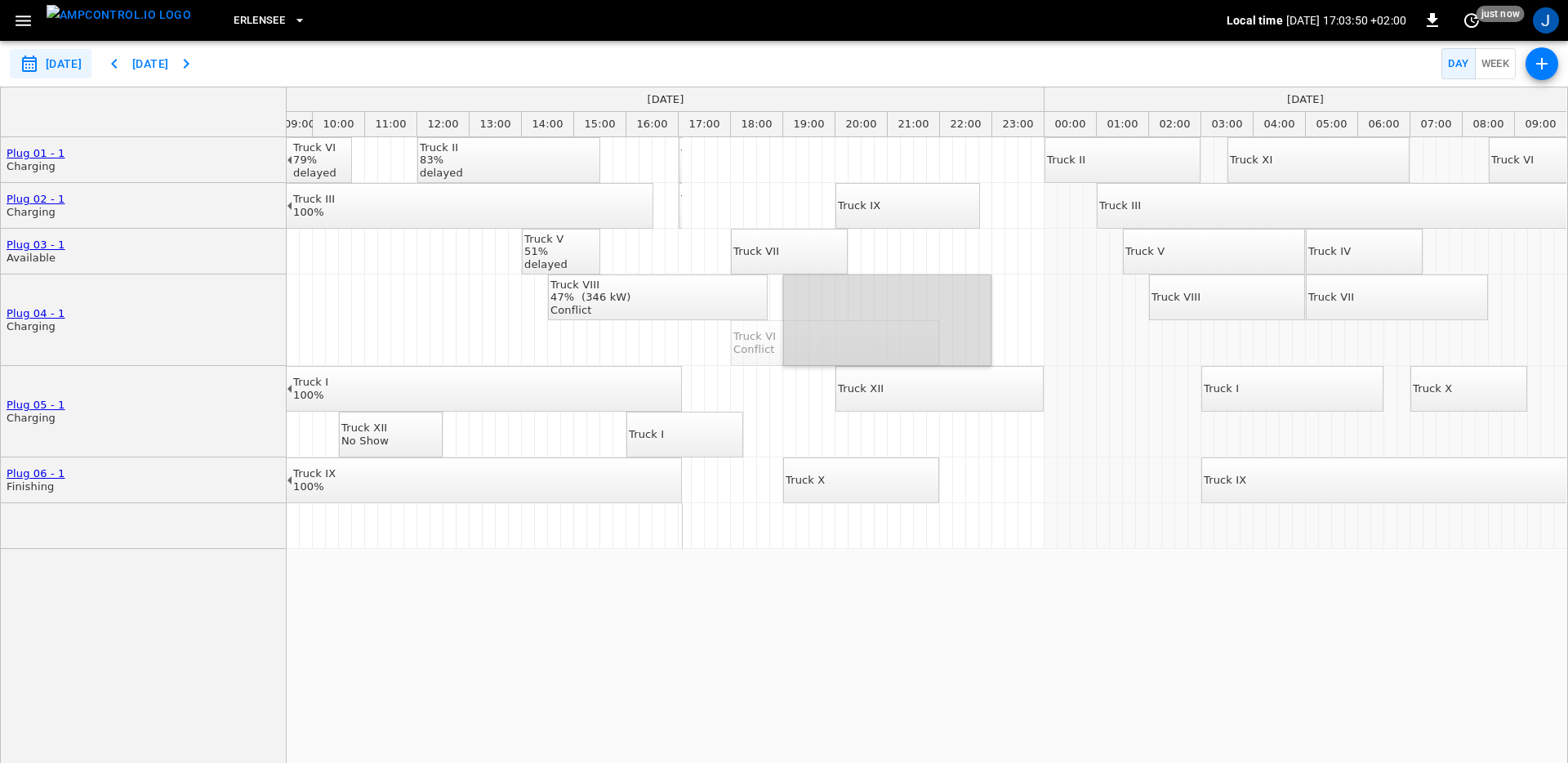
drag, startPoint x: 829, startPoint y: 336, endPoint x: 893, endPoint y: 313, distance: 68.0
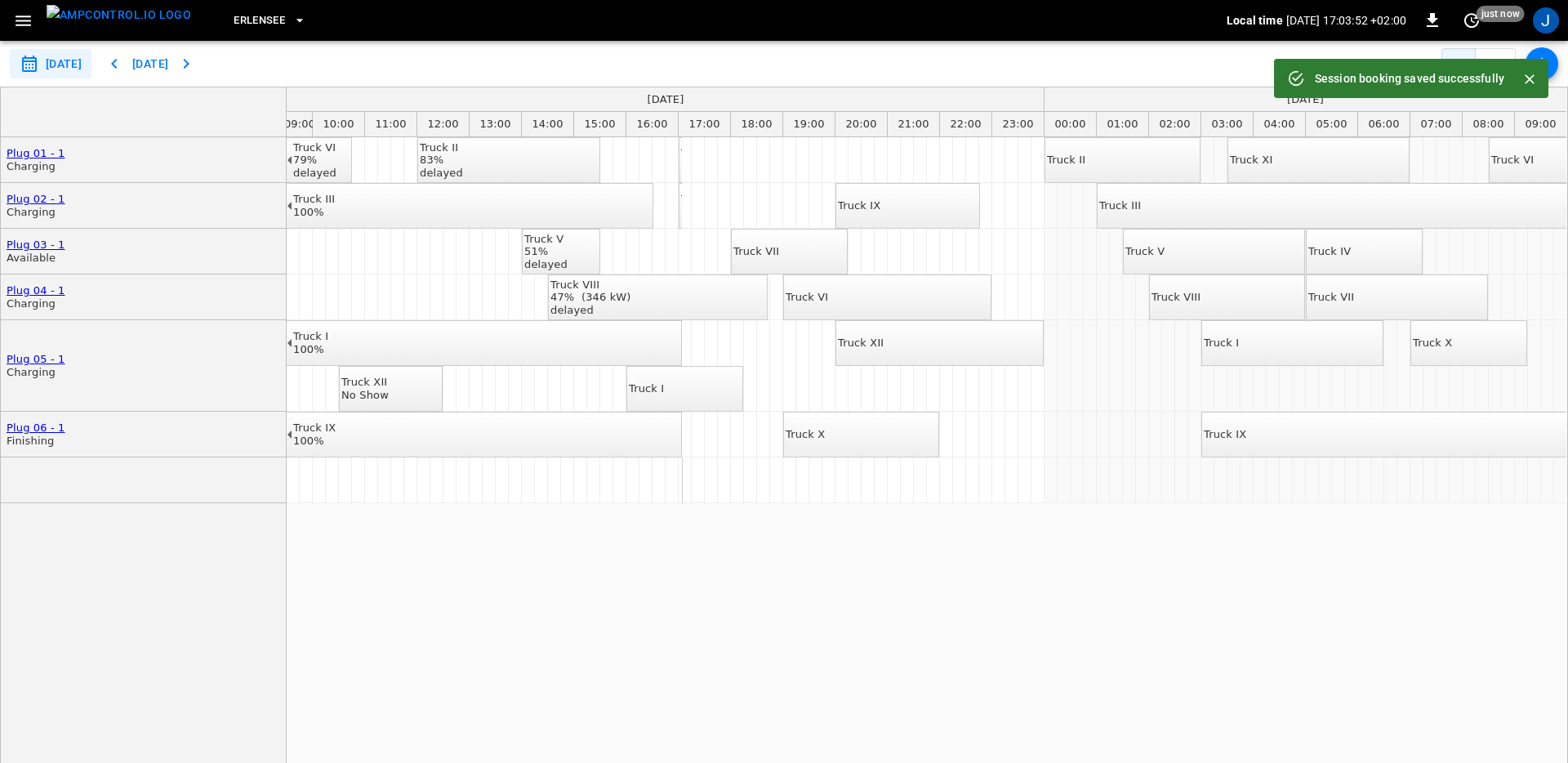
click at [567, 255] on div "Truck V 51% delayed" at bounding box center [546, 251] width 43 height 38
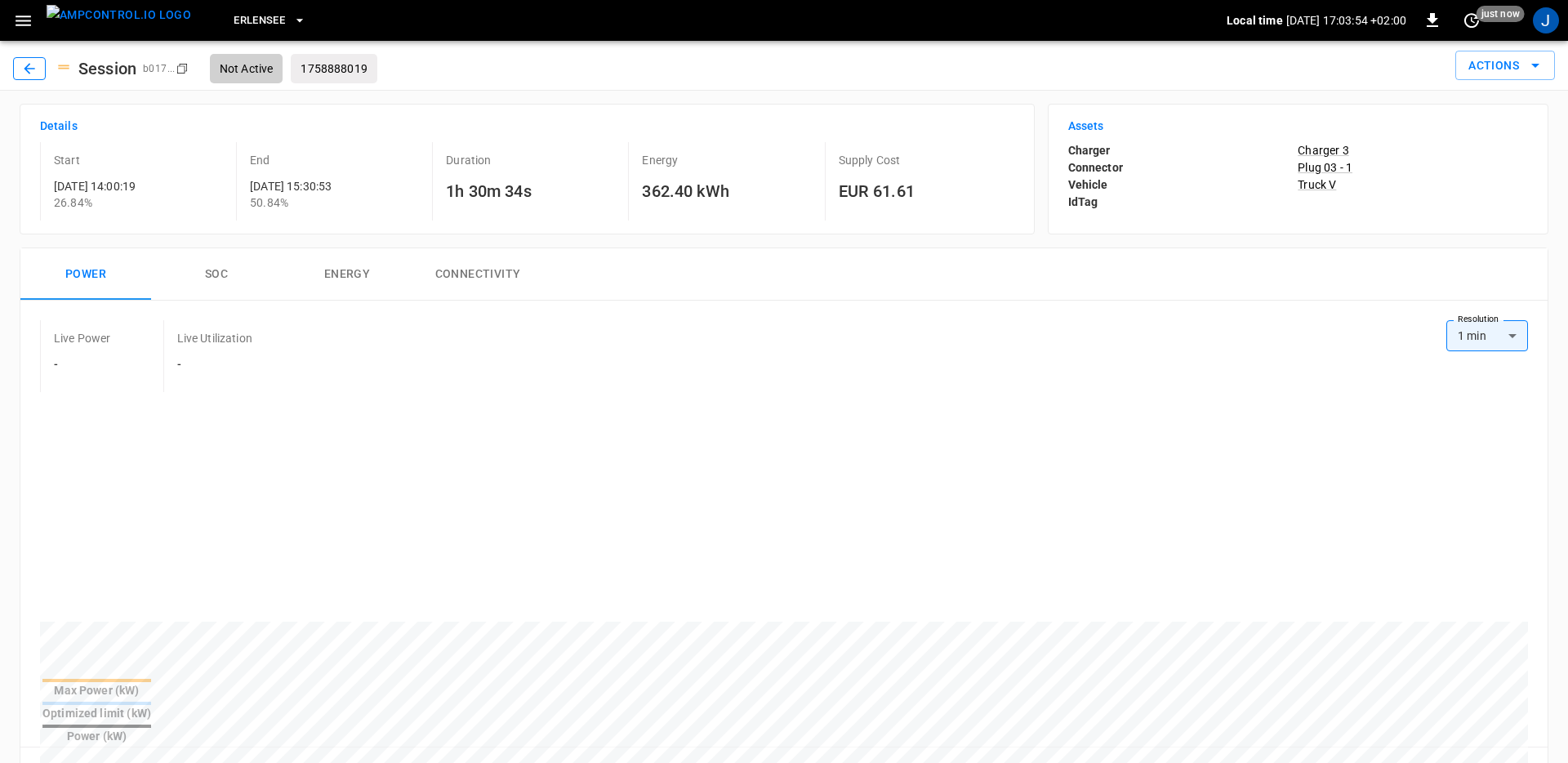
click at [26, 67] on icon "button" at bounding box center [28, 67] width 11 height 11
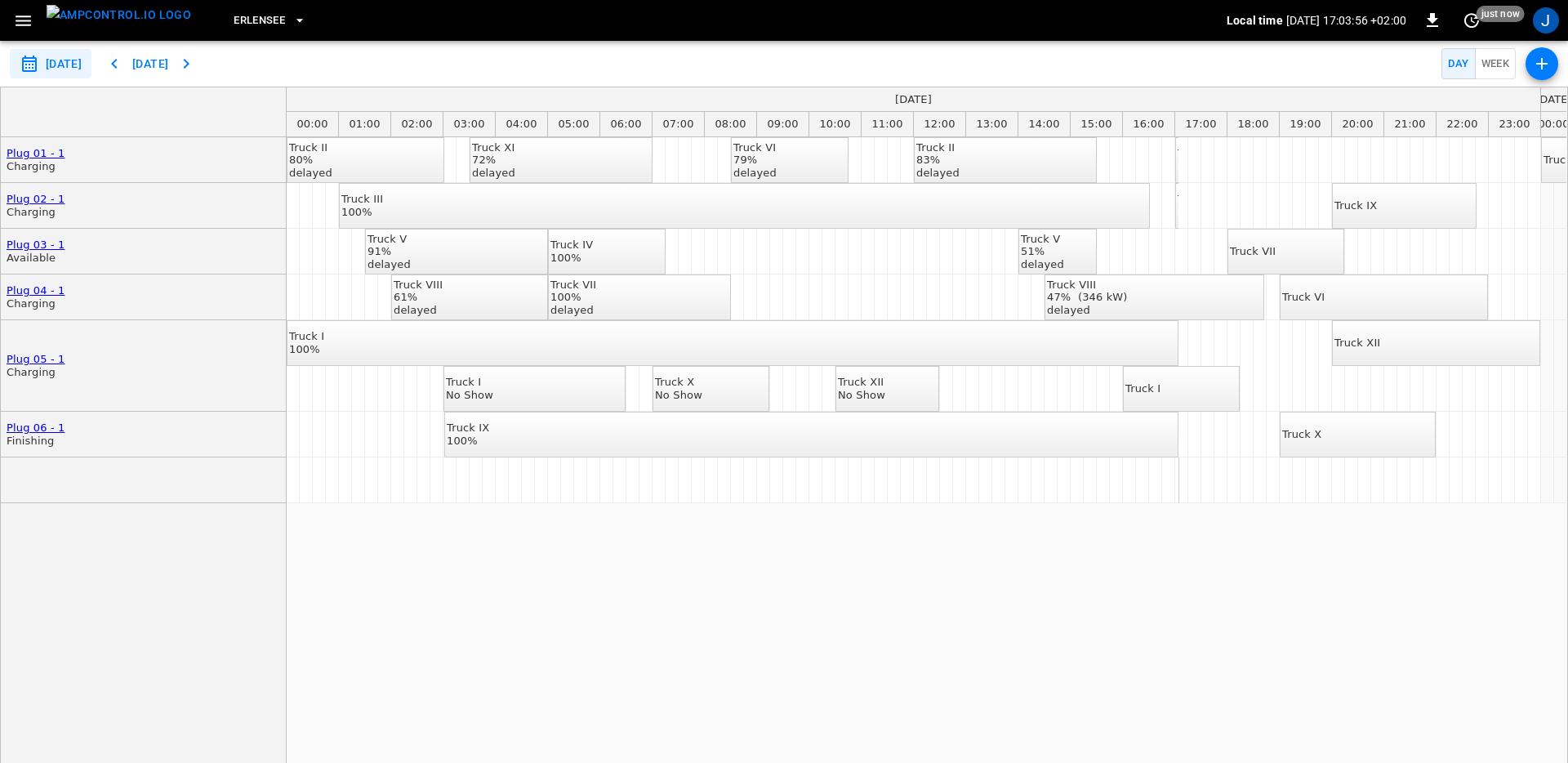
click at [951, 148] on div "Truck II" at bounding box center [937, 148] width 43 height 13
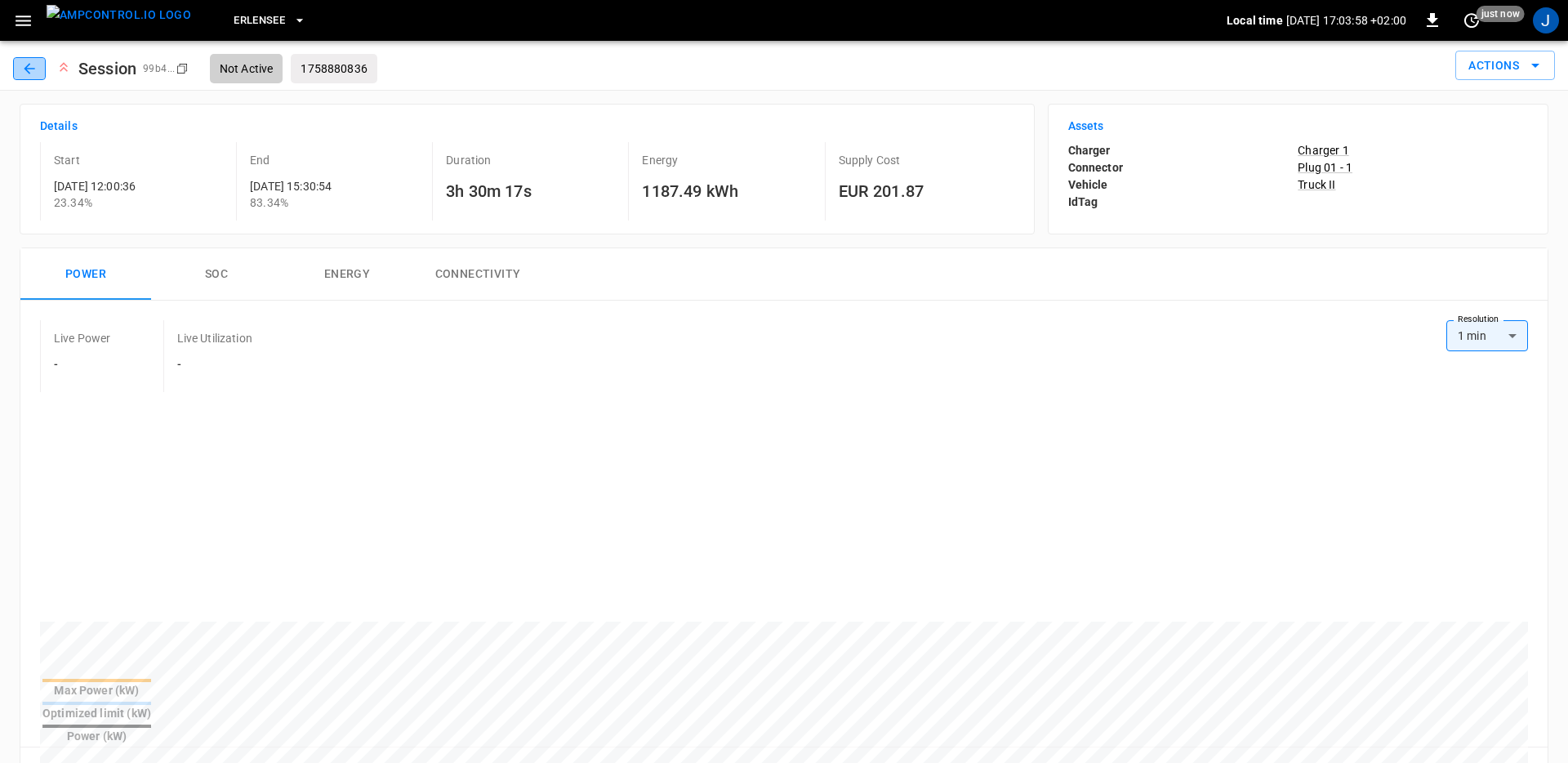
click at [40, 70] on button "button" at bounding box center [28, 68] width 32 height 22
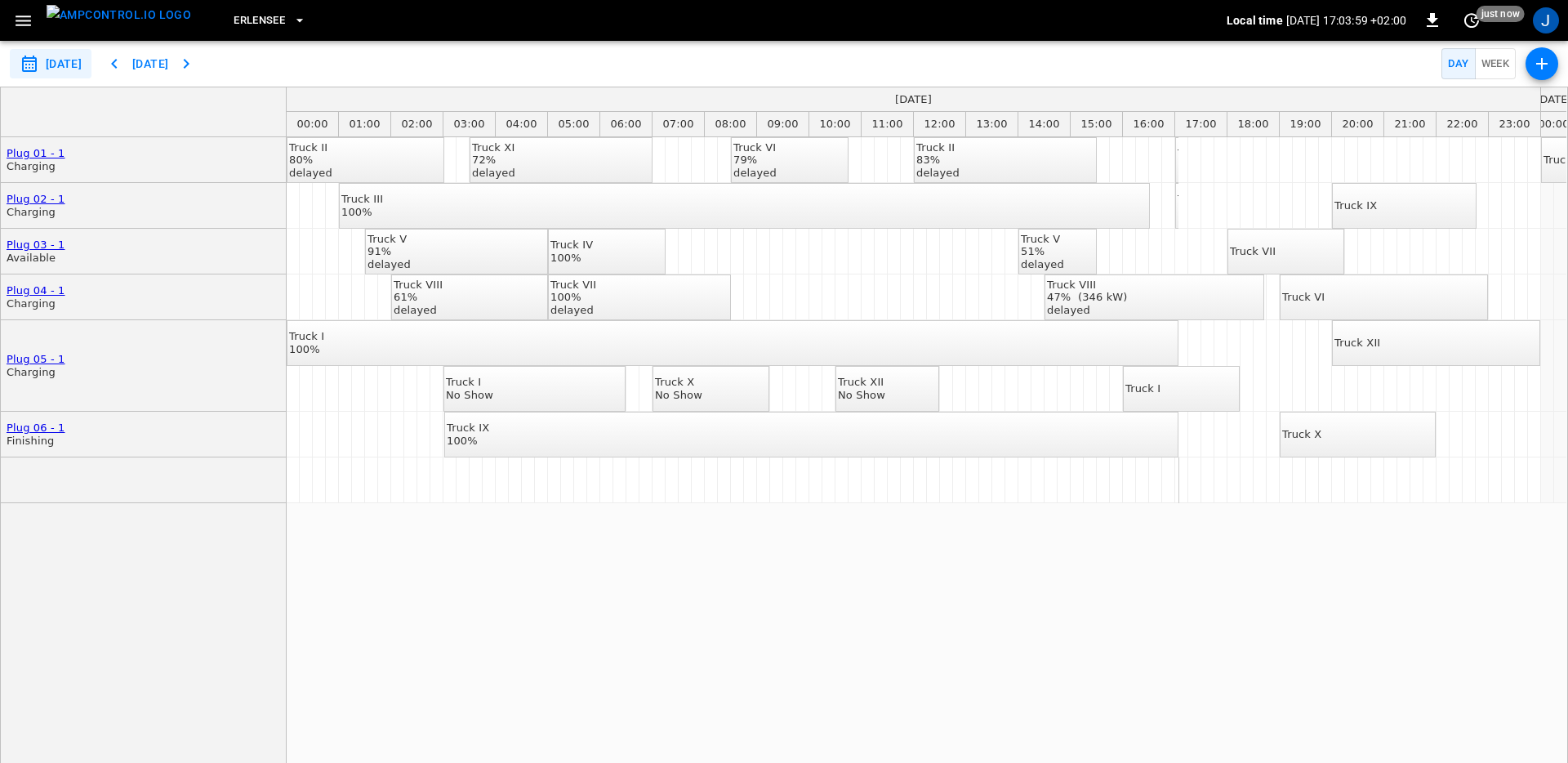
click at [960, 167] on div "delayed" at bounding box center [937, 173] width 43 height 13
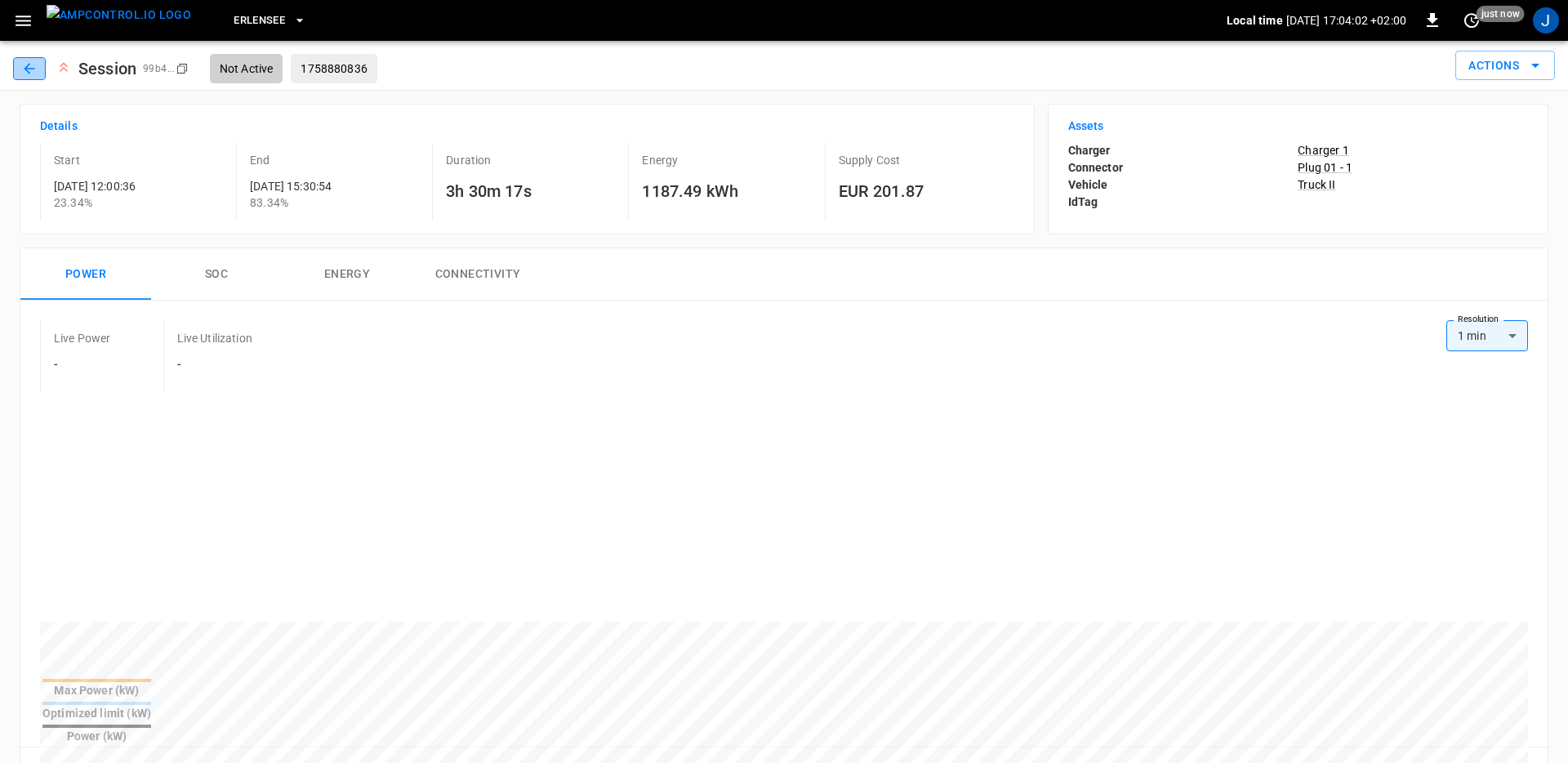
click at [29, 58] on button "button" at bounding box center [28, 68] width 32 height 22
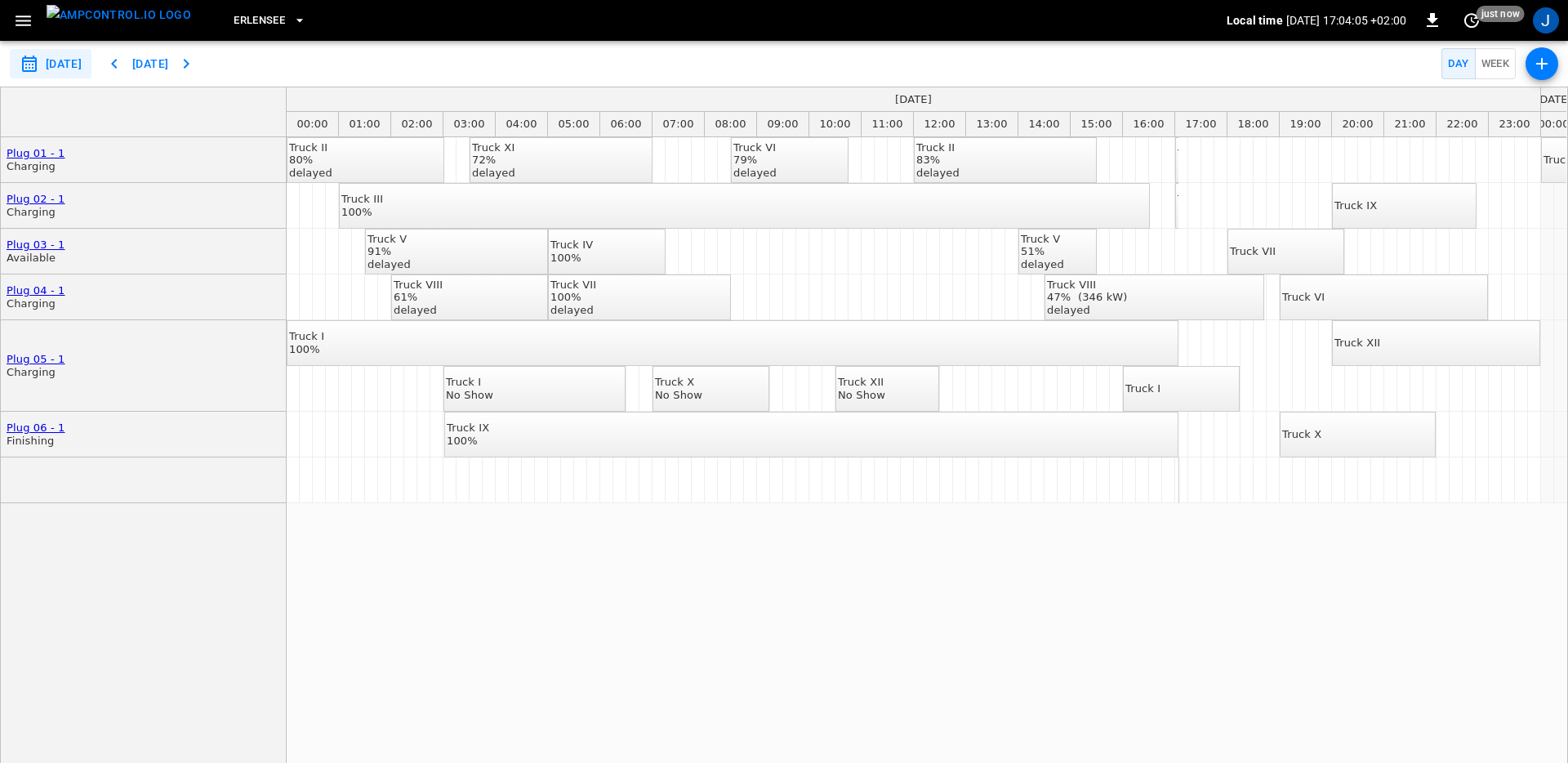
click at [946, 594] on div "Truck II 80% delayed Truck XI 72% delayed Truck VI 79% delayed Truck II 83% del…" at bounding box center [927, 459] width 1280 height 644
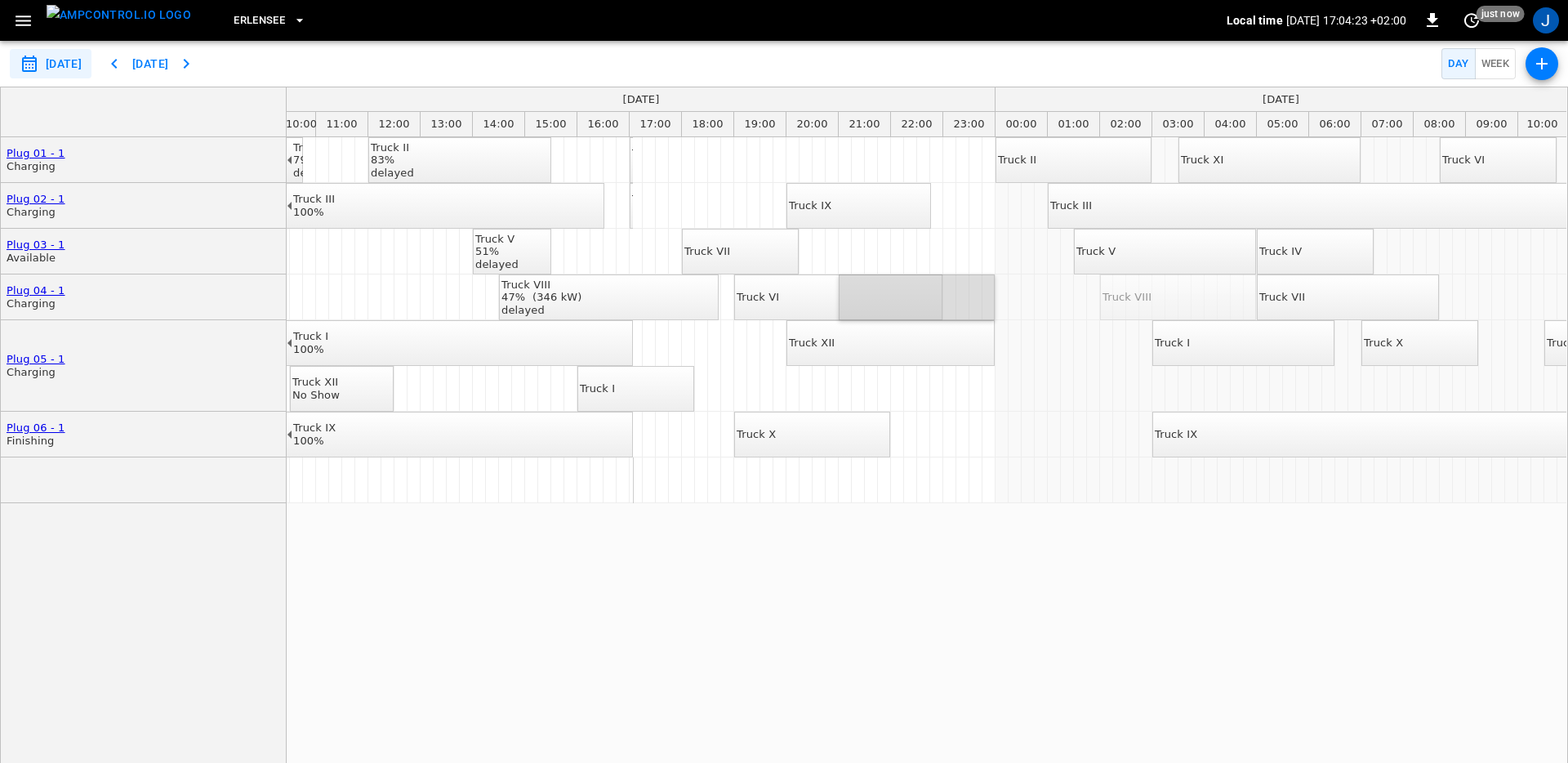
drag, startPoint x: 1220, startPoint y: 301, endPoint x: 965, endPoint y: 301, distance: 255.0
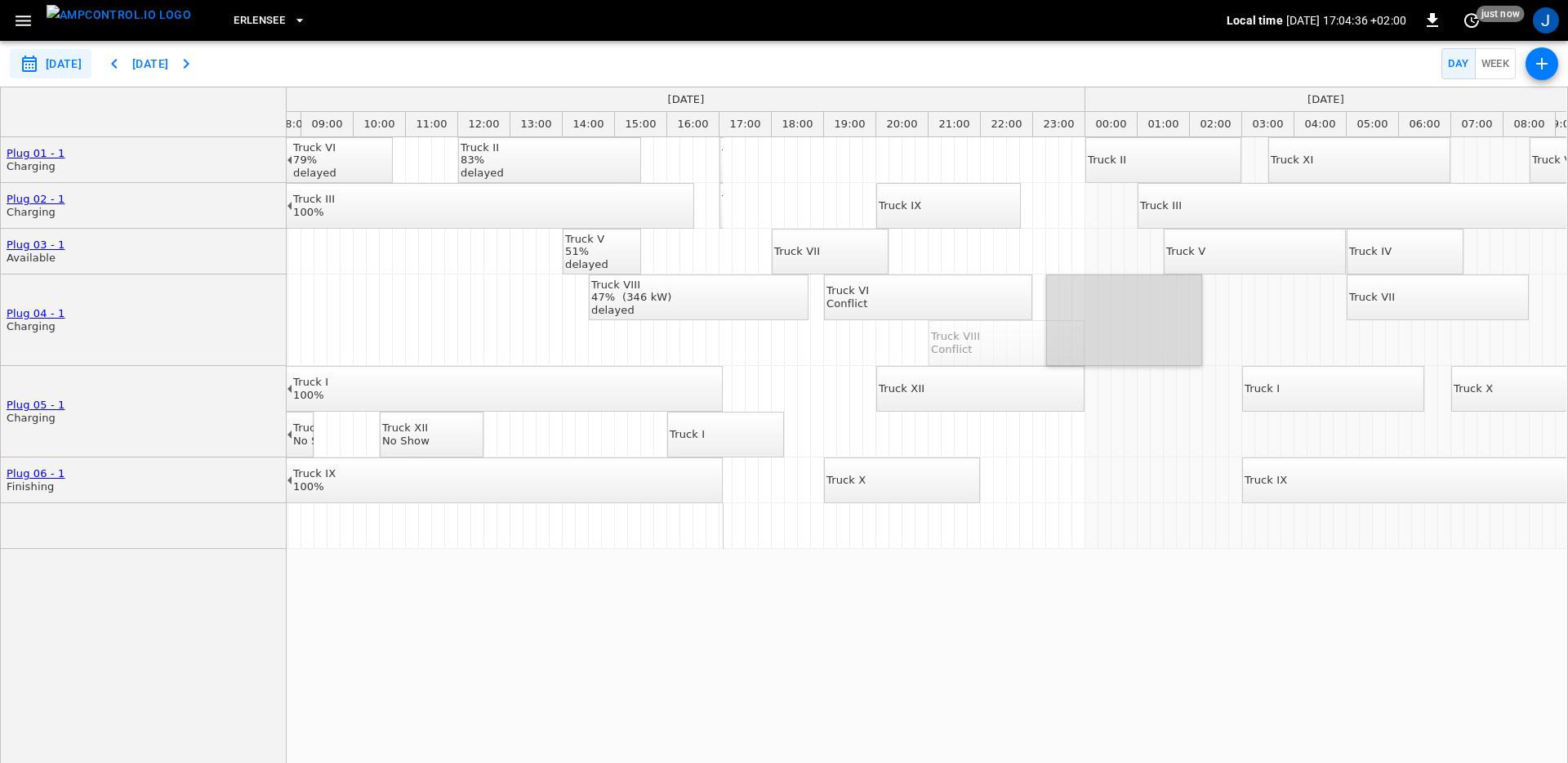
drag, startPoint x: 1031, startPoint y: 329, endPoint x: 1149, endPoint y: 308, distance: 119.9
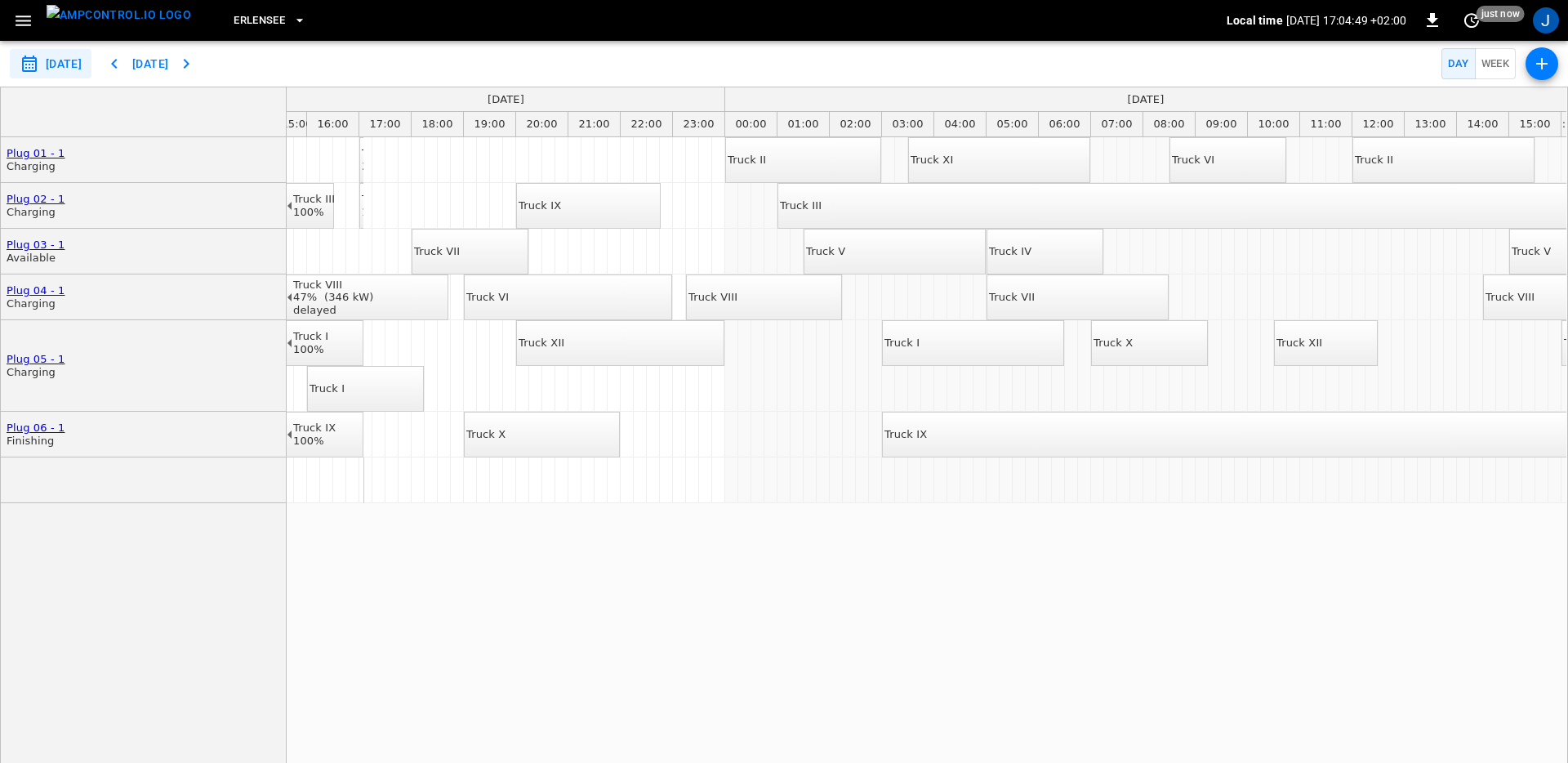
click at [14, 11] on icon "button" at bounding box center [22, 21] width 21 height 21
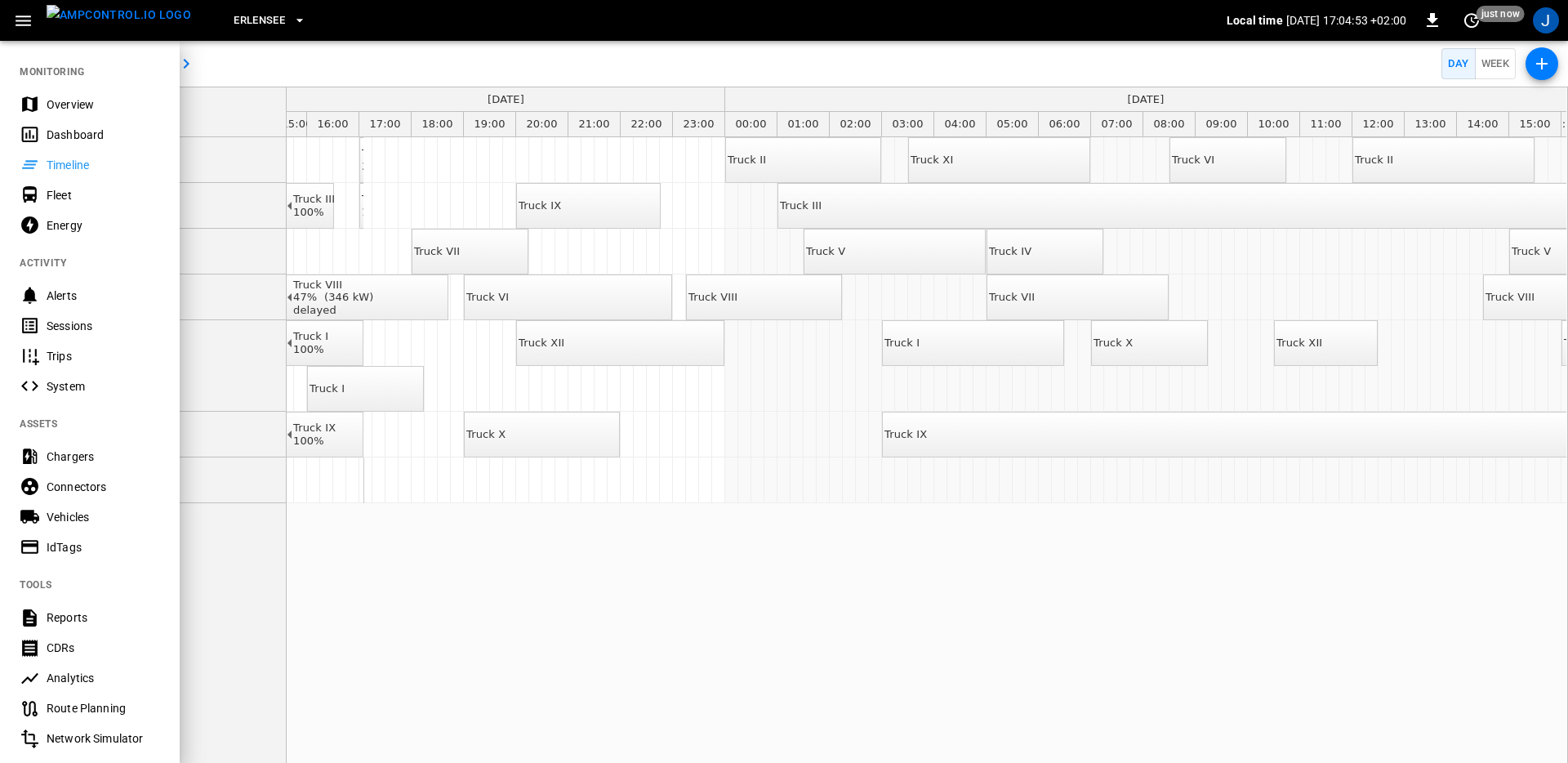
click at [74, 127] on div "Dashboard" at bounding box center [103, 135] width 113 height 17
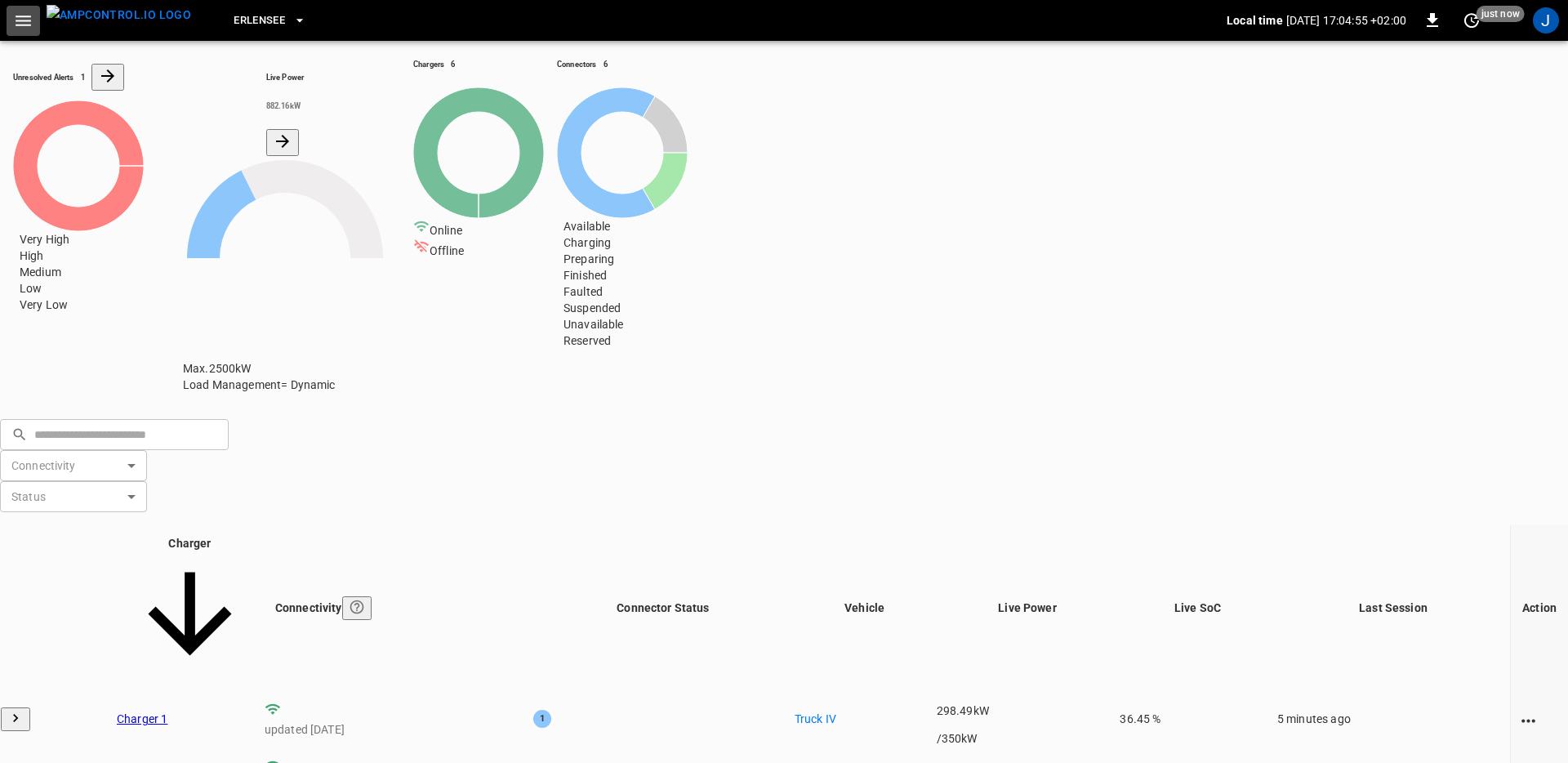
click at [27, 32] on button "button" at bounding box center [23, 21] width 33 height 30
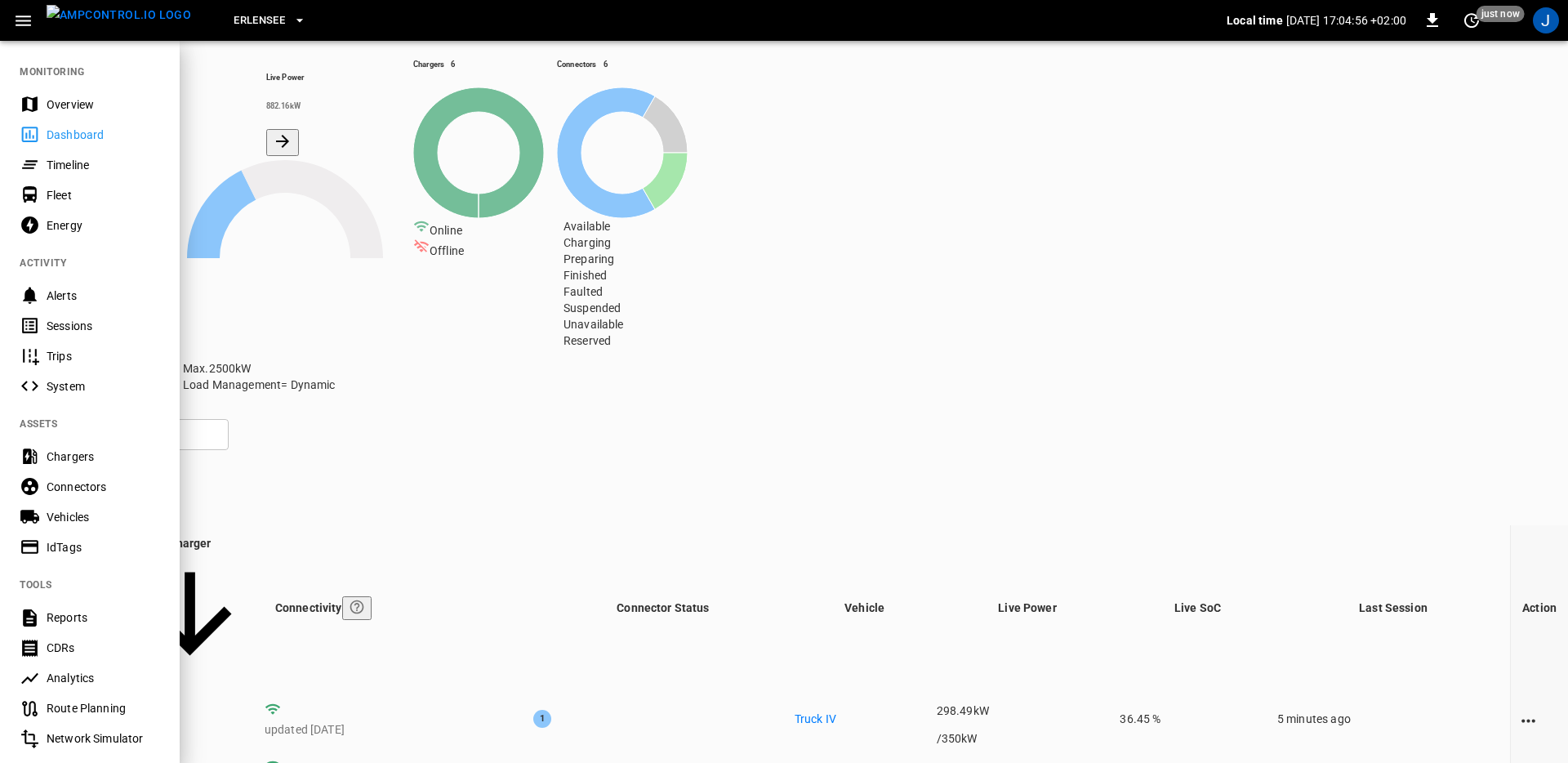
click at [61, 194] on div "Fleet" at bounding box center [103, 195] width 113 height 17
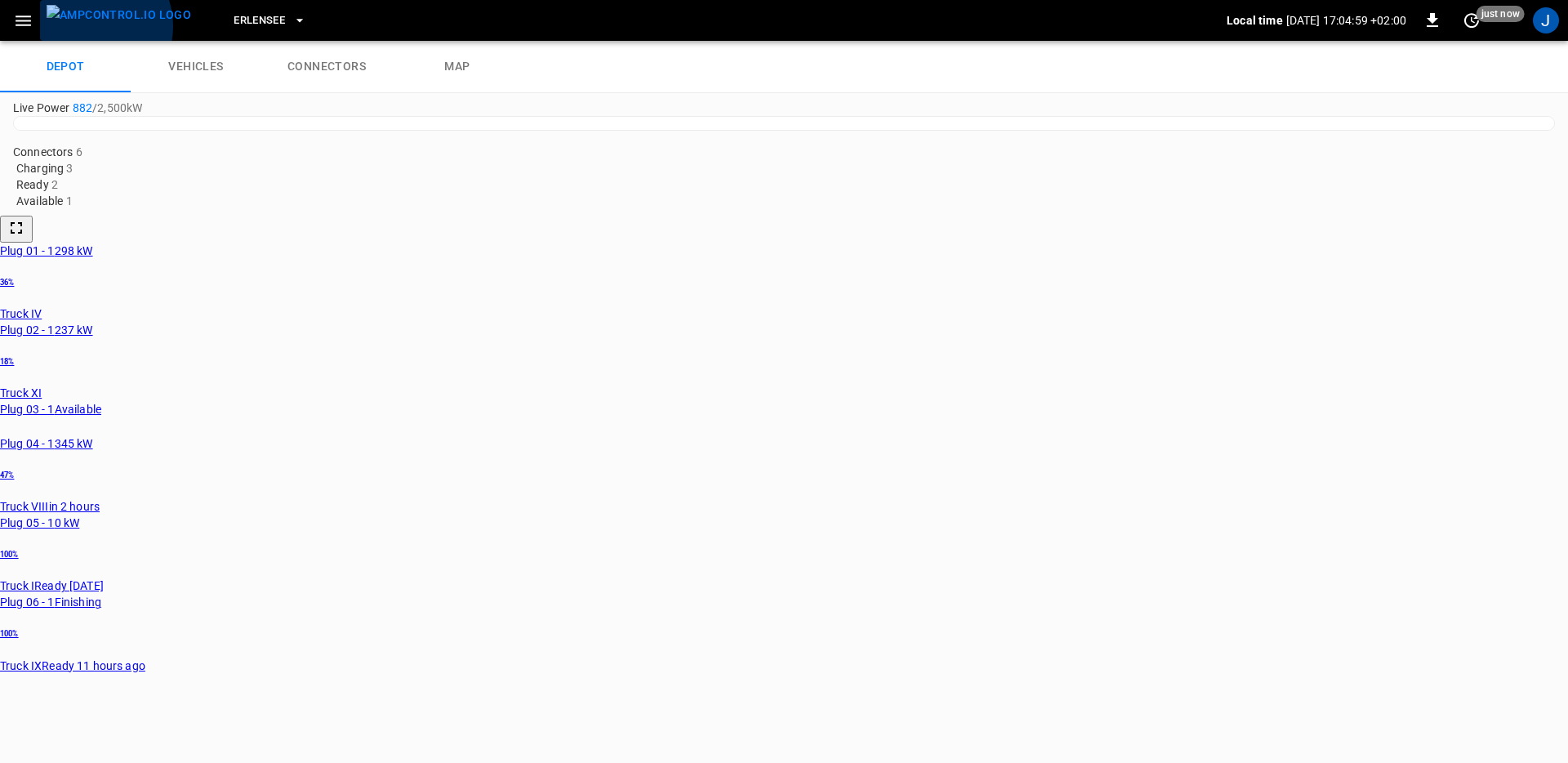
click at [91, 25] on img "menu" at bounding box center [119, 15] width 144 height 21
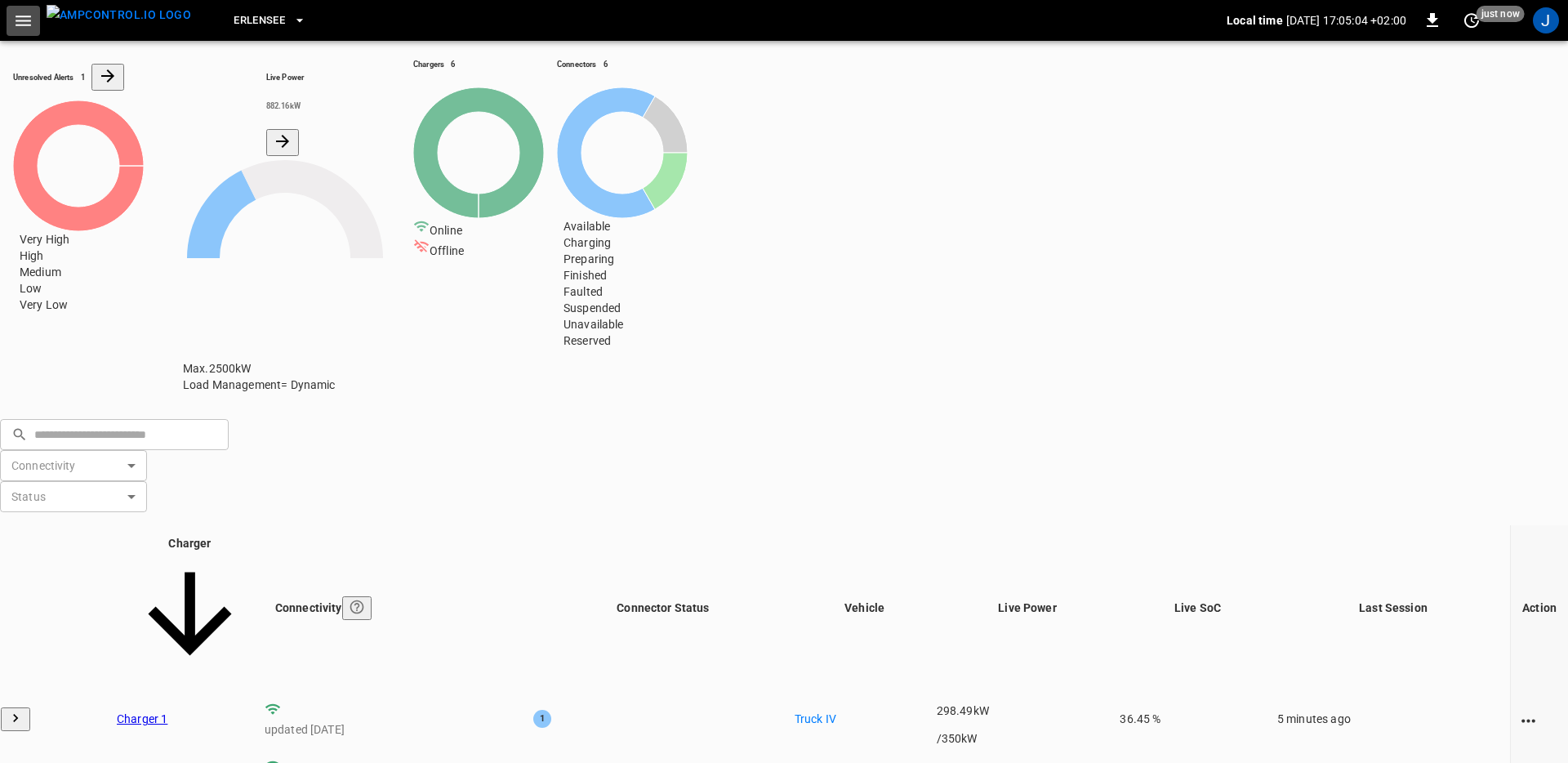
click at [12, 15] on button "button" at bounding box center [23, 21] width 33 height 30
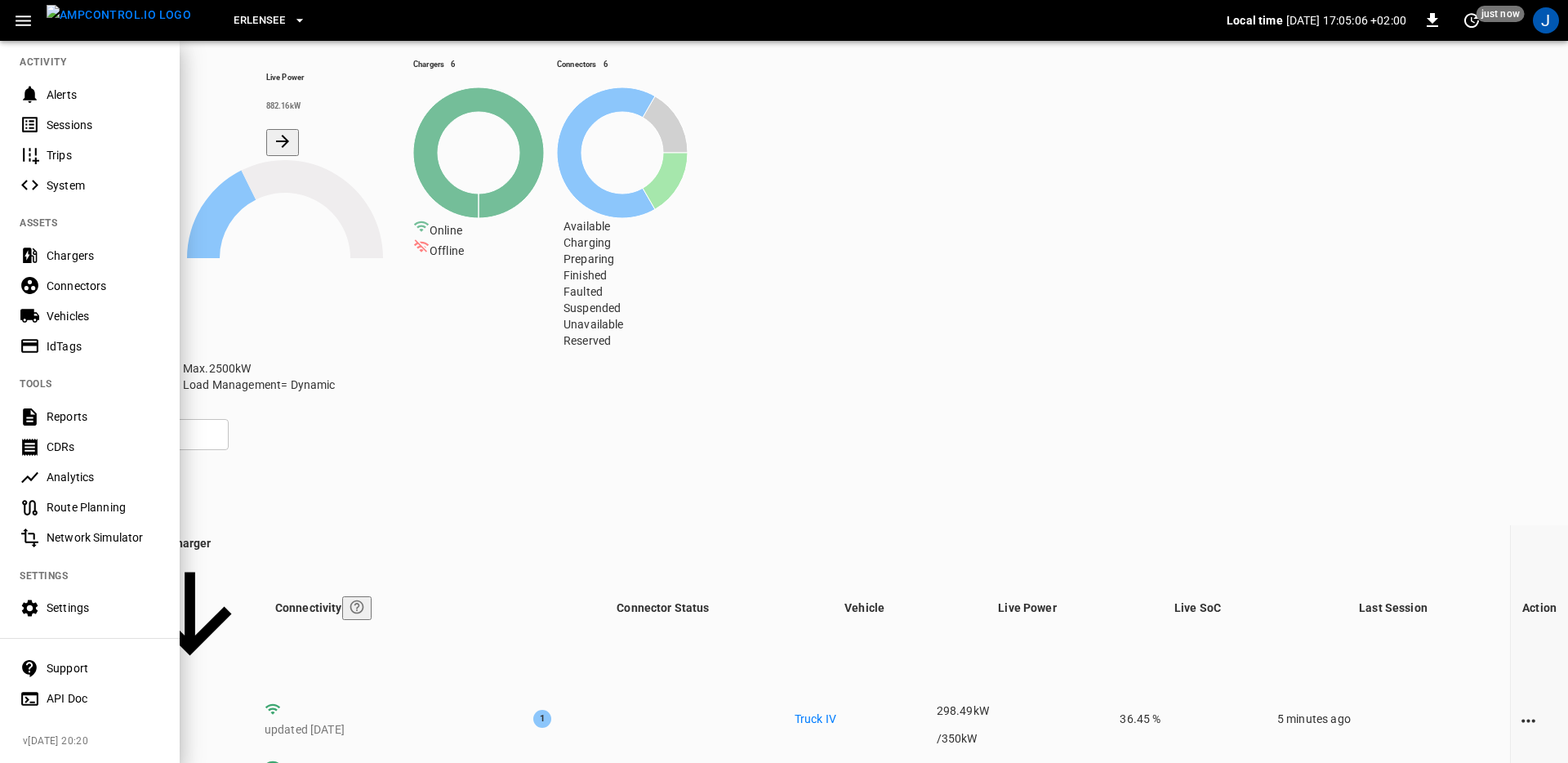
click at [62, 610] on div "Settings" at bounding box center [103, 608] width 113 height 17
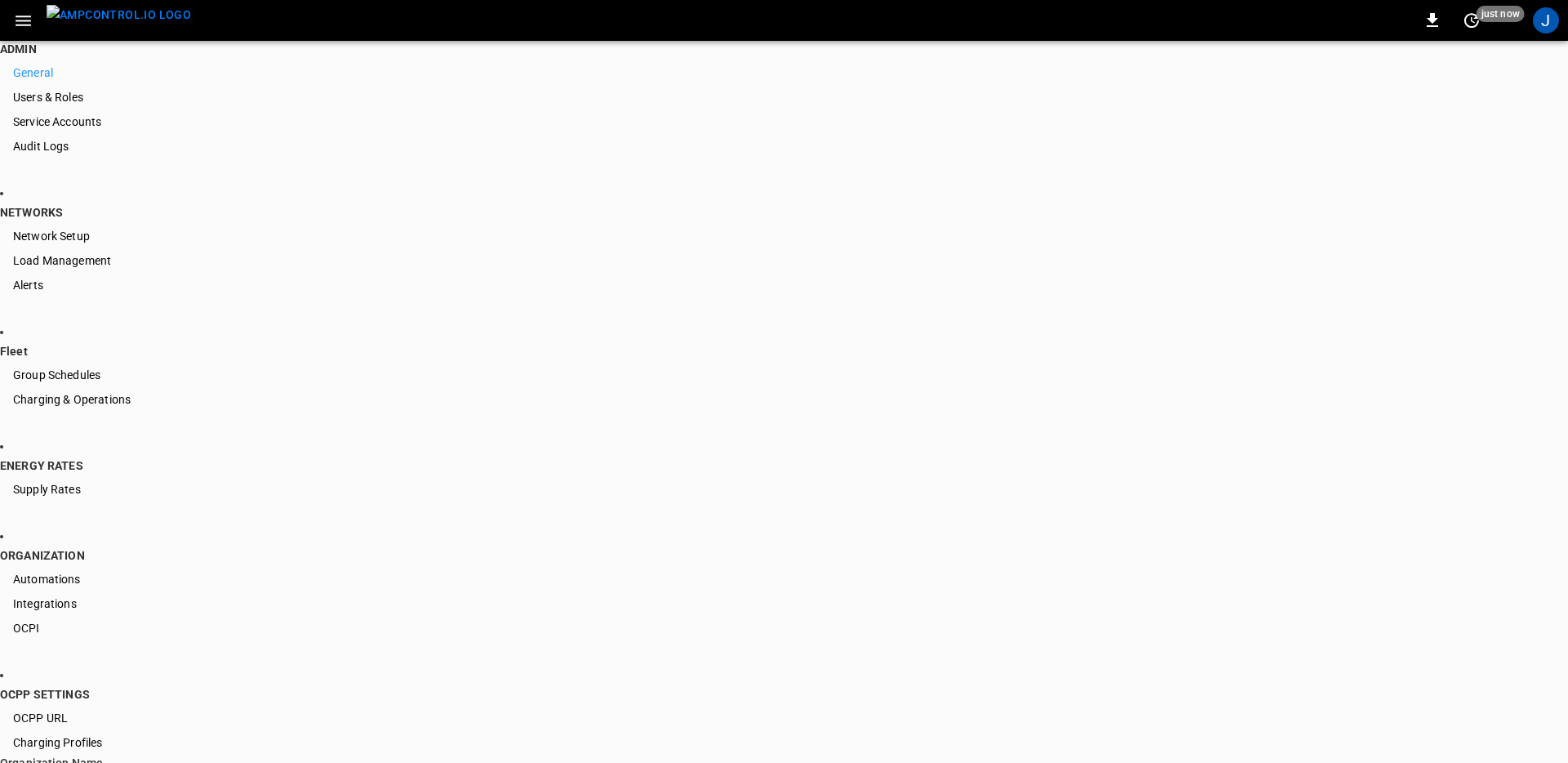
click at [81, 572] on span "Automations" at bounding box center [46, 578] width 67 height 13
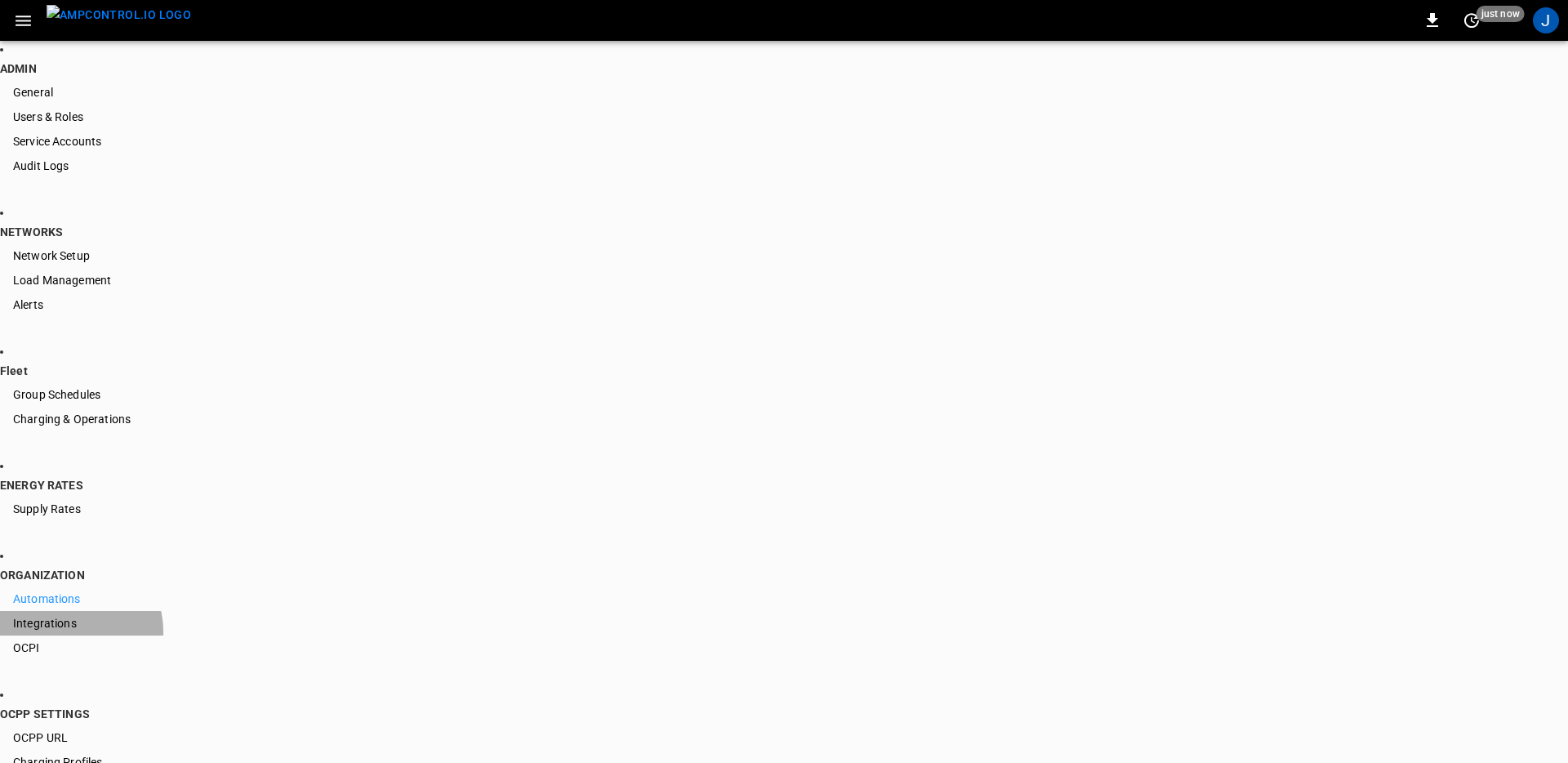
click at [268, 617] on div "Integrations" at bounding box center [784, 623] width 1568 height 24
click at [131, 426] on span "Charging & Operations" at bounding box center [71, 418] width 117 height 13
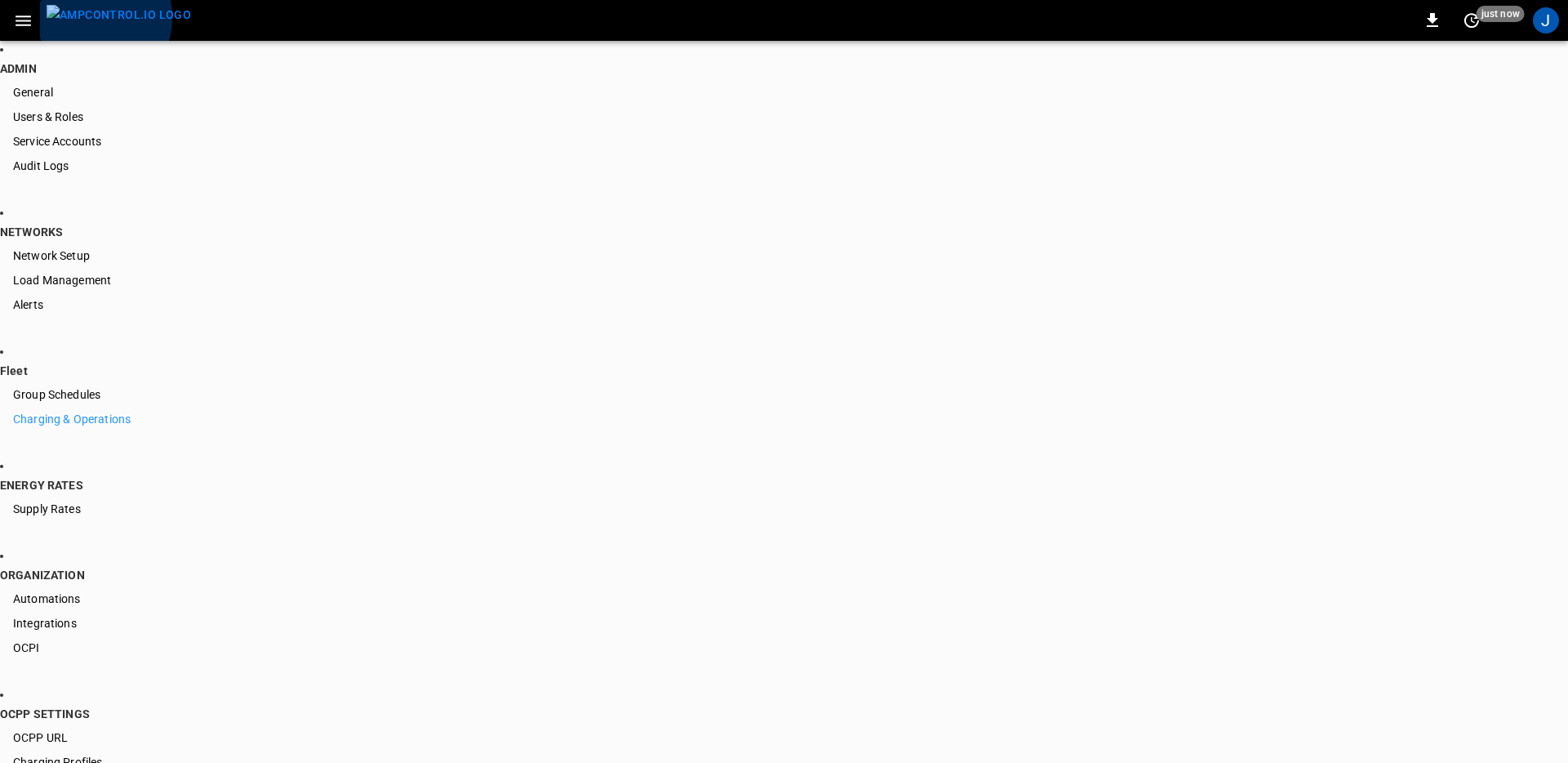
click at [93, 18] on img "menu" at bounding box center [119, 15] width 144 height 21
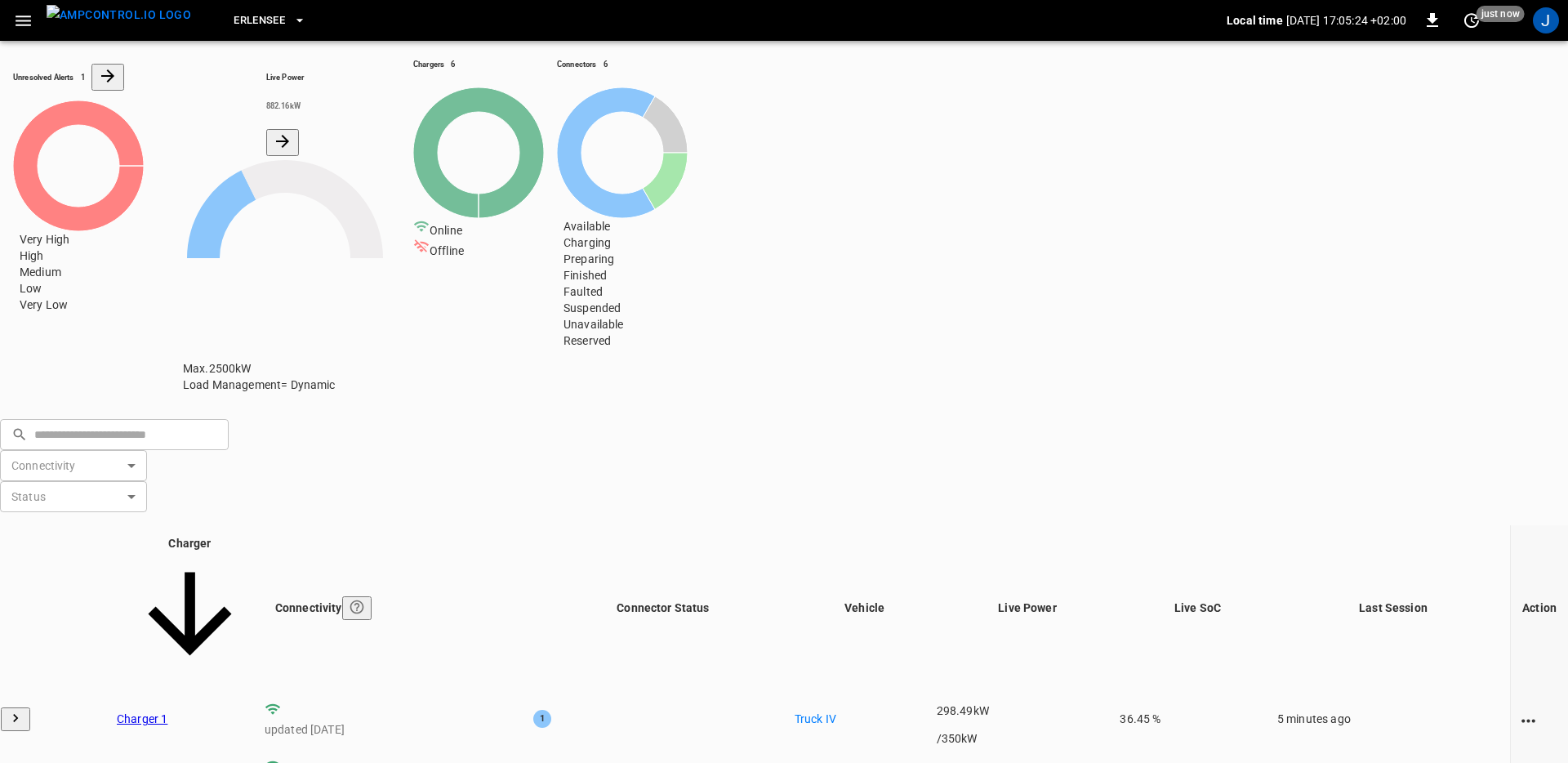
click at [387, 279] on icon at bounding box center [284, 258] width 204 height 204
